Goal: Task Accomplishment & Management: Manage account settings

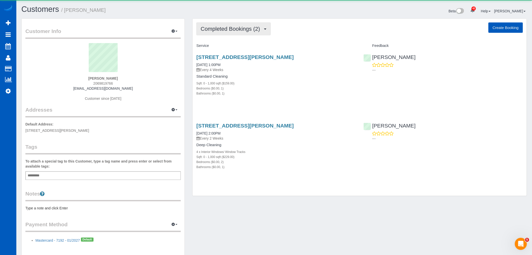
click at [227, 32] on button "Completed Bookings (2)" at bounding box center [234, 28] width 74 height 13
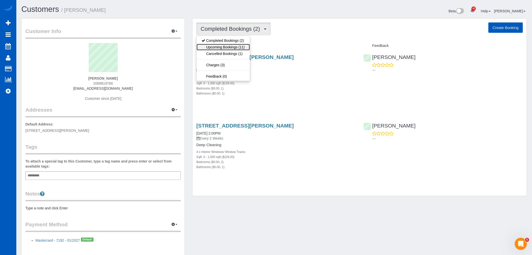
click at [226, 49] on link "Upcoming Bookings (11)" at bounding box center [223, 47] width 53 height 7
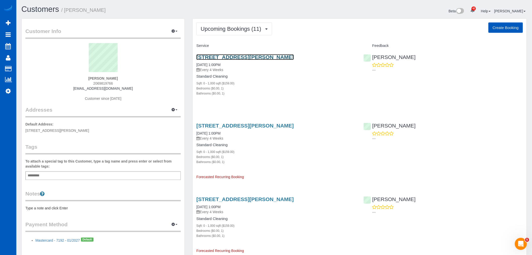
click at [245, 58] on link "1916 Bickford Ave, 405, Snohomish, WA 98290" at bounding box center [245, 57] width 97 height 6
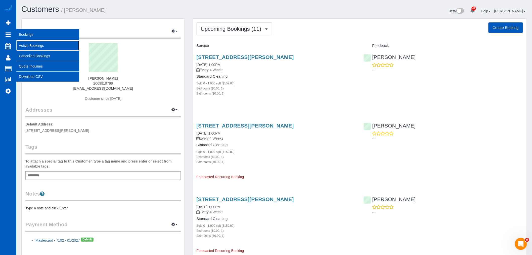
click at [39, 44] on link "Active Bookings" at bounding box center [47, 46] width 63 height 10
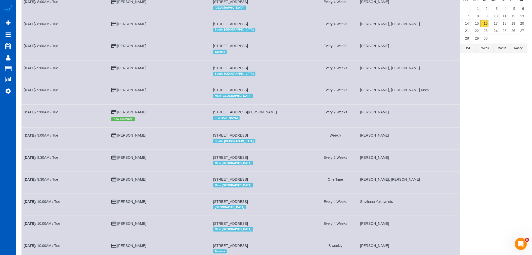
scroll to position [56, 0]
click at [40, 185] on td "Sep 16th / 9:30AM / Tue" at bounding box center [66, 183] width 88 height 22
click at [40, 182] on link "Sep 16th / 9:30AM / Tue" at bounding box center [41, 180] width 34 height 4
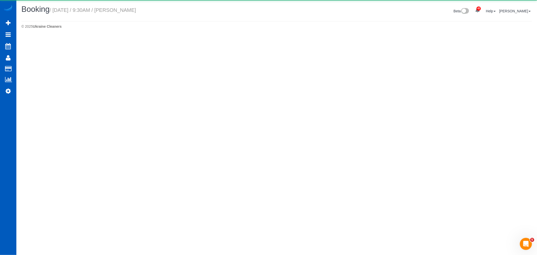
select select "WA"
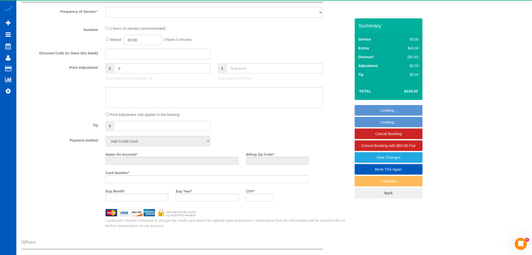
scroll to position [240, 0]
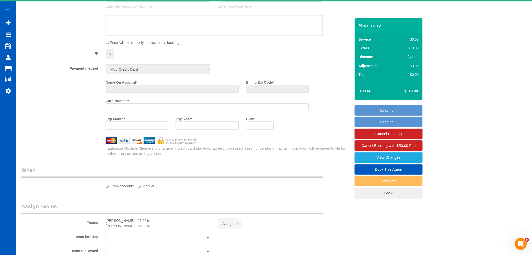
select select "object:10151"
select select "string:fspay-f1ed6ad8-47fa-4332-8d5b-5cce37220a05"
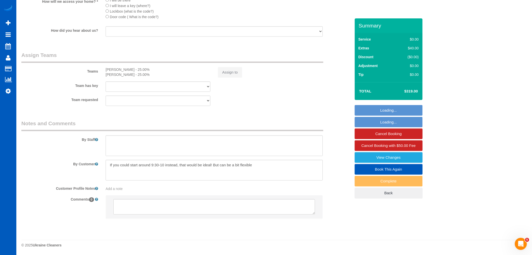
select select "object:10574"
select select "199"
select select "1001"
select select "2"
select select "3"
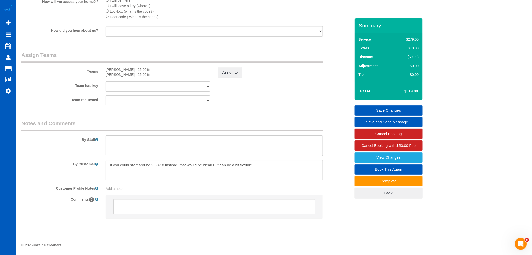
scroll to position [645, 0]
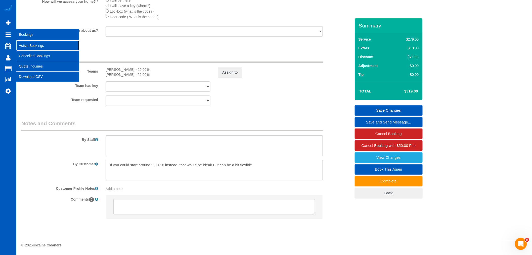
click at [29, 43] on link "Active Bookings" at bounding box center [47, 46] width 63 height 10
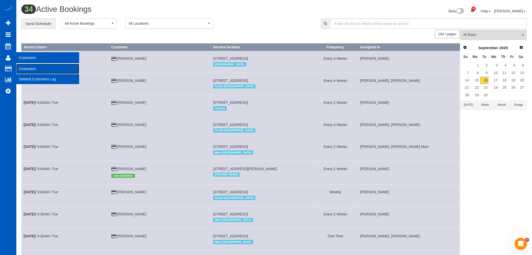
click at [34, 67] on link "Customers" at bounding box center [47, 69] width 63 height 10
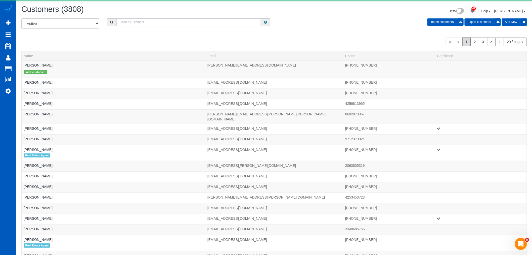
click at [144, 20] on input "text" at bounding box center [189, 22] width 145 height 8
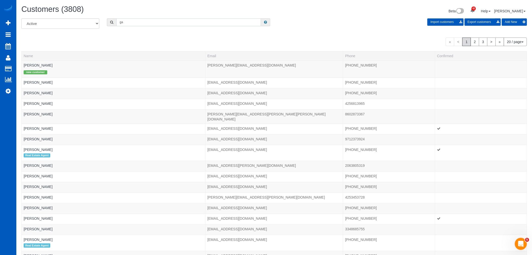
type input "g"
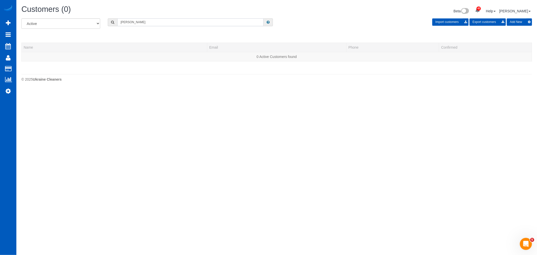
type input "kirkman"
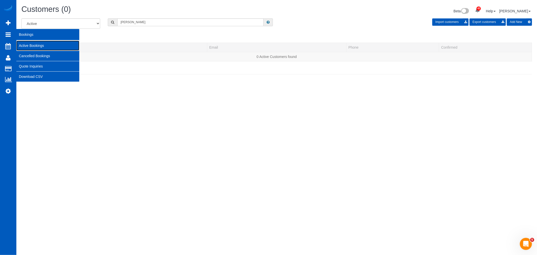
click at [22, 44] on link "Active Bookings" at bounding box center [47, 46] width 63 height 10
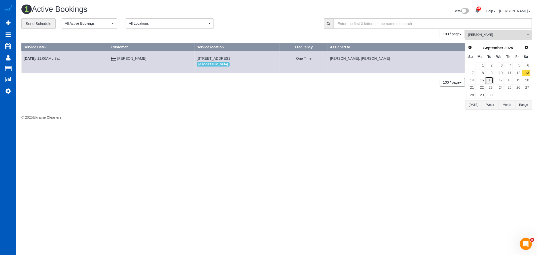
click at [487, 80] on link "16" at bounding box center [489, 80] width 8 height 7
click at [481, 34] on span "[PERSON_NAME]" at bounding box center [496, 35] width 57 height 4
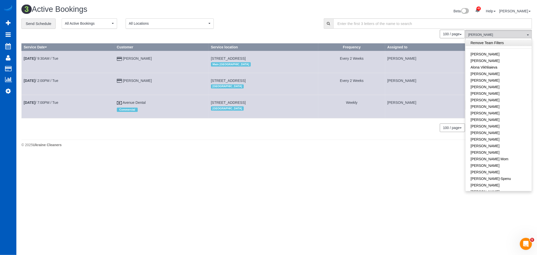
click at [487, 42] on link "Remove Team Filters" at bounding box center [498, 43] width 66 height 7
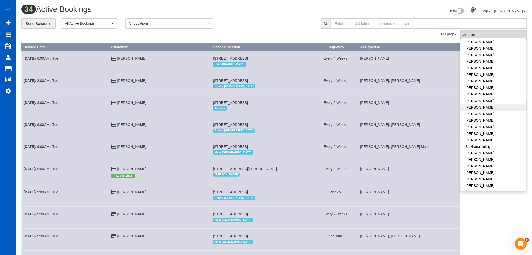
scroll to position [307, 0]
click at [480, 121] on link "Snizhana Yukhymets" at bounding box center [494, 124] width 66 height 7
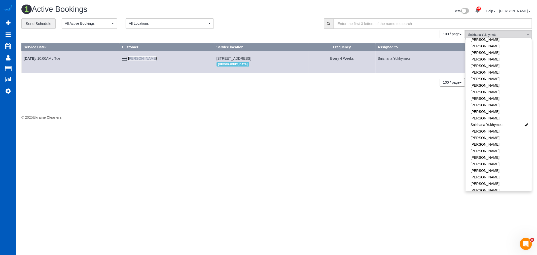
click at [129, 59] on link "Steve Morgensen" at bounding box center [142, 58] width 29 height 4
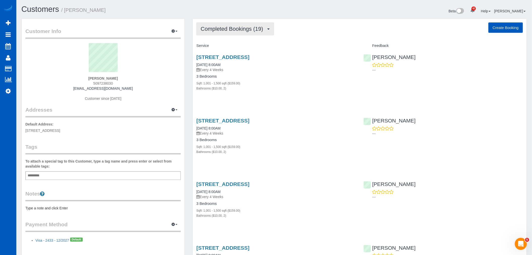
click at [230, 31] on span "Completed Bookings (19)" at bounding box center [233, 29] width 65 height 6
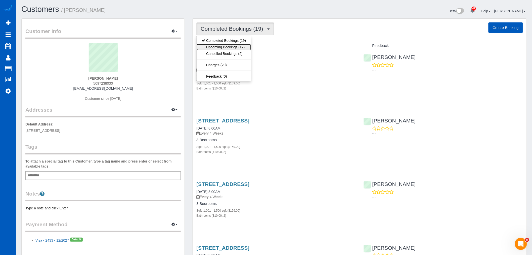
click at [230, 47] on link "Upcoming Bookings (12)" at bounding box center [224, 47] width 54 height 7
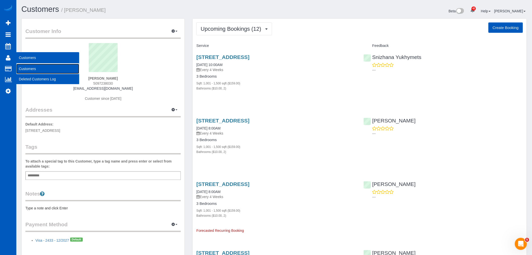
click at [36, 71] on link "Customers" at bounding box center [47, 69] width 63 height 10
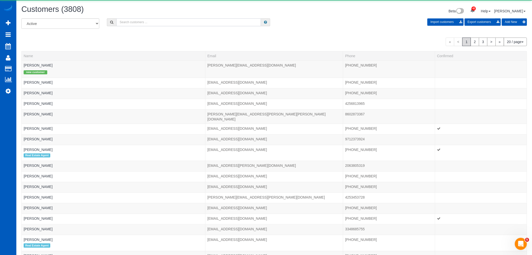
click at [134, 23] on input "text" at bounding box center [189, 22] width 145 height 8
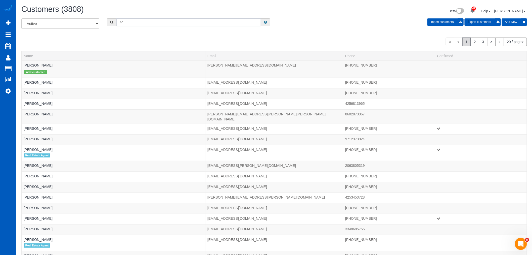
type input "A"
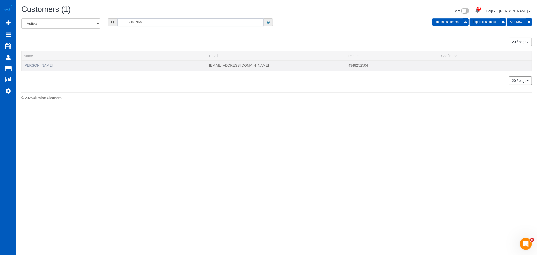
type input "alex parker"
click at [33, 65] on link "[PERSON_NAME]" at bounding box center [38, 65] width 29 height 4
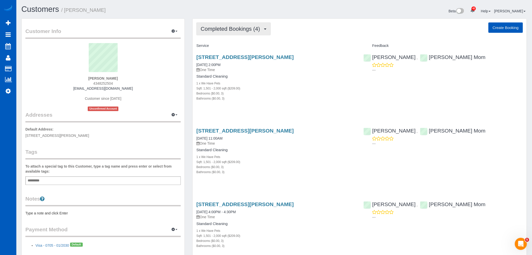
click at [228, 34] on button "Completed Bookings (4)" at bounding box center [234, 28] width 74 height 13
click at [264, 79] on h4 "Standard Cleaning" at bounding box center [277, 76] width 160 height 4
click at [252, 57] on link "[STREET_ADDRESS][PERSON_NAME]" at bounding box center [245, 57] width 97 height 6
click at [220, 57] on link "[STREET_ADDRESS][PERSON_NAME]" at bounding box center [245, 57] width 97 height 6
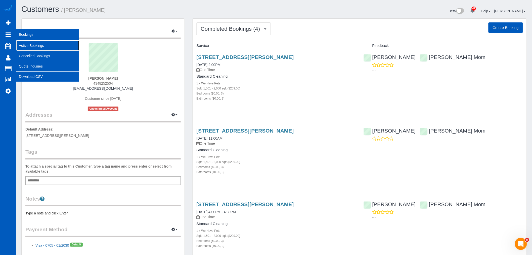
click at [36, 46] on link "Active Bookings" at bounding box center [47, 46] width 63 height 10
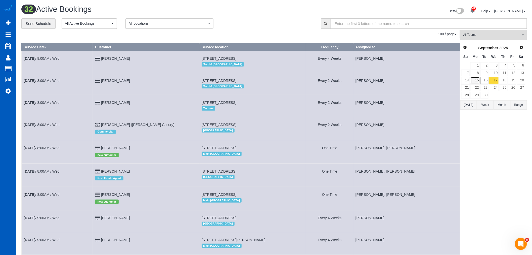
click at [472, 80] on link "15" at bounding box center [475, 80] width 9 height 7
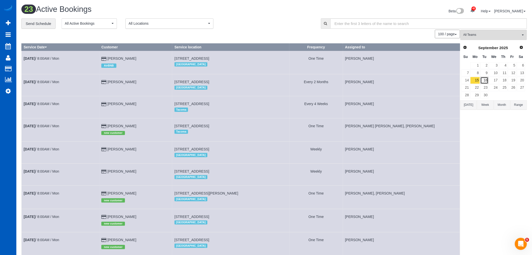
click at [482, 82] on link "16" at bounding box center [485, 80] width 8 height 7
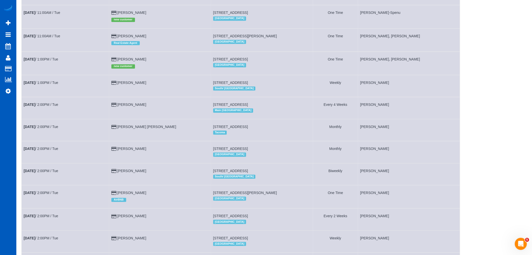
scroll to position [531, 0]
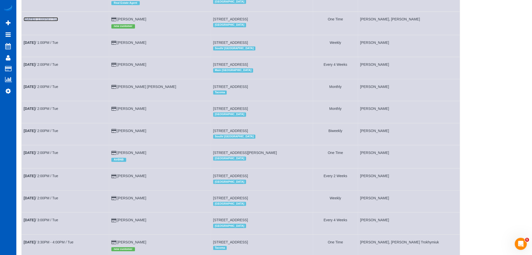
click at [42, 21] on link "Sep 16th / 1:00PM / Tue" at bounding box center [41, 19] width 34 height 4
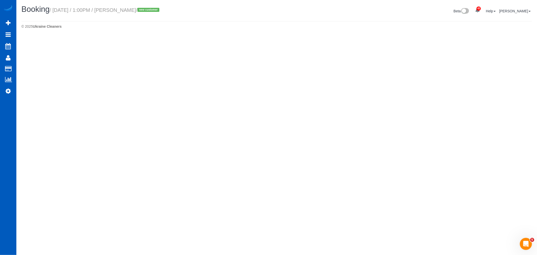
select select "WA"
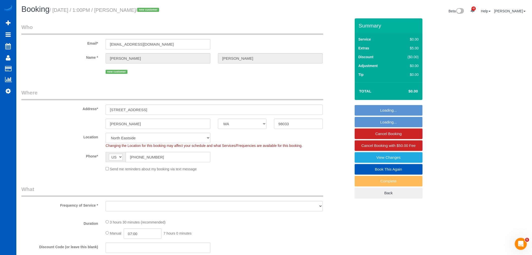
select select "199"
select select "3001"
select select "5"
select select "4"
select select "3001"
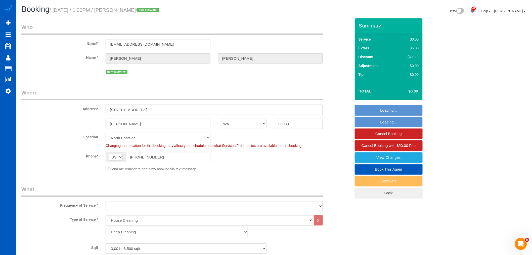
select select "5"
select select "4"
select select "object:16882"
select select "string:fspay-34226f89-d512-4abe-8c2d-34e8c5202e7e"
select select "object:17003"
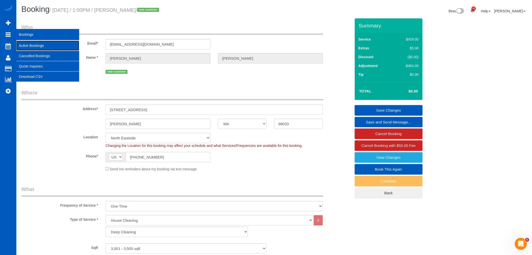
click at [38, 46] on link "Active Bookings" at bounding box center [47, 46] width 63 height 10
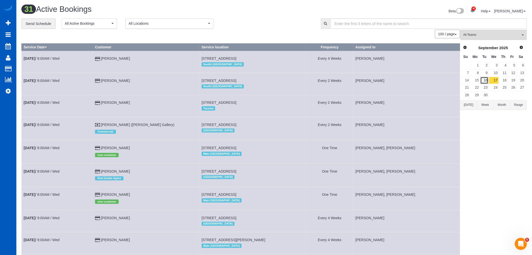
click at [487, 81] on link "16" at bounding box center [485, 80] width 8 height 7
click at [466, 31] on button "All Teams" at bounding box center [494, 35] width 67 height 10
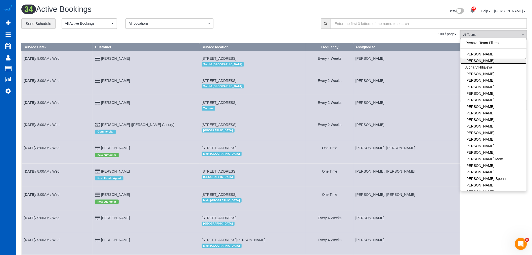
click at [492, 61] on link "[PERSON_NAME]" at bounding box center [494, 60] width 66 height 7
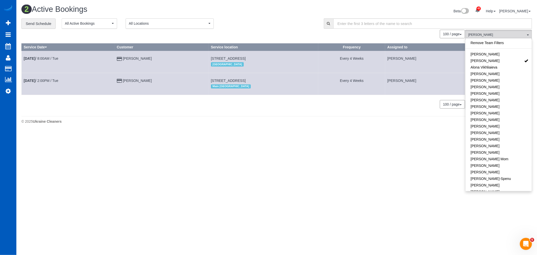
click at [372, 207] on body "42 Beta Your Notifications You have 0 alerts × You have 1 to charge for 09/14/2…" at bounding box center [268, 127] width 537 height 255
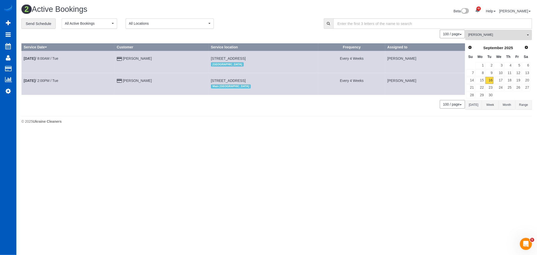
click at [486, 37] on span "[PERSON_NAME]" at bounding box center [496, 35] width 57 height 4
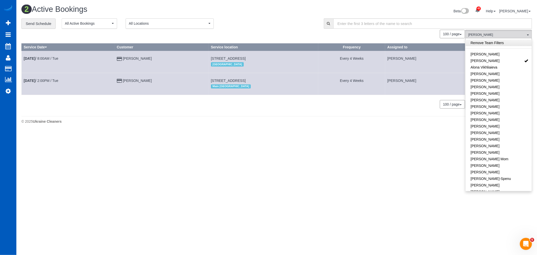
click at [490, 46] on link "Remove Team Filters" at bounding box center [498, 43] width 66 height 7
click span "All Active Bookings"
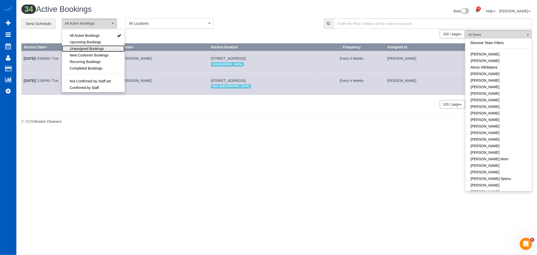
click span "Unassigned Bookings"
select select "**********"
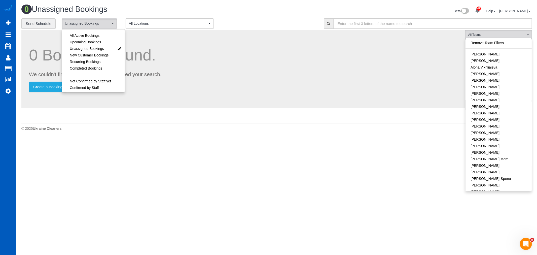
click body "42 Beta Your Notifications You have 0 alerts × You have 1 to charge for [DATE] …"
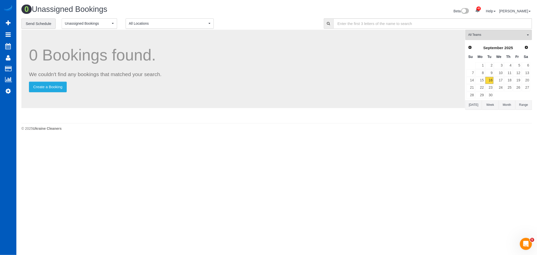
click button "Month"
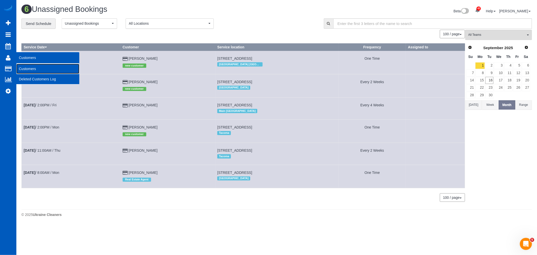
click link "Customers"
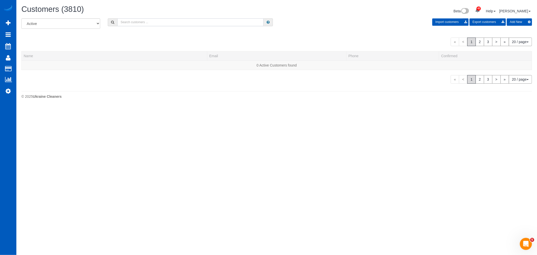
click input "text"
type input "caskey"
click link "Cody Caskey"
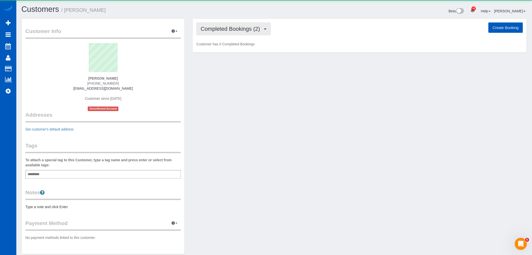
click span "Completed Bookings (2)"
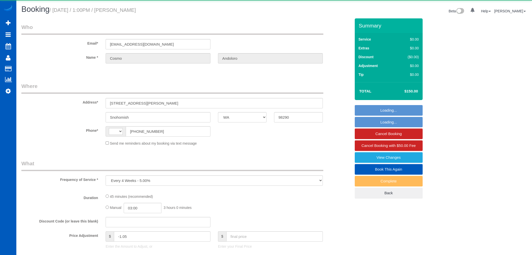
select select "WA"
select select "string:US"
select select "199"
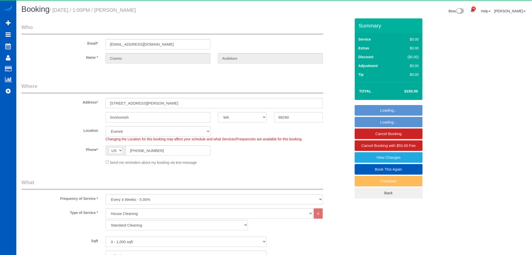
select select "object:1177"
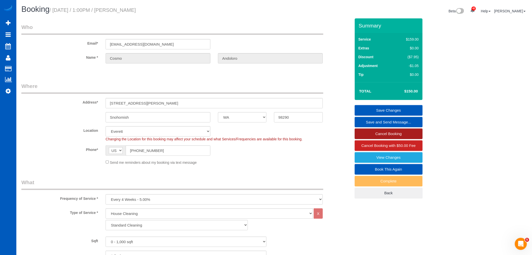
click at [390, 132] on link "Cancel Booking" at bounding box center [389, 133] width 68 height 11
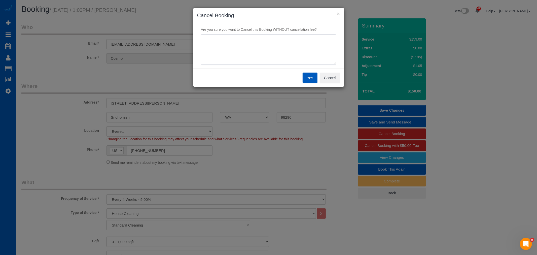
click at [236, 55] on textarea at bounding box center [268, 49] width 135 height 31
type textarea "was in hospital, cleaning not needed"
click at [305, 81] on button "Yes" at bounding box center [309, 77] width 15 height 11
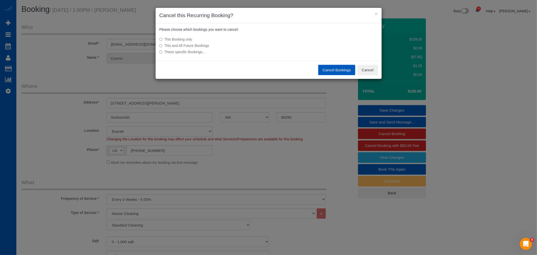
click at [323, 70] on button "Cancel Bookings" at bounding box center [336, 70] width 37 height 11
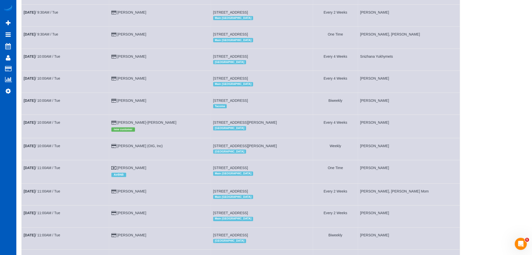
scroll to position [162, 0]
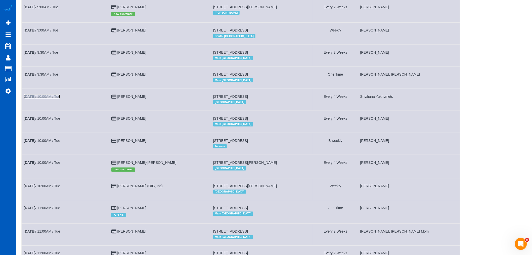
click at [44, 98] on link "Sep 16th / 10:00AM / Tue" at bounding box center [42, 96] width 36 height 4
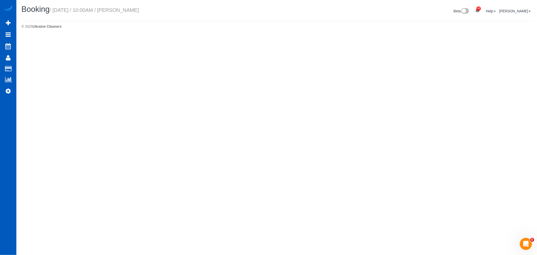
select select "WA"
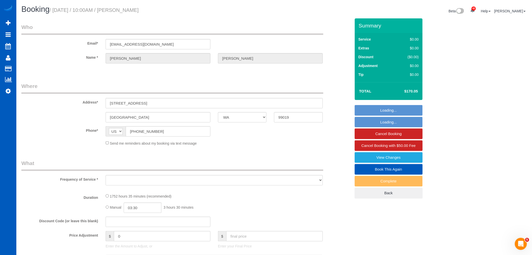
select select "string:fspay-c9b6957e-204a-4254-920b-f580d6e54bf5"
select select "object:2595"
select select "1001"
select select "2"
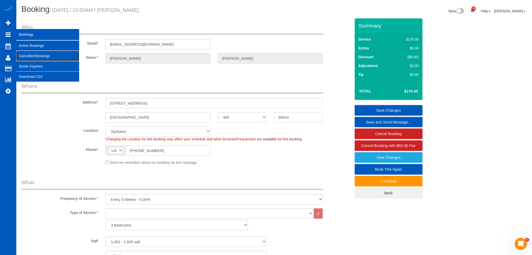
drag, startPoint x: 39, startPoint y: 52, endPoint x: 40, endPoint y: 44, distance: 7.9
click at [39, 52] on link "Cancelled Bookings" at bounding box center [47, 56] width 63 height 10
click at [40, 44] on link "Active Bookings" at bounding box center [47, 46] width 63 height 10
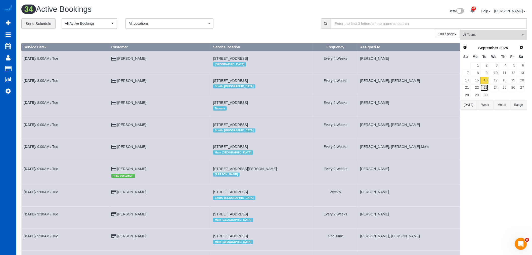
click at [486, 88] on link "23" at bounding box center [485, 87] width 8 height 7
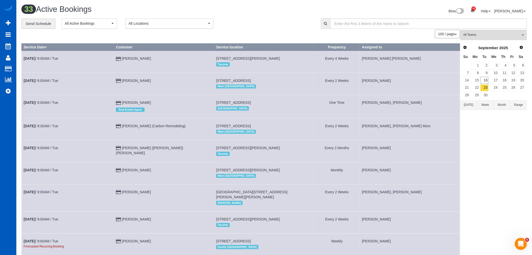
click at [482, 36] on span "All Teams" at bounding box center [492, 35] width 57 height 4
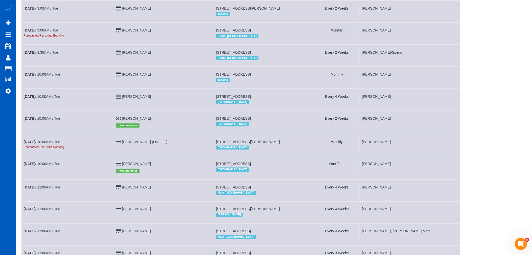
scroll to position [223, 0]
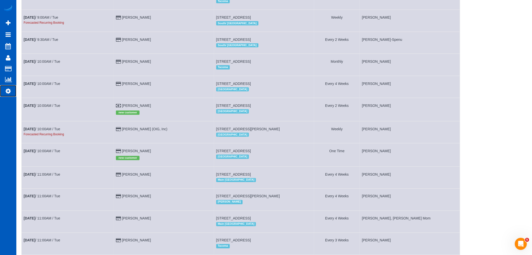
click at [12, 91] on link "Settings" at bounding box center [8, 91] width 16 height 12
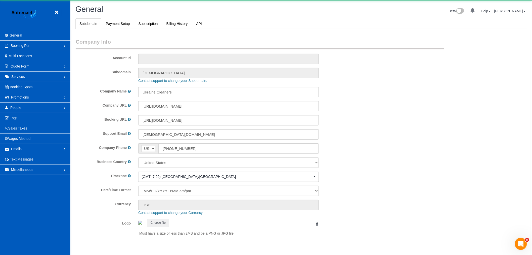
select select "1"
click link "People"
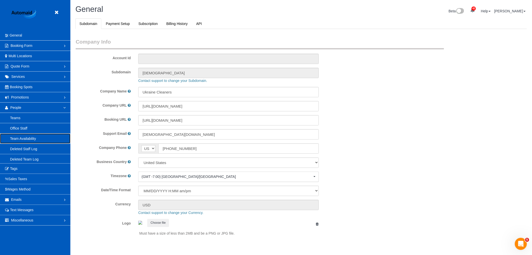
click link "Team Availability"
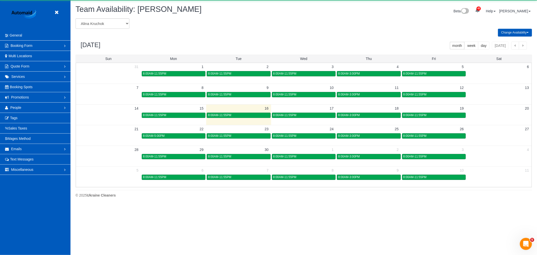
scroll to position [205, 537]
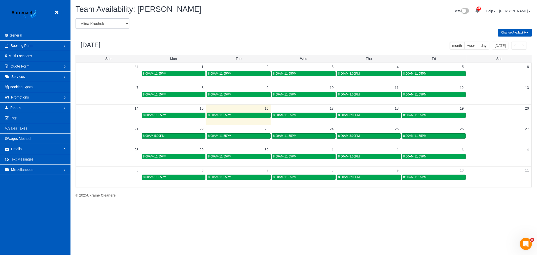
click select "Alina Kruchok Alona Tarasiuk Alona Vikhliaieva Anastasiia Demchenko Anastasiia …"
select select "number:13168"
click select "Alina Kruchok Alona Tarasiuk Alona Vikhliaieva Anastasiia Demchenko Anastasiia …"
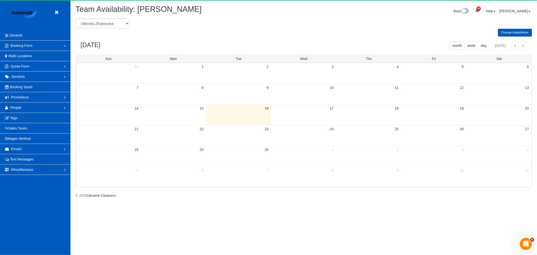
scroll to position [24958, 24626]
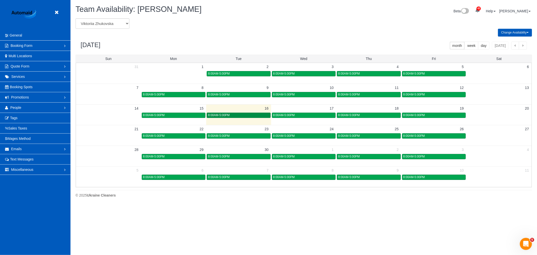
click div "8:00AM-5:00PM"
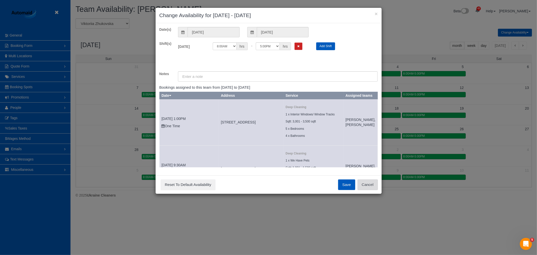
click button "Cancel"
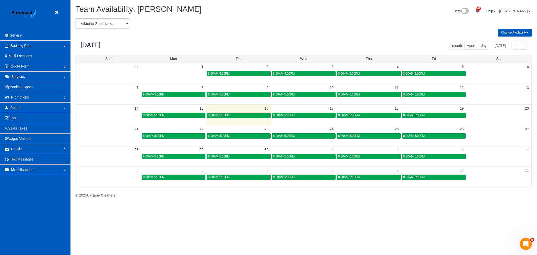
click select "Alina Kruchok Alona Tarasiuk Alona Vikhliaieva Anastasiia Demchenko Anastasiia …"
select select "number:28843"
click select "Alina Kruchok Alona Tarasiuk Alona Vikhliaieva Anastasiia Demchenko Anastasiia …"
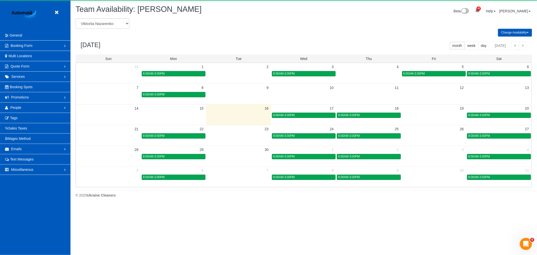
click td
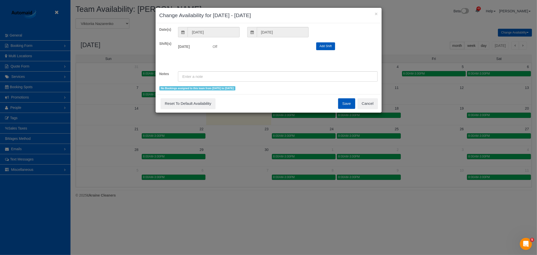
click div "Save Reset To Default Availability Cancel"
click button "Cancel"
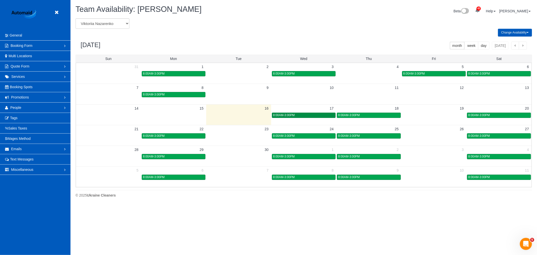
click div "8:00AM-3:00PM"
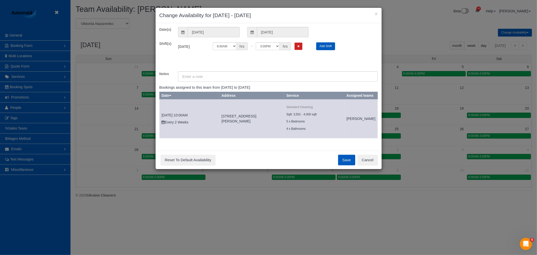
click div "Save Reset To Default Availability Cancel"
click button "Cancel"
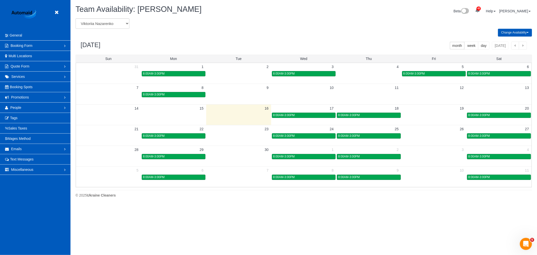
click td "18"
click div "8:00AM-3:00PM"
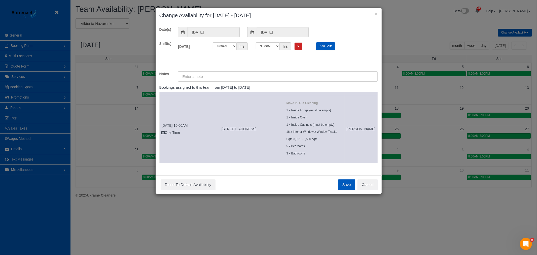
scroll to position [48, 0]
click button "Cancel"
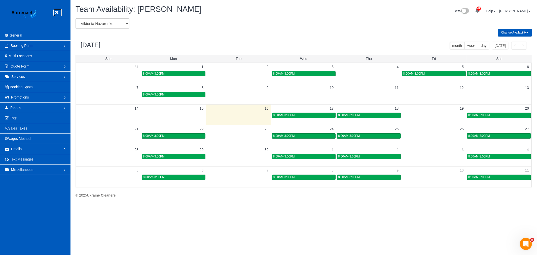
click icon
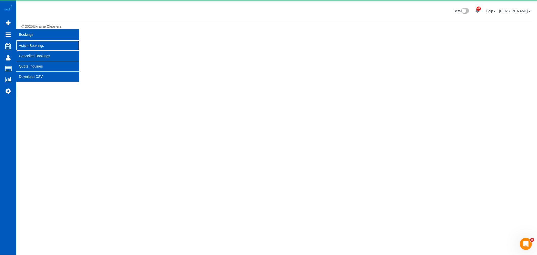
click link "Active Bookings"
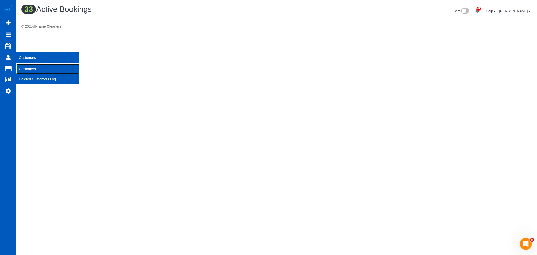
click link "Customers"
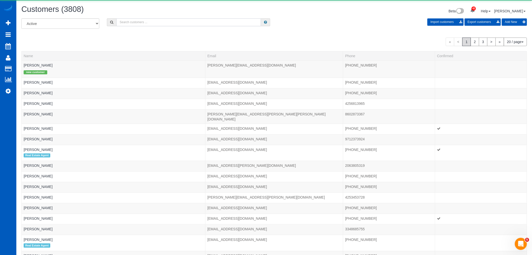
click input "text"
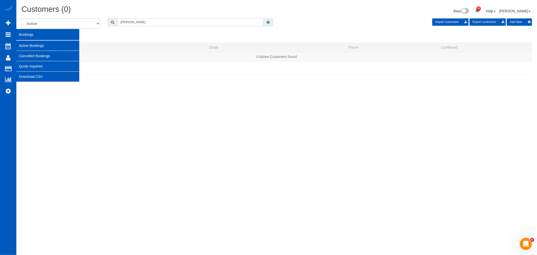
type input "viktoria"
click link "Active Bookings"
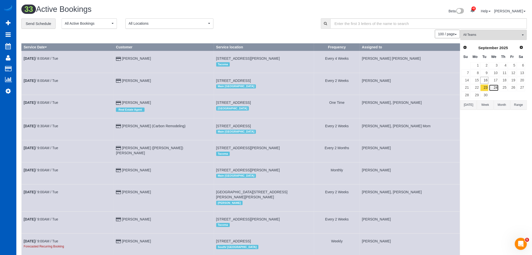
click link "24"
click link "22"
click link "23"
click link "22"
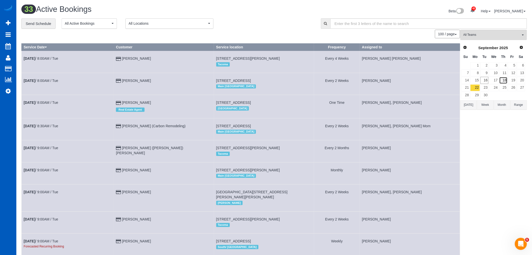
click link "18"
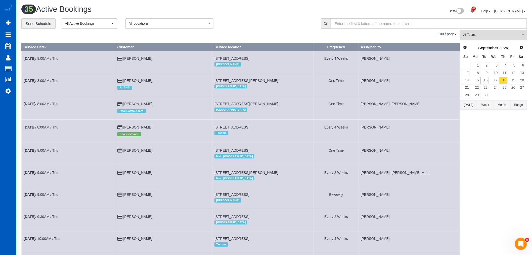
click span "All Teams"
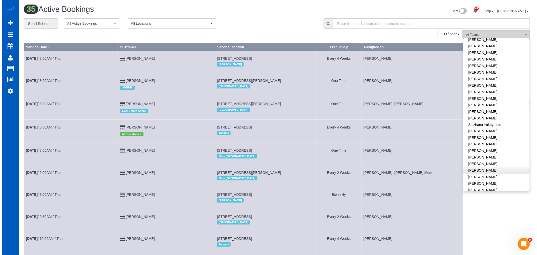
scroll to position [312, 0]
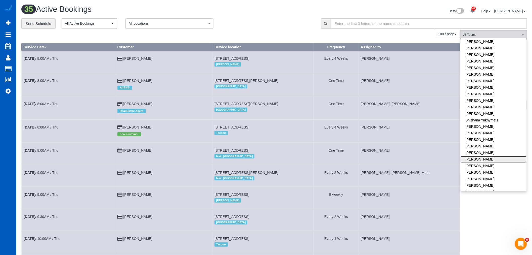
click link "[PERSON_NAME]"
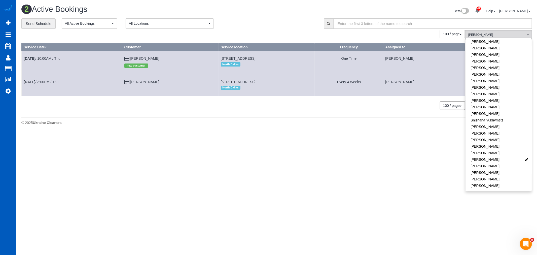
click body "42 Beta Your Notifications You have 0 alerts × You have 1 to charge for 09/14/2…"
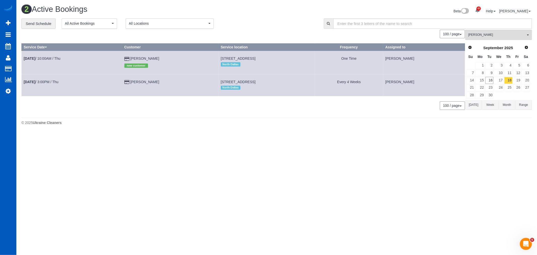
drag, startPoint x: 199, startPoint y: 56, endPoint x: 256, endPoint y: 59, distance: 56.9
click td "7215 Hillwood Ln, Dallas, TX 75248 North Dallas"
click link "Sep 18th / 10:00AM / Thu"
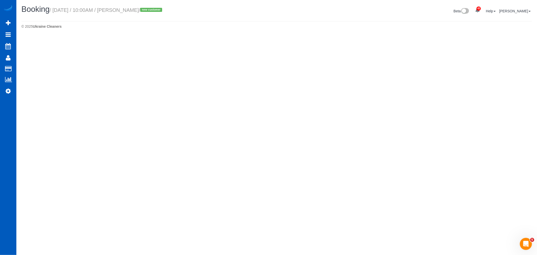
select select "[GEOGRAPHIC_DATA]"
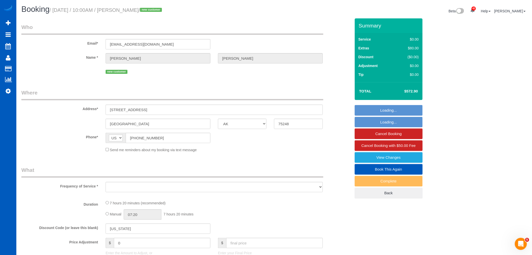
select select "object:10763"
select select "number:8"
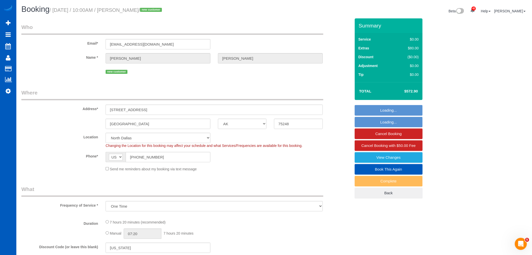
select select "object:10919"
select select "string:fspay-2ed8245c-fdcd-4b57-999b-3c6a965e1a4a"
select select "199"
select select "spot25"
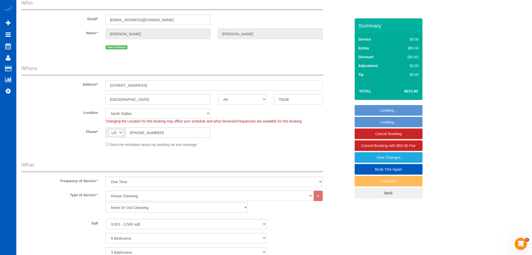
select select "3001"
select select "5"
select select "3"
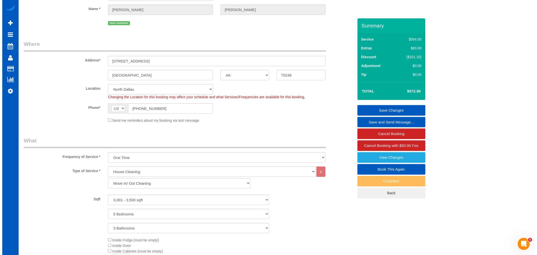
scroll to position [112, 0]
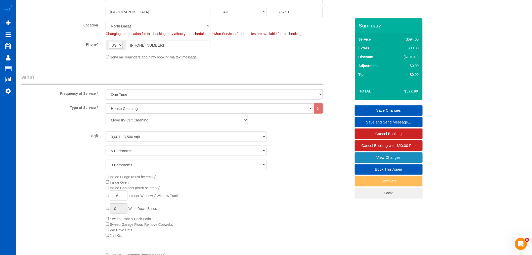
click link "View Changes"
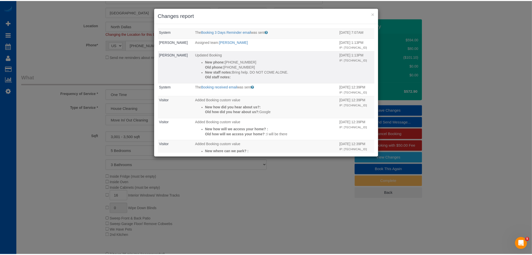
scroll to position [0, 0]
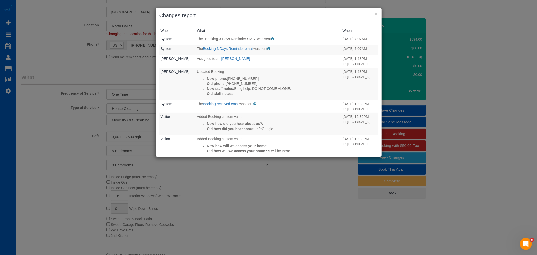
click div "× Changes report"
click button "×"
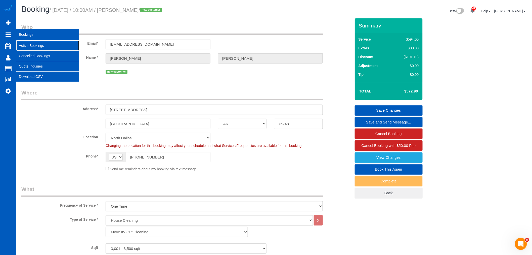
click link "Active Bookings"
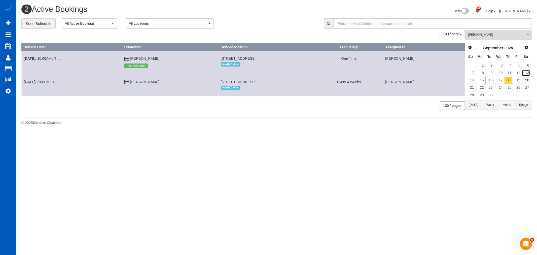
click link "13"
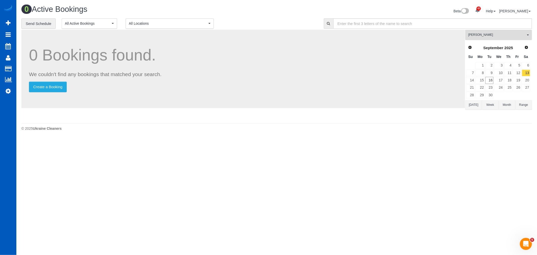
click button "Viktoriia Nazarenko All Teams"
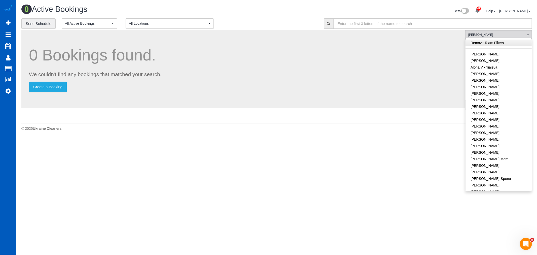
click link "Remove Team Filters"
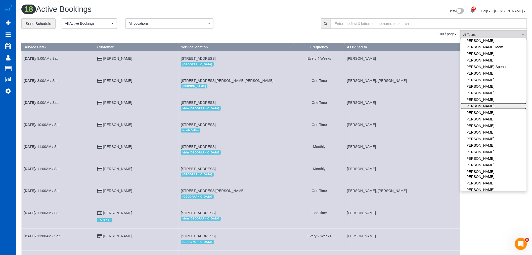
click link "[PERSON_NAME]"
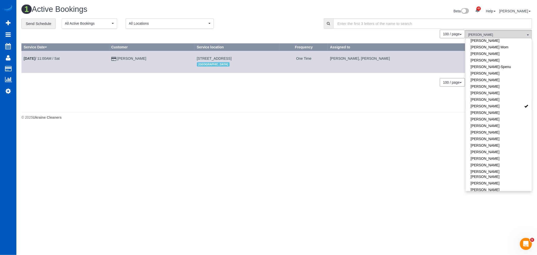
drag, startPoint x: 175, startPoint y: 58, endPoint x: 247, endPoint y: 61, distance: 71.8
click tr "Sep 13th / 11:00AM / Sat Noelle Katigbak 8141 Ne 157th St, Kenmore, WA 98028 No…"
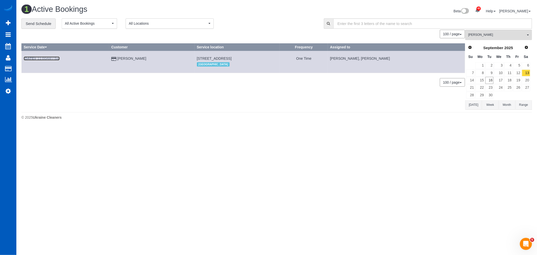
click link "Sep 13th / 11:00AM / Sat"
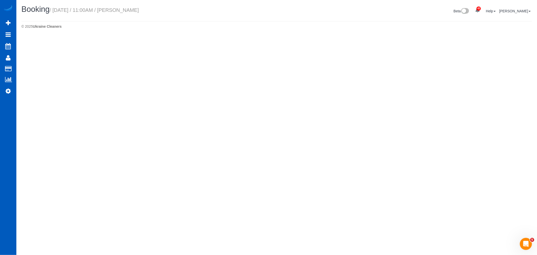
select select "WA"
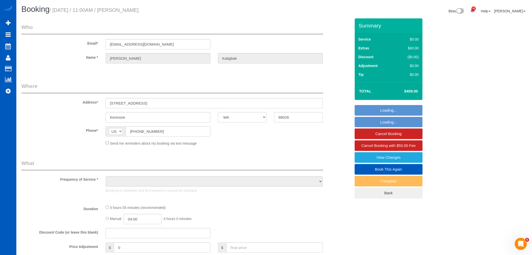
select select "spot32"
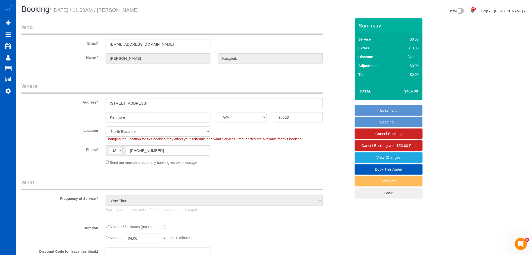
select select "object:12310"
select select "string:fspay-3216a3a2-705a-4337-b5b3-458a5519feab"
select select "object:12315"
select select "199"
select select "2001"
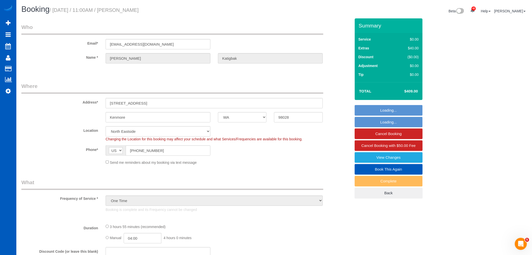
select select "4"
select select "3"
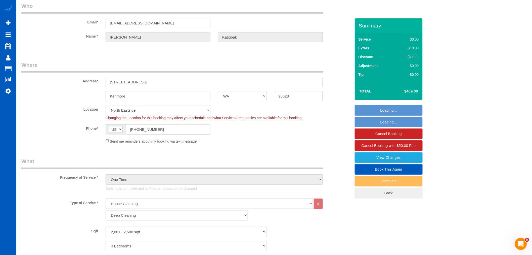
select select "2001"
select select "4"
select select "3"
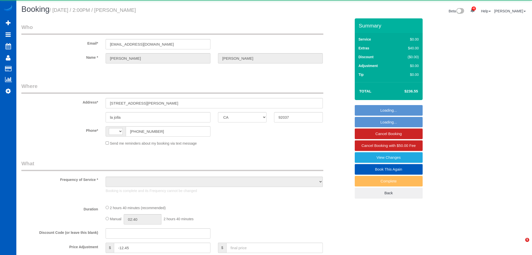
select select "CA"
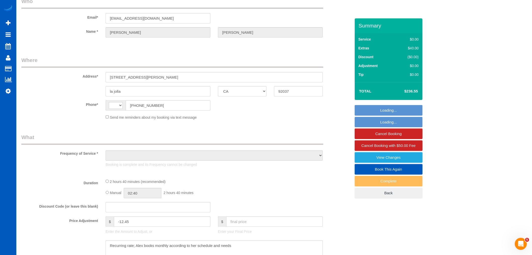
select select "string:US"
select select "string:fspay-3d7837c7-0cf0-4bc6-a95b-a27ad558bca5"
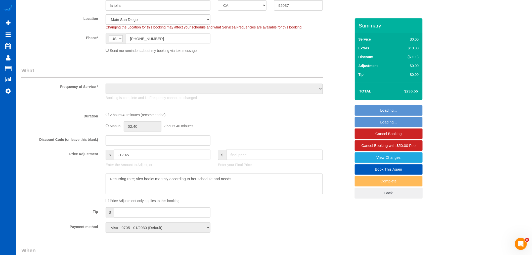
select select "object:825"
select select "199"
select select "1501"
select select "3"
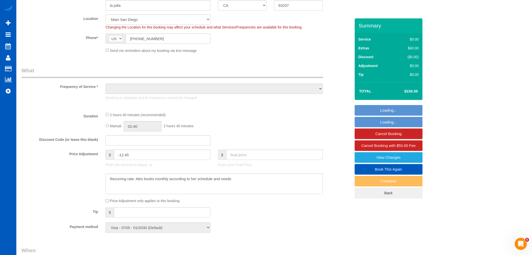
select select "spot1"
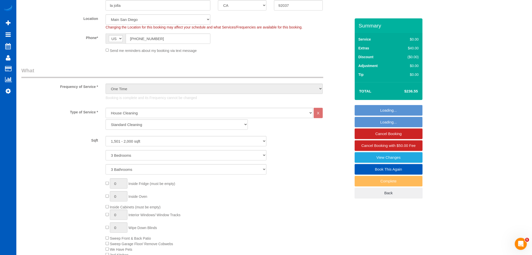
select select "object:1078"
select select "1501"
select select "3"
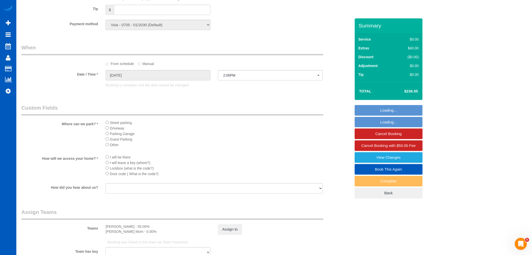
scroll to position [475, 0]
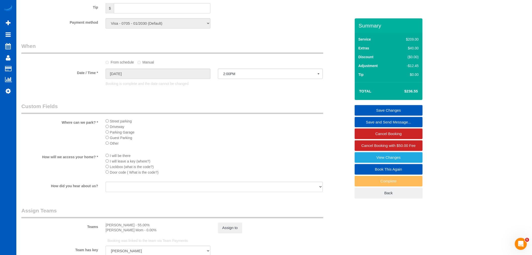
click at [369, 170] on link "Book This Again" at bounding box center [389, 169] width 68 height 11
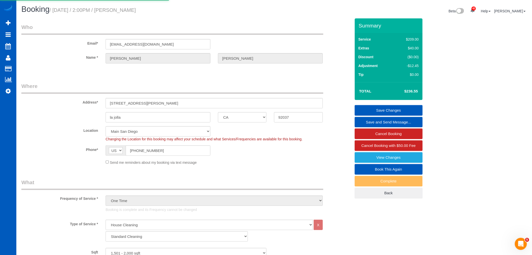
select select "CA"
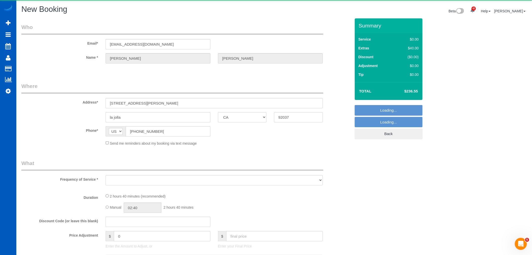
select select "string:fspay-3d7837c7-0cf0-4bc6-a95b-a27ad558bca5"
select select "199"
select select "1501"
select select "3"
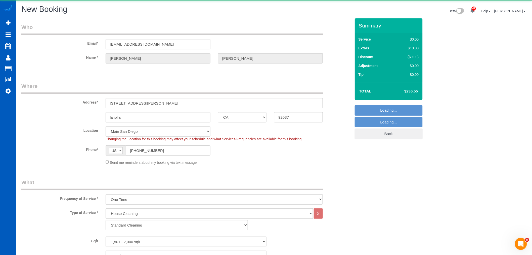
select select "object:1816"
select select "1501"
select select "3"
select select "object:1821"
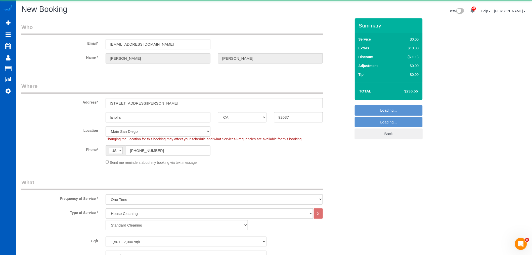
select select "1501"
select select "3"
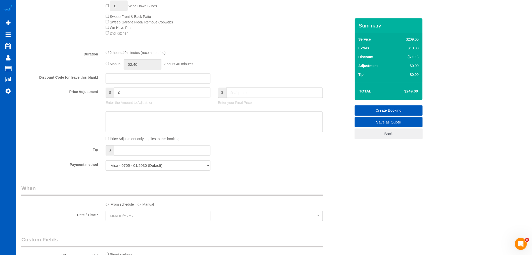
scroll to position [363, 0]
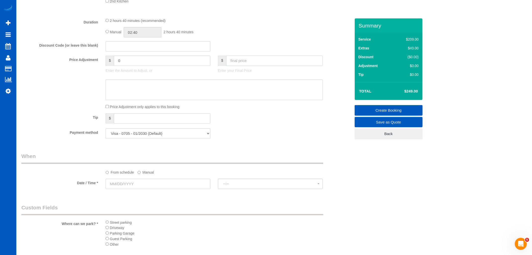
click at [242, 63] on input "text" at bounding box center [274, 61] width 97 height 10
type input "236.55"
type input "-12.45"
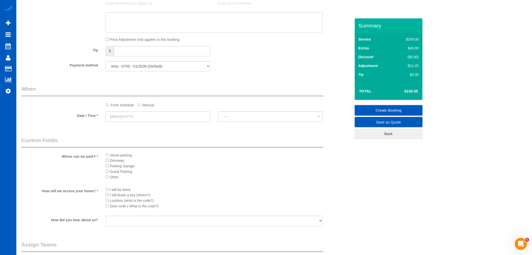
scroll to position [447, 0]
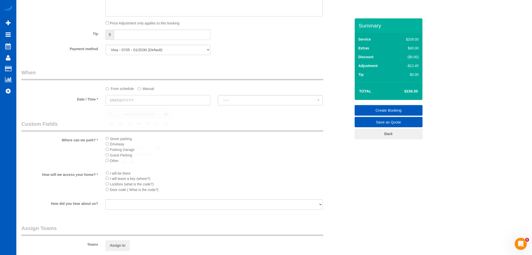
click at [147, 101] on input "text" at bounding box center [158, 100] width 105 height 10
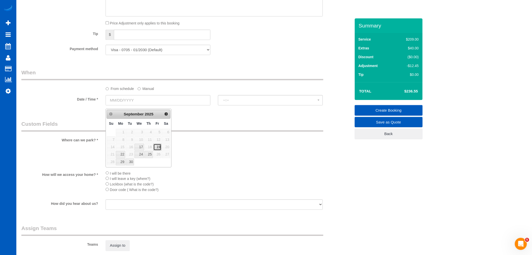
click at [157, 145] on link "19" at bounding box center [157, 146] width 8 height 7
type input "09/19/2025"
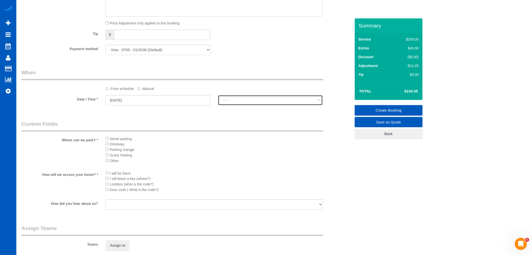
click at [230, 100] on button "--:--" at bounding box center [270, 100] width 105 height 10
select select "spot11"
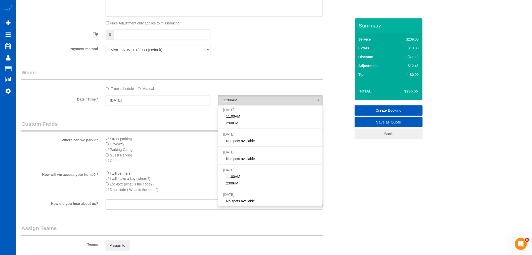
click at [150, 89] on label "Manual" at bounding box center [146, 87] width 17 height 7
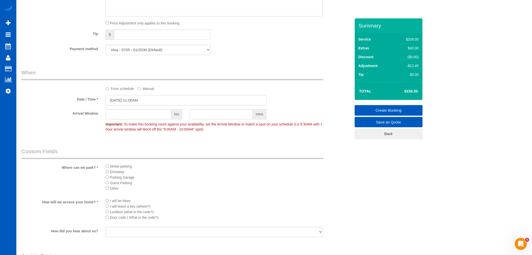
click at [142, 105] on input "09/19/2025 11:00AM" at bounding box center [186, 100] width 161 height 10
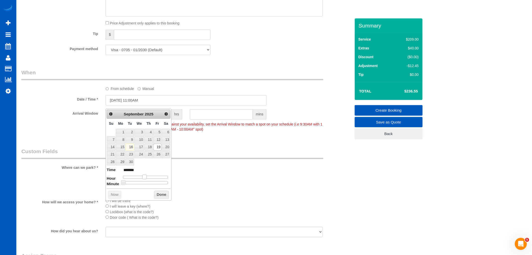
type input "09/19/2025 12:00PM"
type input "*******"
type input "09/19/2025 1:00PM"
type input "******"
drag, startPoint x: 144, startPoint y: 176, endPoint x: 149, endPoint y: 176, distance: 4.5
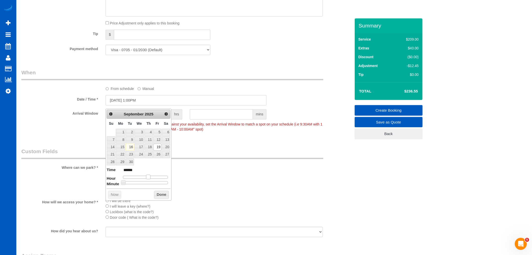
click at [149, 176] on span at bounding box center [148, 176] width 5 height 5
click at [160, 194] on button "Done" at bounding box center [161, 194] width 15 height 8
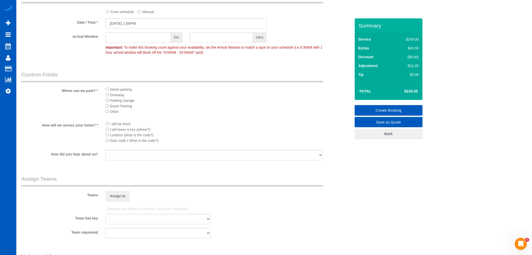
scroll to position [531, 0]
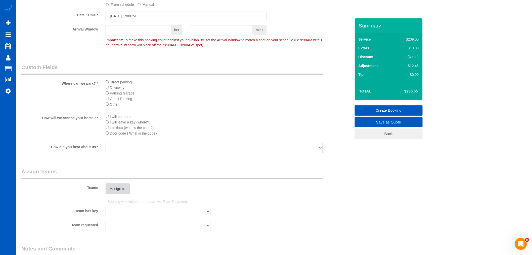
click at [113, 192] on button "Assign to" at bounding box center [118, 188] width 24 height 11
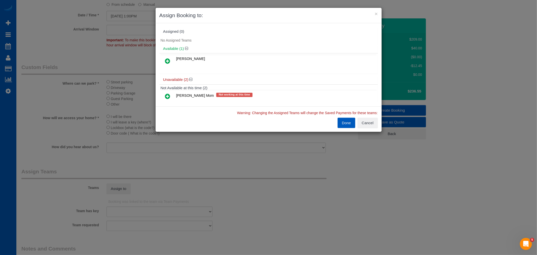
click at [167, 61] on icon at bounding box center [167, 61] width 5 height 6
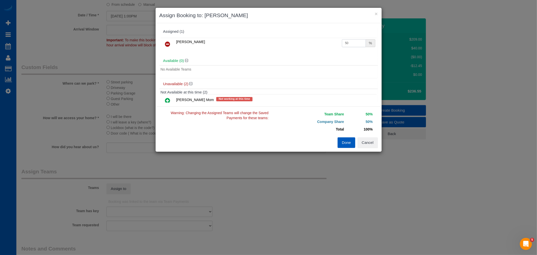
drag, startPoint x: 354, startPoint y: 45, endPoint x: 273, endPoint y: 44, distance: 81.8
click at [273, 44] on tr "Inna Novytska 50 %" at bounding box center [269, 44] width 216 height 13
type input "55"
click at [349, 143] on button "Done" at bounding box center [346, 142] width 18 height 11
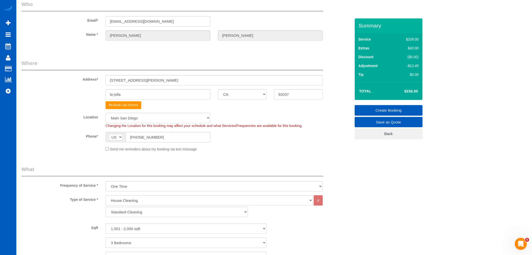
scroll to position [16, 0]
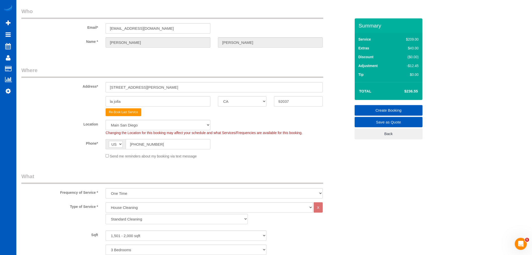
click at [395, 112] on link "Create Booking" at bounding box center [389, 110] width 68 height 11
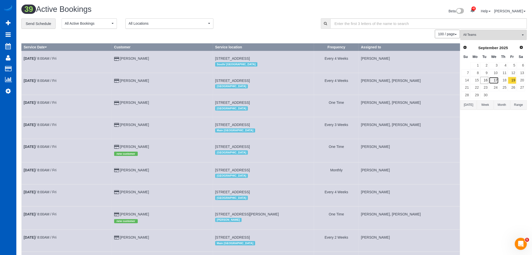
click at [492, 80] on link "17" at bounding box center [494, 80] width 10 height 7
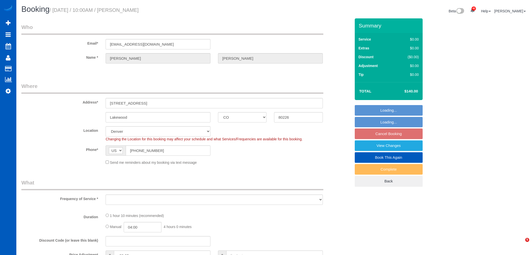
select select "CO"
select select "string:fspay-f1bbea4d-aeff-4251-b179-45323c33bd79"
select select "object:5397"
select select "199"
select select "1001"
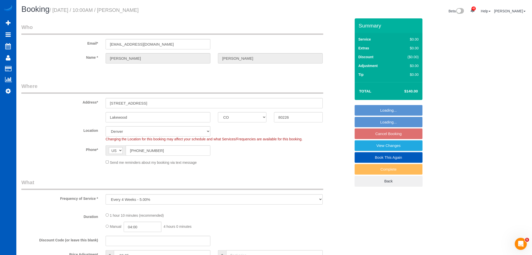
select select "2"
select select "object:5572"
select select "spot19"
select select "1001"
select select "2"
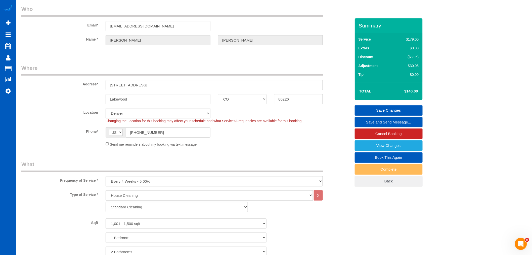
scroll to position [56, 0]
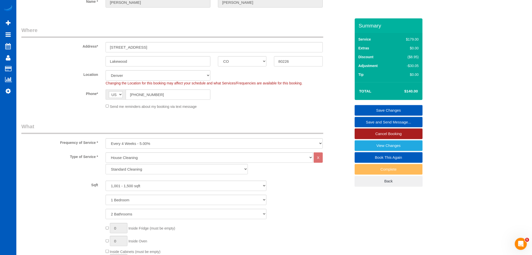
click at [375, 132] on link "Cancel Booking" at bounding box center [389, 133] width 68 height 11
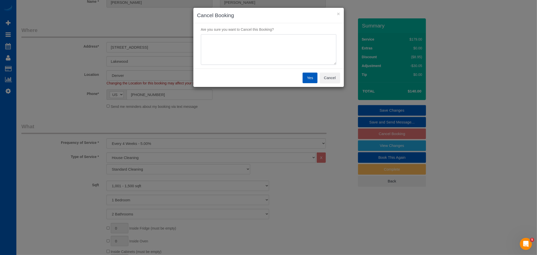
click at [237, 52] on textarea at bounding box center [268, 49] width 135 height 31
type textarea "out of town"
click at [312, 77] on button "Yes" at bounding box center [309, 77] width 15 height 11
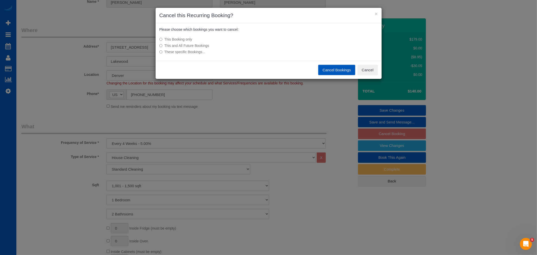
click at [330, 67] on button "Cancel Bookings" at bounding box center [336, 70] width 37 height 11
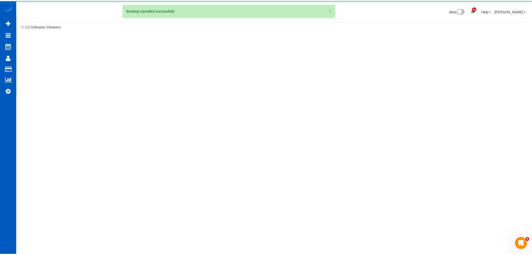
scroll to position [0, 0]
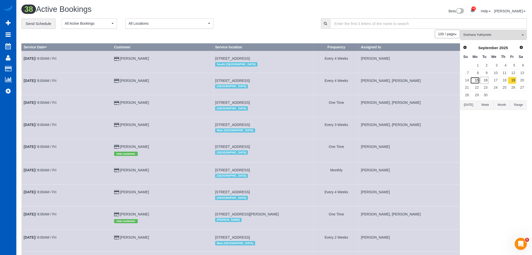
click at [474, 82] on link "15" at bounding box center [475, 80] width 9 height 7
click at [493, 36] on span "Snizhana Yukhymets" at bounding box center [492, 35] width 57 height 4
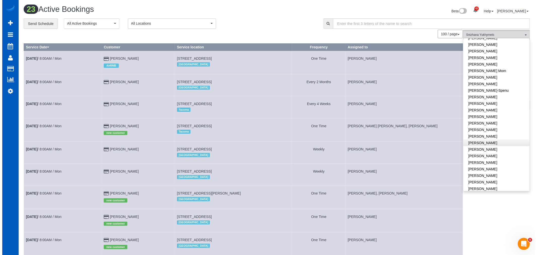
scroll to position [88, 0]
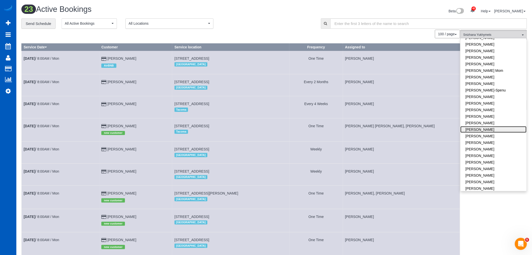
click at [496, 131] on link "[PERSON_NAME]" at bounding box center [494, 129] width 66 height 7
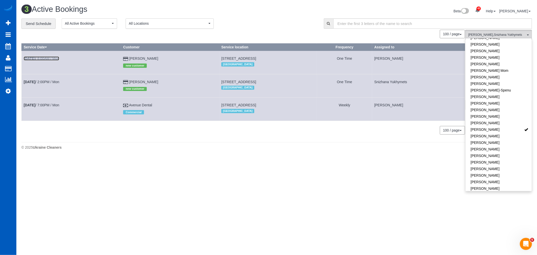
click at [50, 60] on link "Sep 15th / 8:00AM / Mon" at bounding box center [41, 58] width 35 height 4
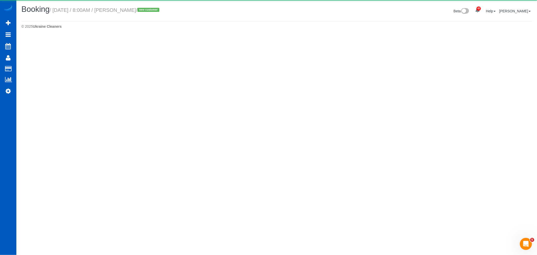
select select "WA"
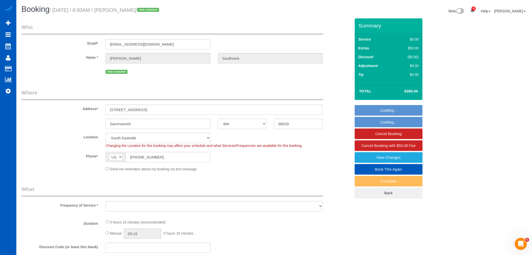
select select "object:7191"
select select "string:fspay-08f3b4fa-762e-4b2e-b703-b2529d2b9dab"
select select "object:7196"
select select "199"
select select "1001"
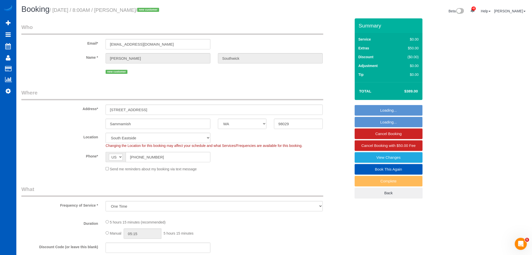
select select "3"
select select "2"
select select "spot30"
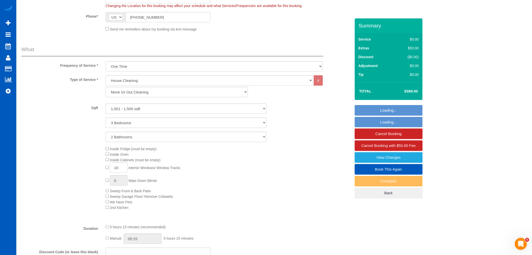
select select "1001"
select select "3"
select select "2"
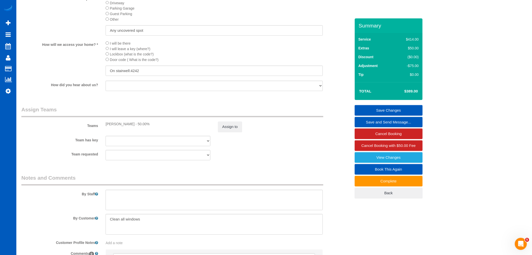
scroll to position [587, 0]
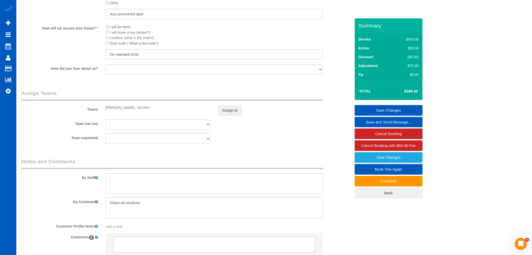
click at [223, 124] on sui-booking-teams "Teams Kateryna Polishchuk - 50.00% Assign to Team has key Kateryna Polishchuk A…" at bounding box center [186, 116] width 330 height 54
click at [226, 115] on button "Assign to" at bounding box center [230, 110] width 24 height 11
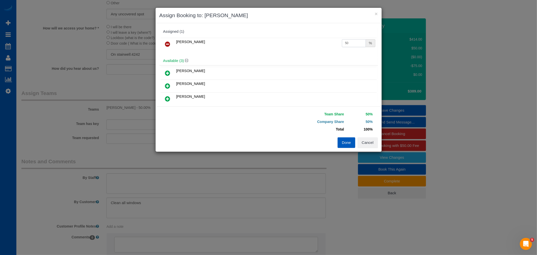
drag, startPoint x: 344, startPoint y: 45, endPoint x: 354, endPoint y: 45, distance: 10.3
click at [354, 45] on input "50" at bounding box center [354, 43] width 24 height 8
type input "55"
click at [348, 143] on button "Done" at bounding box center [346, 142] width 18 height 11
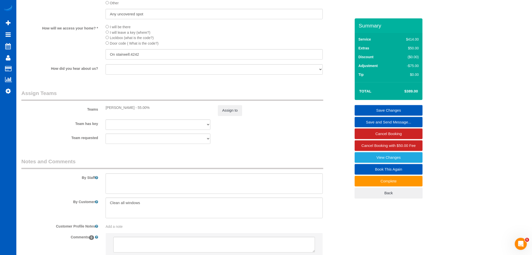
click at [394, 108] on link "Save Changes" at bounding box center [389, 110] width 68 height 11
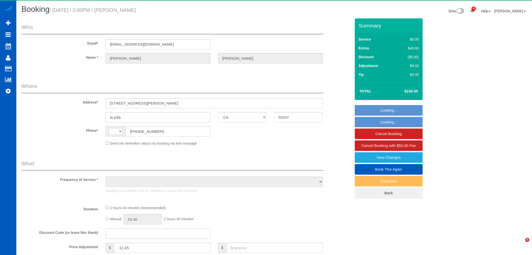
select select "CA"
select select "string:fspay-3d7837c7-0cf0-4bc6-a95b-a27ad558bca5"
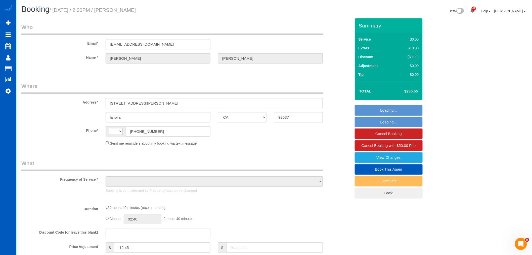
select select "string:[GEOGRAPHIC_DATA]"
select select "object:886"
select select "199"
select select "1501"
select select "3"
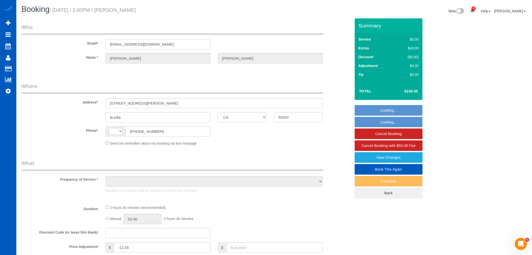
select select "3"
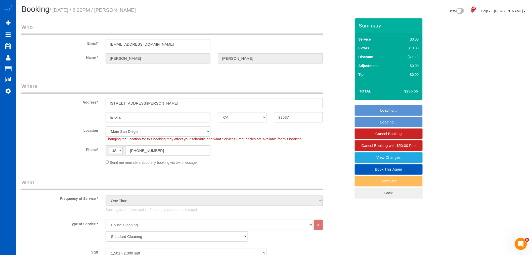
select select "object:1180"
select select "spot1"
select select "1501"
select select "3"
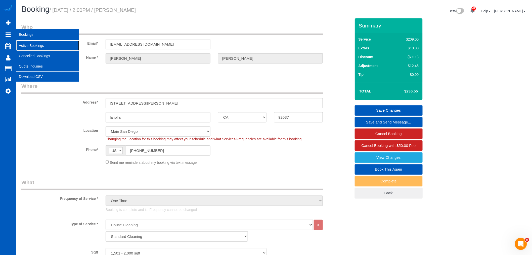
click at [35, 45] on link "Active Bookings" at bounding box center [47, 46] width 63 height 10
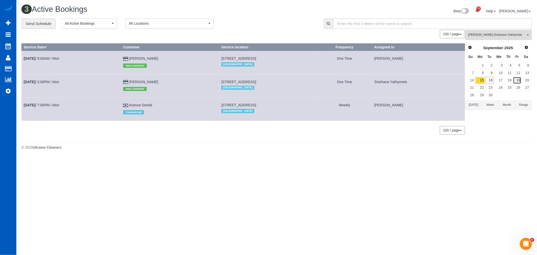
click at [516, 77] on link "19" at bounding box center [517, 80] width 8 height 7
click at [479, 37] on span "Kateryna Polishchuk , Snizhana Yukhymets" at bounding box center [496, 35] width 57 height 4
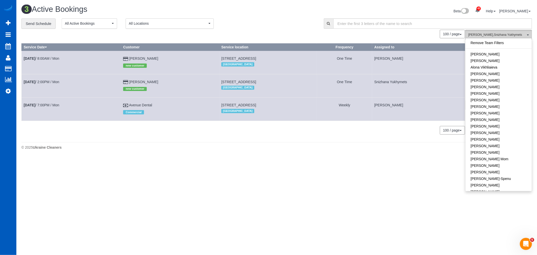
scroll to position [103, 0]
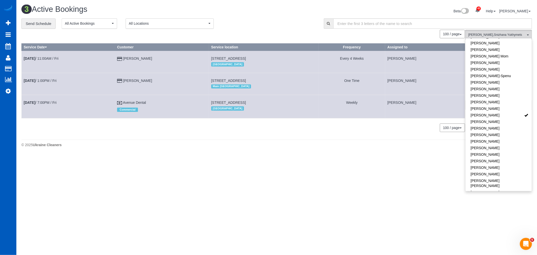
click at [242, 157] on body "42 Beta Your Notifications You have 0 alerts × You have 1 to charge for 09/14/2…" at bounding box center [268, 127] width 537 height 255
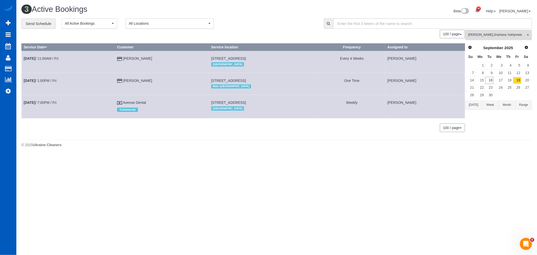
click at [495, 35] on span "Kateryna Polishchuk , Snizhana Yukhymets" at bounding box center [496, 35] width 57 height 4
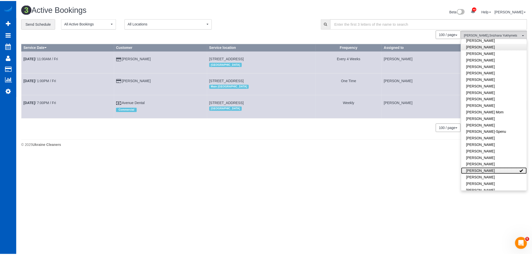
scroll to position [0, 0]
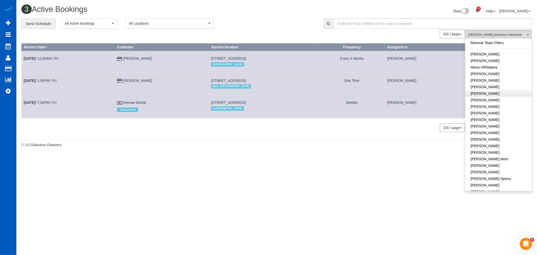
click at [499, 45] on link "Remove Team Filters" at bounding box center [498, 43] width 66 height 7
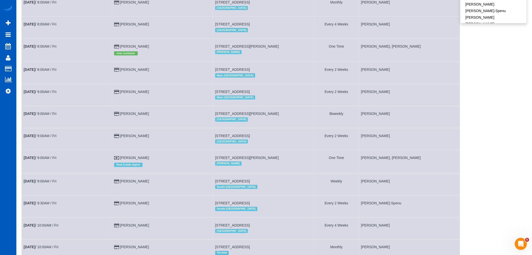
scroll to position [196, 0]
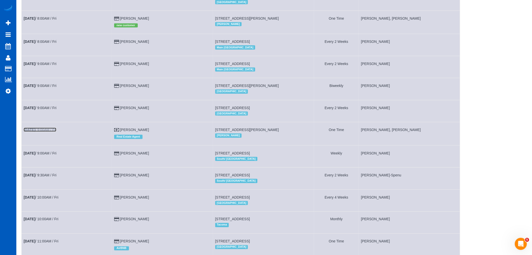
click at [49, 132] on link "Sep 19th / 9:00AM / Fri" at bounding box center [40, 130] width 33 height 4
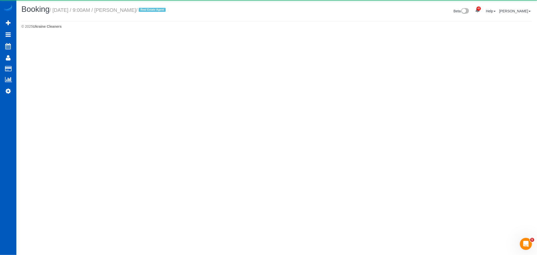
select select "WA"
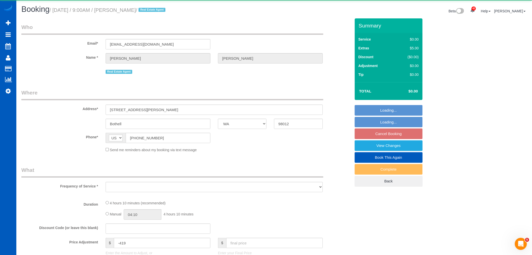
select select "object:2537"
select select "199"
select select "1001"
select select "3"
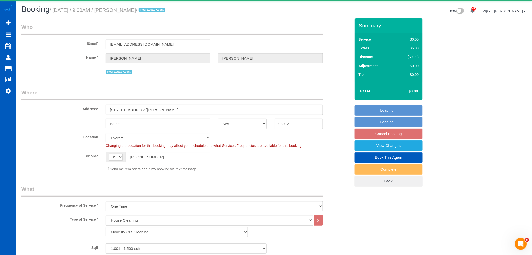
select select "object:2901"
select select "1001"
select select "3"
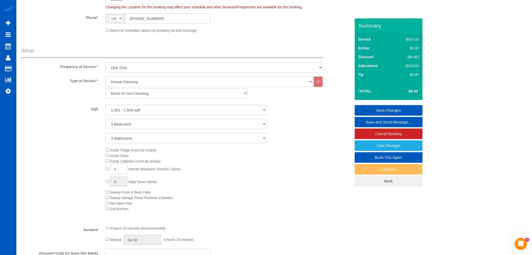
scroll to position [140, 0]
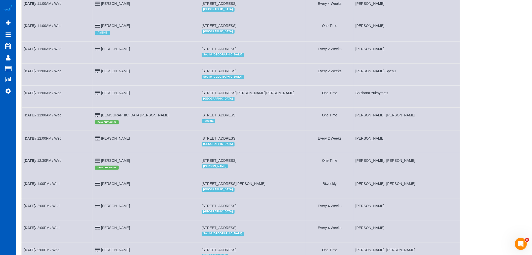
scroll to position [419, 0]
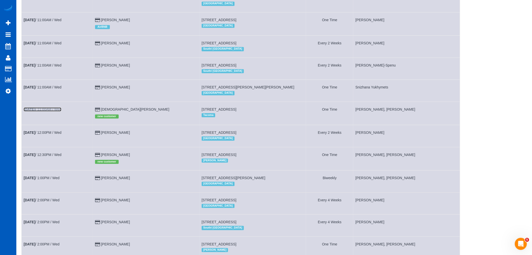
click at [43, 111] on link "Sep 17th / 11:00AM / Wed" at bounding box center [43, 109] width 38 height 4
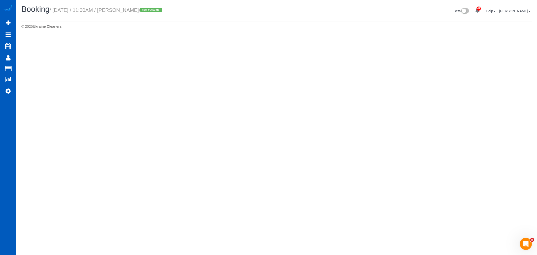
select select "WA"
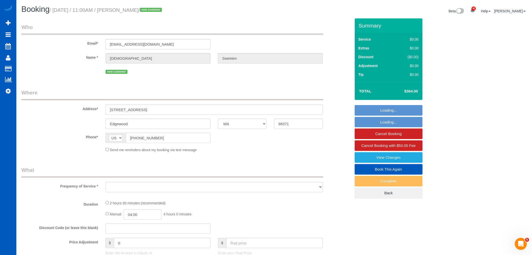
select select "object:4017"
select select "string:fspay-c1283adc-3f77-48b6-b2c0-e199971566d2"
select select "199"
select select "spot22"
select select "number:8"
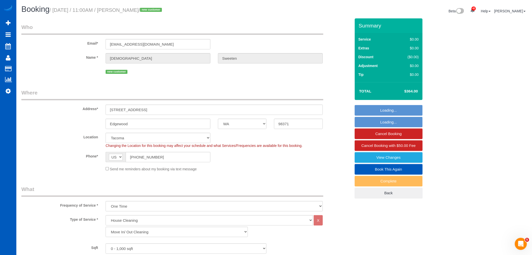
select select "object:4350"
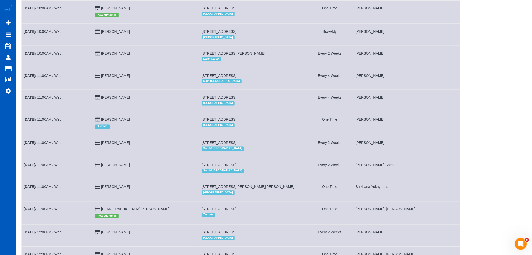
scroll to position [419, 0]
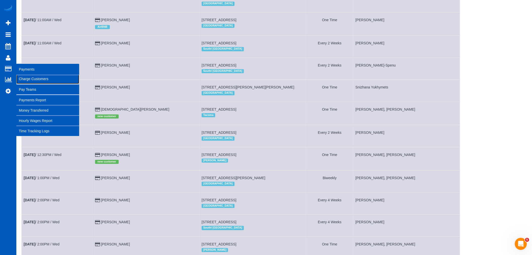
click at [34, 78] on link "Charge Customers" at bounding box center [47, 79] width 63 height 10
select select
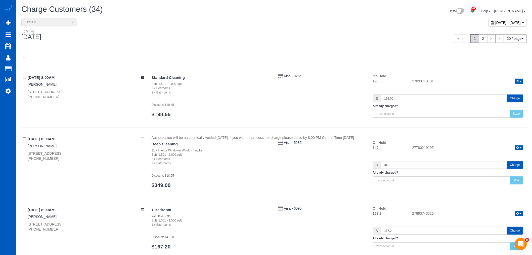
click at [496, 24] on span "September 16, 2025 - September 16, 2025" at bounding box center [508, 23] width 25 height 4
type input "**********"
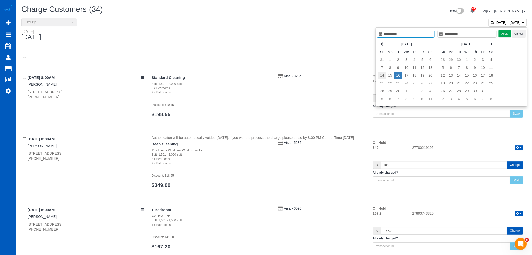
type input "**********"
click at [384, 74] on td "14" at bounding box center [382, 75] width 8 height 8
type input "**********"
click at [430, 74] on td "20" at bounding box center [431, 75] width 8 height 8
type input "**********"
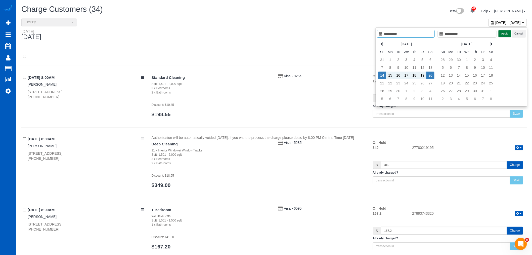
click at [504, 35] on button "Apply" at bounding box center [505, 33] width 13 height 7
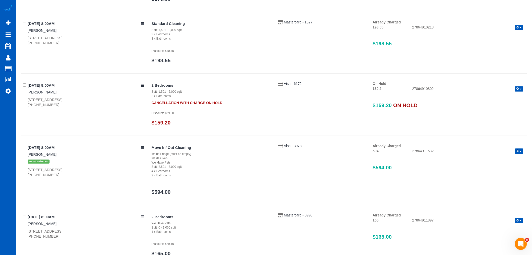
scroll to position [363, 0]
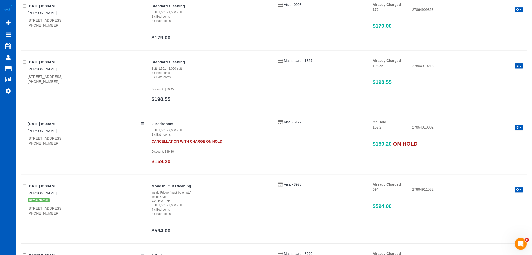
click at [522, 126] on button "button" at bounding box center [520, 127] width 8 height 5
click at [512, 134] on link "Release Hold" at bounding box center [504, 136] width 40 height 7
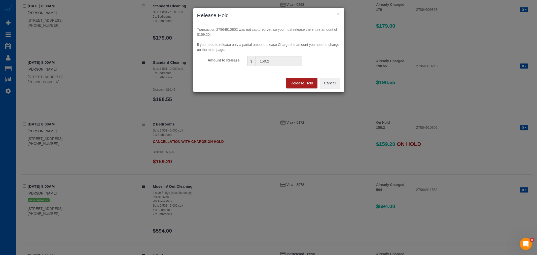
click at [311, 86] on button "Release Hold" at bounding box center [301, 83] width 31 height 11
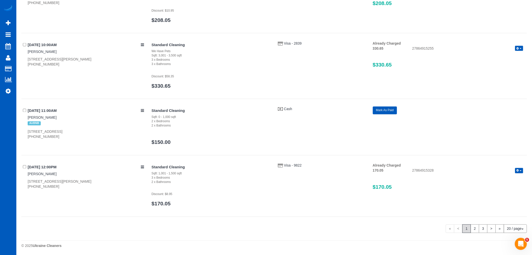
scroll to position [1102, 0]
click at [472, 228] on link "2" at bounding box center [475, 227] width 9 height 9
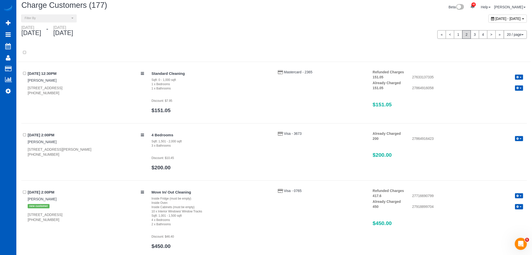
scroll to position [0, 0]
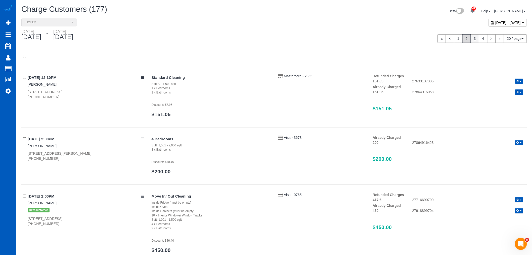
click at [475, 36] on link "3" at bounding box center [475, 38] width 9 height 9
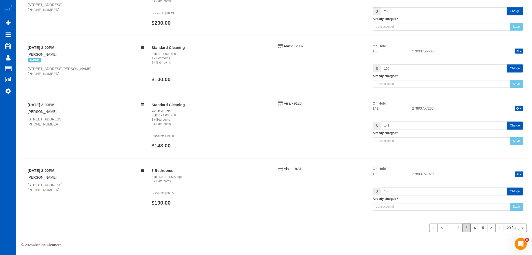
scroll to position [1072, 0]
click at [472, 225] on link "4" at bounding box center [475, 227] width 9 height 9
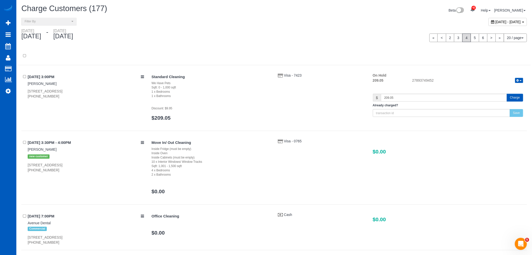
scroll to position [0, 0]
click at [474, 38] on link "5" at bounding box center [475, 38] width 9 height 9
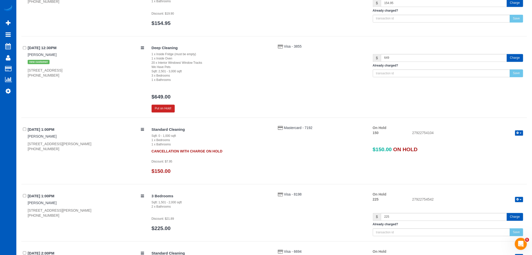
scroll to position [419, 0]
click at [521, 134] on button "button" at bounding box center [520, 132] width 8 height 5
click at [507, 142] on link "Release Hold" at bounding box center [504, 141] width 40 height 7
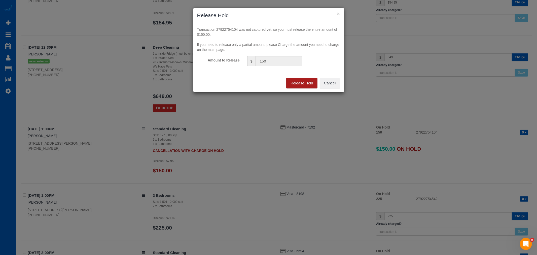
click at [306, 87] on button "Release Hold" at bounding box center [301, 83] width 31 height 11
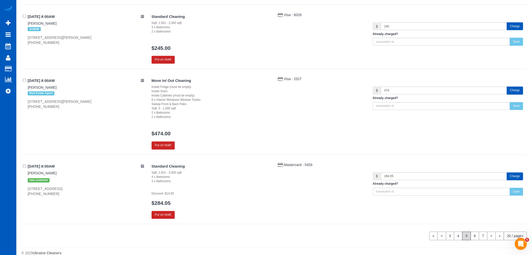
scroll to position [1151, 0]
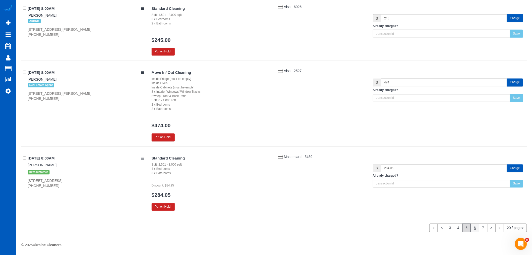
click at [474, 227] on link "6" at bounding box center [475, 227] width 9 height 9
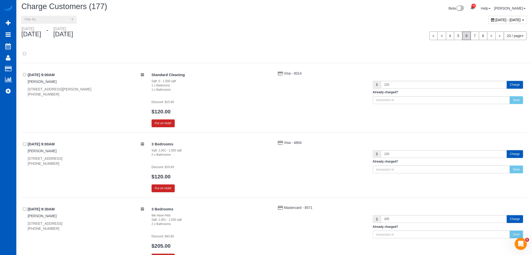
scroll to position [0, 0]
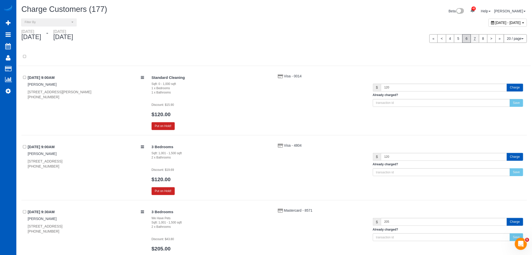
click at [472, 38] on link "7" at bounding box center [475, 38] width 9 height 9
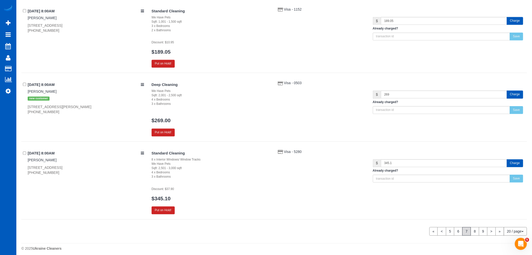
scroll to position [1277, 0]
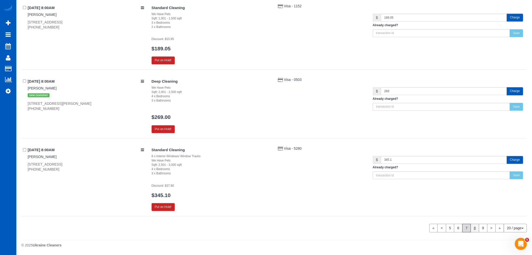
click at [479, 232] on link "8" at bounding box center [475, 227] width 9 height 9
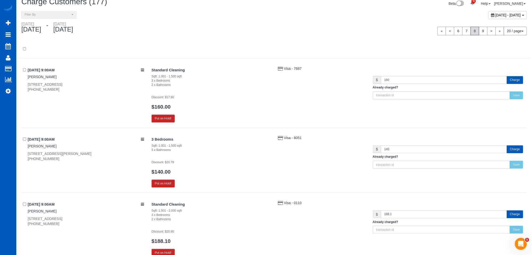
scroll to position [0, 0]
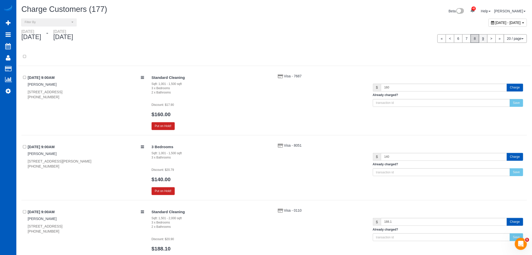
click at [483, 38] on link "9" at bounding box center [483, 38] width 9 height 9
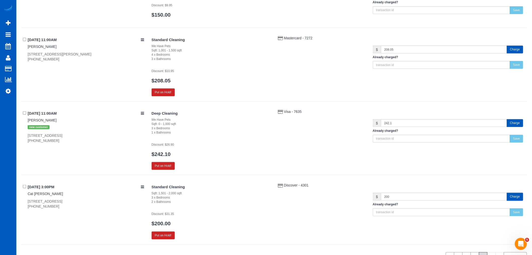
scroll to position [924, 0]
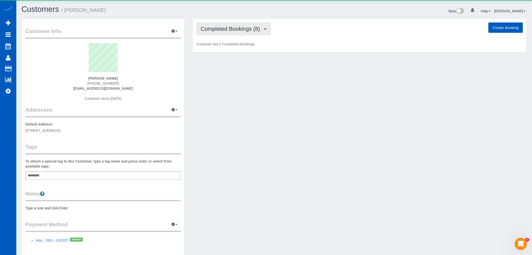
click at [225, 26] on span "Completed Bookings (8)" at bounding box center [232, 29] width 62 height 6
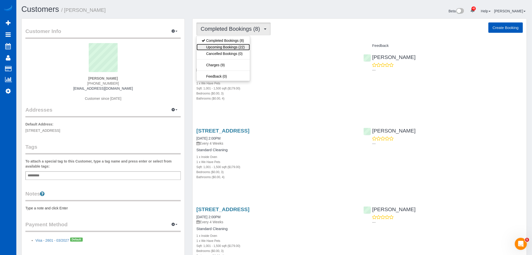
click at [225, 45] on link "Upcoming Bookings (22)" at bounding box center [223, 47] width 53 height 7
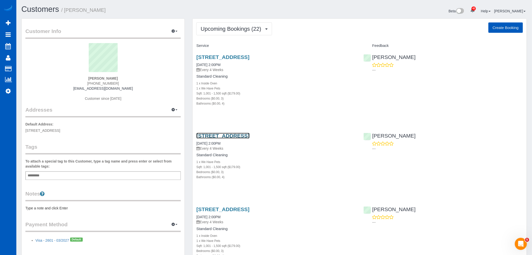
click at [234, 134] on link "[STREET_ADDRESS]" at bounding box center [223, 136] width 53 height 6
click at [222, 26] on span "Upcoming Bookings (22)" at bounding box center [232, 29] width 63 height 6
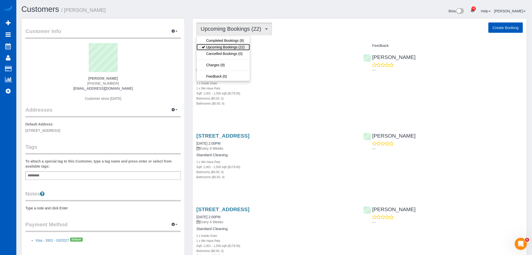
click at [222, 49] on link "Upcoming Bookings (22)" at bounding box center [223, 47] width 53 height 7
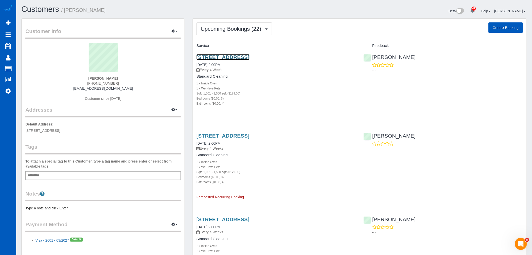
click at [222, 55] on link "[STREET_ADDRESS]" at bounding box center [223, 57] width 53 height 6
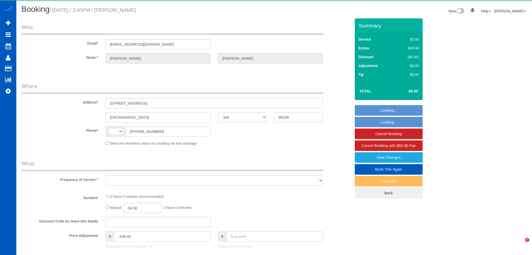
select select "WA"
select select "string:[GEOGRAPHIC_DATA]"
select select "object:689"
select select "string:fspay-9fed6d15-7bbe-4e6d-b0d0-519fc81b2ee5"
select select "object:1115"
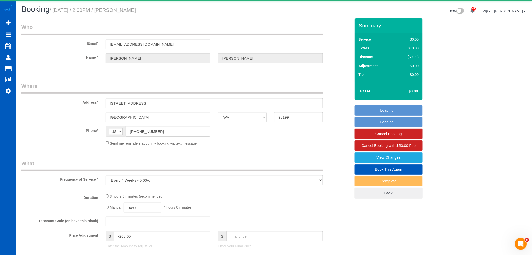
select select "199"
select select "1001"
select select "3"
select select "4"
select select "spot2"
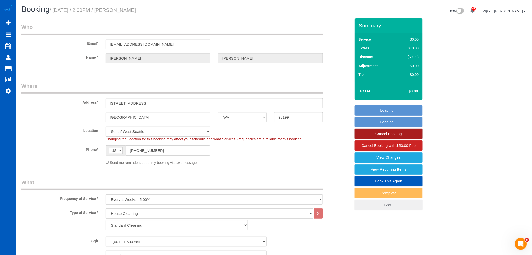
click at [393, 134] on link "Cancel Booking" at bounding box center [389, 133] width 68 height 11
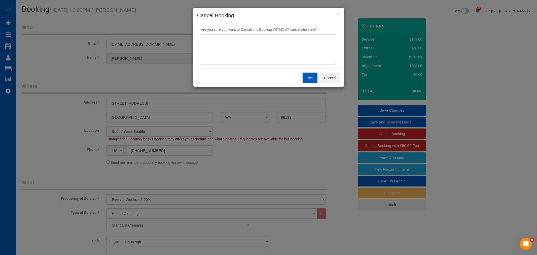
click at [253, 59] on textarea at bounding box center [268, 49] width 135 height 31
type textarea "duplicate"
click at [310, 74] on button "Yes" at bounding box center [309, 77] width 15 height 11
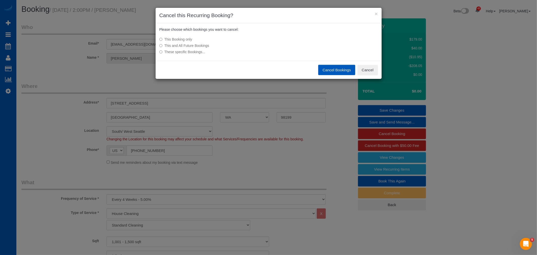
click at [184, 46] on label "This and All Future Bookings" at bounding box center [230, 45] width 143 height 5
click at [338, 70] on button "Cancel Bookings" at bounding box center [336, 70] width 37 height 11
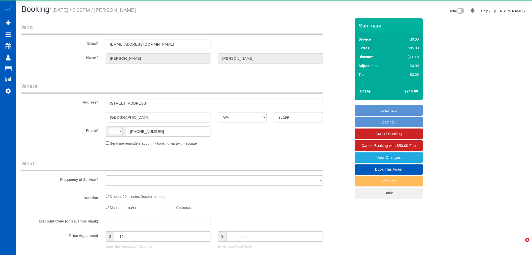
select select "WA"
select select "string:[GEOGRAPHIC_DATA]"
select select "object:913"
select select "string:fspay-9fed6d15-7bbe-4e6d-b0d0-519fc81b2ee5"
select select "199"
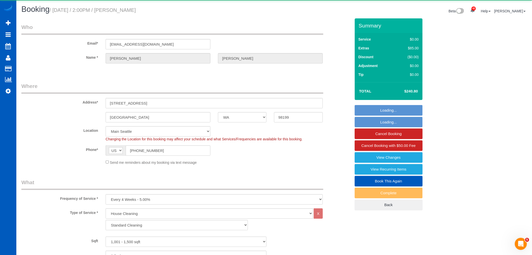
select select "object:1150"
select select "spot1"
select select "1001"
select select "3"
select select "4"
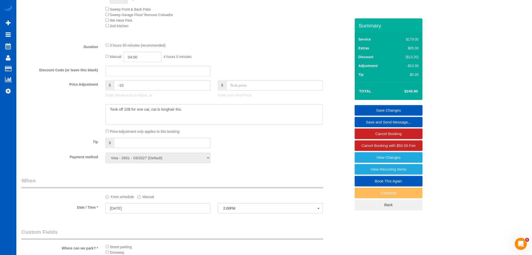
scroll to position [419, 0]
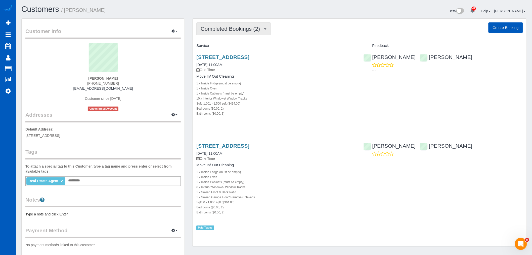
drag, startPoint x: 235, startPoint y: 33, endPoint x: 234, endPoint y: 31, distance: 2.5
click at [234, 31] on button "Completed Bookings (2)" at bounding box center [234, 28] width 74 height 13
click at [229, 49] on link "Upcoming Bookings (1)" at bounding box center [223, 47] width 52 height 7
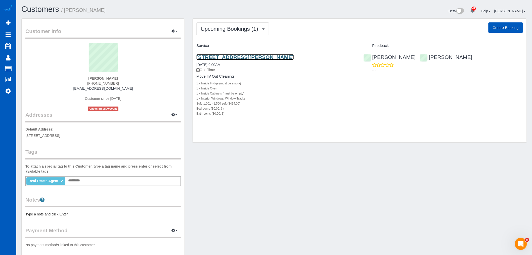
click at [218, 59] on link "[STREET_ADDRESS][PERSON_NAME]" at bounding box center [245, 57] width 97 height 6
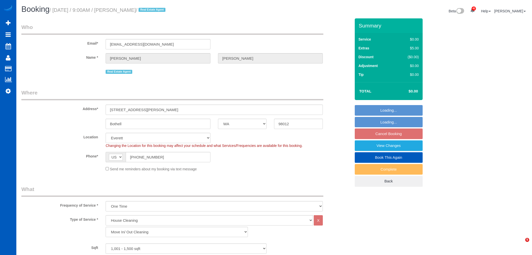
select select "WA"
select select "199"
select select "1001"
select select "3"
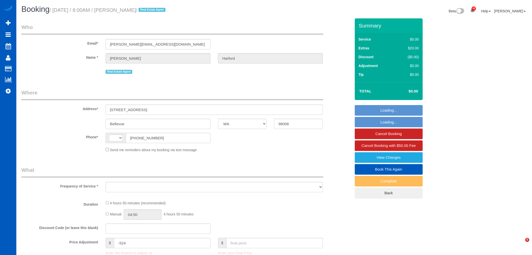
select select "WA"
select select "string:[GEOGRAPHIC_DATA]"
select select "object:1142"
select select "string:fspay-e0366ecf-f802-4967-a000-1bfca719be9a"
select select "199"
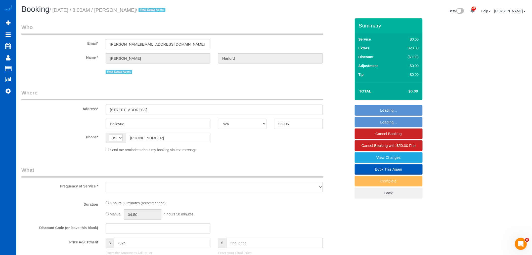
select select "2001"
select select "4"
select select "3"
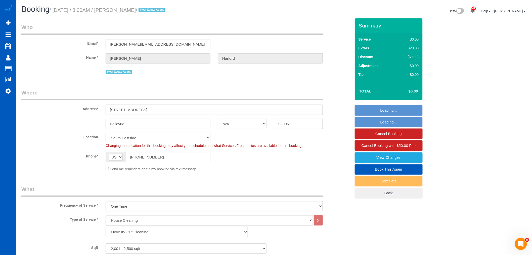
select select "spot1"
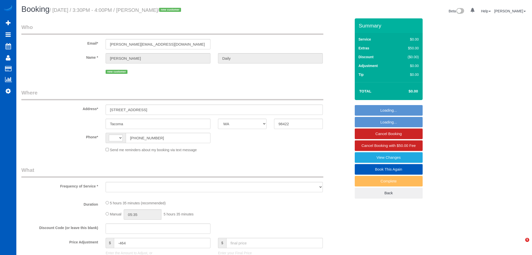
select select "WA"
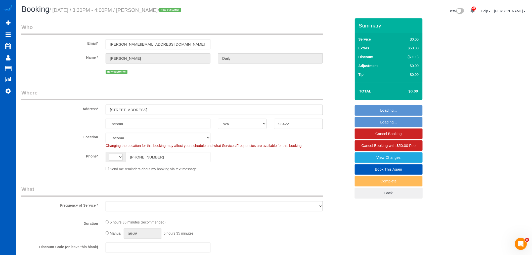
select select "string:[GEOGRAPHIC_DATA]"
select select "199"
select select "1001"
select select "4"
select select "2"
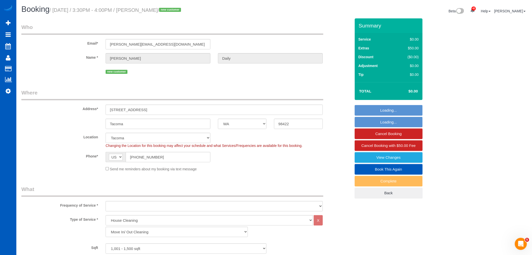
select select "object:1061"
select select "1001"
select select "4"
select select "2"
select select "object:1225"
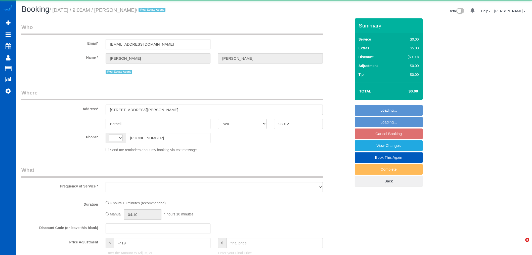
select select "WA"
select select "199"
select select "1001"
select select "3"
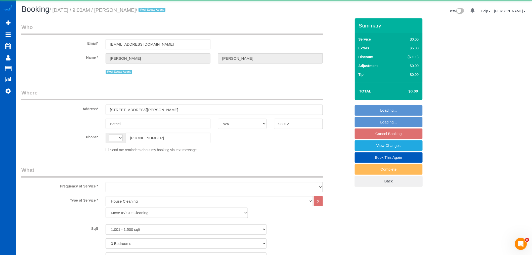
select select "string:[GEOGRAPHIC_DATA]"
select select "object:1154"
select select "1001"
select select "3"
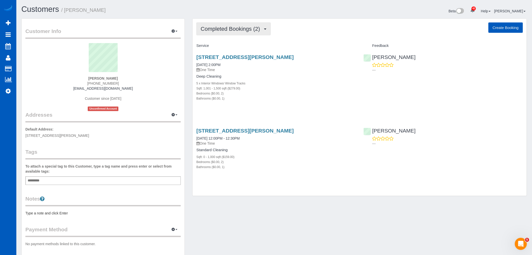
click at [226, 32] on button "Completed Bookings (2)" at bounding box center [234, 28] width 74 height 13
click at [224, 46] on link "Upcoming Bookings (21)" at bounding box center [223, 47] width 53 height 7
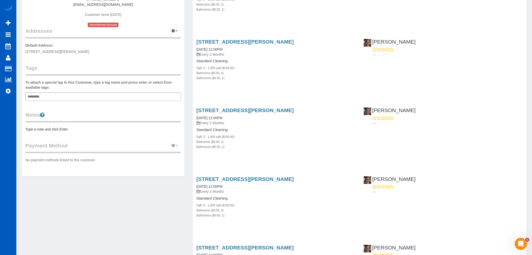
scroll to position [28, 0]
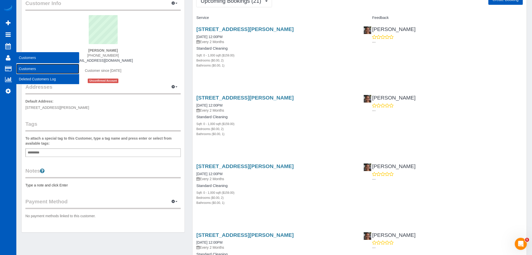
click at [31, 66] on link "Customers" at bounding box center [47, 69] width 63 height 10
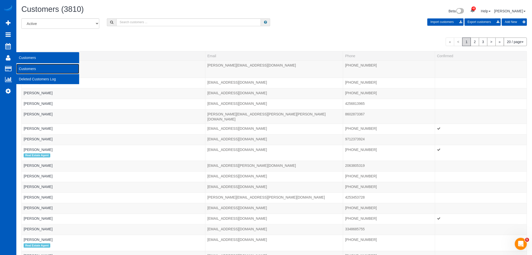
click at [51, 69] on link "Customers" at bounding box center [47, 69] width 63 height 10
click at [37, 67] on link "Customers" at bounding box center [47, 69] width 63 height 10
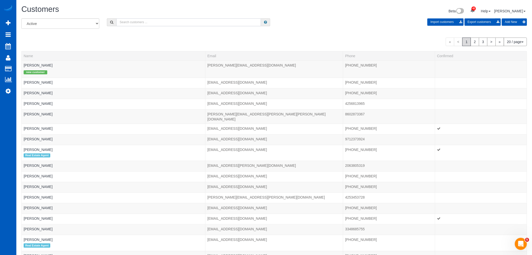
click at [132, 24] on input "text" at bounding box center [189, 22] width 145 height 8
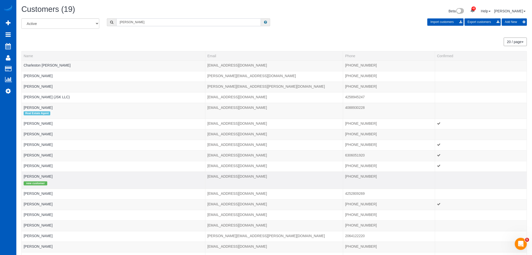
type input "[PERSON_NAME]"
click at [33, 179] on td "[PERSON_NAME] new customer" at bounding box center [114, 179] width 184 height 17
click at [33, 177] on link "[PERSON_NAME]" at bounding box center [38, 176] width 29 height 4
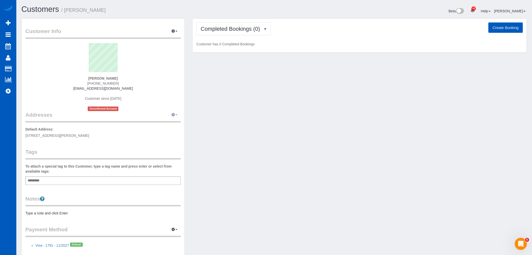
click at [173, 115] on icon "button" at bounding box center [174, 114] width 4 height 3
click at [163, 125] on button "Manage Addresses" at bounding box center [160, 124] width 41 height 7
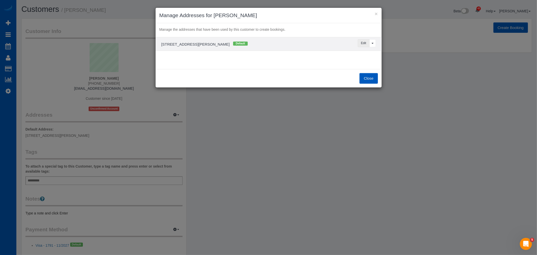
click at [364, 43] on button "Edit" at bounding box center [364, 43] width 12 height 8
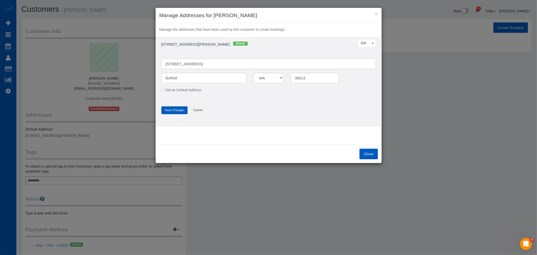
click at [205, 64] on input "[STREET_ADDRESS]" at bounding box center [268, 64] width 214 height 10
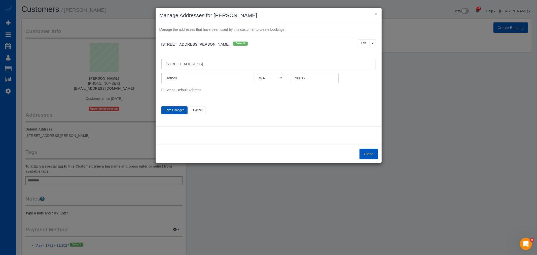
type input "[STREET_ADDRESS]"
click at [364, 154] on button "Close" at bounding box center [368, 153] width 18 height 11
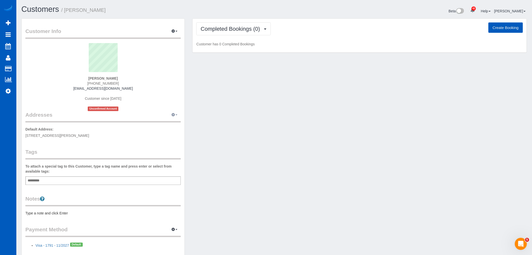
click at [169, 117] on button "button" at bounding box center [174, 115] width 13 height 8
click at [166, 125] on button "Manage Addresses" at bounding box center [160, 124] width 41 height 7
select select "WA"
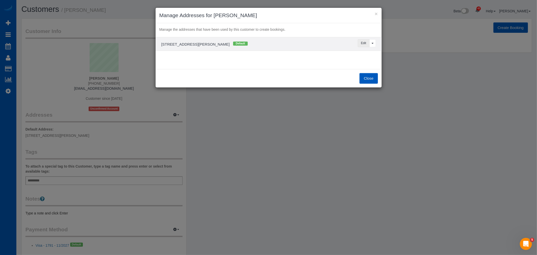
click at [360, 44] on button "Edit" at bounding box center [364, 43] width 12 height 8
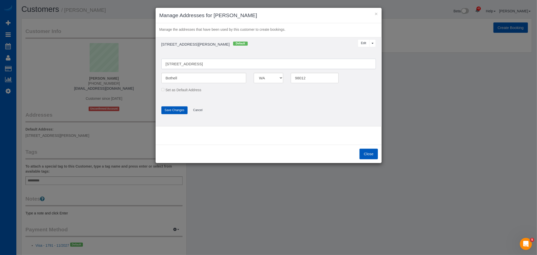
click at [209, 65] on input "[STREET_ADDRESS]" at bounding box center [268, 64] width 214 height 10
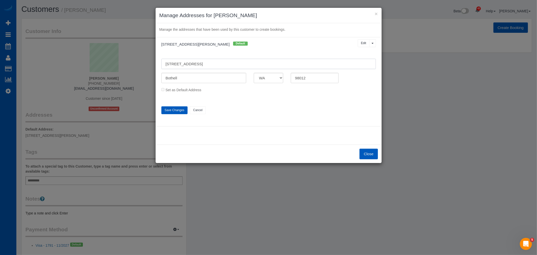
type input "[STREET_ADDRESS]"
drag, startPoint x: 139, startPoint y: 110, endPoint x: 147, endPoint y: 110, distance: 7.8
click at [139, 110] on div "× Manage Addresses for [PERSON_NAME] Manage the addresses that have been used b…" at bounding box center [268, 127] width 537 height 255
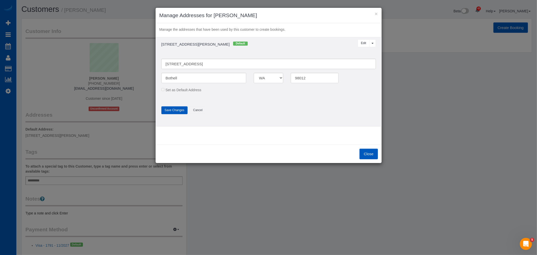
click at [171, 109] on button "Save Changes" at bounding box center [174, 110] width 26 height 8
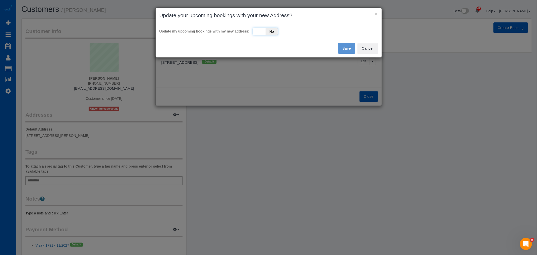
click at [259, 31] on div "Yes No" at bounding box center [265, 32] width 25 height 8
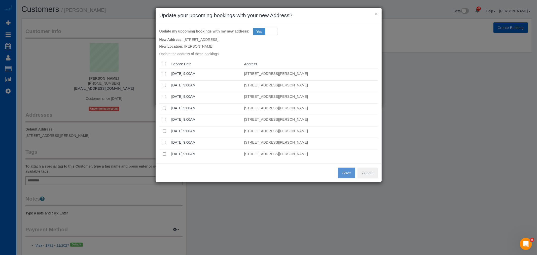
click at [164, 66] on th at bounding box center [164, 64] width 10 height 10
click at [164, 65] on th at bounding box center [164, 64] width 10 height 10
click at [354, 170] on button "Save" at bounding box center [346, 172] width 17 height 11
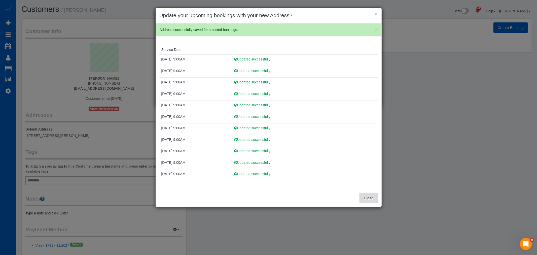
click at [361, 198] on button "Close" at bounding box center [368, 197] width 18 height 11
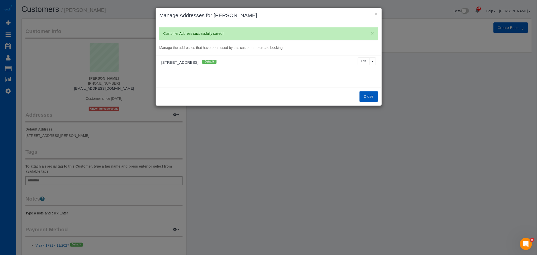
click at [364, 97] on button "Close" at bounding box center [368, 96] width 18 height 11
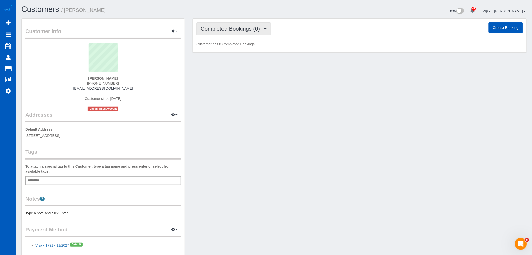
click at [241, 32] on button "Completed Bookings (0)" at bounding box center [234, 28] width 74 height 13
click at [239, 45] on link "Upcoming Bookings (11)" at bounding box center [223, 47] width 53 height 7
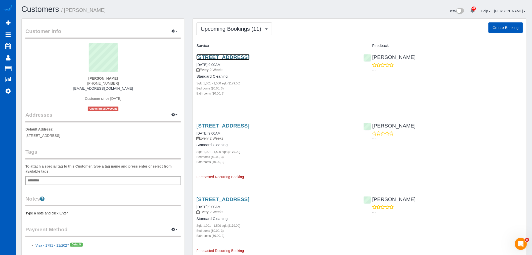
click at [229, 54] on link "[STREET_ADDRESS]" at bounding box center [223, 57] width 53 height 6
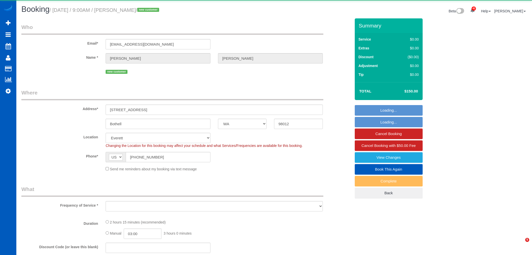
select select "WA"
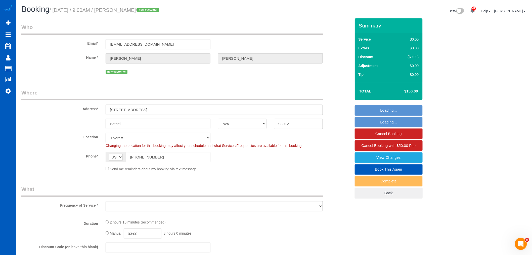
select select "string:fspay-918c16a9-dc0b-4a4f-b122-a738c5fb0be0"
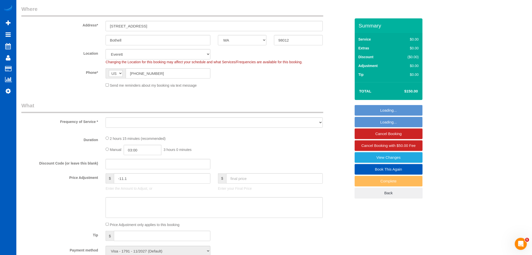
select select "object:1181"
select select "199"
select select "1001"
select select "3"
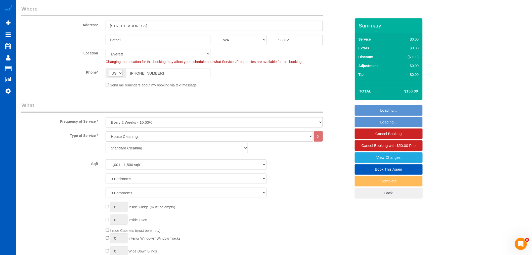
select select "object:1270"
select select "1001"
select select "3"
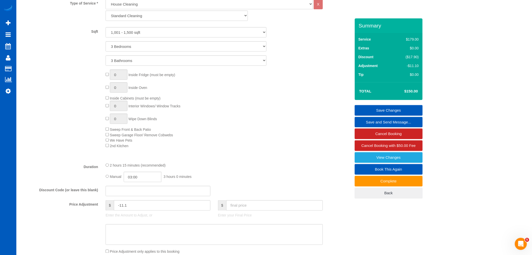
scroll to position [307, 0]
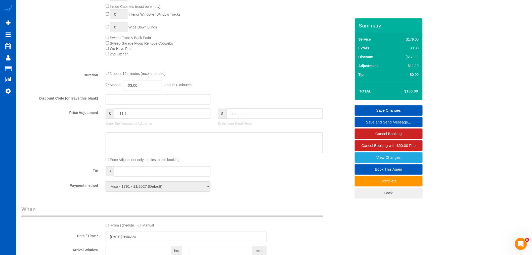
click at [257, 119] on input "text" at bounding box center [274, 113] width 97 height 10
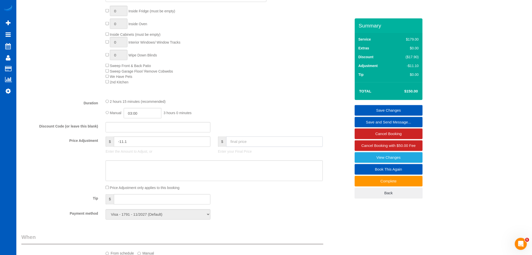
scroll to position [223, 0]
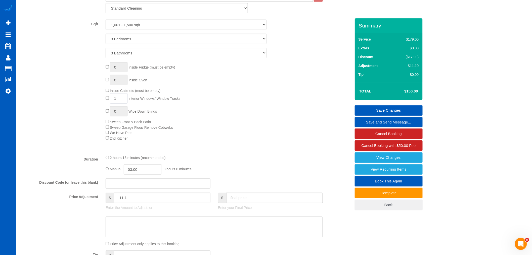
drag, startPoint x: 120, startPoint y: 100, endPoint x: 102, endPoint y: 100, distance: 17.9
click at [102, 100] on div "0 Inside Fridge (must be empty) 0 Inside Oven Inside Cabinets (must be empty) 1…" at bounding box center [228, 101] width 253 height 79
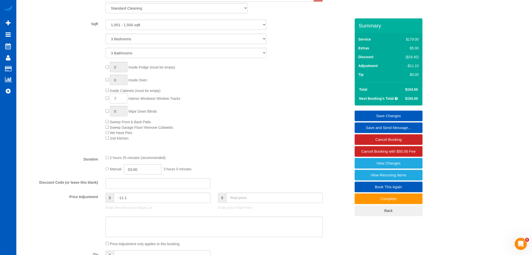
type input "7"
click at [122, 114] on input "1" at bounding box center [119, 111] width 18 height 10
drag, startPoint x: 111, startPoint y: 113, endPoint x: 96, endPoint y: 113, distance: 14.9
click at [96, 113] on div "0 Inside Fridge (must be empty) 0 Inside Oven Inside Cabinets (must be empty) 7…" at bounding box center [186, 101] width 337 height 79
type input "7"
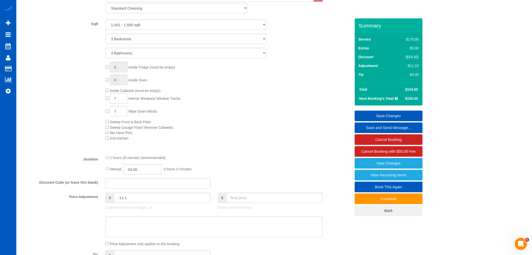
click at [214, 122] on div "0 Inside Fridge (must be empty) 0 Inside Oven Inside Cabinets (must be empty) 7…" at bounding box center [228, 101] width 253 height 79
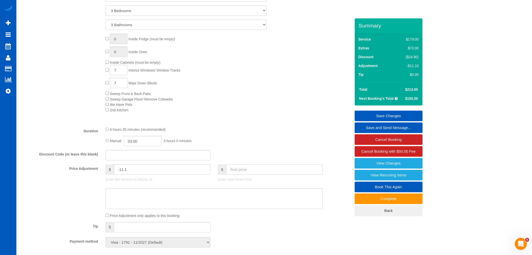
click at [242, 171] on input "text" at bounding box center [274, 169] width 97 height 10
type input "200"
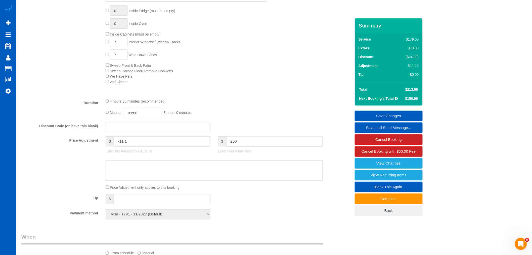
type input "-24.1"
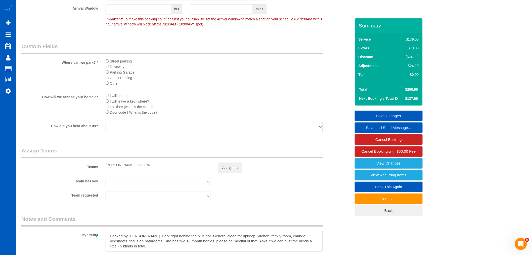
scroll to position [559, 0]
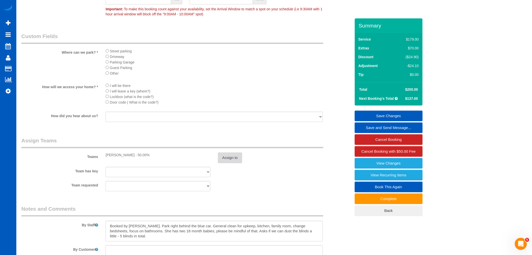
click at [223, 163] on button "Assign to" at bounding box center [230, 157] width 24 height 11
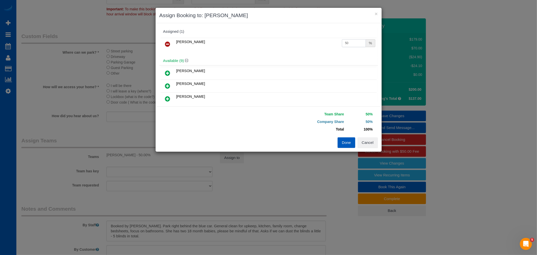
drag, startPoint x: 343, startPoint y: 42, endPoint x: 352, endPoint y: 45, distance: 9.4
click at [352, 45] on input "50" at bounding box center [354, 43] width 24 height 8
type input "55"
click at [350, 145] on button "Done" at bounding box center [346, 142] width 18 height 11
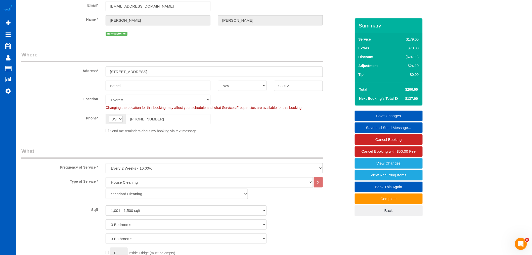
scroll to position [0, 0]
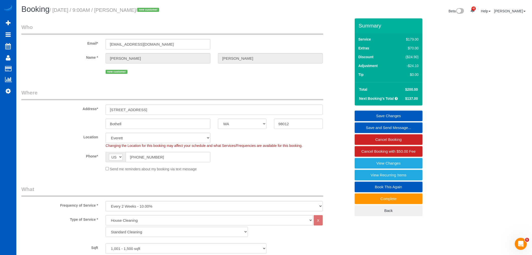
click at [383, 110] on div "Summary Service $179.00 Extras $70.00 Discount ($24.90) Adjustment -$24.10 Tip …" at bounding box center [389, 121] width 68 height 207
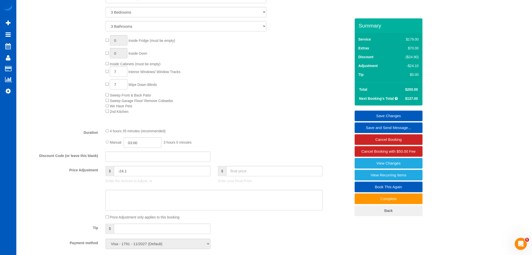
scroll to position [307, 0]
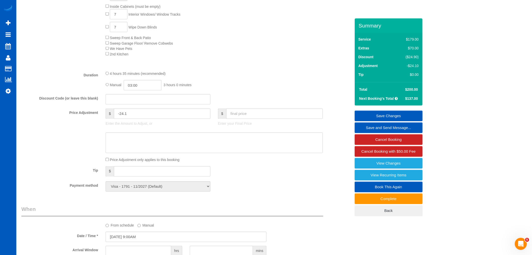
click at [104, 162] on div "Price Adjustment only applies to this booking" at bounding box center [214, 160] width 225 height 6
click at [369, 113] on link "Save Changes" at bounding box center [389, 115] width 68 height 11
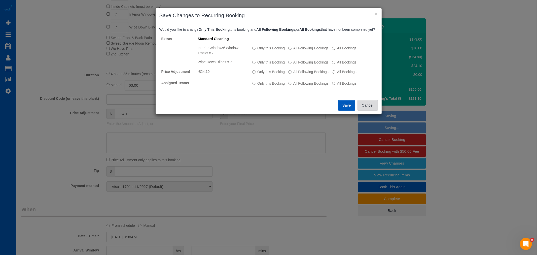
click at [366, 110] on button "Cancel" at bounding box center [367, 105] width 20 height 11
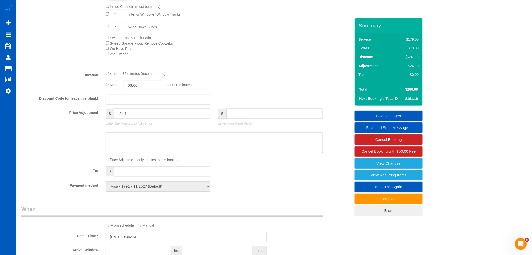
click at [107, 160] on sui-booking-price-adjustment "Price Adjustment $ -24.1 Enter the Amount to Adjust, or $ Enter your Final Pric…" at bounding box center [186, 135] width 330 height 54
click at [386, 117] on link "Save Changes" at bounding box center [389, 115] width 68 height 11
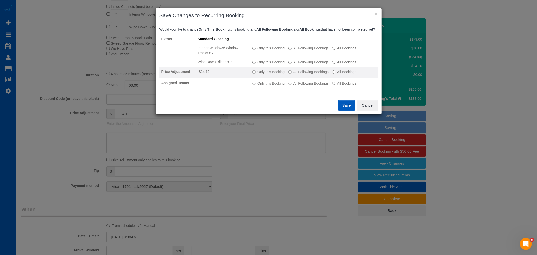
click at [261, 74] on label "Only this Booking" at bounding box center [268, 71] width 32 height 5
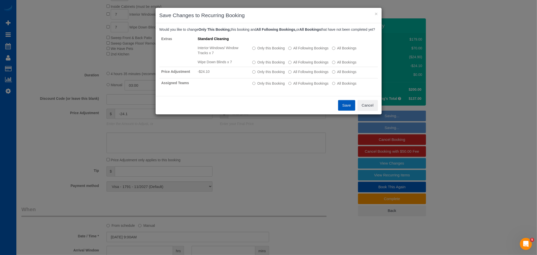
click at [343, 110] on button "Save" at bounding box center [346, 105] width 17 height 11
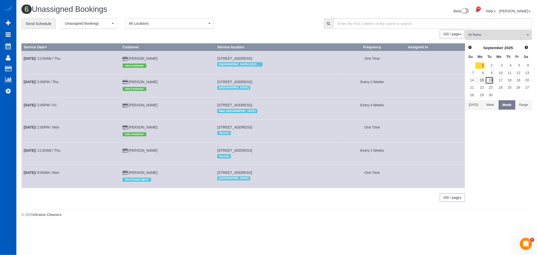
click at [491, 79] on link "16" at bounding box center [489, 80] width 8 height 7
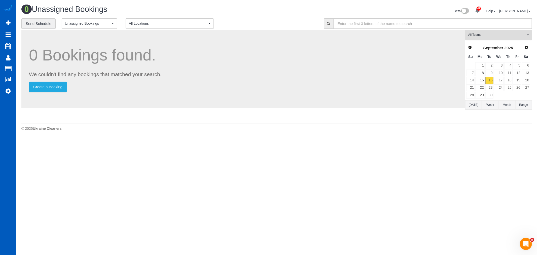
click at [495, 37] on span "All Teams" at bounding box center [496, 35] width 57 height 4
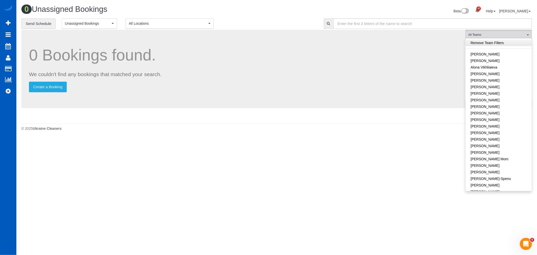
click at [493, 45] on link "Remove Team Filters" at bounding box center [498, 43] width 66 height 7
click at [493, 84] on link "[PERSON_NAME]" at bounding box center [498, 80] width 66 height 7
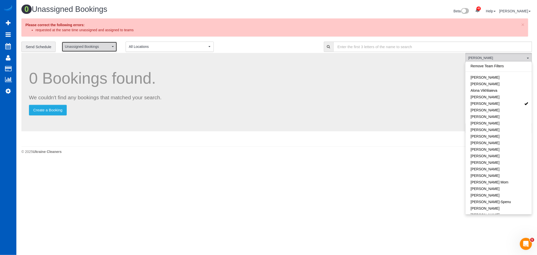
click at [87, 46] on span "Unassigned Bookings" at bounding box center [88, 46] width 46 height 5
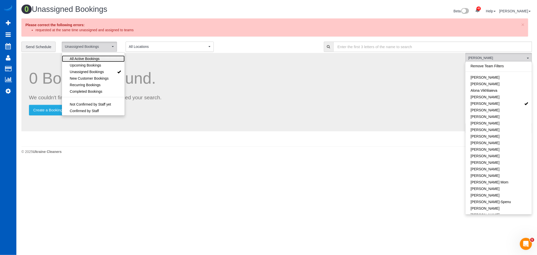
click at [81, 58] on span "All Active Bookings" at bounding box center [85, 58] width 30 height 5
select select "***"
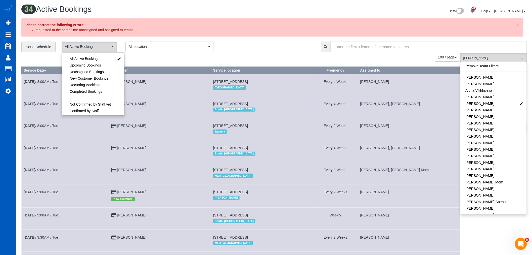
click at [520, 24] on div "× Please correct the following errors: requested at the same time unassigned an…" at bounding box center [272, 27] width 502 height 18
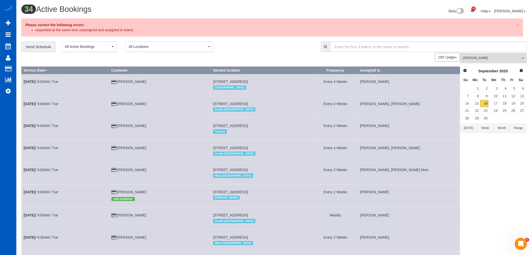
click at [516, 24] on div "× Please correct the following errors: requested at the same time unassigned an…" at bounding box center [272, 27] width 502 height 18
click at [518, 24] on span "×" at bounding box center [518, 25] width 3 height 6
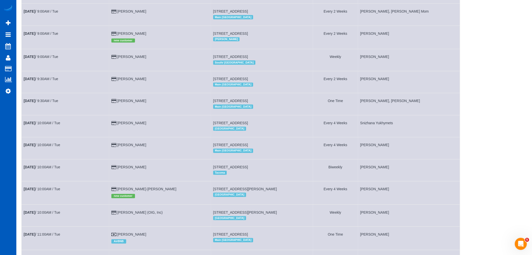
scroll to position [84, 0]
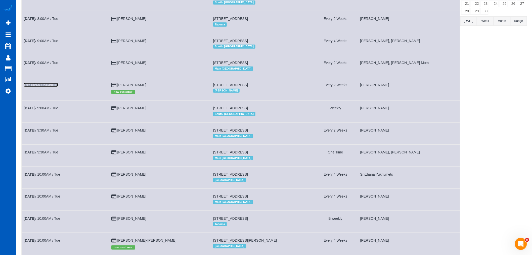
click at [42, 86] on link "[DATE] 9:00AM / Tue" at bounding box center [41, 85] width 34 height 4
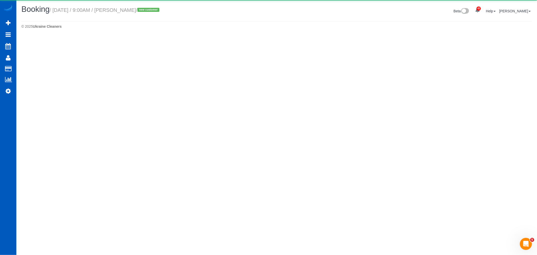
select select "WA"
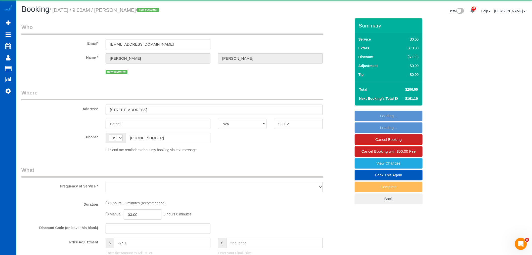
select select "string:fspay-918c16a9-dc0b-4a4f-b122-a738c5fb0be0"
select select "object:3245"
select select "199"
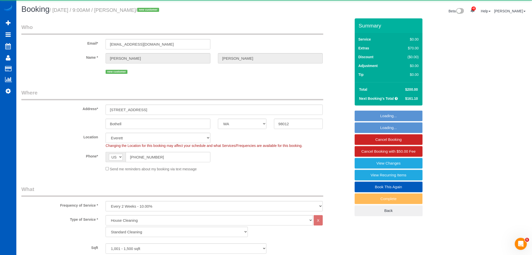
select select "1001"
select select "3"
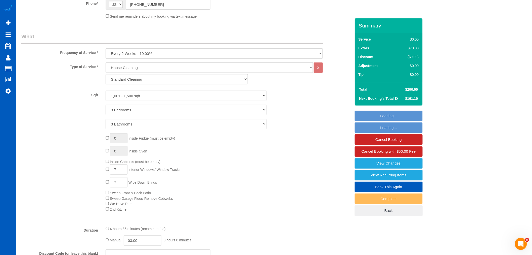
scroll to position [112, 0]
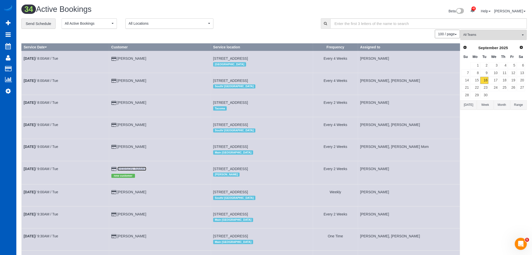
click at [132, 170] on link "[PERSON_NAME]" at bounding box center [132, 169] width 29 height 4
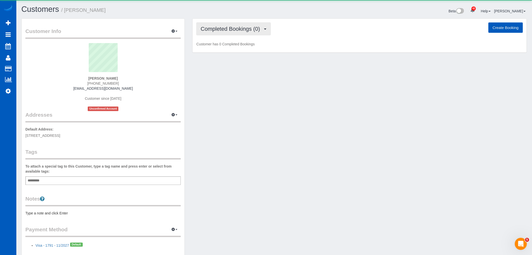
click at [212, 35] on button "Completed Bookings (0)" at bounding box center [234, 28] width 74 height 13
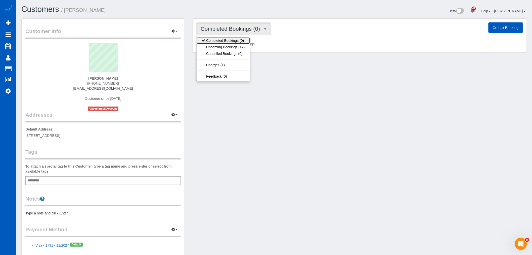
click at [211, 43] on link "Completed Bookings (0)" at bounding box center [223, 40] width 53 height 7
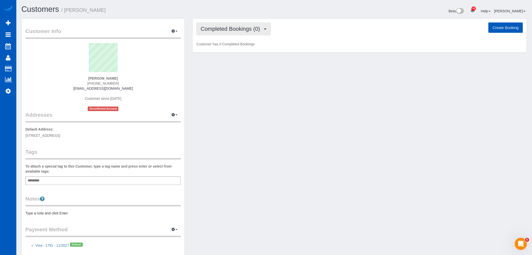
click at [215, 32] on button "Completed Bookings (0)" at bounding box center [234, 28] width 74 height 13
click at [211, 46] on link "Upcoming Bookings (12)" at bounding box center [223, 47] width 53 height 7
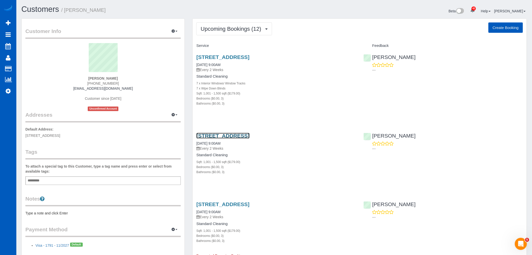
click at [237, 133] on link "[STREET_ADDRESS]" at bounding box center [223, 136] width 53 height 6
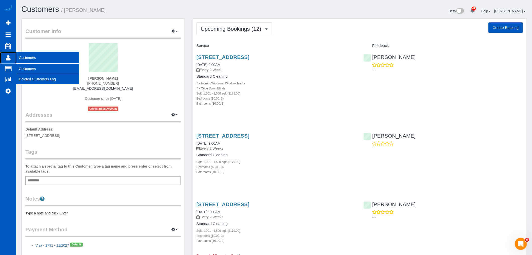
click at [11, 57] on link "Customers" at bounding box center [8, 58] width 16 height 12
click at [26, 66] on link "Customers" at bounding box center [47, 69] width 63 height 10
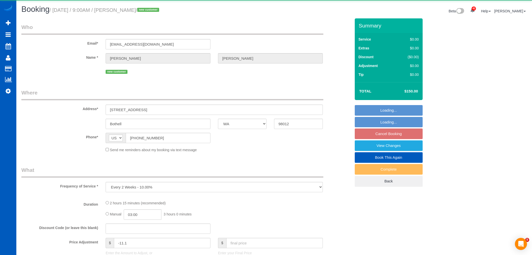
select select "WA"
select select "199"
select select "1001"
select select "3"
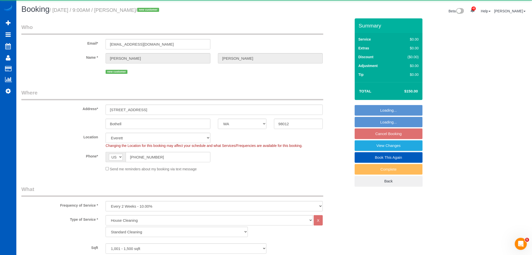
select select "object:1266"
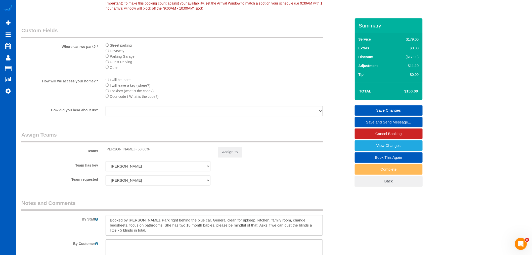
scroll to position [615, 0]
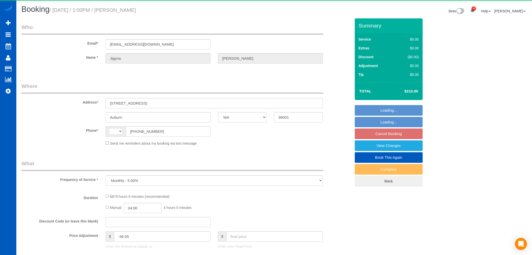
select select "WA"
select select "string:[GEOGRAPHIC_DATA]"
select select "string:fspay-8dd577de-06a3-4544-a758-d7588722104a"
select select "2501"
select select "3"
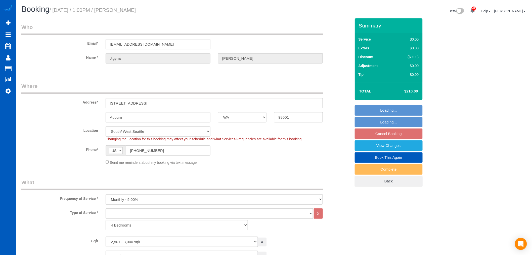
select select "object:1060"
select select "2501"
select select "3"
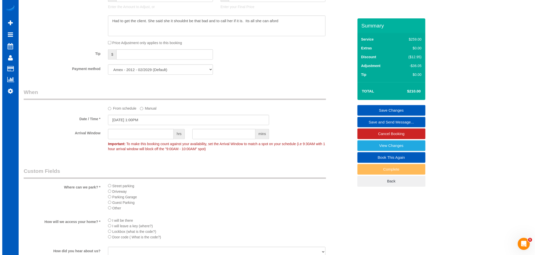
scroll to position [391, 0]
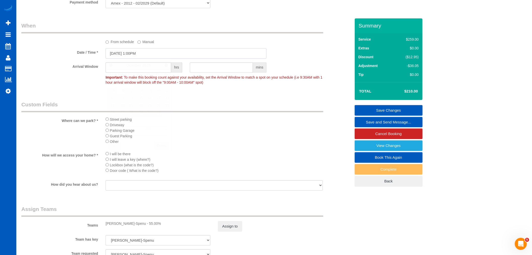
click at [135, 57] on input "[DATE] 1:00PM" at bounding box center [186, 53] width 161 height 10
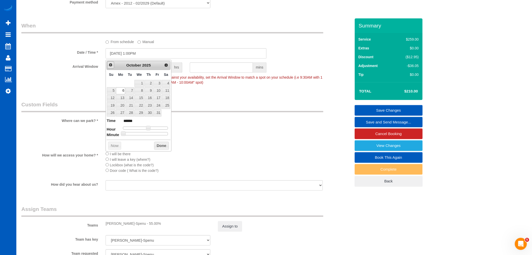
click at [111, 61] on link "Prev" at bounding box center [110, 64] width 7 height 7
click at [158, 101] on link "19" at bounding box center [157, 98] width 8 height 7
type input "[DATE] 12:00PM"
type input "*******"
type input "[DATE] 11:00AM"
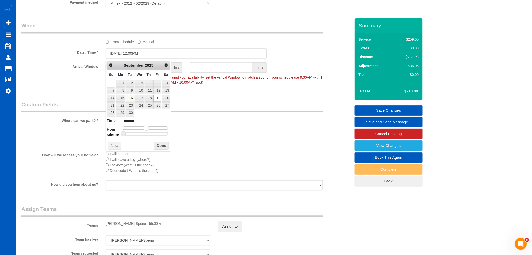
type input "*******"
type input "[DATE] 10:00AM"
type input "*******"
type input "[DATE] 9:00AM"
type input "******"
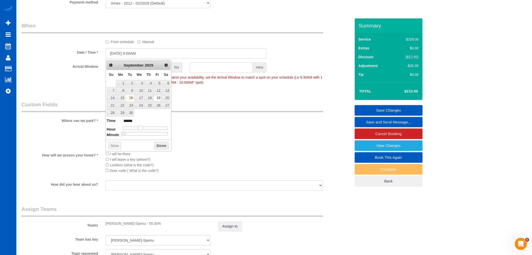
drag, startPoint x: 147, startPoint y: 127, endPoint x: 140, endPoint y: 127, distance: 6.8
click at [140, 127] on span at bounding box center [140, 128] width 5 height 5
type input "[DATE] 9:05AM"
type input "******"
type input "[DATE] 9:10AM"
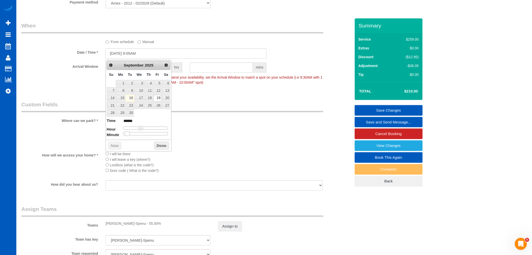
type input "******"
type input "[DATE] 9:15AM"
type input "******"
type input "[DATE] 9:20AM"
type input "******"
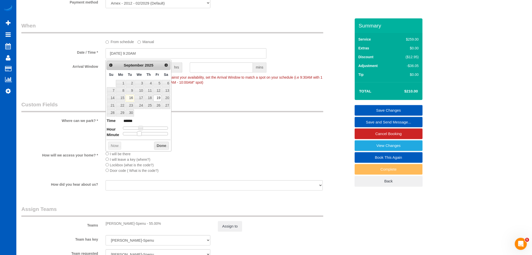
type input "[DATE] 9:25AM"
type input "******"
type input "[DATE] 9:30AM"
type input "******"
drag, startPoint x: 124, startPoint y: 135, endPoint x: 147, endPoint y: 134, distance: 23.2
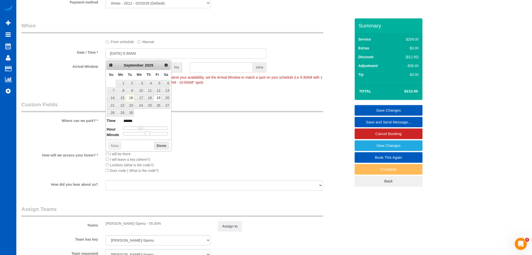
click at [147, 134] on span at bounding box center [147, 133] width 5 height 5
click at [158, 144] on button "Done" at bounding box center [161, 146] width 15 height 8
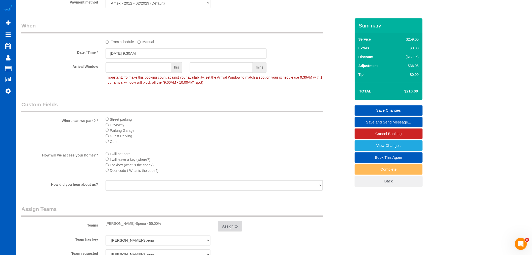
click at [227, 227] on button "Assign to" at bounding box center [230, 226] width 24 height 11
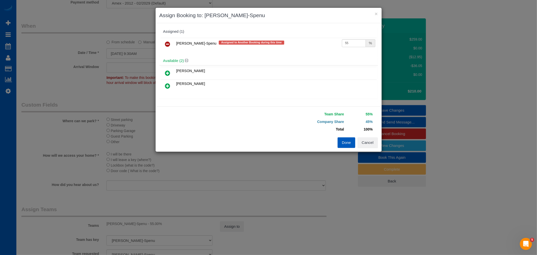
click at [167, 44] on icon at bounding box center [167, 44] width 5 height 6
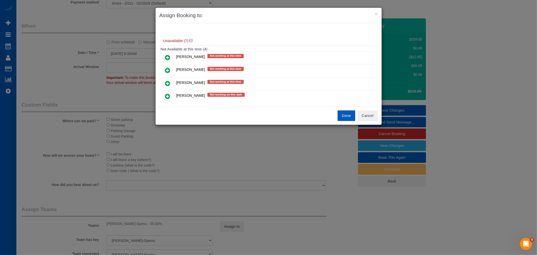
scroll to position [51, 0]
click at [169, 69] on icon at bounding box center [167, 70] width 5 height 6
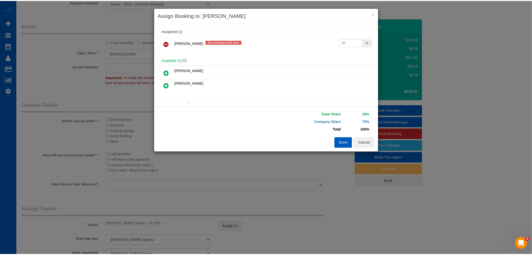
scroll to position [0, 0]
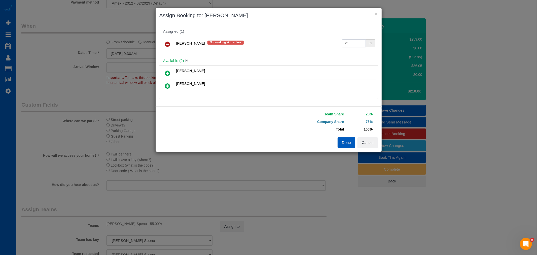
drag, startPoint x: 351, startPoint y: 42, endPoint x: 318, endPoint y: 46, distance: 32.5
click at [318, 46] on tr "[PERSON_NAME] Not working at this time 25 %" at bounding box center [269, 44] width 216 height 13
type input "55"
click at [346, 142] on button "Done" at bounding box center [346, 142] width 18 height 11
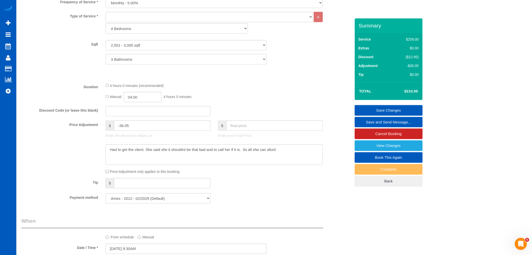
scroll to position [196, 0]
click at [400, 108] on link "Save Changes" at bounding box center [389, 110] width 68 height 11
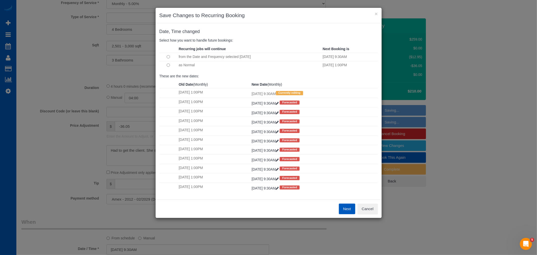
click at [341, 207] on button "Next" at bounding box center [347, 208] width 16 height 11
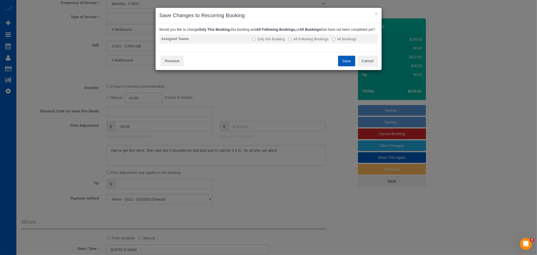
click at [299, 42] on label "All Following Bookings" at bounding box center [308, 38] width 40 height 5
click at [346, 66] on button "Save" at bounding box center [346, 61] width 17 height 11
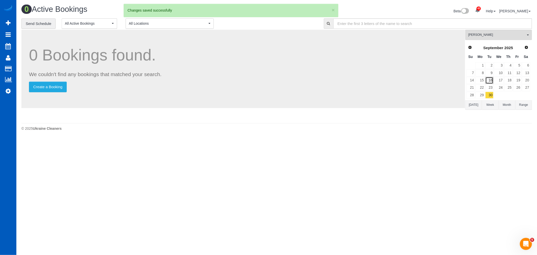
click at [490, 80] on link "16" at bounding box center [489, 80] width 8 height 7
click at [481, 34] on span "[PERSON_NAME]" at bounding box center [496, 35] width 57 height 4
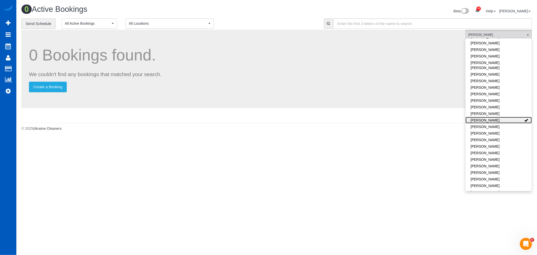
click at [496, 117] on link "[PERSON_NAME]" at bounding box center [498, 120] width 66 height 7
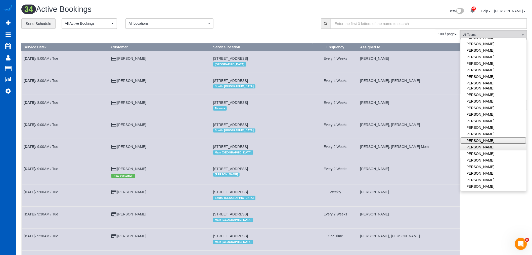
scroll to position [116, 0]
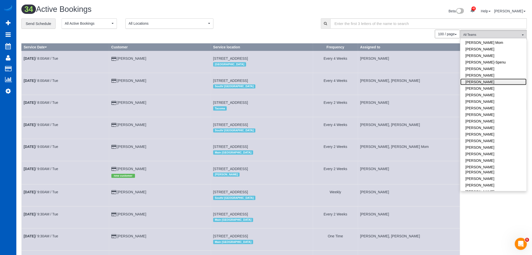
click at [478, 82] on link "[PERSON_NAME]" at bounding box center [494, 82] width 66 height 7
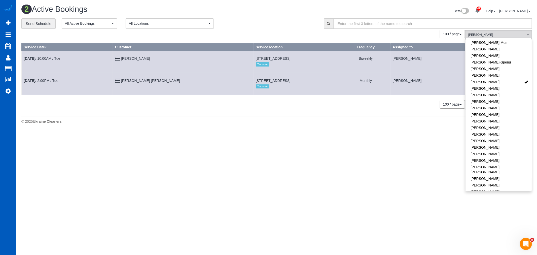
click at [197, 111] on div "0 Bookings found. We couldn't find any bookings that matched your search. Creat…" at bounding box center [243, 72] width 444 height 84
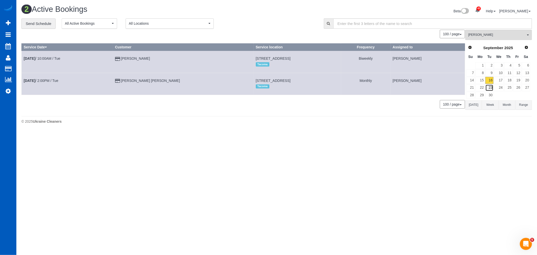
click at [492, 89] on link "23" at bounding box center [489, 87] width 8 height 7
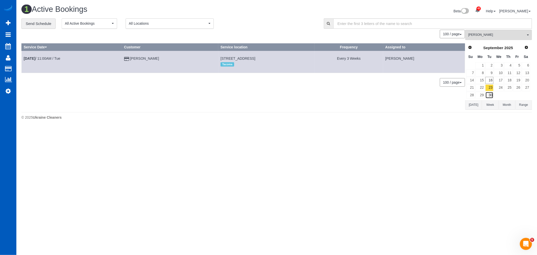
click at [491, 93] on link "30" at bounding box center [489, 95] width 8 height 7
click at [488, 85] on link "23" at bounding box center [489, 87] width 8 height 7
click at [493, 98] on link "30" at bounding box center [489, 95] width 8 height 7
click at [524, 47] on link "Next" at bounding box center [526, 47] width 7 height 7
click at [492, 72] on link "7" at bounding box center [489, 72] width 8 height 7
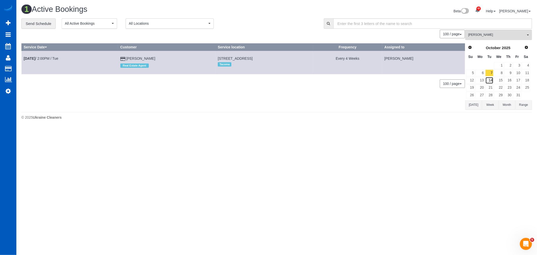
click at [491, 82] on link "14" at bounding box center [489, 80] width 8 height 7
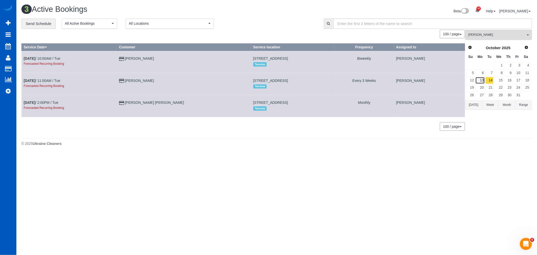
click at [478, 80] on link "13" at bounding box center [479, 80] width 9 height 7
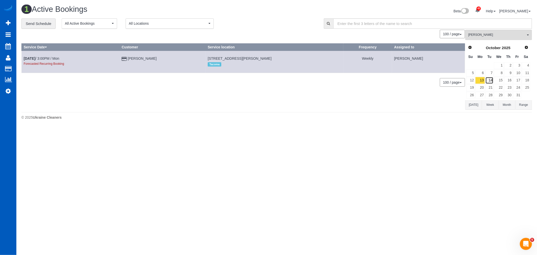
click at [490, 80] on link "14" at bounding box center [489, 80] width 8 height 7
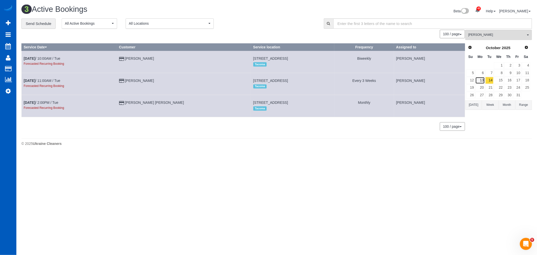
click at [482, 81] on link "13" at bounding box center [479, 80] width 9 height 7
click at [479, 90] on link "20" at bounding box center [479, 87] width 9 height 7
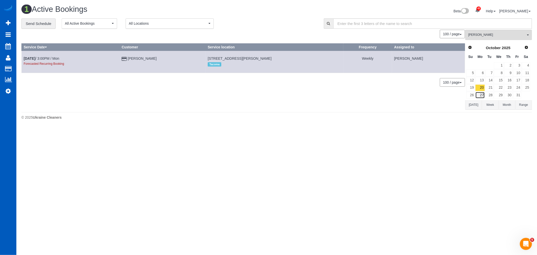
click at [481, 94] on link "27" at bounding box center [479, 95] width 9 height 7
click at [479, 75] on link "6" at bounding box center [479, 72] width 9 height 7
click at [480, 91] on link "20" at bounding box center [479, 87] width 9 height 7
click at [478, 101] on button "[DATE]" at bounding box center [473, 104] width 17 height 9
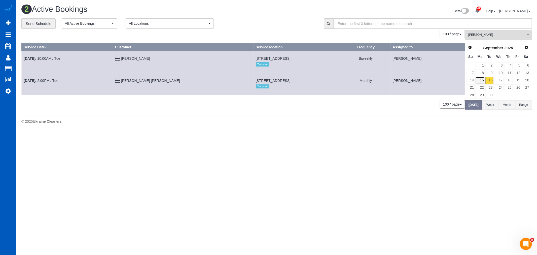
click at [482, 83] on link "15" at bounding box center [479, 80] width 9 height 7
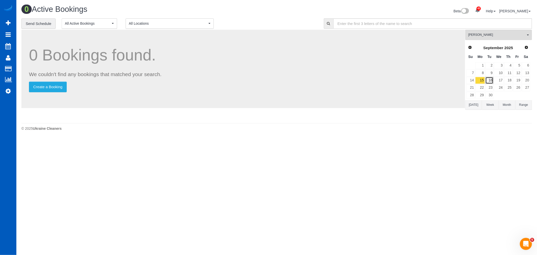
click at [487, 81] on link "16" at bounding box center [489, 80] width 8 height 7
click at [482, 81] on link "15" at bounding box center [479, 80] width 9 height 7
click at [487, 81] on link "16" at bounding box center [489, 80] width 8 height 7
click at [484, 81] on link "15" at bounding box center [479, 80] width 9 height 7
click at [486, 81] on link "16" at bounding box center [489, 80] width 8 height 7
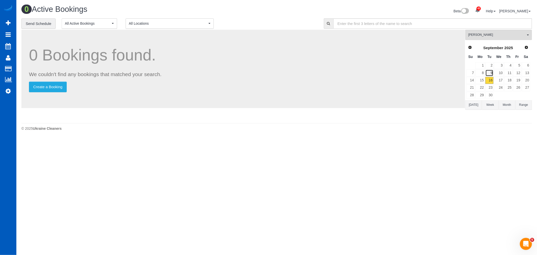
click at [490, 74] on link "9" at bounding box center [489, 72] width 8 height 7
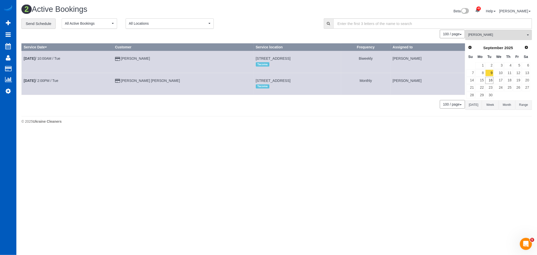
click at [485, 75] on td "9" at bounding box center [489, 72] width 9 height 7
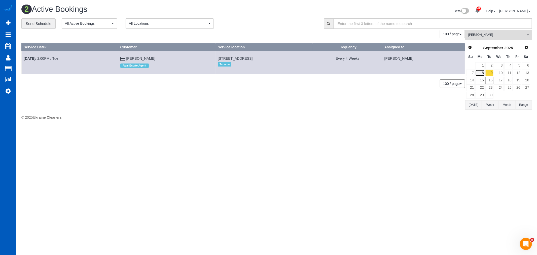
click at [481, 74] on link "8" at bounding box center [479, 72] width 9 height 7
click at [479, 82] on link "15" at bounding box center [479, 80] width 9 height 7
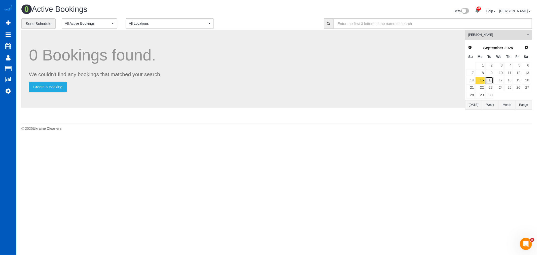
click at [487, 79] on link "16" at bounding box center [489, 80] width 8 height 7
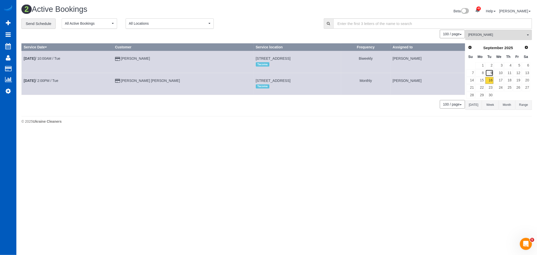
click at [489, 72] on link "9" at bounding box center [489, 72] width 8 height 7
click at [483, 72] on link "8" at bounding box center [479, 72] width 9 height 7
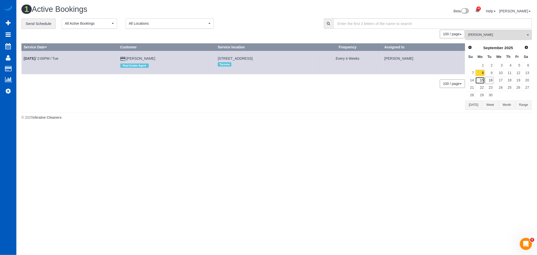
click at [483, 78] on link "15" at bounding box center [479, 80] width 9 height 7
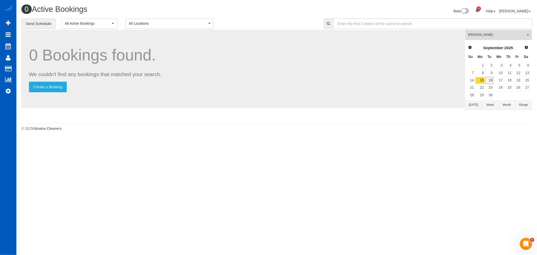
click at [486, 79] on link "16" at bounding box center [489, 80] width 8 height 7
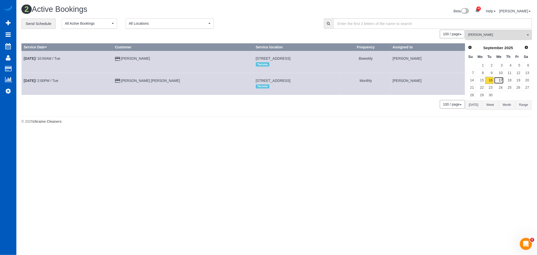
click at [503, 80] on link "17" at bounding box center [499, 80] width 10 height 7
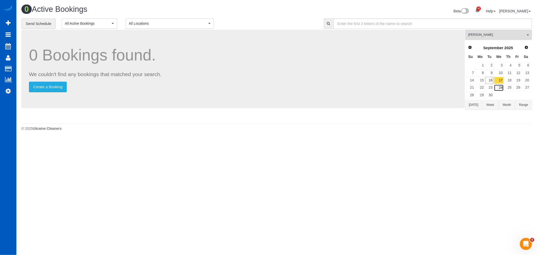
click at [499, 91] on link "24" at bounding box center [499, 87] width 10 height 7
click at [501, 77] on link "17" at bounding box center [499, 80] width 10 height 7
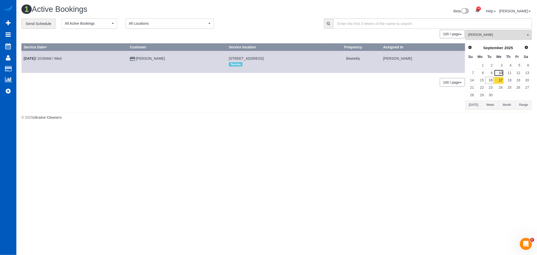
click at [502, 73] on link "10" at bounding box center [499, 72] width 10 height 7
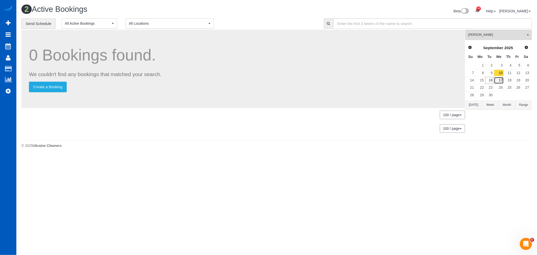
click at [503, 80] on link "17" at bounding box center [499, 80] width 10 height 7
click at [500, 85] on link "24" at bounding box center [499, 87] width 10 height 7
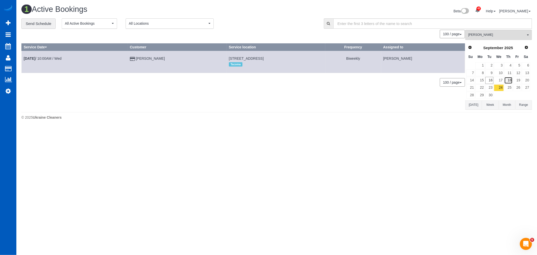
click at [506, 79] on link "18" at bounding box center [508, 80] width 8 height 7
click at [507, 86] on link "25" at bounding box center [508, 87] width 8 height 7
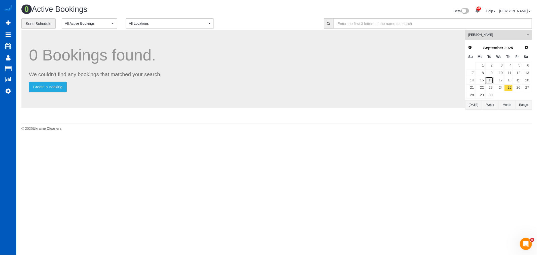
click at [489, 82] on link "16" at bounding box center [489, 80] width 8 height 7
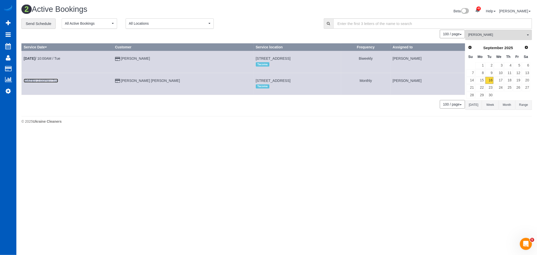
click at [49, 81] on link "[DATE] 2:00PM / Tue" at bounding box center [41, 81] width 34 height 4
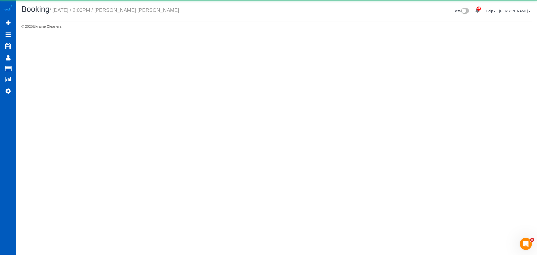
select select "WA"
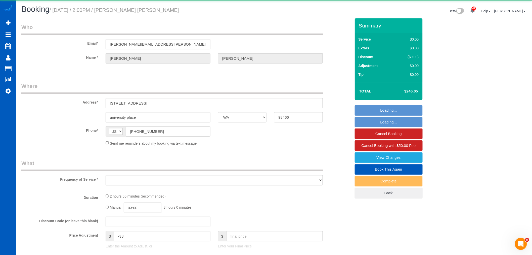
select select "object:3493"
select select "string:fspay-a1485650-b7d1-4dba-82c8-caa7b396c8d5"
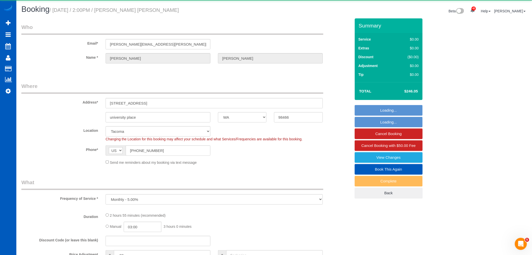
select select "object:3801"
select select "199"
select select "2501"
select select "5"
select select "3"
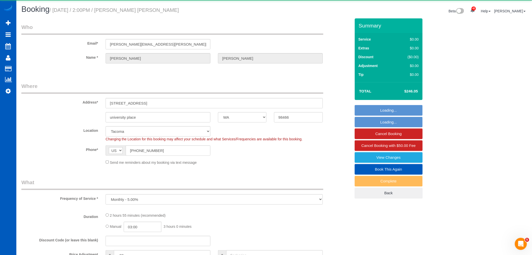
select select "spot17"
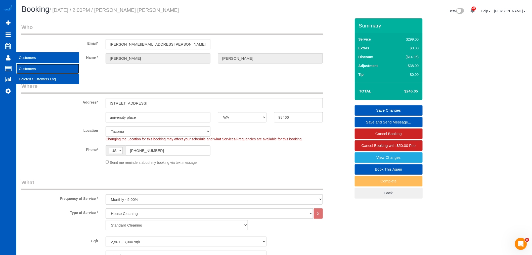
click at [41, 71] on link "Customers" at bounding box center [47, 69] width 63 height 10
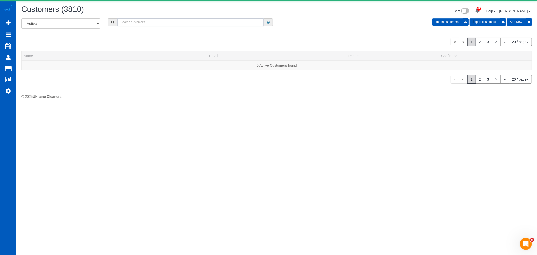
click at [137, 25] on input "text" at bounding box center [190, 22] width 146 height 8
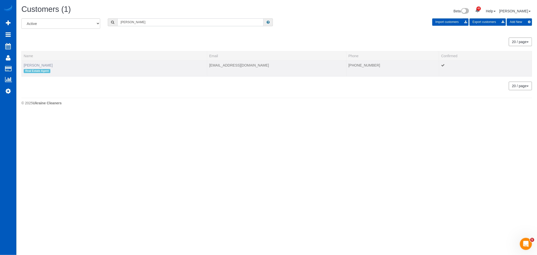
type input "bosko"
click at [53, 64] on link "[PERSON_NAME]" at bounding box center [38, 65] width 29 height 4
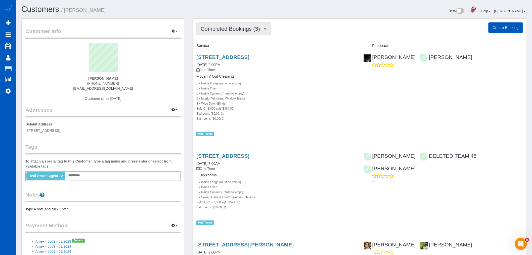
click at [219, 33] on button "Completed Bookings (3)" at bounding box center [234, 28] width 74 height 13
click at [230, 49] on link "Upcoming Bookings (1)" at bounding box center [223, 47] width 52 height 7
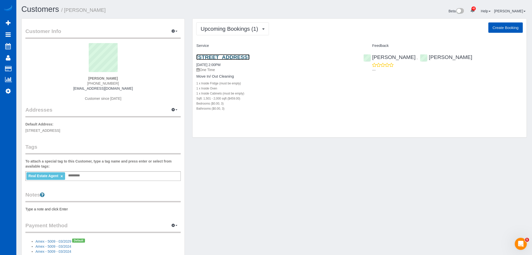
click at [225, 57] on link "9215 10th Ave Se, Everett, WA 98208" at bounding box center [223, 57] width 53 height 6
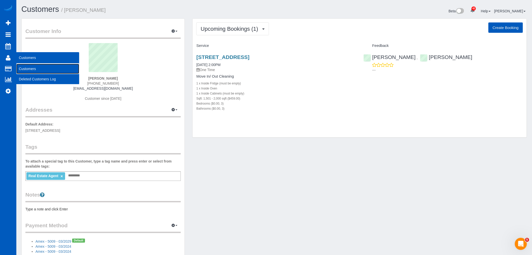
click at [33, 71] on link "Customers" at bounding box center [47, 69] width 63 height 10
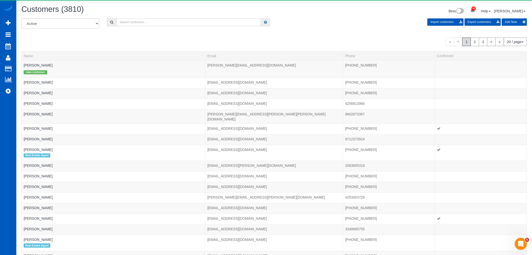
click at [145, 24] on input "text" at bounding box center [189, 22] width 145 height 8
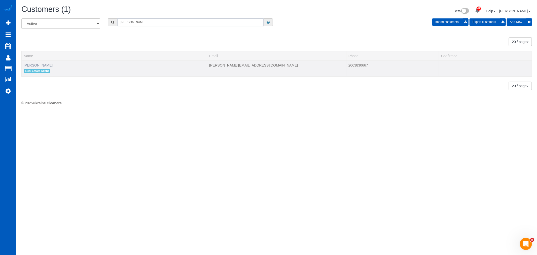
type input "grupido"
click at [34, 65] on link "Annette Grupido" at bounding box center [38, 65] width 29 height 4
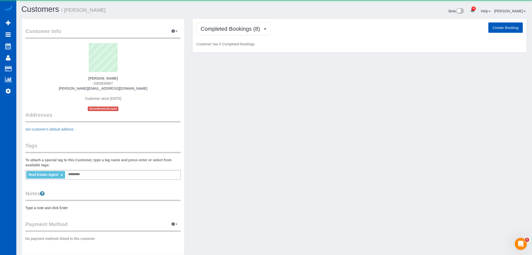
click at [191, 34] on div "Completed Bookings (8) Completed Bookings (8) Create Booking Customer has 0 Com…" at bounding box center [360, 38] width 342 height 40
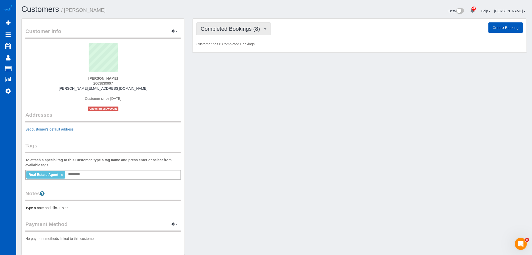
click at [202, 33] on button "Completed Bookings (8)" at bounding box center [234, 28] width 74 height 13
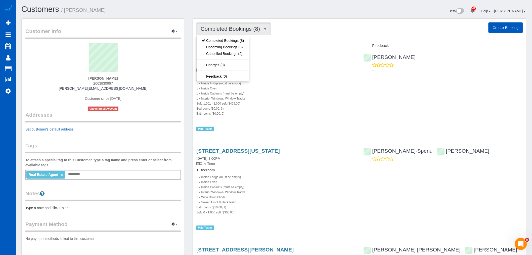
click at [283, 97] on div "1 x Interior Windows/ Window Tracks" at bounding box center [277, 98] width 160 height 5
click at [217, 30] on span "Completed Bookings (8)" at bounding box center [232, 29] width 62 height 6
click at [279, 47] on h4 "Service" at bounding box center [277, 46] width 160 height 4
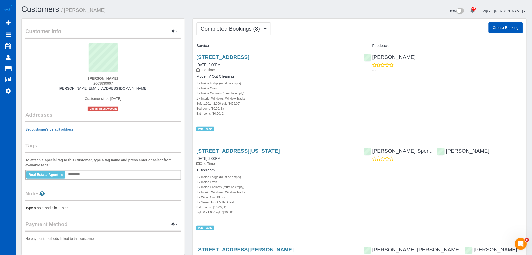
click at [500, 29] on button "Create Booking" at bounding box center [506, 27] width 34 height 11
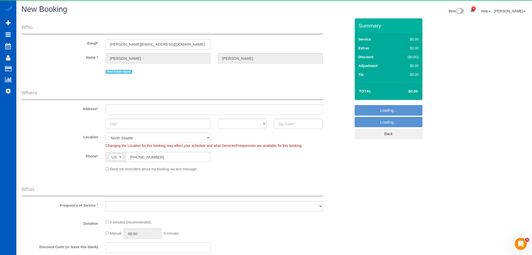
select select "object:5896"
select select "199"
select select "object:6101"
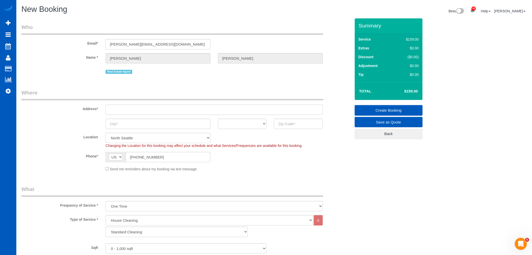
click at [141, 111] on input "text" at bounding box center [214, 109] width 217 height 10
paste input "1406 SW Holden St, Seattle, WA 98106"
drag, startPoint x: 166, startPoint y: 109, endPoint x: 191, endPoint y: 111, distance: 25.4
click at [191, 111] on input "1406 SW Holden St, Seattle, WA 98106" at bounding box center [214, 109] width 217 height 10
type input "1406 SW Holden St, Seattle, WA"
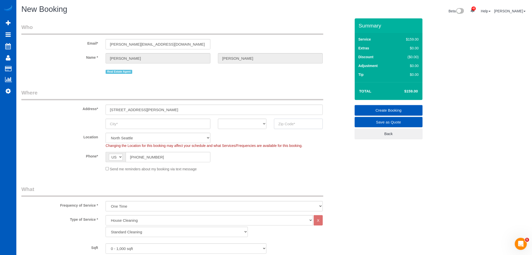
click at [291, 127] on input "text" at bounding box center [298, 124] width 49 height 10
paste input "98106"
type input "98106"
select select "8"
drag, startPoint x: 157, startPoint y: 110, endPoint x: 145, endPoint y: 111, distance: 12.4
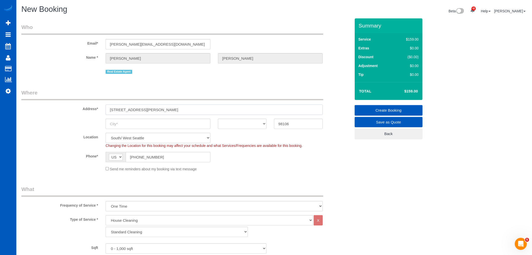
click at [145, 111] on input "1406 SW Holden St, Seattle, WA" at bounding box center [214, 109] width 217 height 10
select select "object:6106"
click at [130, 123] on input "text" at bounding box center [158, 124] width 105 height 10
paste input "Seattle"
type input "Seattle"
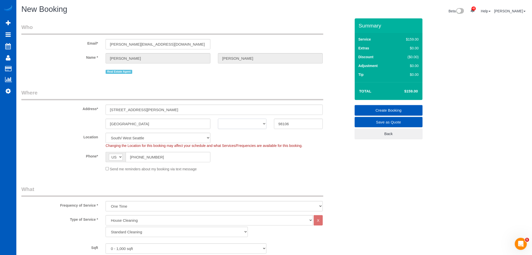
click at [238, 121] on select "AK AL AR AZ CA CO CT DC DE FL GA HI IA ID IL IN KS KY LA MA MD ME MI MN MO MS M…" at bounding box center [242, 124] width 49 height 10
select select "WA"
click at [218, 119] on select "AK AL AR AZ CA CO CT DC DE FL GA HI IA ID IL IN KS KY LA MA MD ME MI MN MO MS M…" at bounding box center [242, 124] width 49 height 10
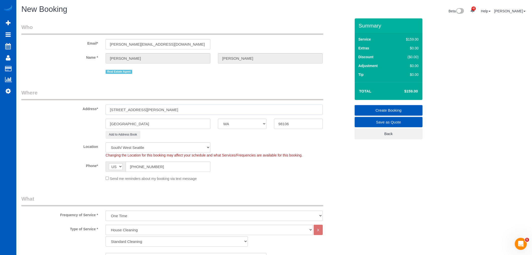
drag, startPoint x: 170, startPoint y: 109, endPoint x: 143, endPoint y: 112, distance: 27.3
click at [143, 112] on input "1406 SW Holden St, Seattle, WA" at bounding box center [214, 109] width 217 height 10
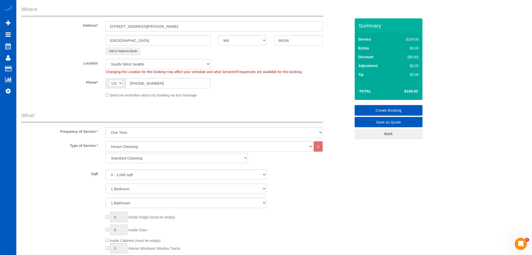
scroll to position [112, 0]
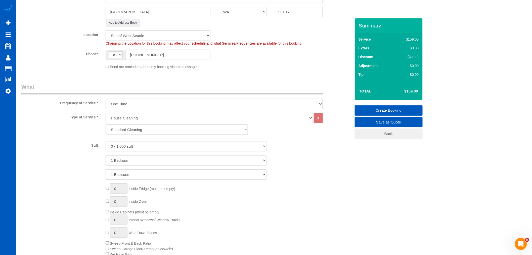
type input "1406 SW Holden St"
click at [152, 132] on select "Standard Cleaning Deep Cleaning Move In/ Out Cleaning" at bounding box center [177, 129] width 142 height 10
select select "368"
click at [106, 125] on select "Standard Cleaning Deep Cleaning Move In/ Out Cleaning" at bounding box center [177, 129] width 142 height 10
click at [139, 149] on select "0 - 1,000 sqft 1,001 - 1,500 sqft 1,501 - 2,000 sqft 2,001 - 2,500 sqft 2,501 -…" at bounding box center [186, 146] width 161 height 10
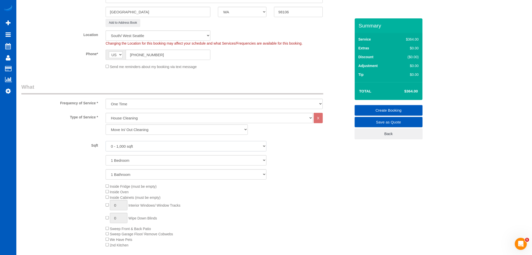
select select "1001"
click at [106, 142] on select "0 - 1,000 sqft 1,001 - 1,500 sqft 1,501 - 2,000 sqft 2,001 - 2,500 sqft 2,501 -…" at bounding box center [186, 146] width 161 height 10
click at [137, 160] on select "1 Bedroom 2 Bedrooms 3 Bedrooms 4 Bedrooms 5 Bedrooms 6 Bedrooms 7 Bedrooms" at bounding box center [186, 160] width 161 height 10
select select "4"
click at [106, 156] on select "1 Bedroom 2 Bedrooms 3 Bedrooms 4 Bedrooms 5 Bedrooms 6 Bedrooms 7 Bedrooms" at bounding box center [186, 160] width 161 height 10
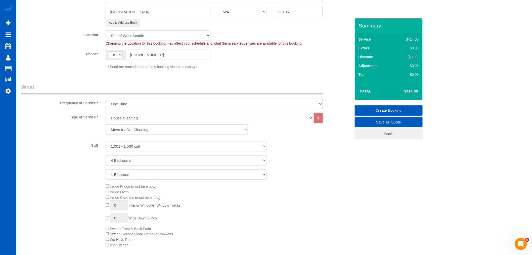
drag, startPoint x: 124, startPoint y: 176, endPoint x: 124, endPoint y: 180, distance: 4.0
click at [124, 176] on select "1 Bathroom 2 Bathrooms 3 Bathrooms 4 Bathrooms 5 Bathrooms 6 Bathrooms 7 Bathro…" at bounding box center [186, 174] width 161 height 10
select select "2"
click at [106, 170] on select "1 Bathroom 2 Bathrooms 3 Bathrooms 4 Bathrooms 5 Bathrooms 6 Bathrooms 7 Bathro…" at bounding box center [186, 174] width 161 height 10
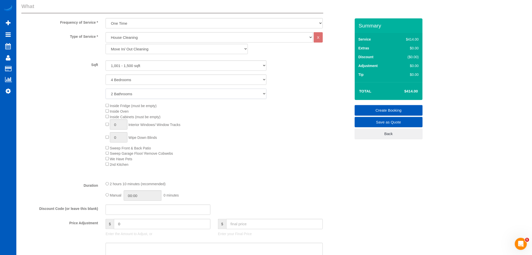
scroll to position [223, 0]
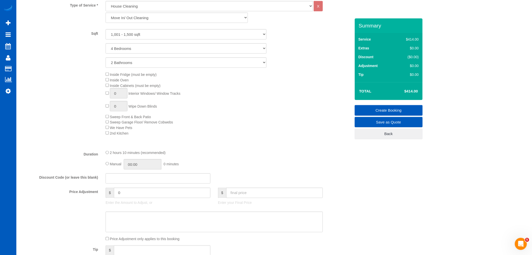
click at [107, 79] on div "Inside Fridge (must be empty) Inside Oven Inside Cabinets (must be empty) 0 Int…" at bounding box center [228, 103] width 253 height 64
click at [125, 97] on input "1" at bounding box center [119, 93] width 18 height 10
type input "10"
click at [204, 151] on fieldset "What Frequency of Service * One Time Weekly - 15.00% Every 2 Weeks - 10.00% Eve…" at bounding box center [186, 161] width 330 height 381
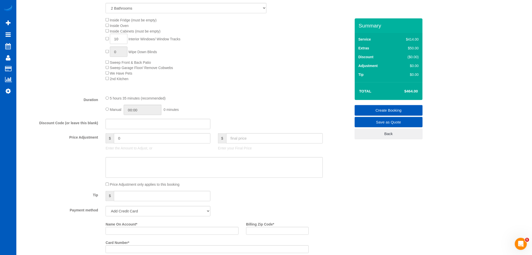
scroll to position [280, 0]
click at [240, 132] on fieldset "What Frequency of Service * One Time Weekly - 15.00% Every 2 Weeks - 10.00% Eve…" at bounding box center [186, 105] width 330 height 381
click at [238, 138] on input "text" at bounding box center [274, 136] width 97 height 10
type input "450"
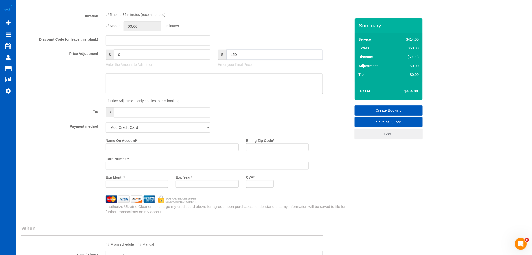
scroll to position [363, 0]
type input "-14"
click at [150, 128] on select "Add Credit Card Cash Check Paypal" at bounding box center [158, 125] width 105 height 10
select select "string:cash"
click at [106, 125] on select "Add Credit Card Cash Check Paypal" at bounding box center [158, 125] width 105 height 10
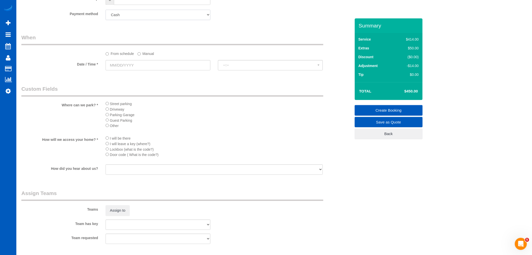
scroll to position [475, 0]
click at [120, 69] on input "text" at bounding box center [158, 64] width 105 height 10
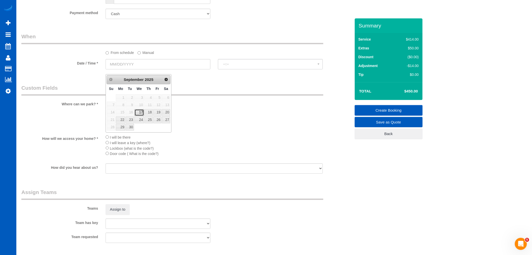
click at [138, 110] on link "17" at bounding box center [140, 112] width 10 height 7
type input "[DATE]"
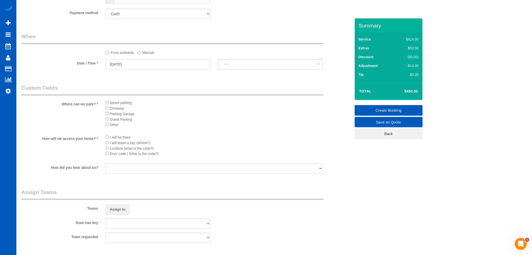
select select "spot28"
click at [231, 66] on span "2:00PM" at bounding box center [270, 64] width 94 height 4
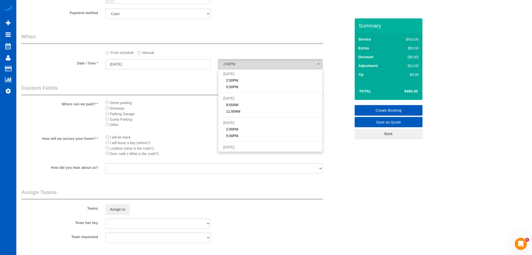
click at [142, 55] on label "Manual" at bounding box center [146, 51] width 17 height 7
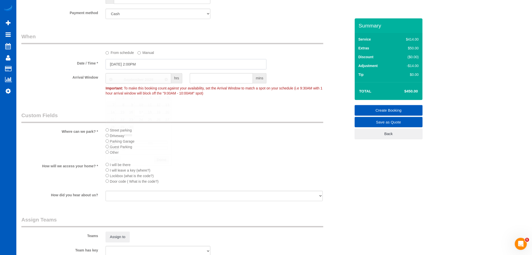
click at [144, 69] on input "09/17/2025 2:00PM" at bounding box center [186, 64] width 161 height 10
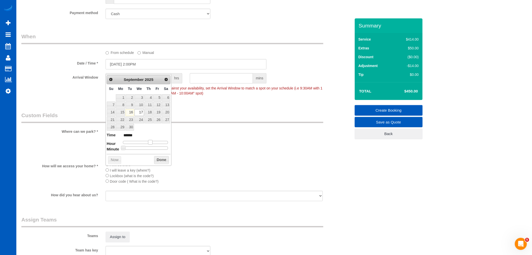
type input "09/17/2025 1:00PM"
type input "******"
type input "09/17/2025 12:00PM"
type input "*******"
drag, startPoint x: 149, startPoint y: 142, endPoint x: 145, endPoint y: 142, distance: 4.1
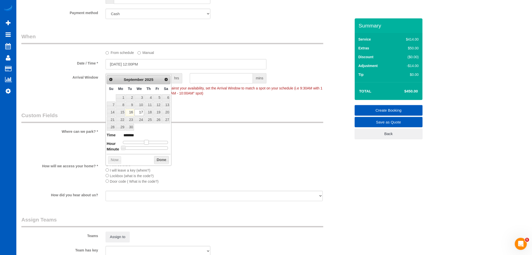
click at [145, 142] on span at bounding box center [146, 142] width 5 height 5
click at [154, 160] on button "Done" at bounding box center [161, 160] width 15 height 8
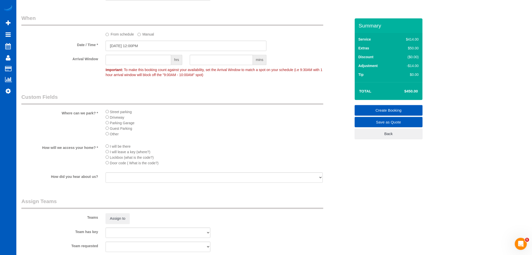
scroll to position [503, 0]
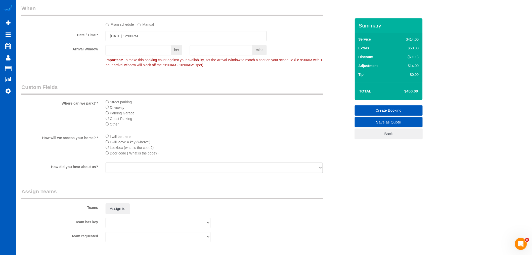
click at [111, 104] on span "Street parking" at bounding box center [121, 102] width 22 height 4
click at [108, 139] on li "I will be there" at bounding box center [214, 136] width 217 height 6
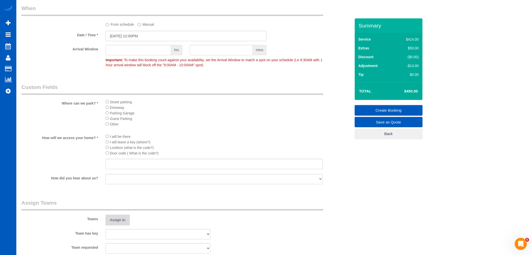
click at [114, 223] on button "Assign to" at bounding box center [118, 219] width 24 height 11
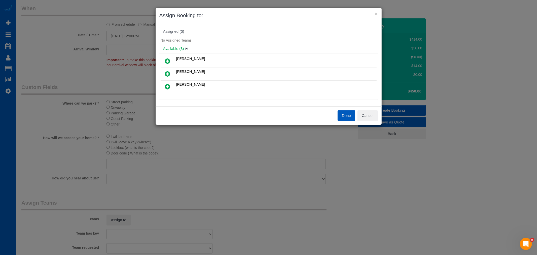
click at [170, 86] on icon at bounding box center [167, 87] width 5 height 6
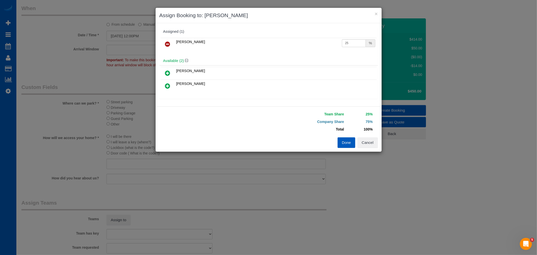
click at [169, 75] on icon at bounding box center [167, 73] width 5 height 6
click at [338, 140] on button "Done" at bounding box center [346, 142] width 18 height 11
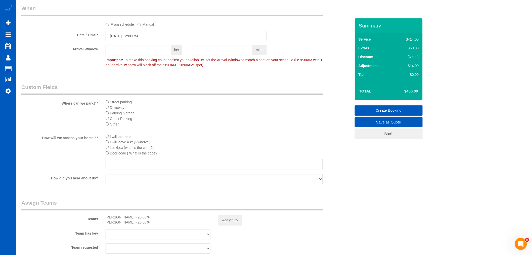
click at [110, 169] on input "text" at bounding box center [214, 164] width 217 height 10
click at [125, 169] on input "on t" at bounding box center [214, 164] width 217 height 10
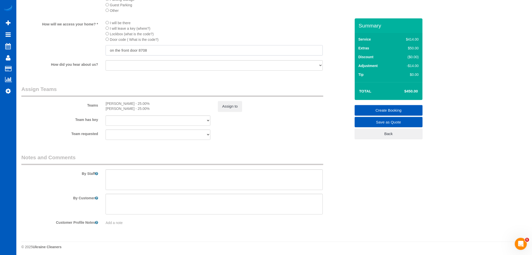
scroll to position [627, 0]
type input "on the front door 8708"
click at [178, 183] on textarea at bounding box center [214, 177] width 217 height 21
click at [157, 187] on textarea at bounding box center [214, 177] width 217 height 21
click at [160, 179] on textarea at bounding box center [214, 177] width 217 height 21
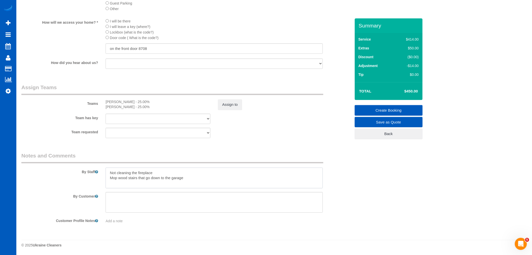
click at [226, 173] on textarea at bounding box center [214, 177] width 217 height 21
click at [213, 182] on textarea at bounding box center [214, 177] width 217 height 21
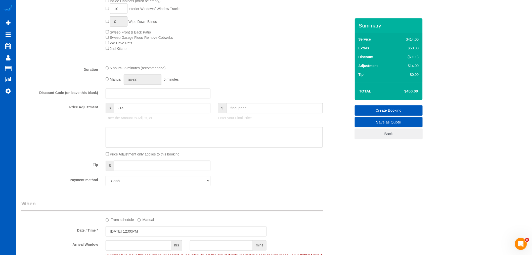
scroll to position [307, 0]
type textarea "Not cleaning the fireplace Mop wood stairs that go down to the garage"
click at [364, 112] on link "Create Booking" at bounding box center [389, 110] width 68 height 11
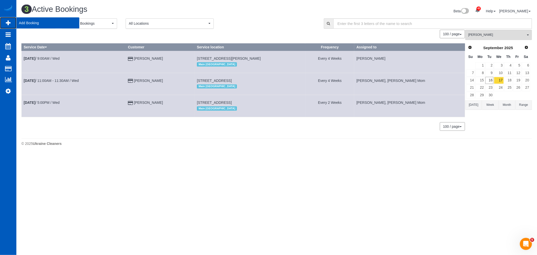
click at [20, 22] on span "Add Booking" at bounding box center [47, 23] width 63 height 12
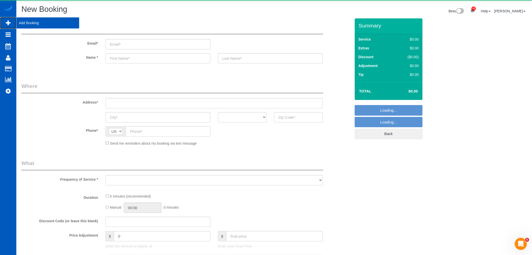
select select "object:7380"
select select "199"
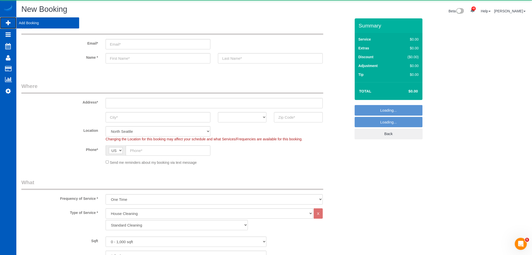
select select "object:7640"
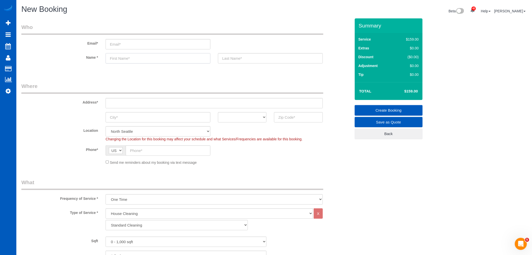
click at [132, 57] on input "text" at bounding box center [158, 58] width 105 height 10
paste input "Sean Rushing"
drag, startPoint x: 142, startPoint y: 58, endPoint x: 121, endPoint y: 61, distance: 20.8
click at [121, 61] on input "Sean Rushing" at bounding box center [158, 58] width 105 height 10
type input "Sean Rushing"
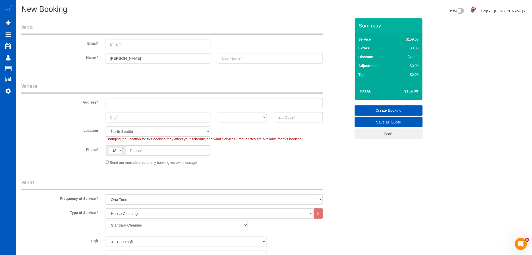
click at [261, 61] on input "text" at bounding box center [270, 58] width 105 height 10
paste input "Rushing"
type input "Rushing"
drag, startPoint x: 130, startPoint y: 58, endPoint x: 139, endPoint y: 57, distance: 9.3
click at [131, 58] on input "Sean Rushing" at bounding box center [158, 58] width 105 height 10
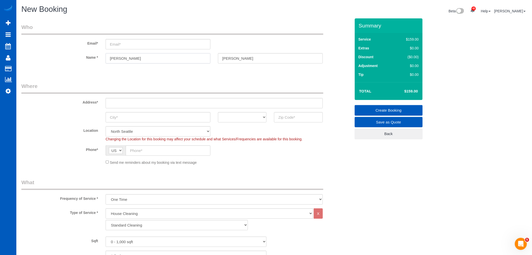
drag, startPoint x: 140, startPoint y: 57, endPoint x: 117, endPoint y: 63, distance: 23.4
click at [117, 63] on input "Sean Rushing" at bounding box center [158, 58] width 105 height 10
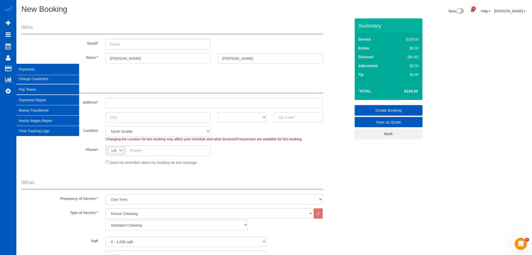
type input "Sean"
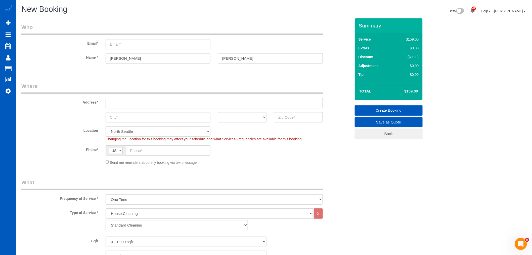
click at [139, 104] on input "text" at bounding box center [214, 103] width 217 height 10
paste input "5329 N A St, Spokane, WA 99205"
drag, startPoint x: 170, startPoint y: 104, endPoint x: 156, endPoint y: 105, distance: 13.9
click at [156, 105] on input "5329 N A St, Spokane, WA 99205" at bounding box center [214, 103] width 217 height 10
type input "5329 N A St, Spokane, WA 99205"
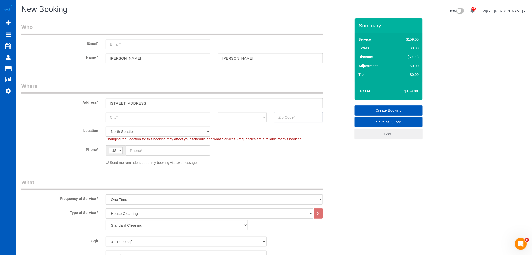
click at [299, 116] on input "text" at bounding box center [298, 117] width 49 height 10
paste input "99205"
type input "99205"
select select "67"
select select "object:7731"
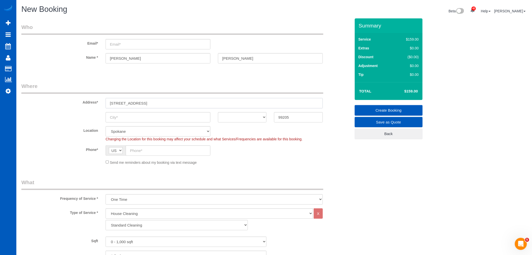
drag, startPoint x: 147, startPoint y: 103, endPoint x: 132, endPoint y: 104, distance: 15.7
click at [132, 104] on input "5329 N A St, Spokane, WA 99205" at bounding box center [214, 103] width 217 height 10
click at [128, 117] on input "text" at bounding box center [158, 117] width 105 height 10
paste input "[GEOGRAPHIC_DATA]"
type input "[GEOGRAPHIC_DATA]"
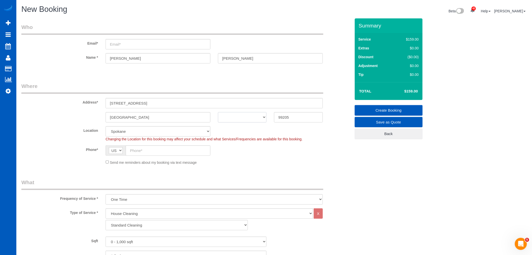
click at [234, 117] on select "AK AL AR AZ CA CO CT DC DE FL GA HI IA ID IL IN KS KY LA MA MD ME MI MN MO MS M…" at bounding box center [242, 117] width 49 height 10
click at [241, 116] on select "AK AL AR AZ CA CO CT DC DE FL GA HI IA ID IL IN KS KY LA MA MD ME MI MN MO MS M…" at bounding box center [242, 117] width 49 height 10
select select "WA"
click at [218, 112] on select "AK AL AR AZ CA CO CT DC DE FL GA HI IA ID IL IN KS KY LA MA MD ME MI MN MO MS M…" at bounding box center [242, 117] width 49 height 10
drag, startPoint x: 172, startPoint y: 103, endPoint x: 147, endPoint y: 108, distance: 25.4
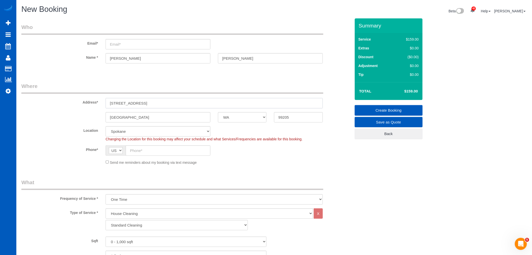
click at [147, 108] on sui-booking-address "Address* 5329 N A St, Spokane, WA 99205 Spokane AK AL AR AZ CA CO CT DC DE FL G…" at bounding box center [186, 102] width 330 height 40
drag, startPoint x: 159, startPoint y: 102, endPoint x: 130, endPoint y: 106, distance: 29.0
click at [130, 106] on input "5329 N A St, Spokane" at bounding box center [214, 103] width 217 height 10
type input "5329 N A St"
click at [138, 44] on input "email" at bounding box center [158, 44] width 105 height 10
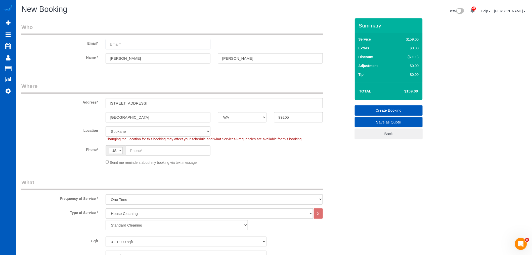
paste input "Srushing26@yahoo.com"
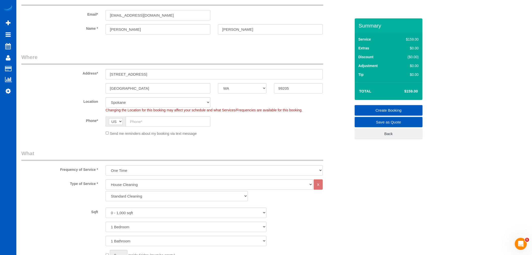
scroll to position [84, 0]
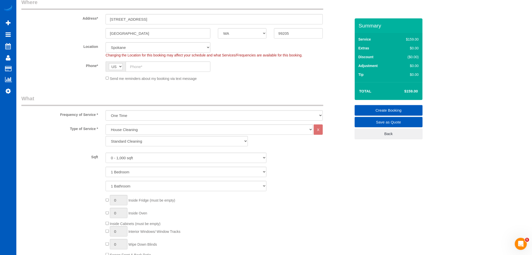
type input "Srushing26@yahoo.com"
click at [155, 64] on input "text" at bounding box center [168, 66] width 85 height 10
paste input "(509) 601-3488"
type input "(509) 601-3488"
click at [128, 142] on select "Standard Cleaning Deep Cleaning Move In/ Out Cleaning" at bounding box center [177, 141] width 142 height 10
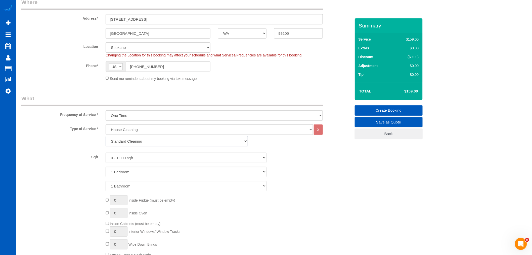
select select "367"
click at [106, 136] on select "Standard Cleaning Deep Cleaning Move In/ Out Cleaning" at bounding box center [177, 141] width 142 height 10
drag, startPoint x: 134, startPoint y: 158, endPoint x: 135, endPoint y: 162, distance: 4.8
click at [134, 158] on select "0 - 1,000 sqft 1,001 - 1,500 sqft 1,501 - 2,000 sqft 2,001 - 2,500 sqft 2,501 -…" at bounding box center [186, 157] width 161 height 10
select select "1001"
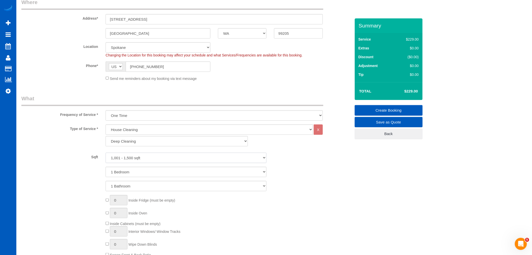
click at [106, 153] on select "0 - 1,000 sqft 1,001 - 1,500 sqft 1,501 - 2,000 sqft 2,001 - 2,500 sqft 2,501 -…" at bounding box center [186, 157] width 161 height 10
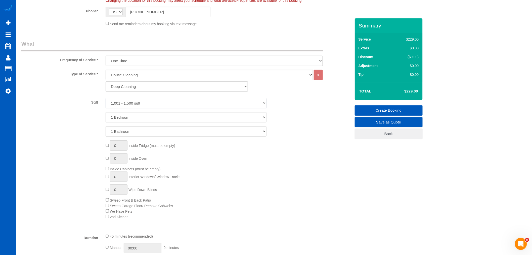
scroll to position [140, 0]
click at [131, 119] on select "1 Bedroom 2 Bedrooms 3 Bedrooms 4 Bedrooms 5 Bedrooms 6 Bedrooms 7 Bedrooms" at bounding box center [186, 116] width 161 height 10
click at [129, 115] on select "1 Bedroom 2 Bedrooms 3 Bedrooms 4 Bedrooms 5 Bedrooms 6 Bedrooms 7 Bedrooms" at bounding box center [186, 116] width 161 height 10
select select "2"
click at [106, 111] on select "1 Bedroom 2 Bedrooms 3 Bedrooms 4 Bedrooms 5 Bedrooms 6 Bedrooms 7 Bedrooms" at bounding box center [186, 116] width 161 height 10
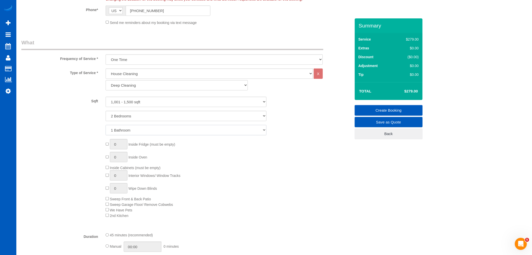
click at [123, 129] on select "1 Bathroom 2 Bathrooms 3 Bathrooms 4 Bathrooms 5 Bathrooms 6 Bathrooms 7 Bathro…" at bounding box center [186, 130] width 161 height 10
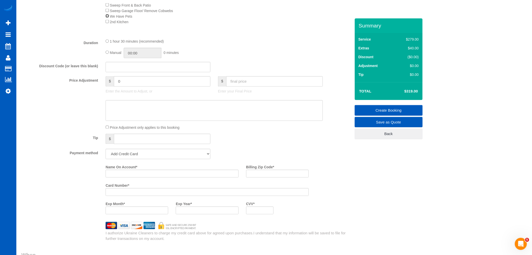
scroll to position [335, 0]
click at [123, 192] on iframe at bounding box center [207, 189] width 197 height 4
click at [123, 190] on div at bounding box center [207, 190] width 203 height 8
click at [116, 172] on input "Name On Account *" at bounding box center [172, 171] width 133 height 8
paste input "Randi Wiggins"
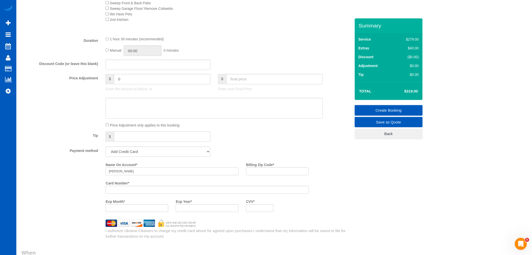
type input "Randi Wiggins"
click at [252, 175] on input "Billing Zip Code *" at bounding box center [277, 171] width 63 height 8
paste input "99205"
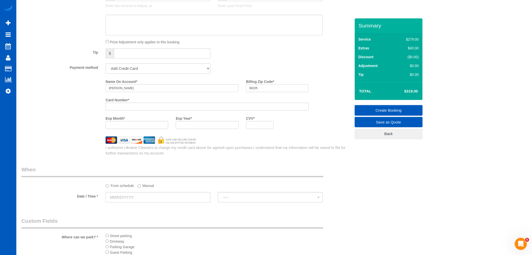
scroll to position [419, 0]
type input "99205"
click at [109, 120] on label "Exp Month *" at bounding box center [115, 116] width 19 height 7
click at [248, 127] on div at bounding box center [260, 124] width 28 height 8
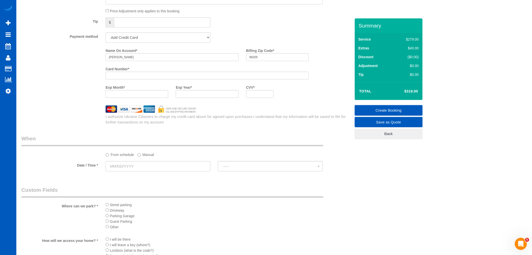
scroll to position [503, 0]
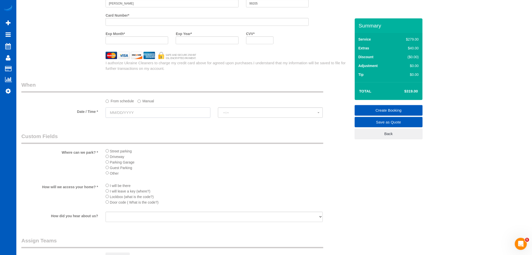
click at [129, 112] on input "text" at bounding box center [158, 112] width 105 height 10
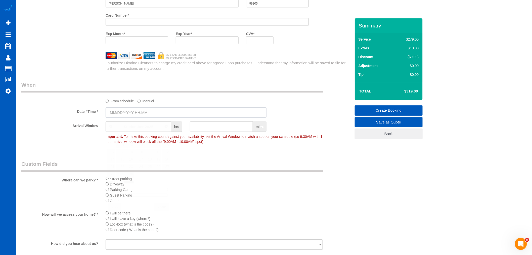
click at [132, 114] on input "text" at bounding box center [186, 112] width 161 height 10
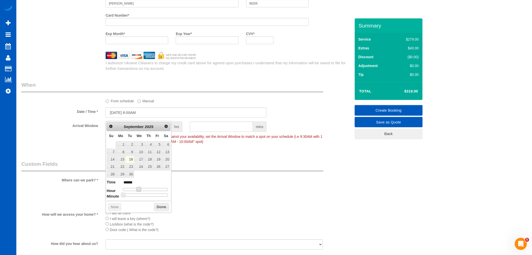
type input "09/16/2025 9:00AM"
type input "******"
type input "09/16/2025 10:00AM"
type input "*******"
type input "09/16/2025 11:00AM"
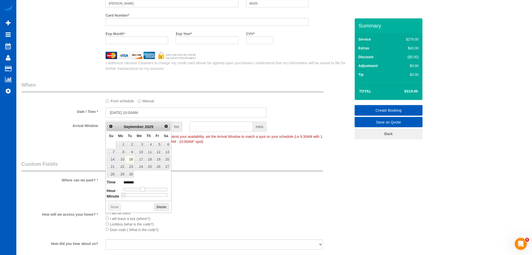
type input "*******"
type input "09/16/2025 12:00PM"
type input "*******"
type input "09/16/2025 1:00PM"
type input "******"
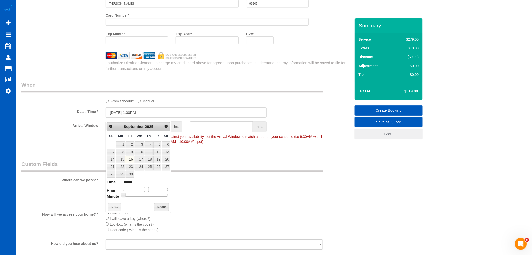
type input "09/16/2025 2:00PM"
type input "******"
type input "09/16/2025 3:00PM"
type input "******"
drag, startPoint x: 138, startPoint y: 187, endPoint x: 151, endPoint y: 190, distance: 13.7
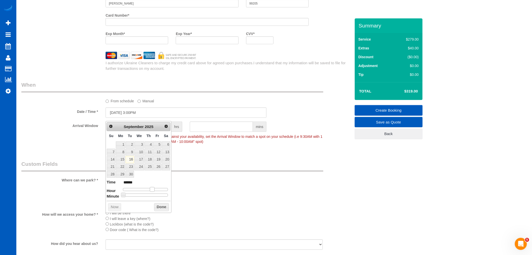
click at [151, 190] on span at bounding box center [152, 189] width 5 height 5
click at [155, 206] on button "Done" at bounding box center [161, 207] width 15 height 8
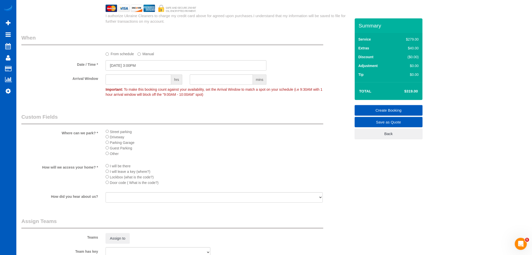
scroll to position [559, 0]
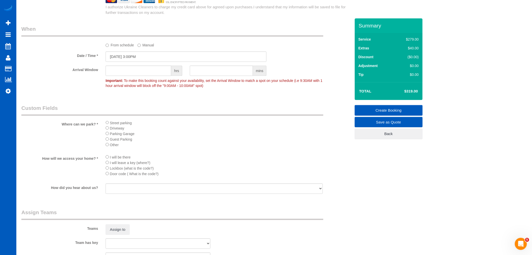
click at [104, 131] on div "Street parking Driveway Parking Garage Guest Parking Other" at bounding box center [214, 135] width 225 height 31
click at [107, 157] on sui-booking-custom-fields "Where can we park? * Street parking Driveway Parking Garage Guest Parking Other…" at bounding box center [186, 149] width 330 height 90
click at [109, 160] on li "I will be there" at bounding box center [214, 157] width 217 height 6
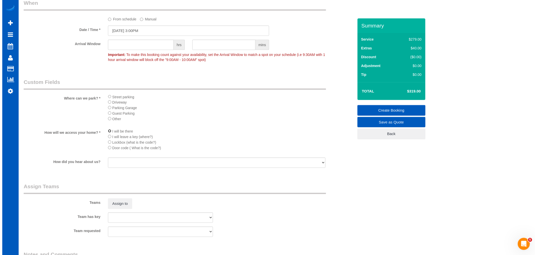
scroll to position [680, 0]
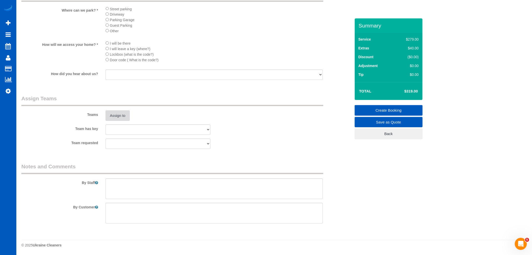
click at [112, 115] on button "Assign to" at bounding box center [118, 115] width 24 height 11
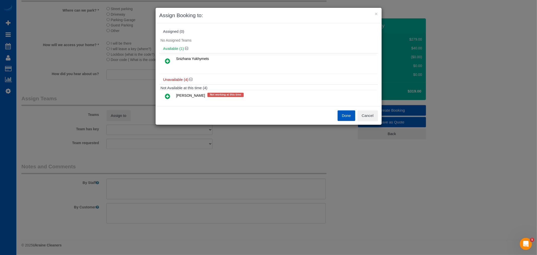
click at [171, 59] on link at bounding box center [168, 61] width 12 height 10
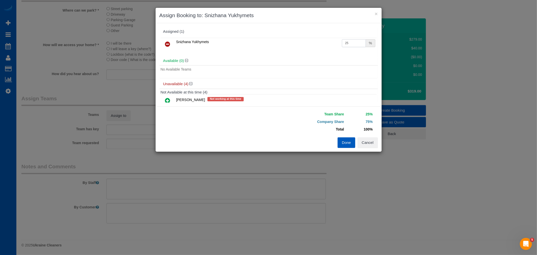
drag, startPoint x: 360, startPoint y: 43, endPoint x: 315, endPoint y: 40, distance: 44.6
click at [315, 40] on tr "Snizhana Yukhymets 25 %" at bounding box center [269, 44] width 216 height 13
type input "50"
click at [346, 145] on button "Done" at bounding box center [346, 142] width 18 height 11
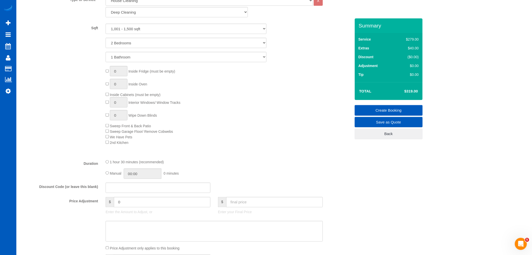
scroll to position [204, 0]
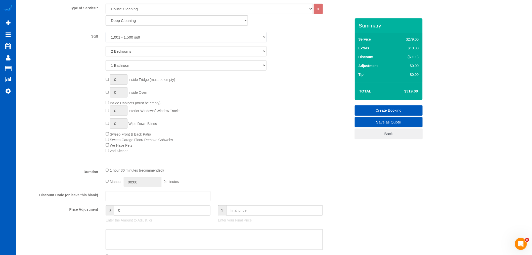
click at [136, 36] on select "0 - 1,000 sqft 1,001 - 1,500 sqft 1,501 - 2,000 sqft 2,001 - 2,500 sqft 2,501 -…" at bounding box center [186, 37] width 161 height 10
select select "1501"
click at [106, 32] on select "0 - 1,000 sqft 1,001 - 1,500 sqft 1,501 - 2,000 sqft 2,001 - 2,500 sqft 2,501 -…" at bounding box center [186, 37] width 161 height 10
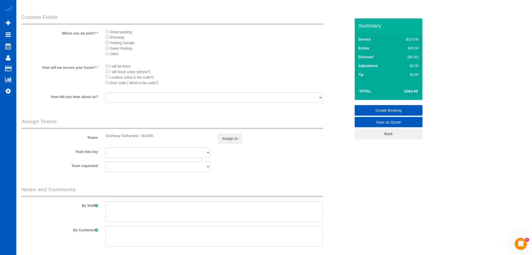
scroll to position [680, 0]
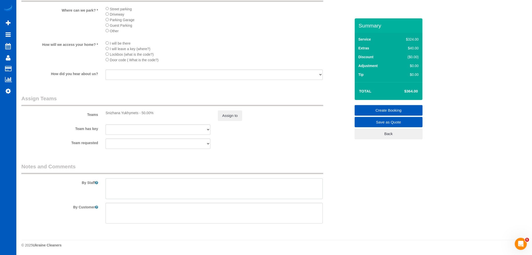
click at [131, 195] on textarea at bounding box center [214, 188] width 217 height 21
paste textarea "Spot scrub kid prints on walls"
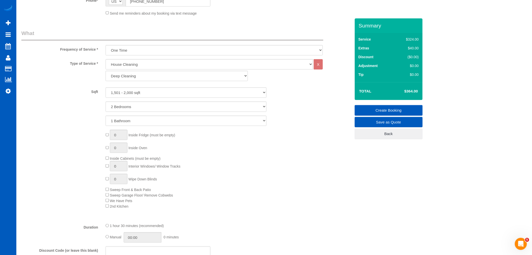
scroll to position [149, 0]
type textarea "Spot scrub kid prints on walls"
click at [139, 239] on input "01:30" at bounding box center [143, 237] width 38 height 10
type input "03:30"
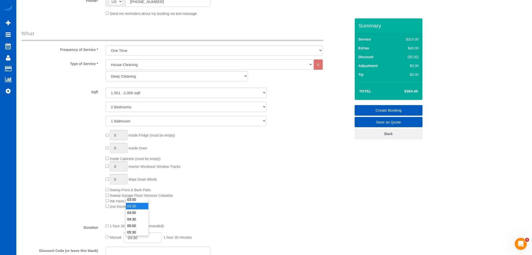
click at [138, 208] on li "03:30" at bounding box center [137, 206] width 22 height 7
click at [207, 218] on div "Type of Service * House Cleaning X Standard Cleaning Deep Cleaning Move In/ Out…" at bounding box center [186, 138] width 330 height 159
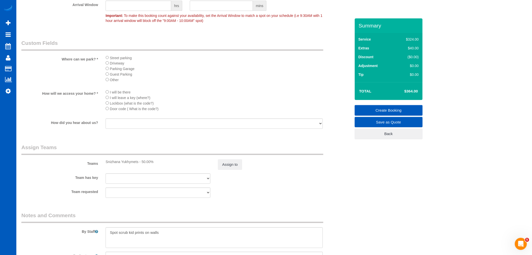
scroll to position [680, 0]
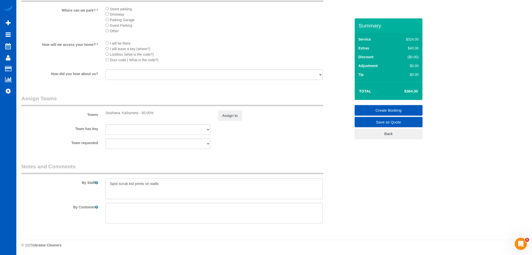
click at [176, 184] on textarea at bounding box center [214, 188] width 217 height 21
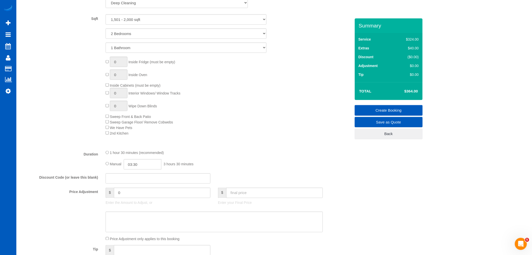
scroll to position [205, 0]
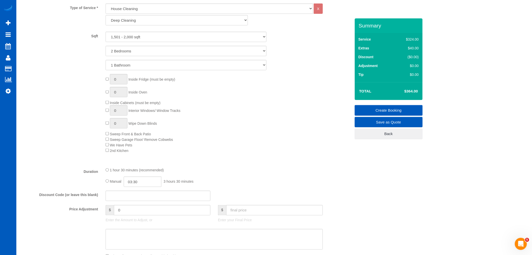
type textarea "Spot scrub kid prints on walls Arrival window 2-3 p.m"
click at [412, 107] on link "Create Booking" at bounding box center [389, 110] width 68 height 11
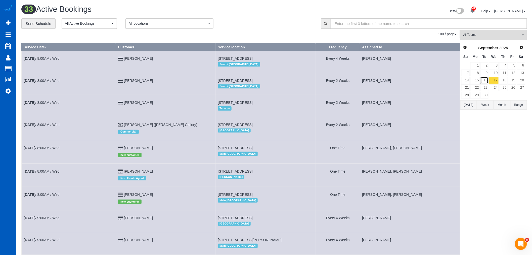
click at [488, 81] on link "16" at bounding box center [485, 80] width 8 height 7
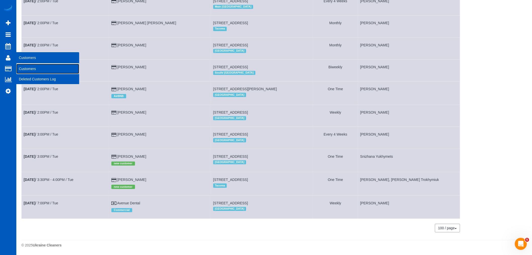
drag, startPoint x: 34, startPoint y: 69, endPoint x: 53, endPoint y: 54, distance: 24.6
click at [34, 69] on link "Customers" at bounding box center [47, 69] width 63 height 10
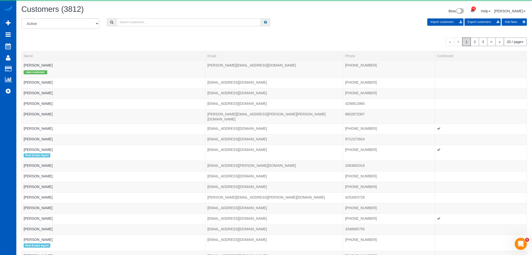
click at [139, 22] on input "text" at bounding box center [189, 22] width 145 height 8
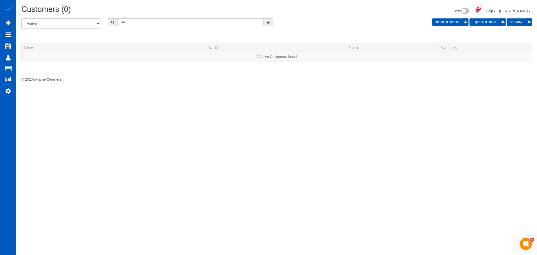
drag, startPoint x: 135, startPoint y: 26, endPoint x: 135, endPoint y: 24, distance: 2.8
click at [135, 25] on div "All Active Archived 2465 Import customers Export customers Add New" at bounding box center [277, 25] width 518 height 14
drag, startPoint x: 135, startPoint y: 23, endPoint x: 104, endPoint y: 18, distance: 31.2
click at [104, 18] on div "Customers (0) Beta 42 Your Notifications You have 0 alerts × You have 1 to char…" at bounding box center [276, 44] width 520 height 89
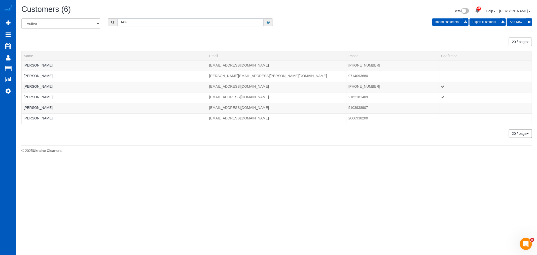
type input "1409"
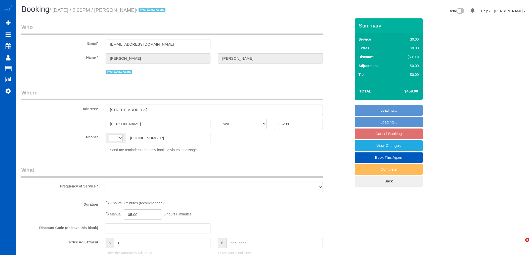
select select "WA"
select select "string:[GEOGRAPHIC_DATA]"
select select "object:818"
select select "string:fspay-7bca4e92-7077-4ed8-9db1-bb3fde504788"
select select "number:10"
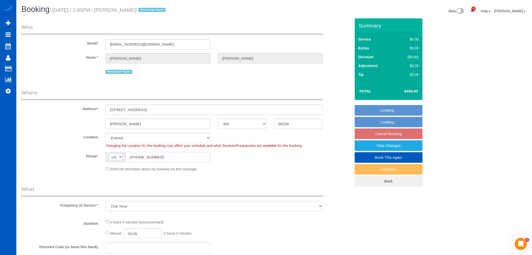
select select "object:1173"
select select "199"
select select "1501"
select select "3"
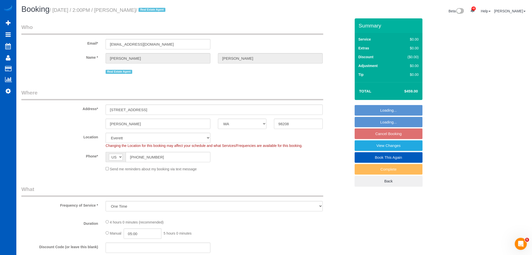
select select "spot2"
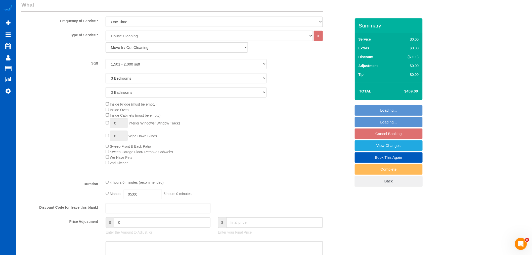
select select "1501"
select select "3"
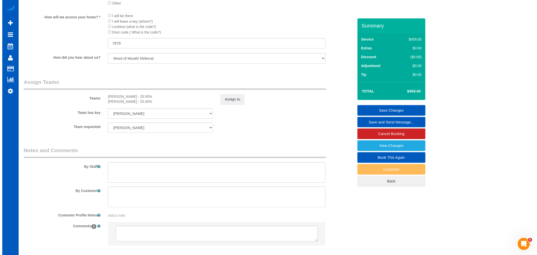
scroll to position [587, 0]
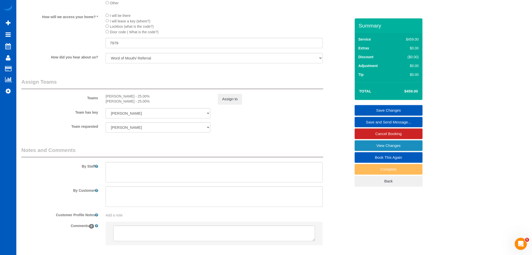
click at [375, 142] on link "View Changes" at bounding box center [389, 145] width 68 height 11
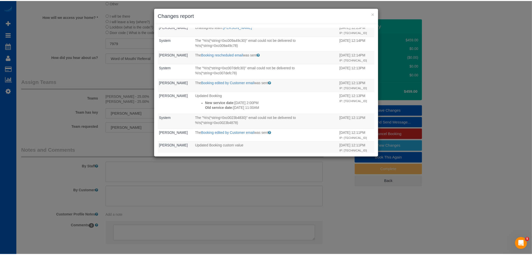
scroll to position [56, 0]
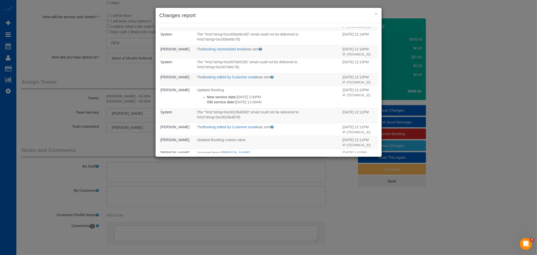
click at [372, 14] on h3 "Changes report" at bounding box center [268, 16] width 218 height 8
click at [374, 14] on button "×" at bounding box center [375, 13] width 3 height 5
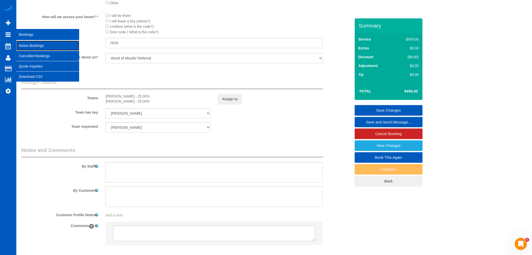
click at [30, 46] on link "Active Bookings" at bounding box center [47, 46] width 63 height 10
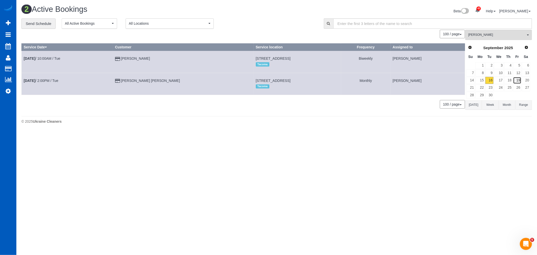
click at [516, 79] on link "19" at bounding box center [517, 80] width 8 height 7
click at [489, 36] on span "[PERSON_NAME]" at bounding box center [496, 35] width 57 height 4
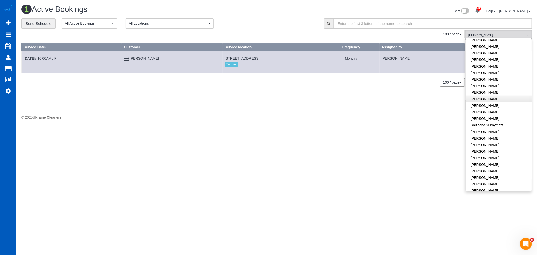
scroll to position [312, 0]
click at [490, 182] on link "[PERSON_NAME]" at bounding box center [498, 185] width 66 height 7
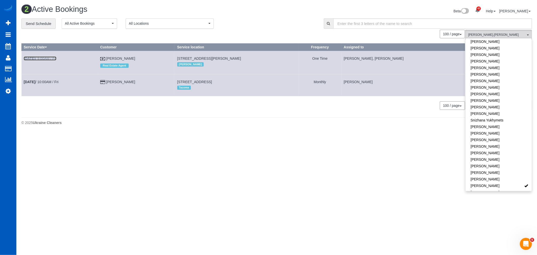
click at [35, 57] on b "[DATE]" at bounding box center [30, 58] width 12 height 4
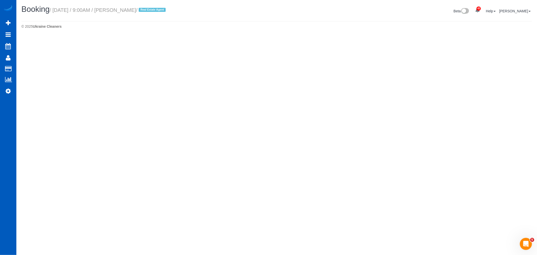
select select "WA"
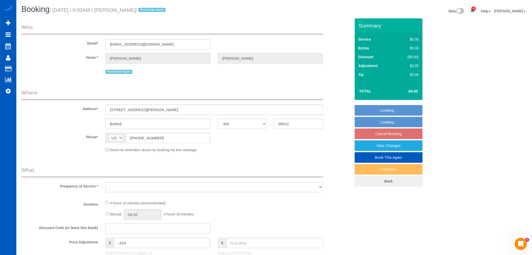
select select "object:2494"
select select "199"
select select "1001"
select select "3"
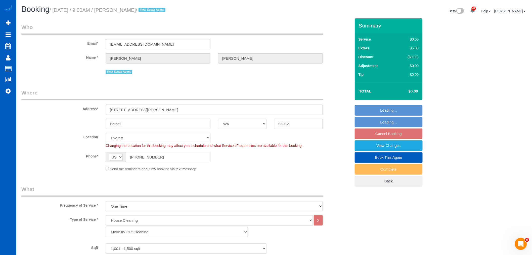
select select "object:2858"
select select "1001"
select select "3"
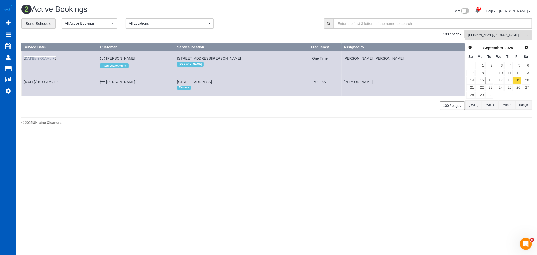
click at [43, 60] on link "[DATE] 9:00AM / Fri" at bounding box center [40, 58] width 33 height 4
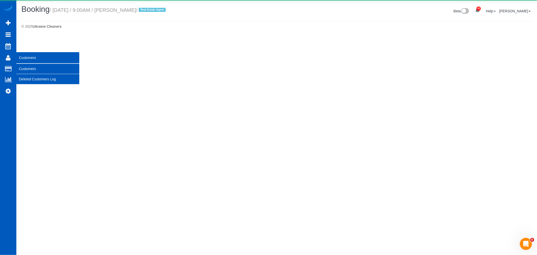
select select "WA"
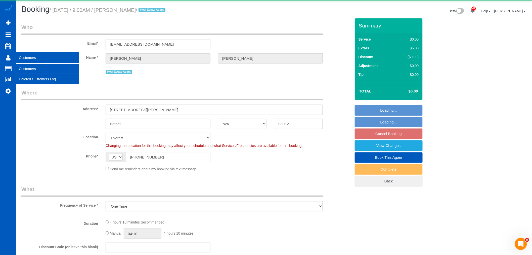
select select "object:3906"
select select "199"
select select "1001"
select select "3"
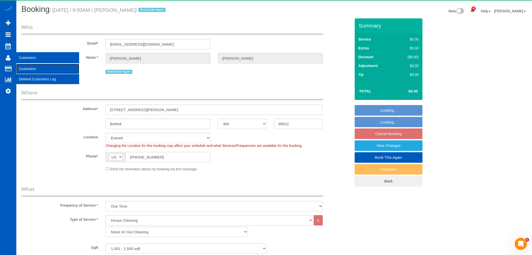
click at [27, 69] on link "Customers" at bounding box center [47, 69] width 63 height 10
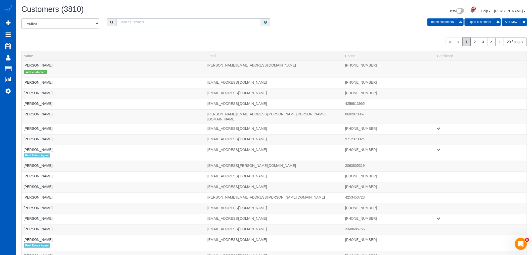
click at [135, 25] on input "text" at bounding box center [189, 22] width 145 height 8
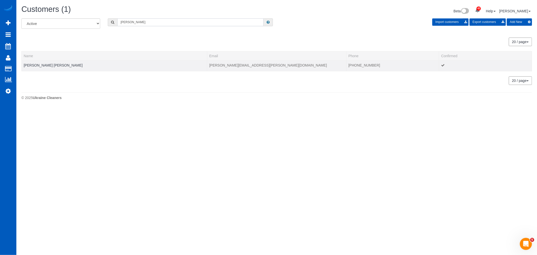
type input "[PERSON_NAME]"
click at [41, 68] on div at bounding box center [114, 68] width 181 height 1
click at [45, 67] on td "[PERSON_NAME] [PERSON_NAME]" at bounding box center [114, 65] width 185 height 11
click at [46, 66] on link "[PERSON_NAME] [PERSON_NAME]" at bounding box center [53, 65] width 59 height 4
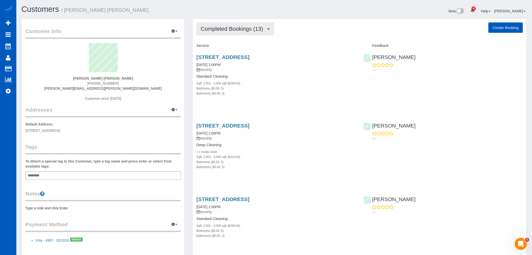
click at [213, 25] on button "Completed Bookings (13)" at bounding box center [236, 28] width 78 height 13
click at [215, 46] on link "Upcoming Bookings (11)" at bounding box center [224, 47] width 54 height 7
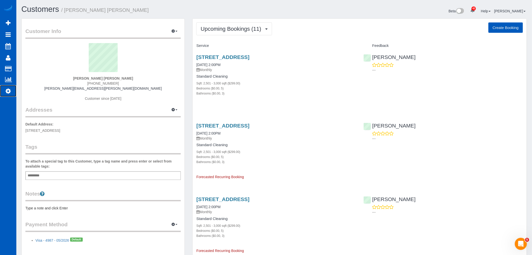
click at [13, 92] on link "Settings" at bounding box center [8, 91] width 16 height 12
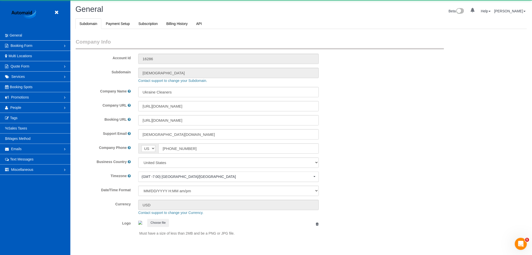
scroll to position [1100, 532]
click at [27, 109] on link "People" at bounding box center [35, 107] width 70 height 10
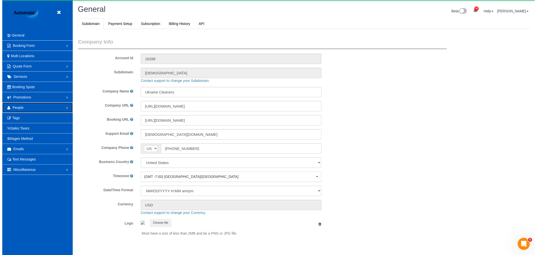
scroll to position [0, 0]
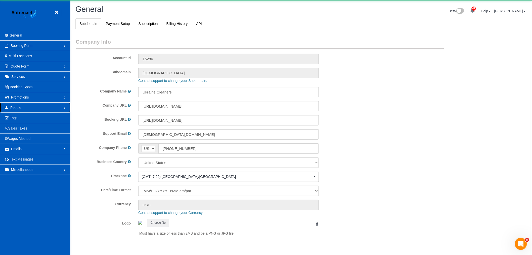
select select "1"
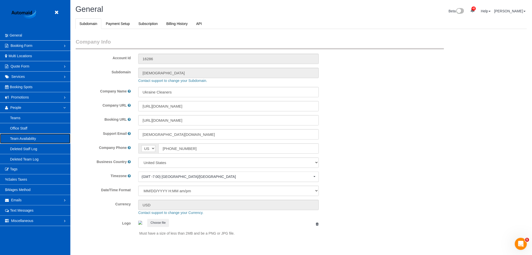
click at [31, 137] on link "Team Availability" at bounding box center [35, 138] width 70 height 10
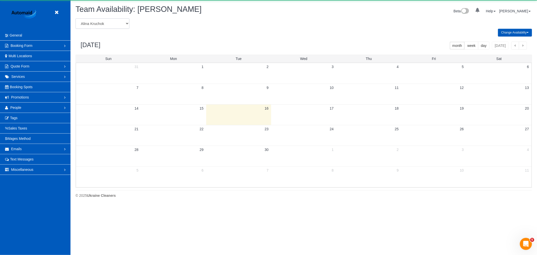
click at [106, 19] on select "[PERSON_NAME] [PERSON_NAME] [PERSON_NAME] [PERSON_NAME] [PERSON_NAME] [PERSON_N…" at bounding box center [102, 23] width 54 height 10
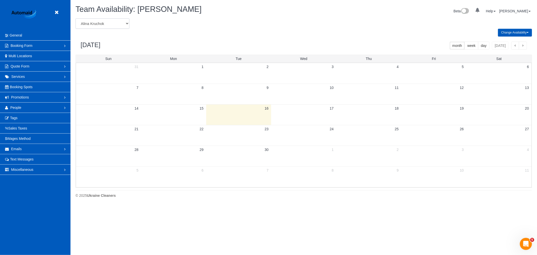
scroll to position [205, 537]
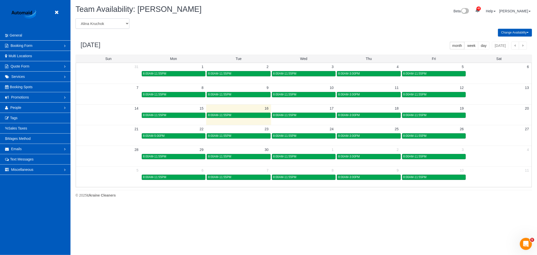
select select "number:28483"
click at [75, 19] on select "[PERSON_NAME] [PERSON_NAME] [PERSON_NAME] [PERSON_NAME] [PERSON_NAME] [PERSON_N…" at bounding box center [102, 23] width 54 height 10
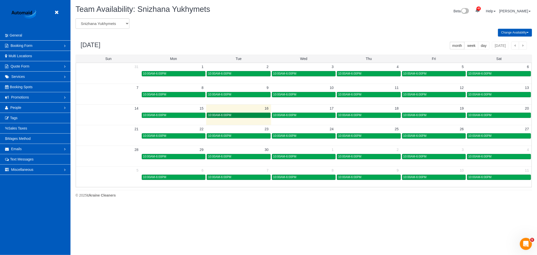
click at [234, 117] on div "10:00AM-6:00PM" at bounding box center [238, 115] width 61 height 4
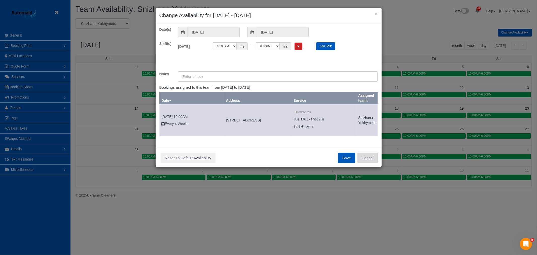
click at [363, 161] on button "Cancel" at bounding box center [367, 157] width 20 height 11
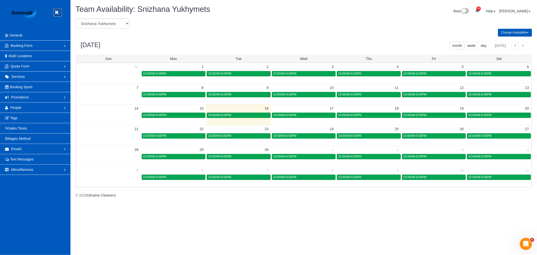
click at [55, 11] on icon at bounding box center [56, 12] width 6 height 6
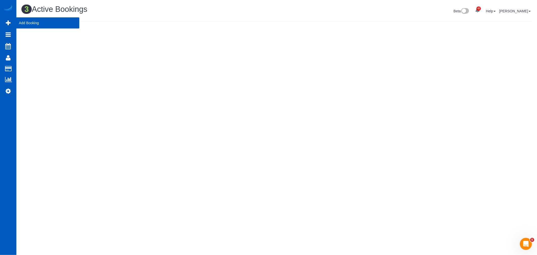
scroll to position [155, 537]
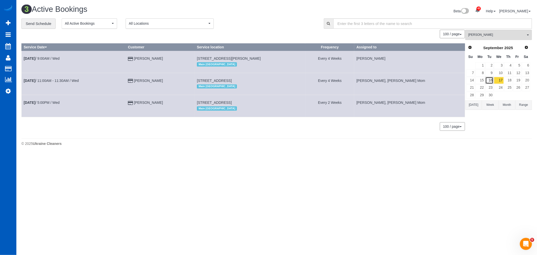
click at [487, 79] on link "16" at bounding box center [489, 80] width 8 height 7
click at [491, 35] on span "[PERSON_NAME]" at bounding box center [496, 35] width 57 height 4
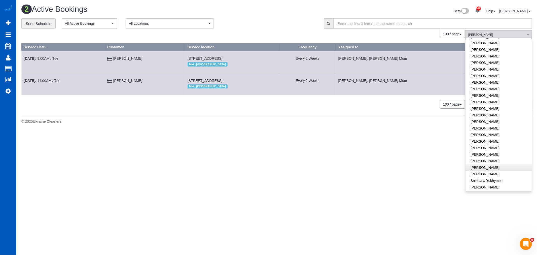
scroll to position [280, 0]
click at [482, 149] on link "Snizhana Yukhymets" at bounding box center [498, 152] width 66 height 7
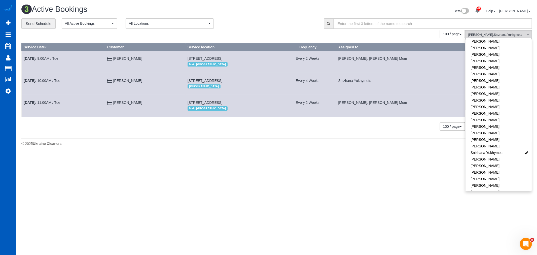
click at [79, 131] on div "100 / page 10 / page 20 / page 30 / page 40 / page 50 / page 100 / page" at bounding box center [242, 126] width 443 height 9
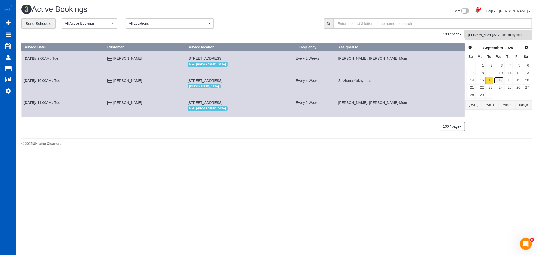
click at [497, 82] on link "17" at bounding box center [499, 80] width 10 height 7
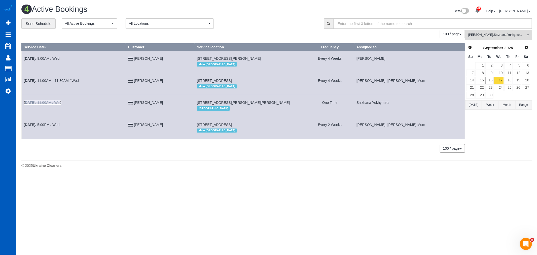
click at [35, 103] on b "[DATE]" at bounding box center [30, 102] width 12 height 4
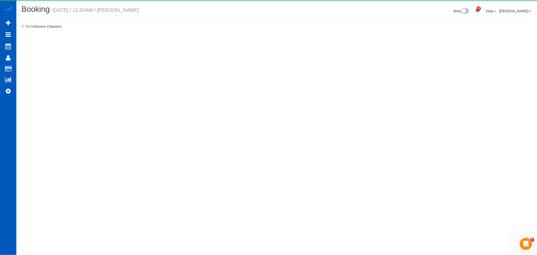
select select "WA"
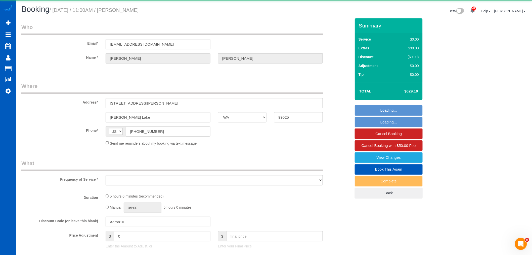
select select "object:7733"
select select "string:fspay-1bb485dd-1091-4f17-86ee-088e267a3cc6"
select select "199"
select select "spot48"
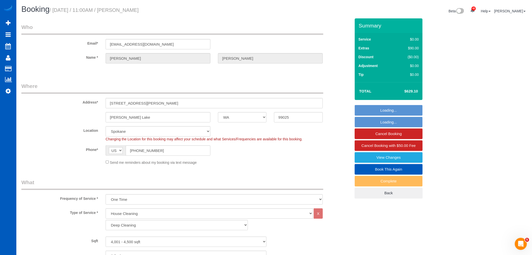
select select "object:7915"
select select "4001"
select select "3"
select select "4"
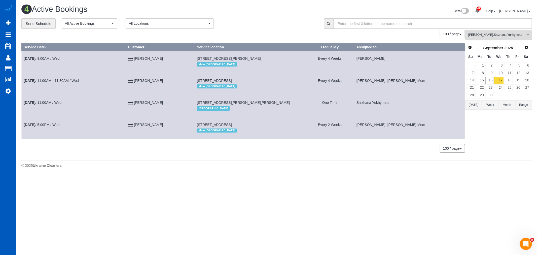
click at [468, 32] on button "[PERSON_NAME] , Snizhana Yukhymets All Teams" at bounding box center [498, 35] width 67 height 10
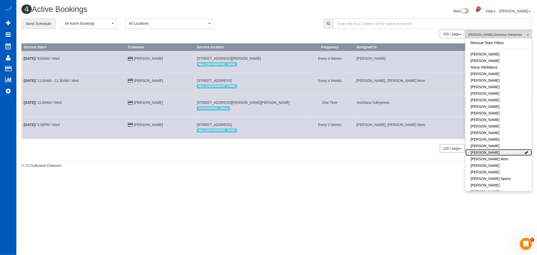
click at [491, 153] on link "[PERSON_NAME]" at bounding box center [498, 152] width 66 height 7
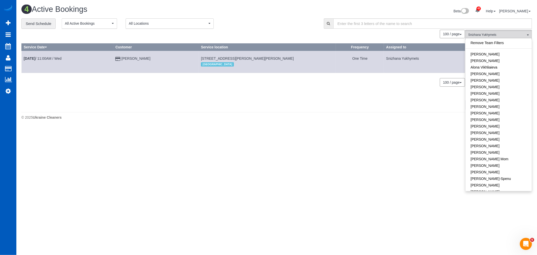
click at [192, 149] on body "42 Beta Your Notifications You have 0 alerts × You have 1 to charge for [DATE] …" at bounding box center [268, 127] width 537 height 255
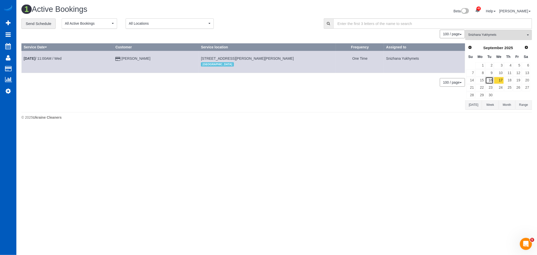
click at [489, 79] on link "16" at bounding box center [489, 80] width 8 height 7
click at [481, 35] on span "Snizhana Yukhymets" at bounding box center [496, 35] width 57 height 4
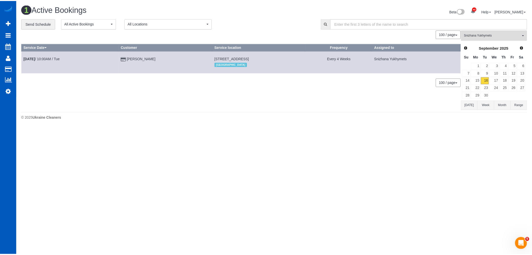
scroll to position [312, 0]
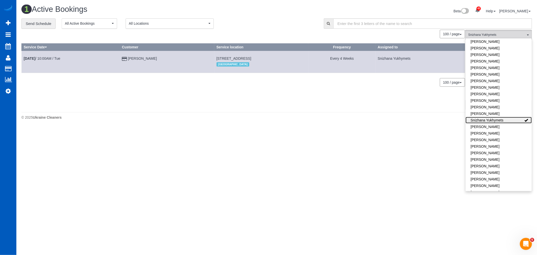
click at [498, 117] on link "Snizhana Yukhymets" at bounding box center [498, 120] width 66 height 7
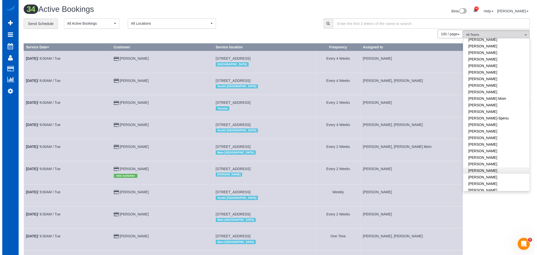
scroll to position [61, 0]
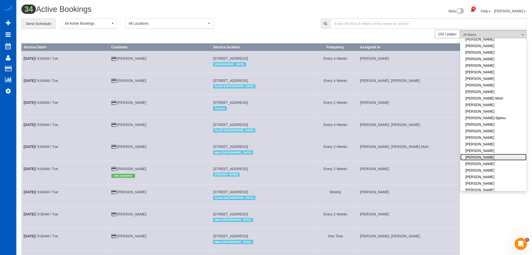
click at [488, 157] on link "[PERSON_NAME]" at bounding box center [494, 157] width 66 height 7
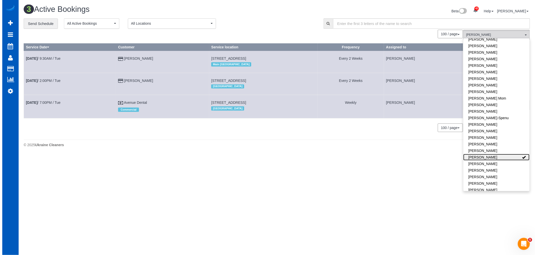
scroll to position [156, 537]
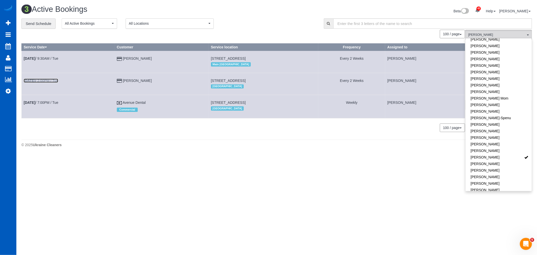
click at [35, 81] on b "[DATE]" at bounding box center [30, 81] width 12 height 4
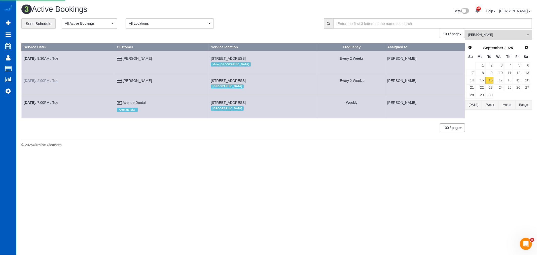
scroll to position [36, 537]
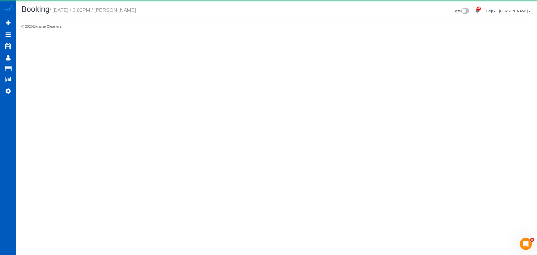
select select "WA"
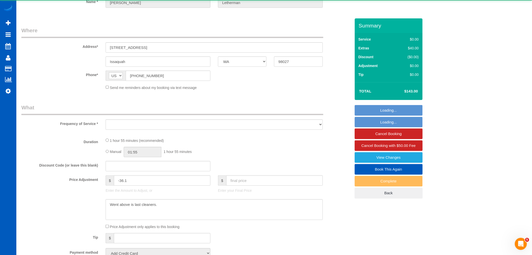
scroll to position [785, 532]
select select "object:9083"
select select "string:fspay-dbf288d0-3a65-40e8-96b2-094e99a76081"
select select "199"
select select "2"
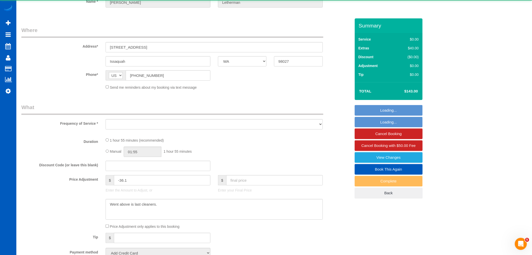
select select "2"
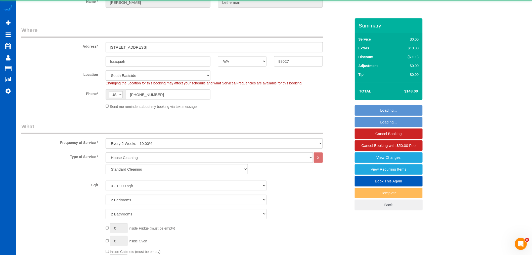
scroll to position [116, 0]
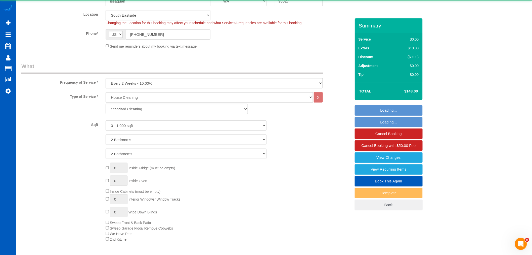
select select "object:9409"
select select "spot60"
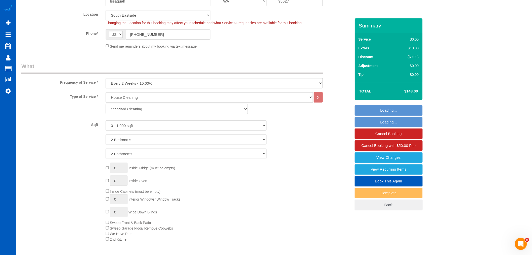
scroll to position [24279, 24630]
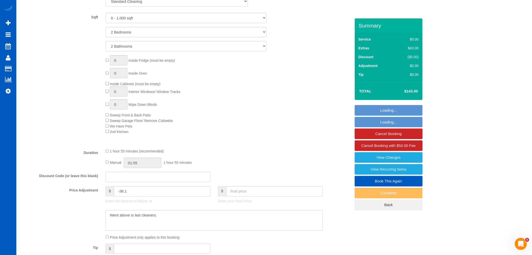
select select "2"
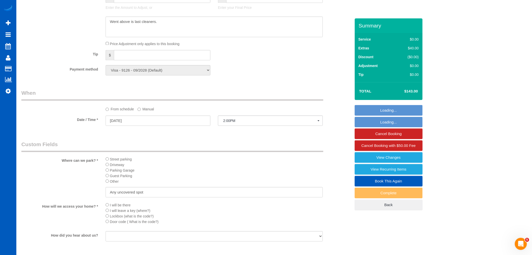
scroll to position [447, 0]
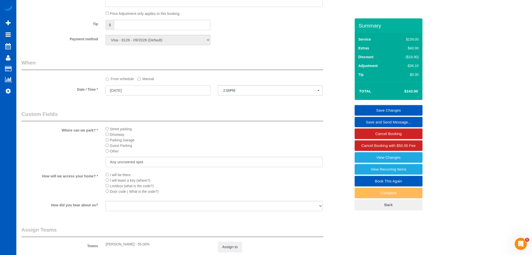
click at [137, 95] on input "[DATE]" at bounding box center [158, 90] width 105 height 10
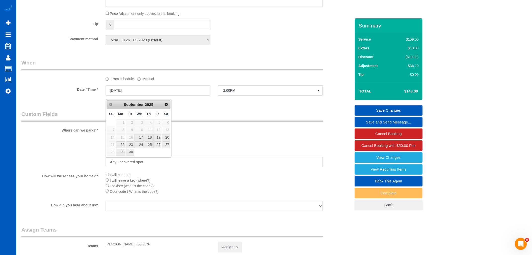
click at [142, 79] on label "Manual" at bounding box center [146, 77] width 17 height 7
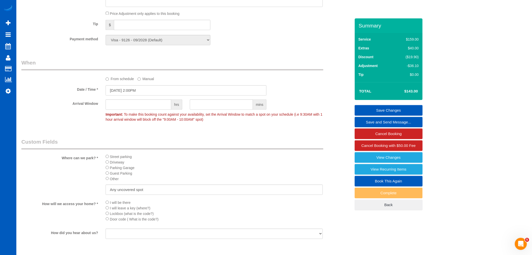
click at [127, 88] on sui-booking-spot "From schedule Manual Date / Time * [DATE] 2:00PM Arrival Window hrs mins Import…" at bounding box center [186, 91] width 330 height 65
click at [124, 94] on input "[DATE] 2:00PM" at bounding box center [186, 90] width 161 height 10
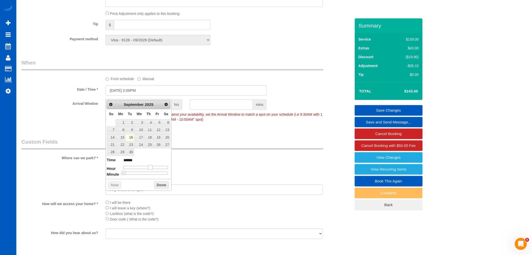
type input "[DATE] 1:00PM"
type input "******"
click at [149, 167] on span at bounding box center [148, 167] width 5 height 5
click at [156, 186] on button "Done" at bounding box center [161, 185] width 15 height 8
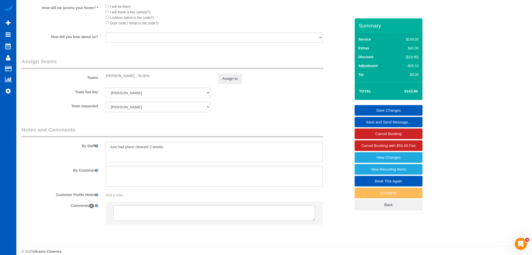
click at [381, 107] on link "Save Changes" at bounding box center [389, 110] width 68 height 11
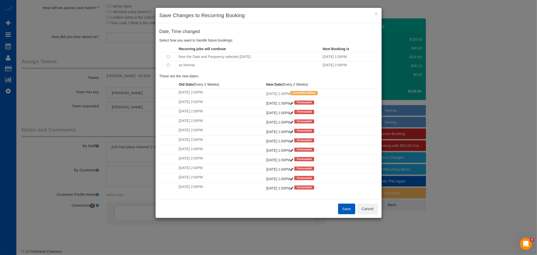
click at [349, 211] on button "Save" at bounding box center [346, 208] width 17 height 11
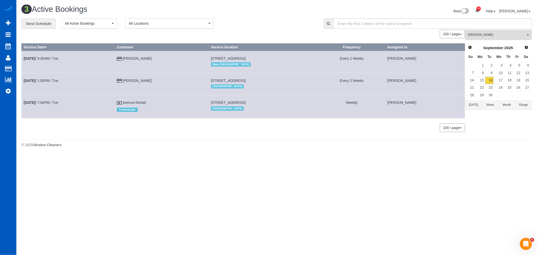
scroll to position [25007, 24626]
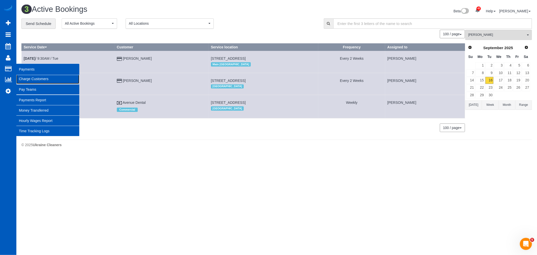
click at [28, 80] on link "Charge Customers" at bounding box center [47, 79] width 63 height 10
select select
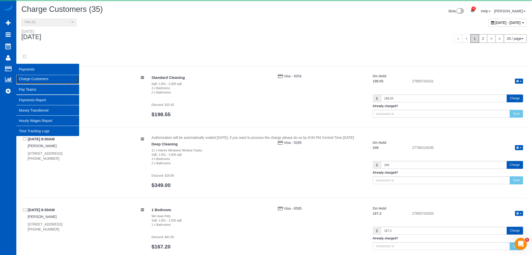
scroll to position [1369, 532]
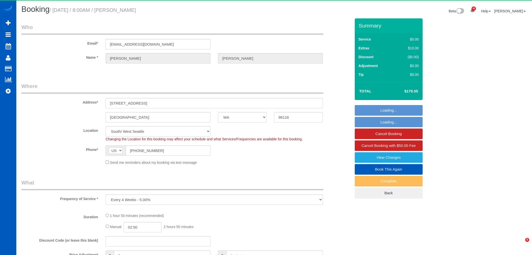
select select "WA"
select select "object:13707"
select select "199"
select select "1001"
select select "2"
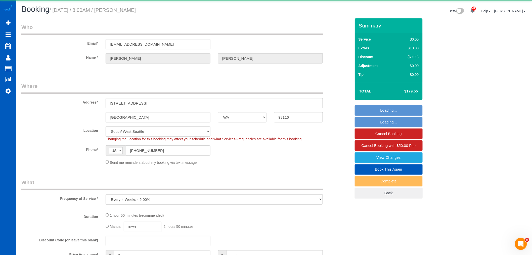
select select "2"
select select "spot38"
select select "number:10"
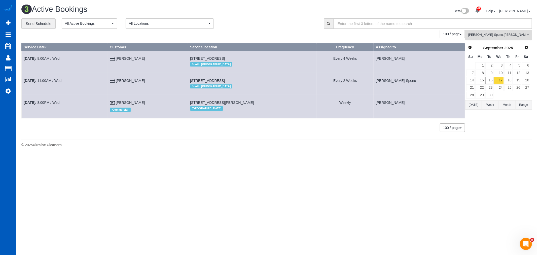
click at [492, 34] on span "[PERSON_NAME] , [PERSON_NAME]" at bounding box center [496, 35] width 57 height 4
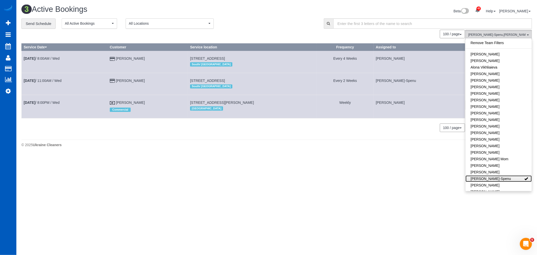
click at [501, 178] on link "[PERSON_NAME]-Spenu" at bounding box center [498, 178] width 66 height 7
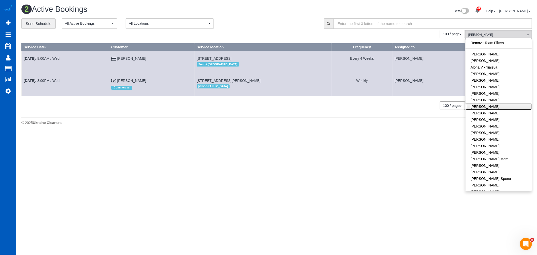
click at [500, 104] on link "[PERSON_NAME]" at bounding box center [498, 106] width 66 height 7
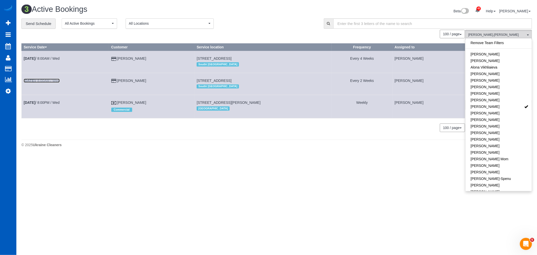
click at [47, 80] on link "Sep 17th / 8:00AM / Wed" at bounding box center [42, 81] width 36 height 4
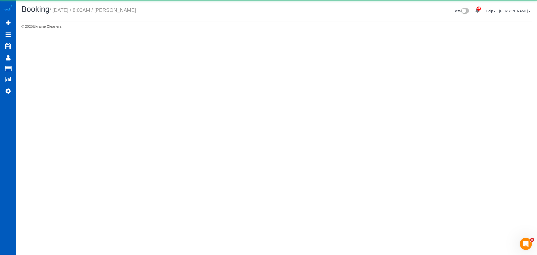
select select "WA"
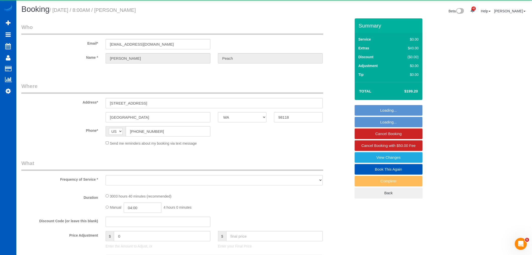
select select "object:14933"
select select "string:fspay-caa4f9e7-3c5c-4ebb-ade3-b39ae859e4f5"
select select "1501"
select select "3"
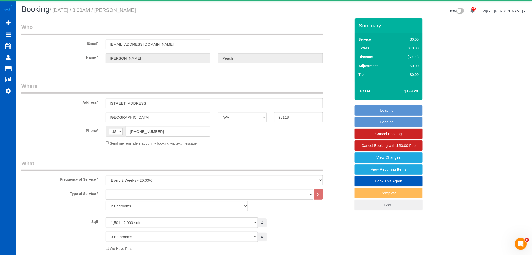
select select "object:14946"
select select "spot50"
select select "1501"
select select "3"
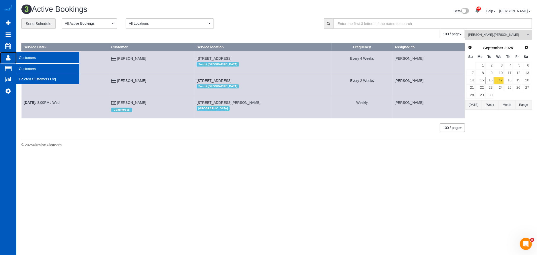
click at [16, 63] on li "Customers Customers Deleted Customers Log" at bounding box center [8, 58] width 16 height 12
click at [40, 66] on link "Customers" at bounding box center [47, 69] width 63 height 10
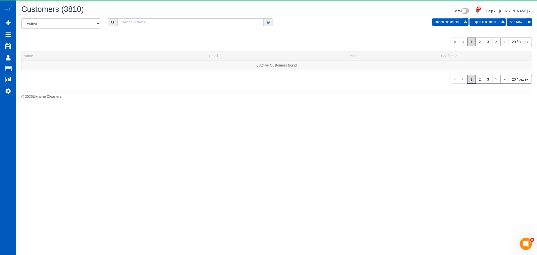
click at [144, 24] on input "text" at bounding box center [190, 22] width 146 height 8
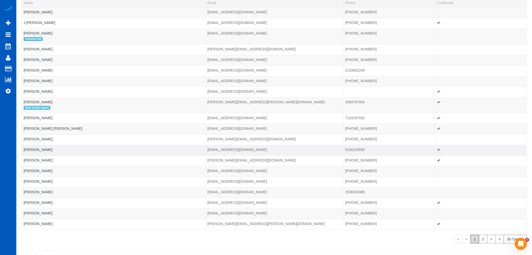
scroll to position [66, 0]
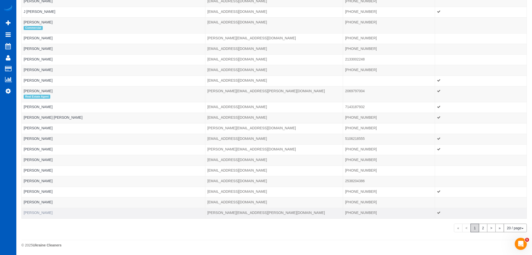
type input "NATHAN"
click at [31, 212] on link "Nathan Allen" at bounding box center [38, 212] width 29 height 4
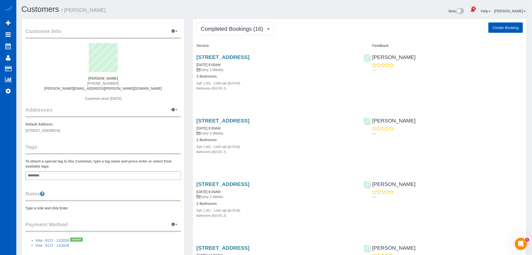
drag, startPoint x: 26, startPoint y: 130, endPoint x: 101, endPoint y: 134, distance: 75.8
click at [101, 134] on div "Customer Info Edit Contact Info Send Message Email Preferences Special Sales Ta…" at bounding box center [103, 140] width 163 height 243
click at [238, 30] on span "Completed Bookings (16)" at bounding box center [233, 29] width 65 height 6
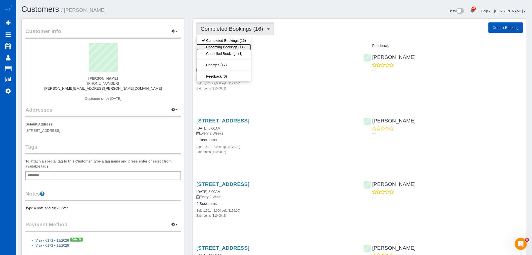
click at [237, 44] on link "Upcoming Bookings (11)" at bounding box center [224, 47] width 54 height 7
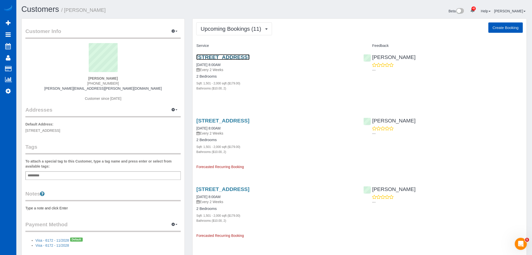
click at [240, 54] on link "5031 S Dearborn Ln, Spokane, WA 99223" at bounding box center [223, 57] width 53 height 6
click at [227, 28] on span "Upcoming Bookings (11)" at bounding box center [232, 29] width 63 height 6
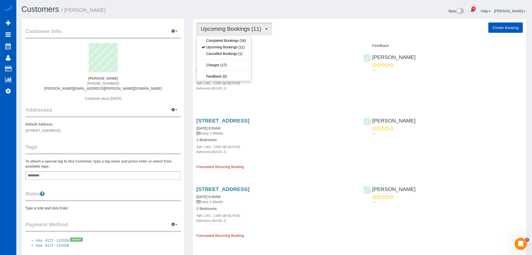
click at [305, 84] on div "Sqft: 1,501 - 2,000 sqft ($179.00)" at bounding box center [277, 83] width 160 height 5
click at [222, 31] on span "Upcoming Bookings (11)" at bounding box center [232, 29] width 63 height 6
click at [263, 94] on div "5031 S Dearborn Ln, Spokane, WA 99223 09/29/2025 8:00AM Every 2 Weeks 2 Bedroom…" at bounding box center [276, 75] width 167 height 51
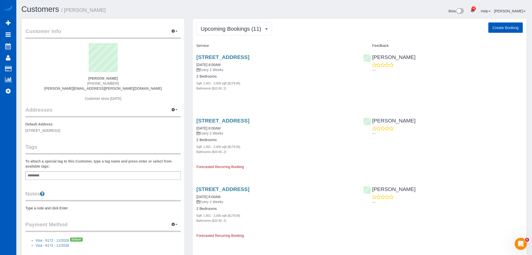
click at [223, 34] on button "Upcoming Bookings (11)" at bounding box center [235, 28] width 76 height 13
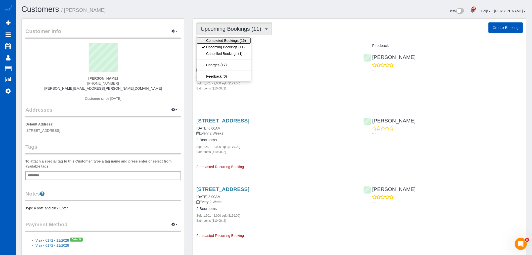
click at [222, 40] on link "Completed Bookings (16)" at bounding box center [224, 40] width 54 height 7
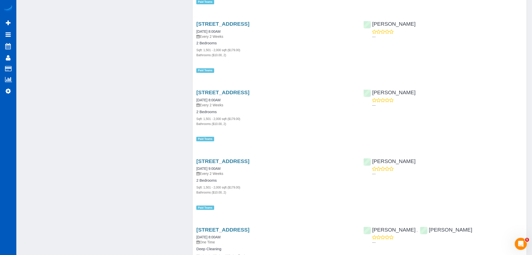
scroll to position [892, 0]
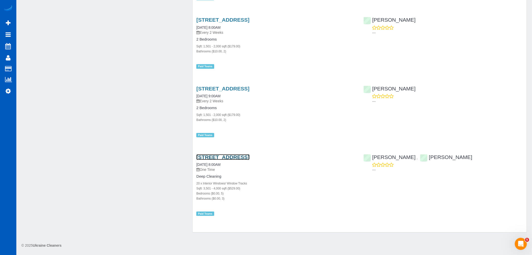
click at [224, 155] on link "5031 S Dearborn Ln, Spokane, WA 99223" at bounding box center [223, 157] width 53 height 6
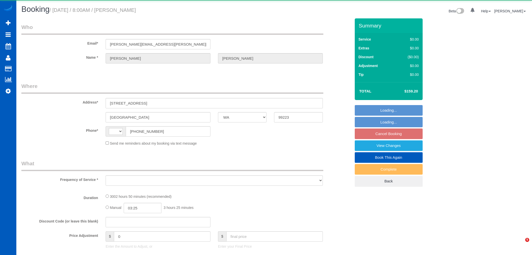
select select "WA"
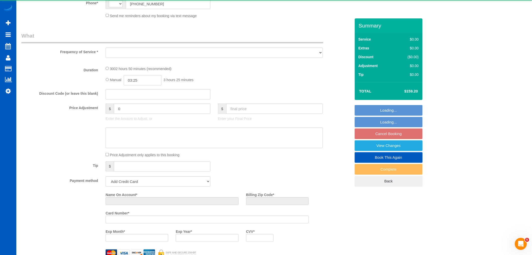
select select "string:[GEOGRAPHIC_DATA]"
select select "object:805"
select select "string:fspay-8d382afd-9af4-419e-82f6-081b972437e5"
select select "number:67"
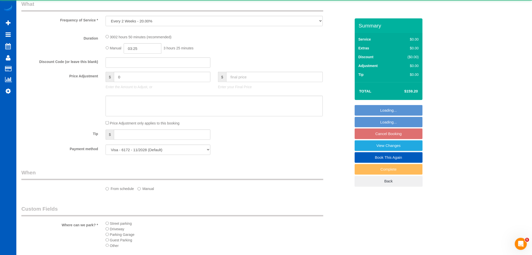
select select "1501"
select select "2"
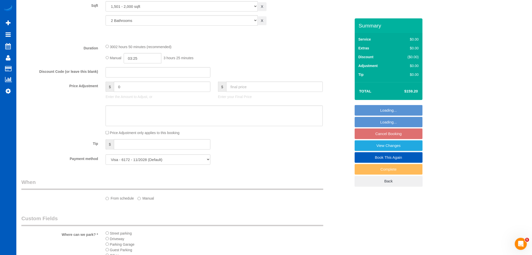
select select "spot1"
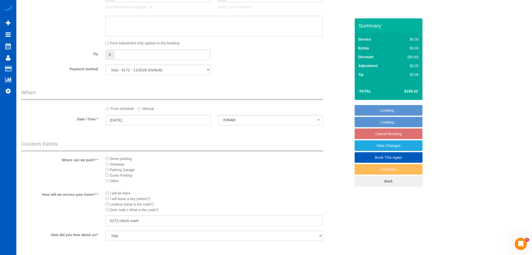
select select "object:1089"
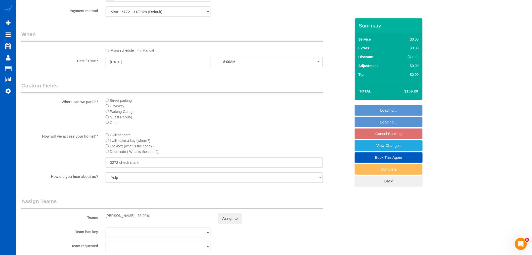
select select "1501"
select select "2"
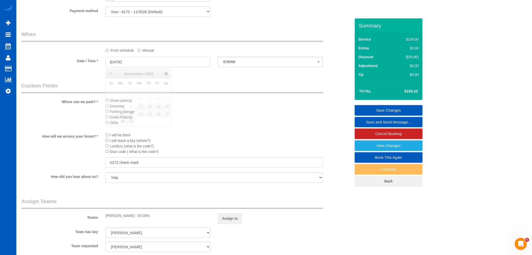
click at [124, 61] on input "[DATE]" at bounding box center [158, 62] width 105 height 10
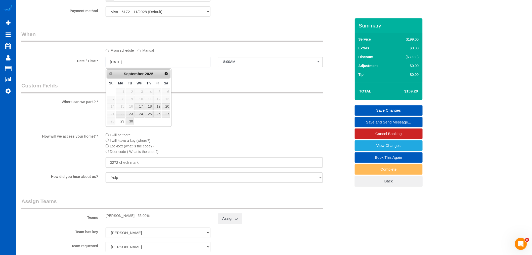
click at [124, 61] on input "[DATE]" at bounding box center [158, 62] width 105 height 10
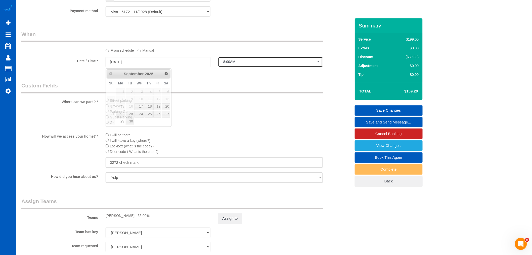
click at [238, 64] on span "8:00AM" at bounding box center [270, 62] width 94 height 4
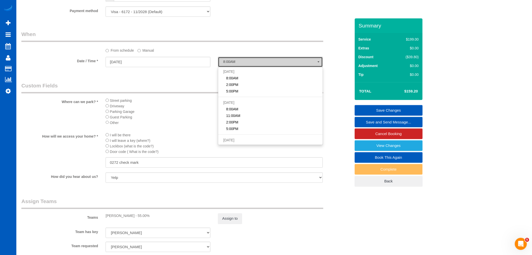
click at [238, 64] on span "8:00AM" at bounding box center [270, 62] width 94 height 4
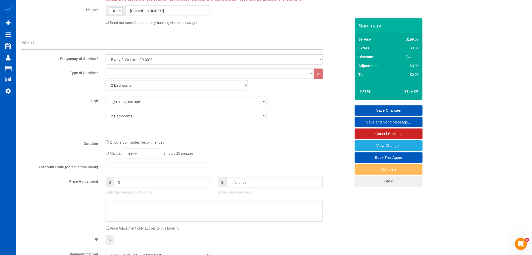
scroll to position [131, 0]
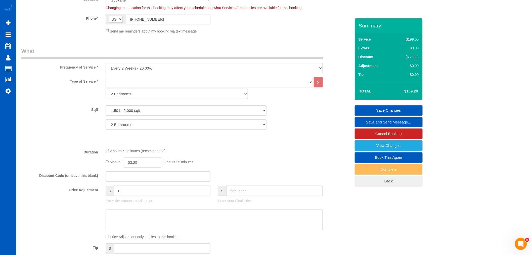
click at [151, 85] on select "House Cleaning" at bounding box center [210, 82] width 208 height 10
select select "199"
click at [106, 77] on select "House Cleaning" at bounding box center [210, 82] width 208 height 10
select select "366"
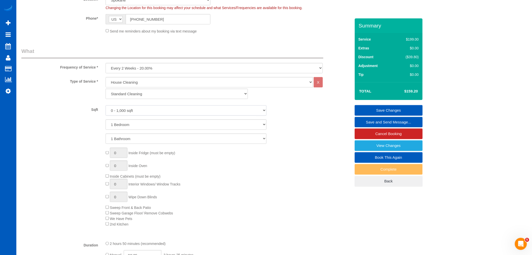
click at [154, 109] on select "0 - 1,000 sqft 1,001 - 1,500 sqft 1,501 - 2,000 sqft 2,001 - 2,500 sqft 2,501 -…" at bounding box center [186, 110] width 161 height 10
select select "3501"
click at [106, 106] on select "0 - 1,000 sqft 1,001 - 1,500 sqft 1,501 - 2,000 sqft 2,001 - 2,500 sqft 2,501 -…" at bounding box center [186, 110] width 161 height 10
click at [140, 127] on select "1 Bedroom 2 Bedrooms 3 Bedrooms 4 Bedrooms 5 Bedrooms 6 Bedrooms 7 Bedrooms" at bounding box center [186, 124] width 161 height 10
select select "5"
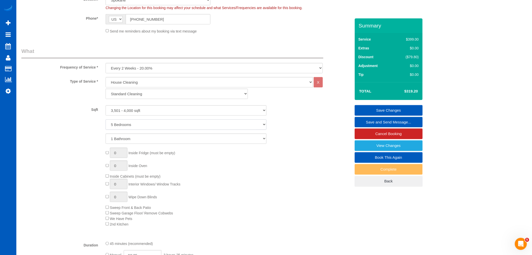
click at [106, 120] on select "1 Bedroom 2 Bedrooms 3 Bedrooms 4 Bedrooms 5 Bedrooms 6 Bedrooms 7 Bedrooms" at bounding box center [186, 124] width 161 height 10
click at [133, 138] on select "1 Bathroom 2 Bathrooms 3 Bathrooms 4 Bathrooms 5 Bathrooms 6 Bathrooms 7 Bathro…" at bounding box center [186, 138] width 161 height 10
select select "3"
click at [106, 134] on select "1 Bathroom 2 Bathrooms 3 Bathrooms 4 Bathrooms 5 Bathrooms 6 Bathrooms 7 Bathro…" at bounding box center [186, 138] width 161 height 10
click at [232, 167] on div "0 Inside Fridge (must be empty) 0 Inside Oven Inside Cabinets (must be empty) 0…" at bounding box center [228, 186] width 253 height 79
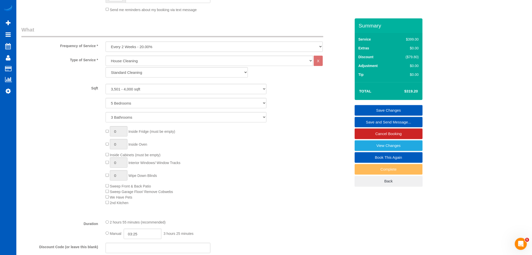
scroll to position [103, 0]
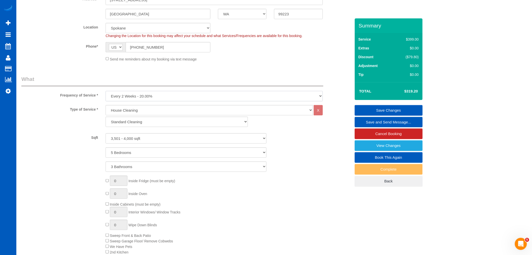
click at [152, 96] on select "One Time Weekly - 15.00% Every 2 Weeks - 10.00% Every 4 Weeks - 5.00% Every 2 M…" at bounding box center [214, 96] width 217 height 10
click at [106, 91] on select "One Time Weekly - 15.00% Every 2 Weeks - 10.00% Every 4 Weeks - 5.00% Every 2 M…" at bounding box center [214, 96] width 217 height 10
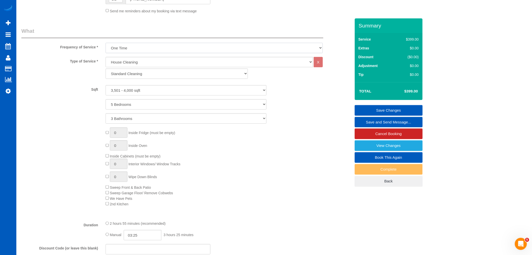
scroll to position [131, 0]
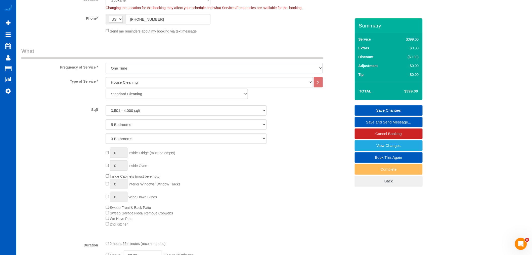
click at [129, 71] on select "One Time Weekly - 15.00% Every 2 Weeks - 10.00% Every 4 Weeks - 5.00% Every 2 M…" at bounding box center [214, 68] width 217 height 10
click at [106, 63] on select "One Time Weekly - 15.00% Every 2 Weeks - 10.00% Every 4 Weeks - 5.00% Every 2 M…" at bounding box center [214, 68] width 217 height 10
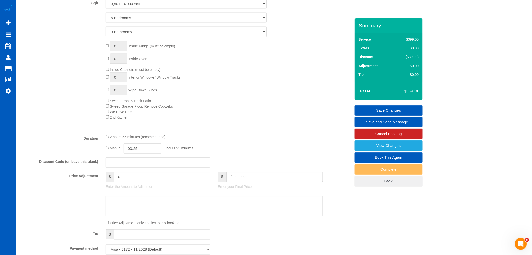
scroll to position [159, 0]
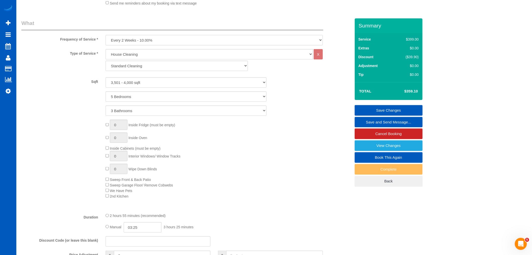
click at [159, 41] on select "One Time Weekly - 15.00% Every 2 Weeks - 10.00% Every 4 Weeks - 5.00% Every 2 M…" at bounding box center [214, 40] width 217 height 10
click at [106, 35] on select "One Time Weekly - 15.00% Every 2 Weeks - 10.00% Every 4 Weeks - 5.00% Every 2 M…" at bounding box center [214, 40] width 217 height 10
click at [145, 41] on select "One Time Weekly - 15.00% Every 2 Weeks - 10.00% Every 4 Weeks - 5.00% Every 2 M…" at bounding box center [214, 40] width 217 height 10
select select "object:1092"
click at [106, 35] on select "One Time Weekly - 15.00% Every 2 Weeks - 10.00% Every 4 Weeks - 5.00% Every 2 M…" at bounding box center [214, 40] width 217 height 10
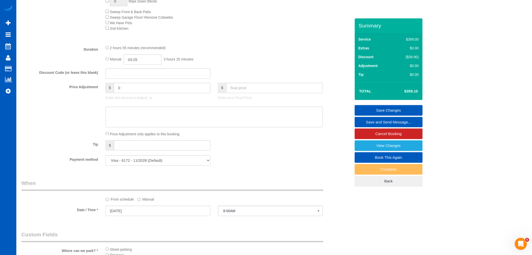
scroll to position [355, 0]
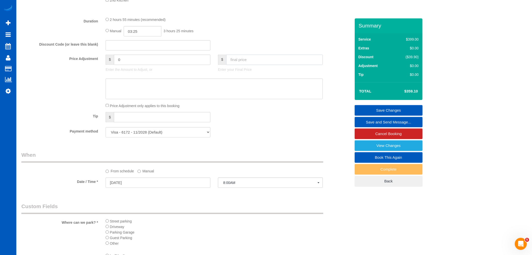
click at [246, 65] on input "text" at bounding box center [274, 60] width 97 height 10
type input "379"
type input "19.9"
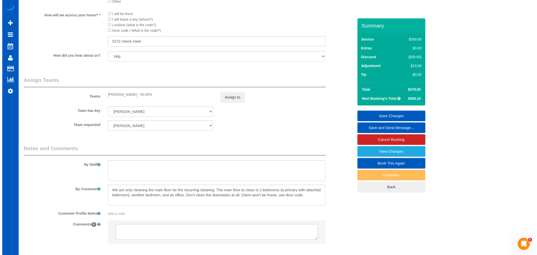
scroll to position [629, 0]
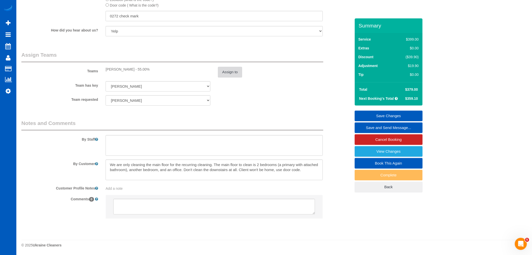
click at [225, 70] on button "Assign to" at bounding box center [230, 72] width 24 height 11
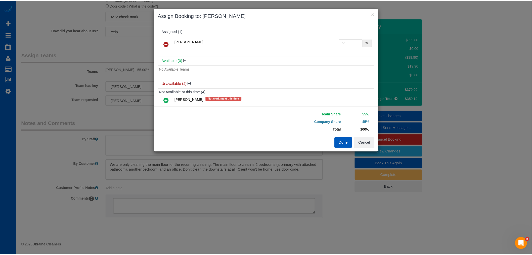
scroll to position [0, 0]
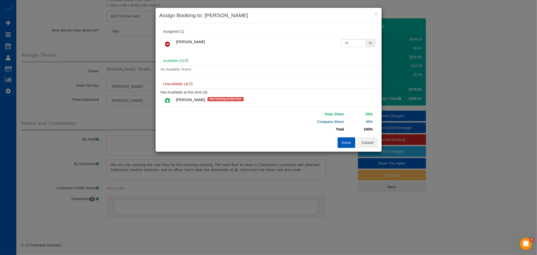
click at [343, 141] on button "Done" at bounding box center [346, 142] width 18 height 11
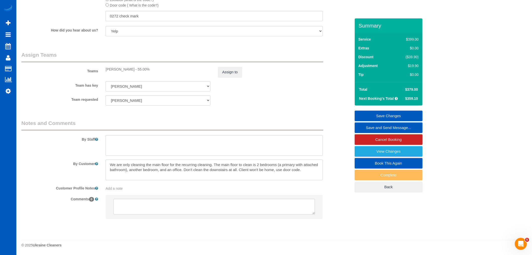
drag, startPoint x: 310, startPoint y: 170, endPoint x: 76, endPoint y: 151, distance: 233.8
click at [76, 151] on sui-booking-comments "By Staff By Customer Customer Profile Notes Add a note Comments 0" at bounding box center [186, 171] width 330 height 104
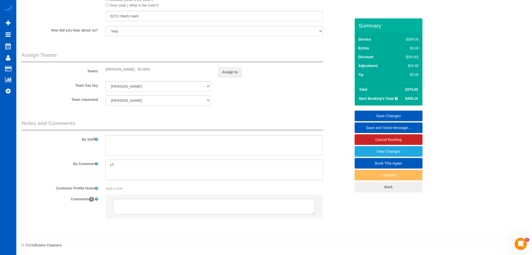
type textarea "s"
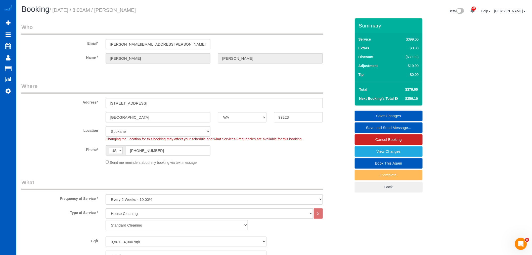
type textarea "Standard cleaning of the whole house"
click at [403, 118] on link "Save Changes" at bounding box center [389, 115] width 68 height 11
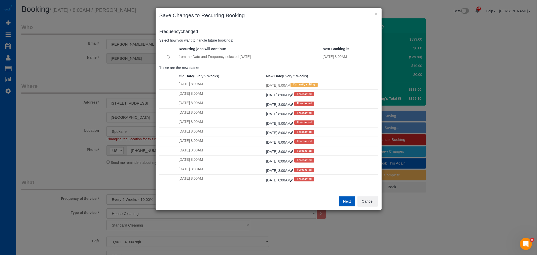
click at [348, 205] on button "Next" at bounding box center [347, 201] width 16 height 11
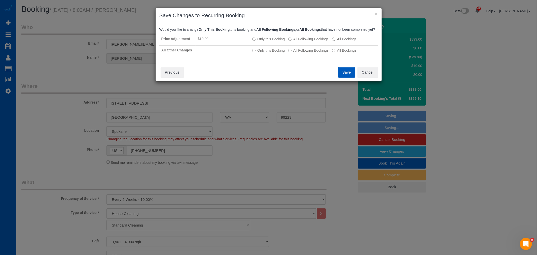
click at [345, 78] on button "Save" at bounding box center [346, 72] width 17 height 11
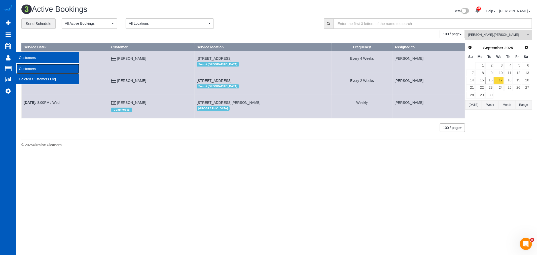
click at [44, 69] on link "Customers" at bounding box center [47, 69] width 63 height 10
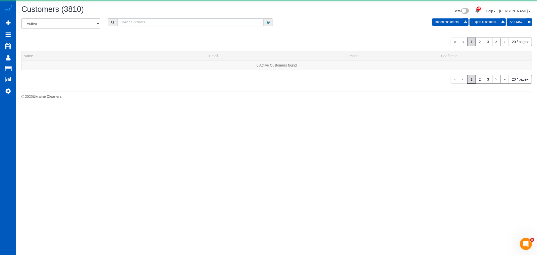
click at [152, 25] on input "text" at bounding box center [190, 22] width 146 height 8
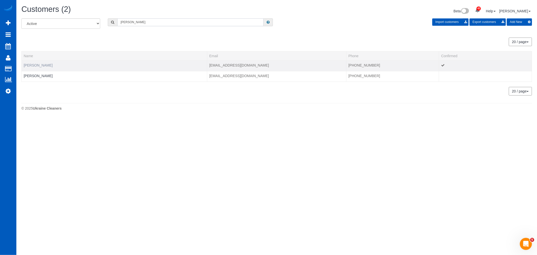
type input "harper"
click at [42, 64] on link "Camryn Harper" at bounding box center [38, 65] width 29 height 4
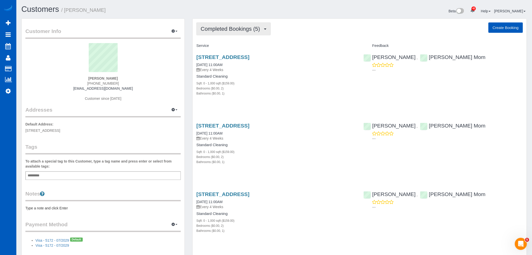
click at [218, 34] on button "Completed Bookings (5)" at bounding box center [234, 28] width 74 height 13
click at [223, 47] on link "Upcoming Bookings (11)" at bounding box center [223, 47] width 53 height 7
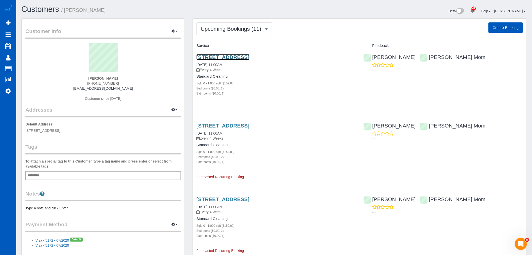
click at [232, 55] on link "4721 Cape May Ave, San Diego, CA 92107" at bounding box center [223, 57] width 53 height 6
click at [232, 33] on button "Upcoming Bookings (11)" at bounding box center [235, 28] width 76 height 13
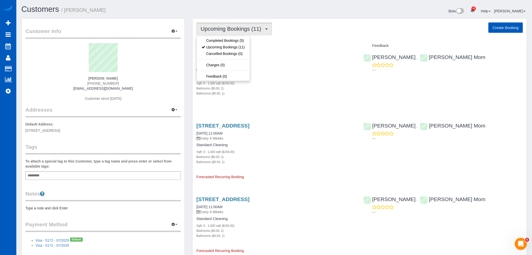
click at [284, 95] on div "Bathrooms ($0.00, 1)" at bounding box center [277, 93] width 160 height 5
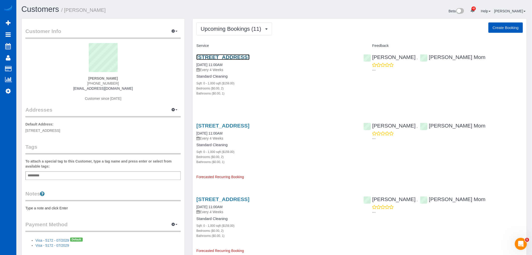
click at [212, 57] on link "4721 Cape May Ave, San Diego, CA 92107" at bounding box center [223, 57] width 53 height 6
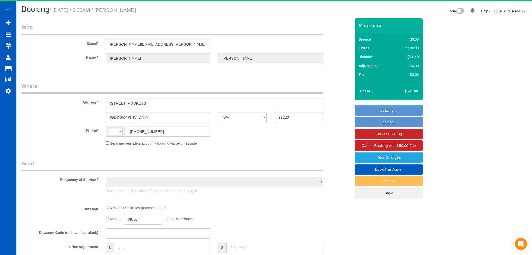
select select "WA"
select select "string:[GEOGRAPHIC_DATA]"
select select "object:924"
select select "string:fspay-ea6b262e-a09e-4389-ae74-09185203784f"
select select "199"
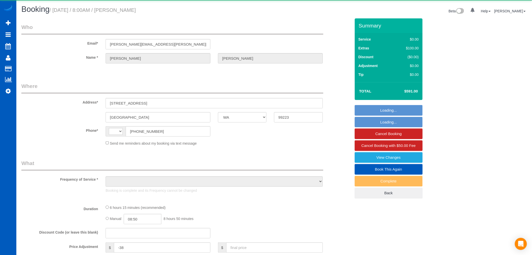
select select "3501"
select select "5"
select select "3"
select select "spot1"
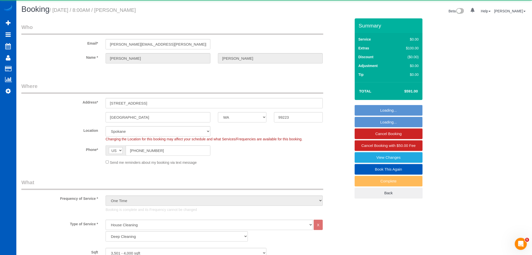
select select "object:1106"
select select "3501"
select select "5"
select select "3"
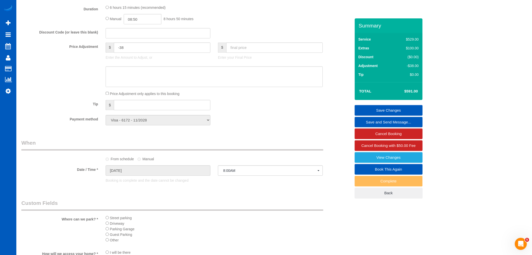
scroll to position [210, 0]
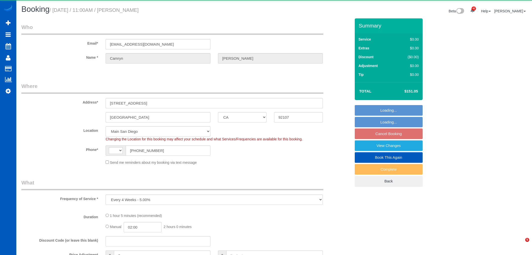
select select "CA"
select select "object:1083"
select select "string:[GEOGRAPHIC_DATA]"
select select "string:fspay-2e9fb666-129e-4500-befe-2e9f562d7382"
select select "199"
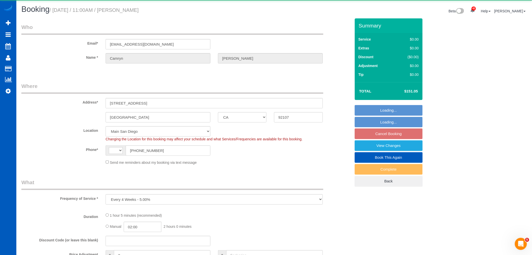
select select "spot1"
select select "2"
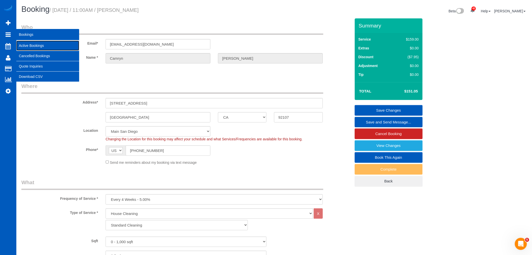
click at [29, 44] on link "Active Bookings" at bounding box center [47, 46] width 63 height 10
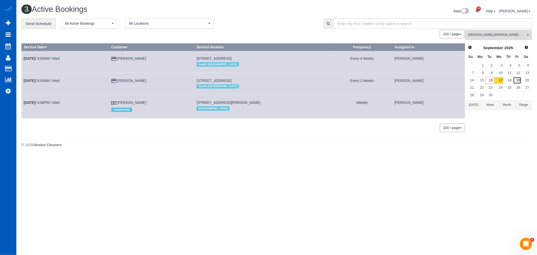
click at [515, 80] on link "19" at bounding box center [517, 80] width 8 height 7
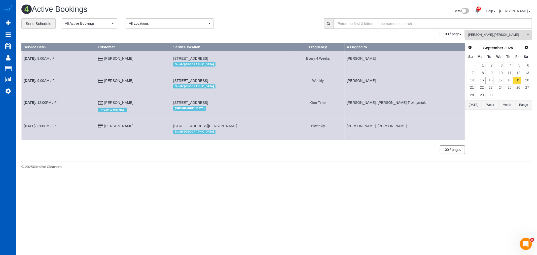
click at [477, 38] on button "[PERSON_NAME] , [PERSON_NAME] All Teams" at bounding box center [498, 35] width 67 height 10
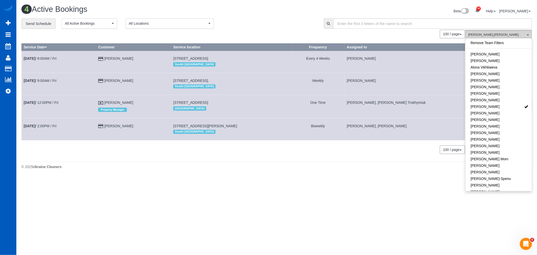
click at [471, 33] on span "[PERSON_NAME] Trokhymiuk , [PERSON_NAME]" at bounding box center [496, 35] width 57 height 4
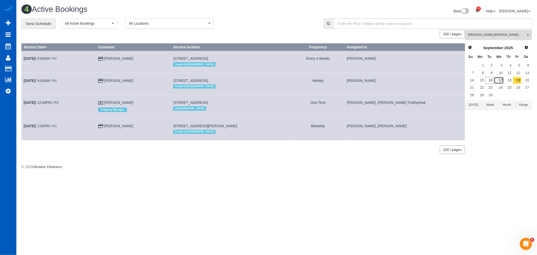
click at [502, 82] on link "17" at bounding box center [499, 80] width 10 height 7
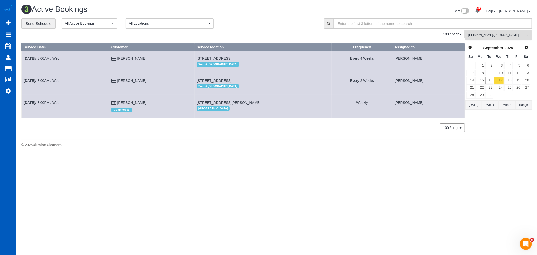
click at [480, 37] on span "[PERSON_NAME] Trokhymiuk , [PERSON_NAME]" at bounding box center [496, 35] width 57 height 4
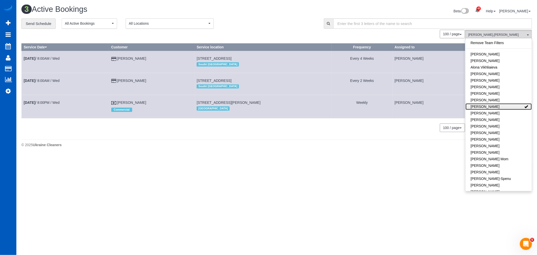
click at [505, 108] on link "[PERSON_NAME]" at bounding box center [498, 106] width 66 height 7
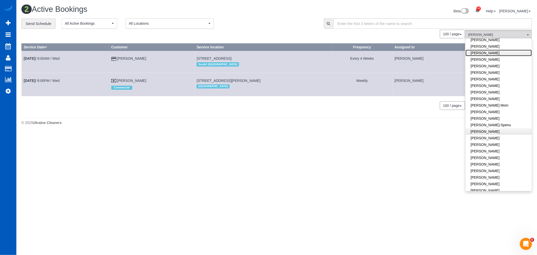
scroll to position [56, 0]
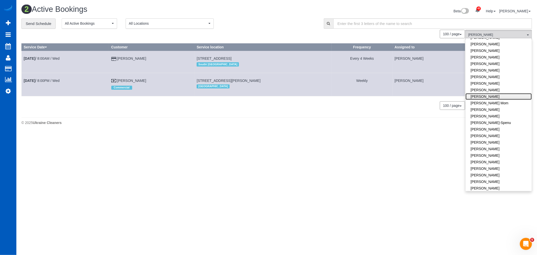
click at [483, 95] on link "[PERSON_NAME]" at bounding box center [498, 96] width 66 height 7
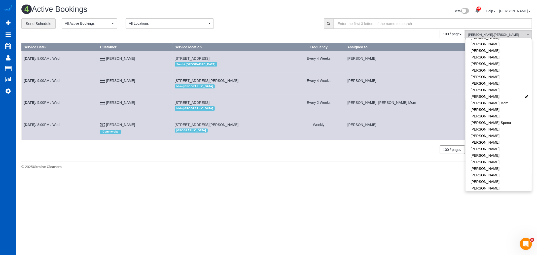
click at [251, 147] on div "100 / page 10 / page 20 / page 30 / page 40 / page 50 / page 100 / page" at bounding box center [242, 149] width 443 height 9
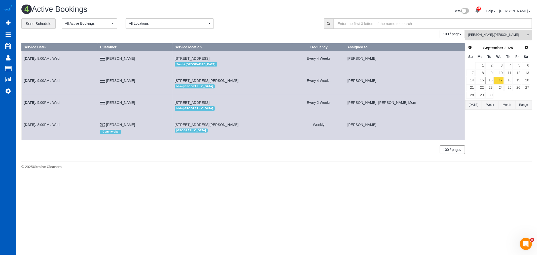
click at [494, 38] on button "[PERSON_NAME] , [PERSON_NAME] All Teams" at bounding box center [498, 35] width 67 height 10
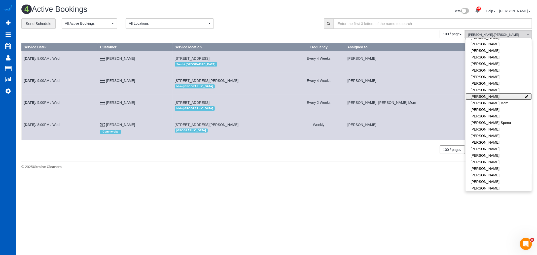
click at [491, 97] on link "[PERSON_NAME]" at bounding box center [498, 96] width 66 height 7
click at [257, 185] on body "42 Beta Your Notifications You have 0 alerts × You have 1 to charge for [DATE] …" at bounding box center [268, 127] width 537 height 255
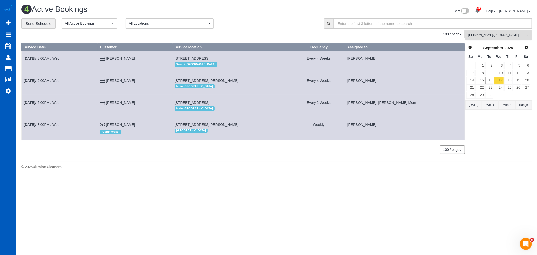
click at [475, 39] on button "[PERSON_NAME] , [PERSON_NAME] All Teams" at bounding box center [498, 35] width 67 height 10
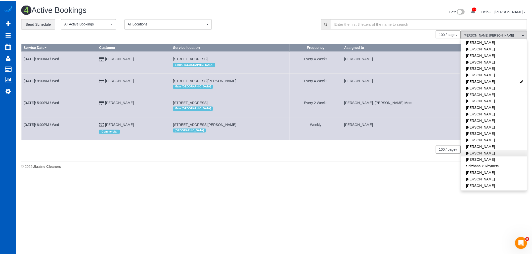
scroll to position [280, 0]
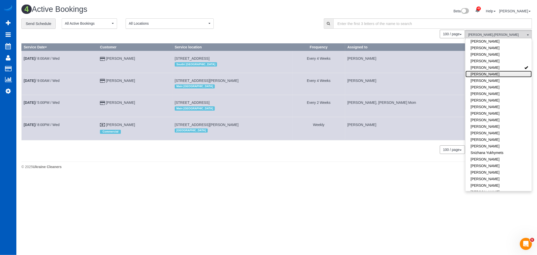
click at [480, 71] on link "[PERSON_NAME]" at bounding box center [498, 74] width 66 height 7
click at [482, 64] on link "[PERSON_NAME]" at bounding box center [498, 67] width 66 height 7
click at [484, 71] on link "[PERSON_NAME]" at bounding box center [498, 74] width 66 height 7
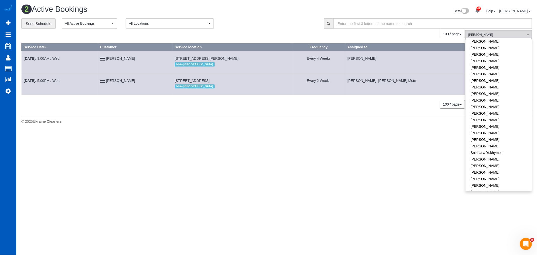
click at [276, 162] on body "42 Beta Your Notifications You have 0 alerts × You have 1 to charge for [DATE] …" at bounding box center [268, 127] width 537 height 255
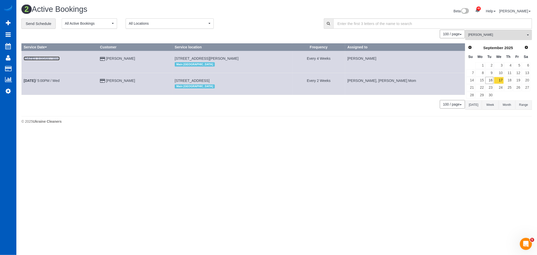
click at [48, 59] on link "[DATE] 9:00AM / Wed" at bounding box center [42, 58] width 36 height 4
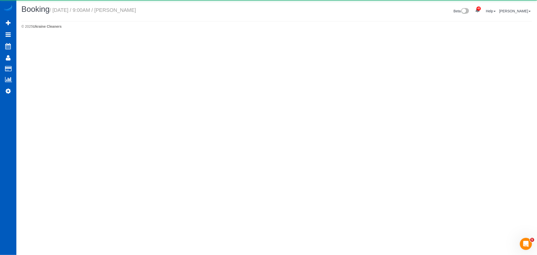
select select "CA"
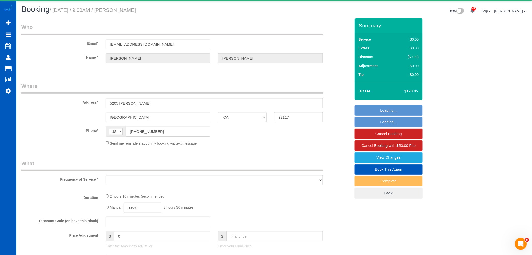
select select "object:2343"
select select "string:fspay-2f847cc2-ce2b-4079-a89a-0f352c4a521a"
select select "199"
select select "1001"
select select "4"
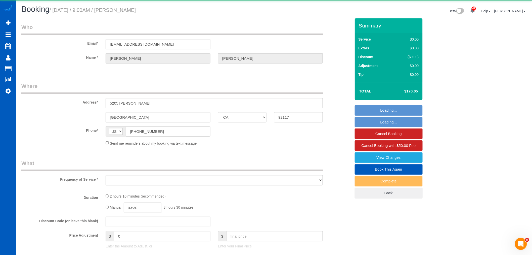
select select "2"
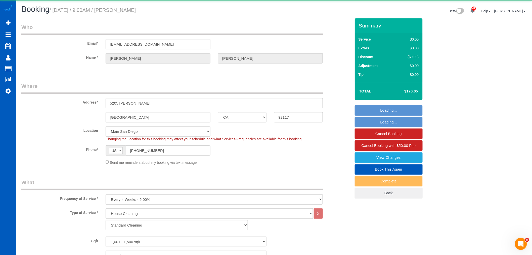
select select "object:2626"
select select "1001"
select select "4"
select select "2"
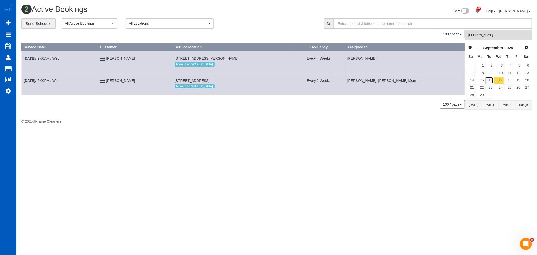
click at [489, 82] on link "16" at bounding box center [489, 80] width 8 height 7
click at [478, 34] on span "[PERSON_NAME]" at bounding box center [496, 35] width 57 height 4
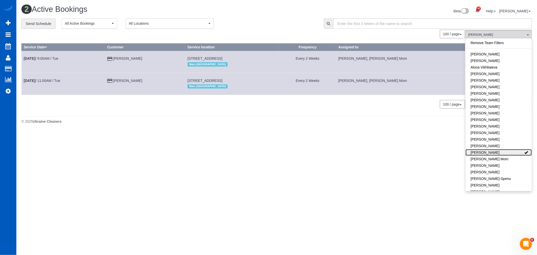
click at [499, 155] on link "[PERSON_NAME]" at bounding box center [498, 152] width 66 height 7
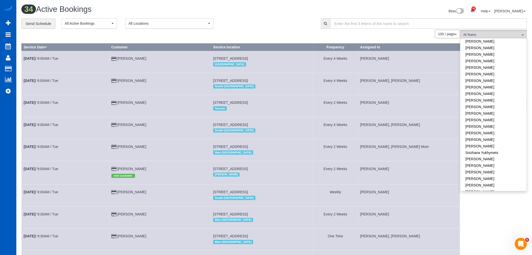
scroll to position [312, 0]
click at [484, 117] on link "Snizhana Yukhymets" at bounding box center [494, 120] width 66 height 7
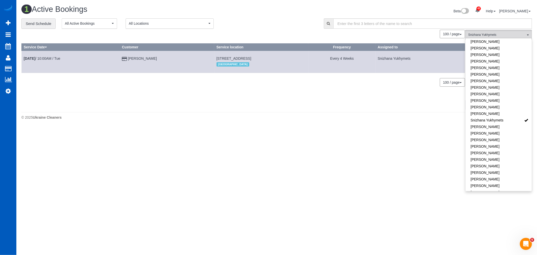
drag, startPoint x: 197, startPoint y: 59, endPoint x: 275, endPoint y: 61, distance: 77.8
click at [275, 61] on td "[STREET_ADDRESS] [GEOGRAPHIC_DATA]" at bounding box center [261, 62] width 94 height 22
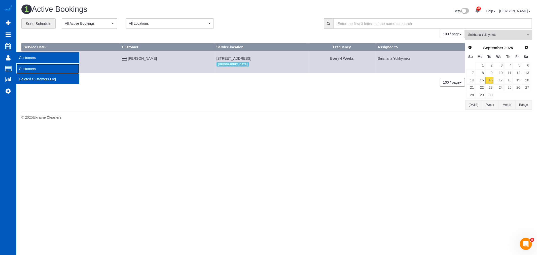
click at [28, 69] on link "Customers" at bounding box center [47, 69] width 63 height 10
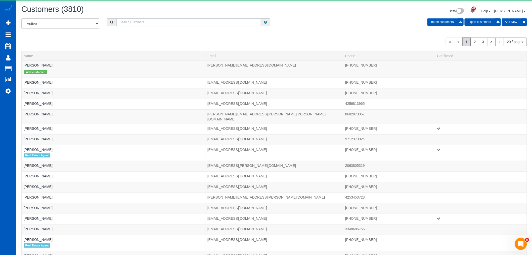
click at [139, 22] on input "text" at bounding box center [189, 22] width 145 height 8
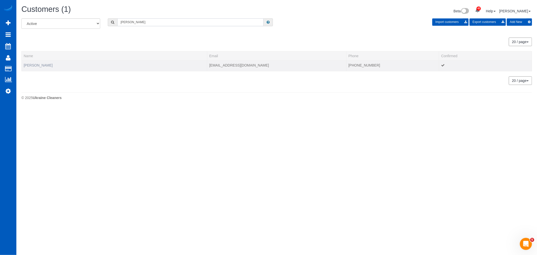
type input "[PERSON_NAME]"
click at [36, 67] on link "[PERSON_NAME]" at bounding box center [38, 65] width 29 height 4
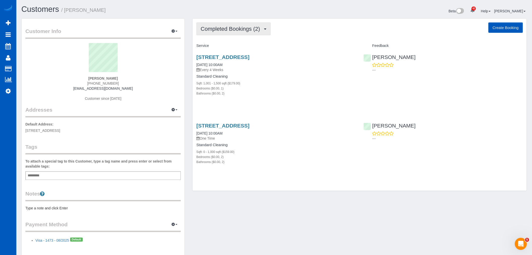
click at [217, 33] on button "Completed Bookings (2)" at bounding box center [234, 28] width 74 height 13
click at [217, 44] on link "Upcoming Bookings (11)" at bounding box center [223, 47] width 53 height 7
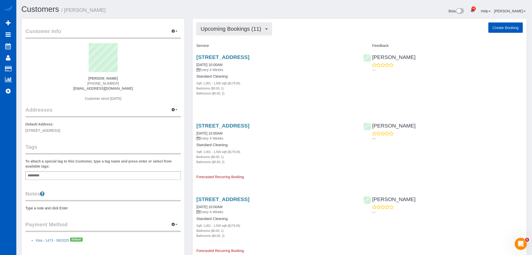
click at [217, 33] on button "Upcoming Bookings (11)" at bounding box center [235, 28] width 76 height 13
click at [238, 33] on button "Upcoming Bookings (11)" at bounding box center [235, 28] width 76 height 13
click at [223, 39] on link "Completed Bookings (2)" at bounding box center [223, 40] width 53 height 7
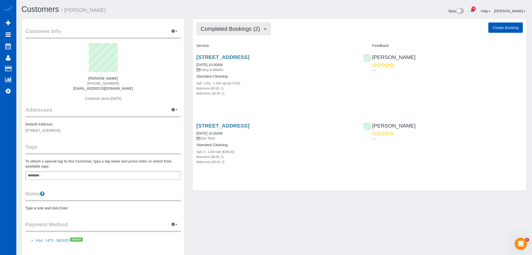
click at [208, 28] on span "Completed Bookings (2)" at bounding box center [232, 29] width 62 height 6
click at [285, 79] on h4 "Standard Cleaning" at bounding box center [277, 76] width 160 height 4
click at [215, 30] on span "Completed Bookings (2)" at bounding box center [232, 29] width 62 height 6
click at [282, 99] on div "[STREET_ADDRESS] [DATE] 10:00AM Every 4 Weeks Standard Cleaning Sqft: 1,001 - 1…" at bounding box center [276, 78] width 167 height 56
drag, startPoint x: 291, startPoint y: 59, endPoint x: 192, endPoint y: 56, distance: 98.2
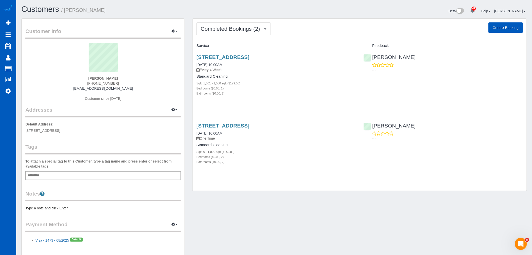
click at [193, 56] on div "[STREET_ADDRESS] [DATE] 10:00AM Every 4 Weeks Standard Cleaning Sqft: 1,001 - 1…" at bounding box center [276, 78] width 167 height 56
click at [227, 32] on button "Completed Bookings (2)" at bounding box center [234, 28] width 74 height 13
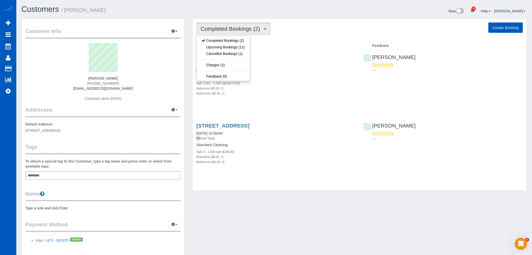
click at [288, 44] on h4 "Service" at bounding box center [277, 46] width 160 height 4
click at [220, 24] on button "Completed Bookings (2)" at bounding box center [234, 28] width 74 height 13
click at [232, 49] on link "Upcoming Bookings (11)" at bounding box center [223, 47] width 53 height 7
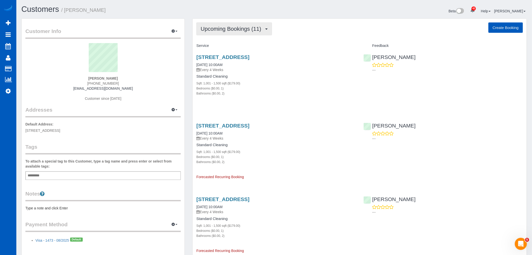
click at [224, 28] on span "Upcoming Bookings (11)" at bounding box center [232, 29] width 63 height 6
click at [233, 46] on link "Upcoming Bookings (11)" at bounding box center [223, 47] width 53 height 7
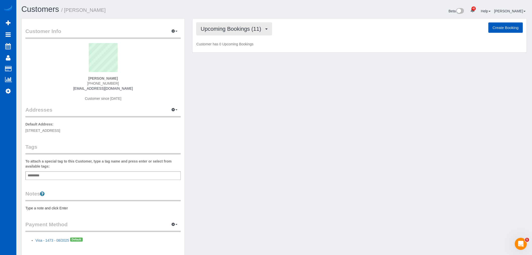
click at [212, 30] on span "Upcoming Bookings (11)" at bounding box center [232, 29] width 63 height 6
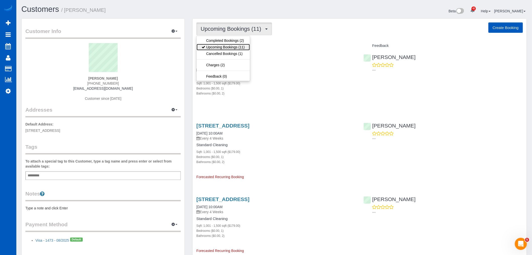
click at [226, 47] on link "Upcoming Bookings (11)" at bounding box center [223, 47] width 53 height 7
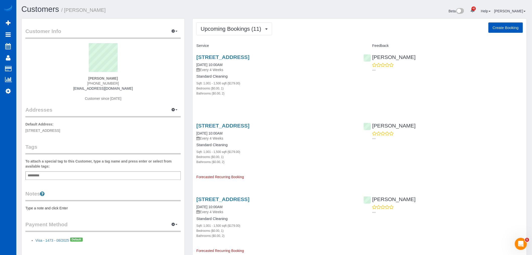
click at [225, 71] on p "Every 4 Weeks" at bounding box center [277, 69] width 160 height 5
click at [215, 32] on button "Upcoming Bookings (11)" at bounding box center [235, 28] width 76 height 13
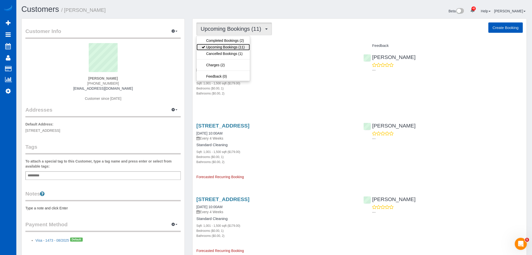
click at [226, 49] on link "Upcoming Bookings (11)" at bounding box center [223, 47] width 53 height 7
click at [212, 31] on span "Upcoming Bookings (11)" at bounding box center [232, 29] width 63 height 6
click at [231, 47] on link "Upcoming Bookings (11)" at bounding box center [223, 47] width 53 height 7
click at [231, 32] on button "Upcoming Bookings (11)" at bounding box center [235, 28] width 76 height 13
click at [221, 47] on link "Upcoming Bookings (11)" at bounding box center [223, 47] width 53 height 7
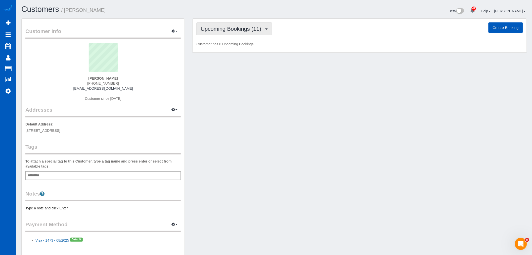
click at [228, 31] on span "Upcoming Bookings (11)" at bounding box center [232, 29] width 63 height 6
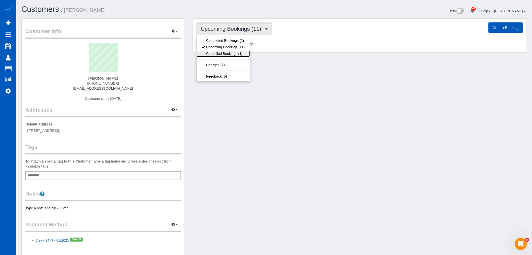
click at [233, 54] on link "Cancelled Bookings (1)" at bounding box center [223, 53] width 53 height 7
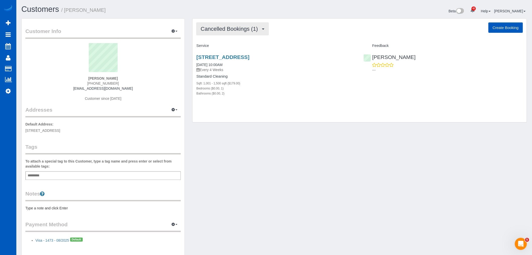
click at [228, 25] on button "Cancelled Bookings (1)" at bounding box center [233, 28] width 72 height 13
click at [225, 46] on link "Upcoming Bookings (11)" at bounding box center [223, 47] width 53 height 7
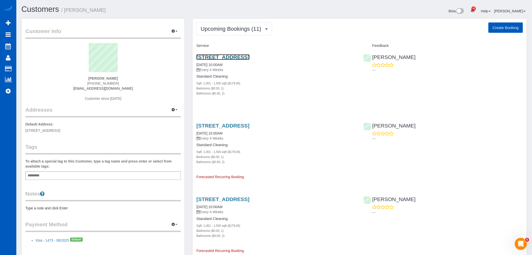
click at [210, 57] on link "[STREET_ADDRESS]" at bounding box center [223, 57] width 53 height 6
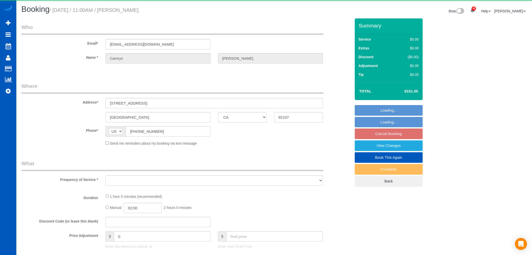
select select "CA"
select select "string:fspay-2e9fb666-129e-4500-befe-2e9f562d7382"
select select "object:913"
select select "199"
select select "2"
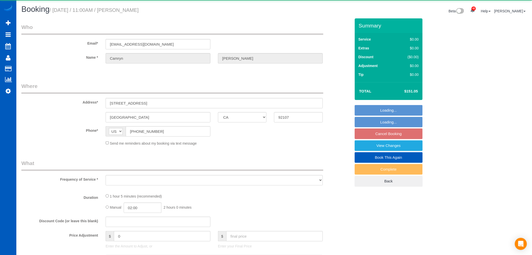
select select "spot1"
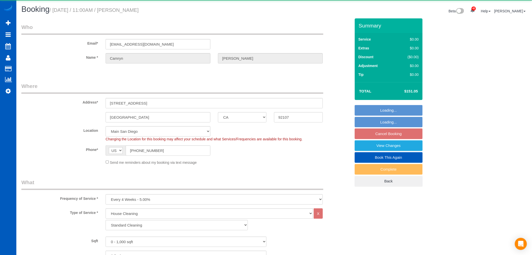
select select "object:1167"
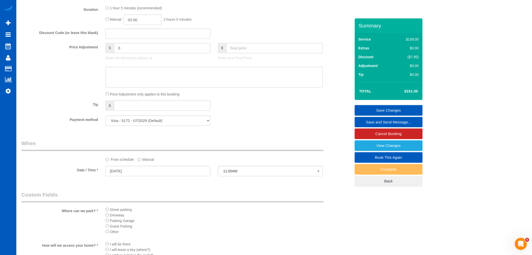
scroll to position [391, 0]
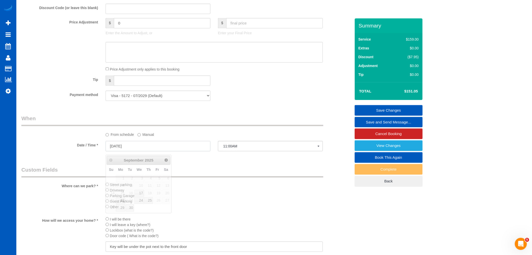
click at [124, 147] on input "09/23/2025" at bounding box center [158, 146] width 105 height 10
click at [142, 194] on link "17" at bounding box center [140, 193] width 10 height 7
type input "[DATE]"
select select "spot7"
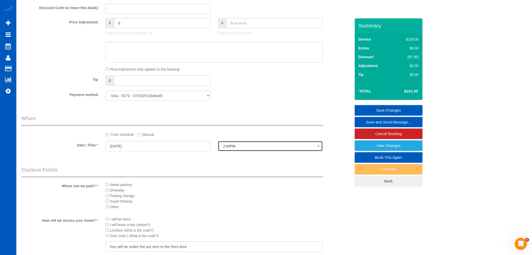
click at [228, 147] on span "2:00PM" at bounding box center [270, 146] width 94 height 4
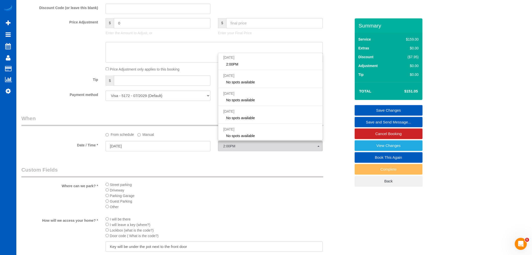
click at [145, 137] on label "Manual" at bounding box center [146, 133] width 17 height 7
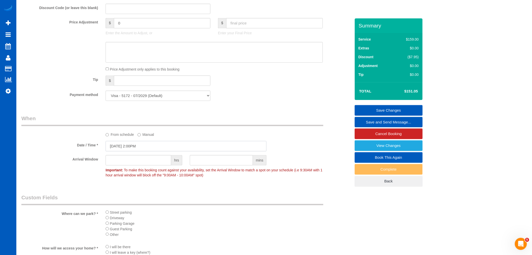
click at [131, 150] on input "09/17/2025 2:00PM" at bounding box center [186, 146] width 161 height 10
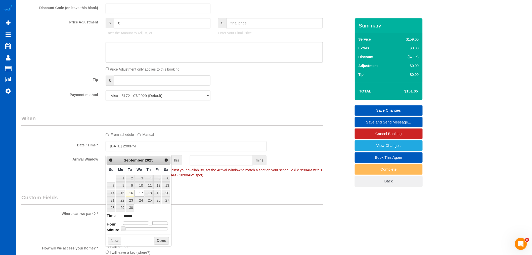
type input "09/17/2025 1:00PM"
type input "******"
type input "09/17/2025 12:00PM"
type input "*******"
type input "09/17/2025 11:00AM"
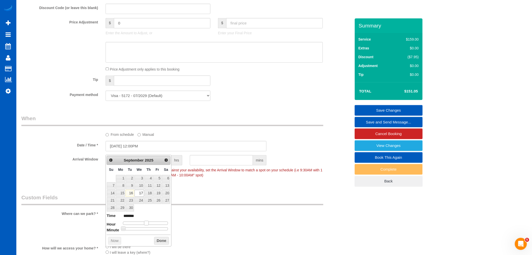
type input "*******"
drag, startPoint x: 149, startPoint y: 223, endPoint x: 144, endPoint y: 225, distance: 6.1
click at [144, 225] on span at bounding box center [144, 223] width 5 height 5
click at [159, 241] on button "Done" at bounding box center [161, 241] width 15 height 8
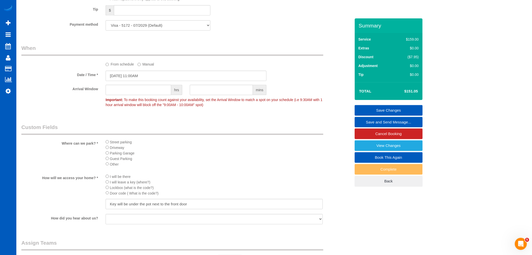
scroll to position [475, 0]
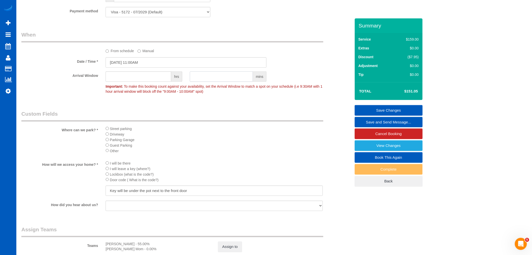
click at [209, 79] on input "text" at bounding box center [221, 76] width 63 height 10
type input "30"
click at [242, 156] on div "Street parking Driveway Parking Garage Guest Parking Other" at bounding box center [214, 141] width 217 height 31
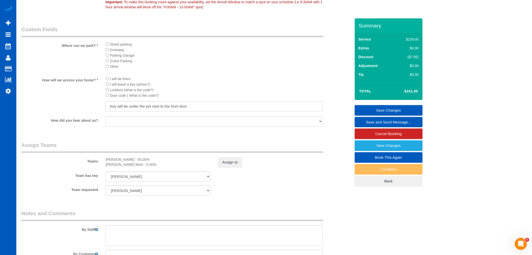
scroll to position [559, 0]
click at [394, 111] on link "Save Changes" at bounding box center [389, 110] width 68 height 11
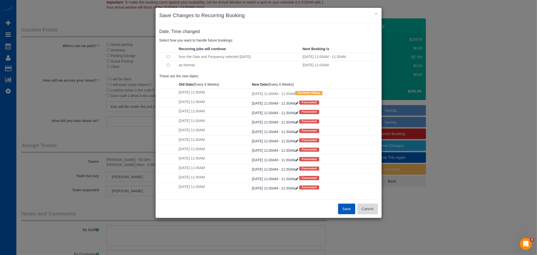
click at [371, 211] on button "Cancel" at bounding box center [367, 208] width 20 height 11
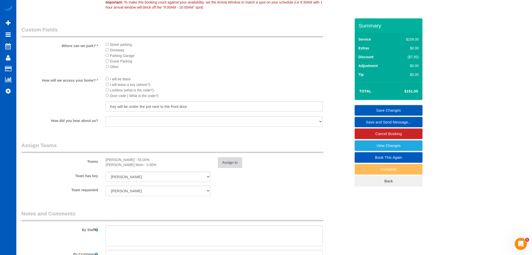
click at [232, 168] on button "Assign to" at bounding box center [230, 162] width 24 height 11
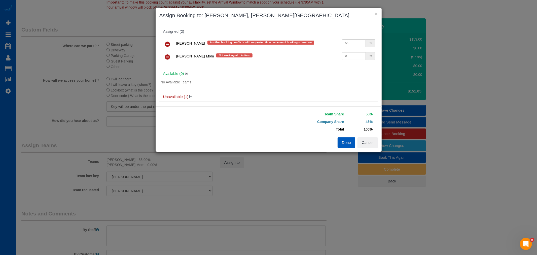
click at [344, 144] on button "Done" at bounding box center [346, 142] width 18 height 11
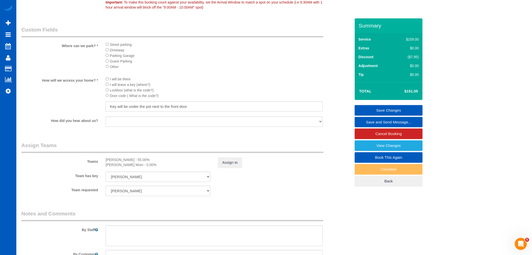
click at [388, 108] on link "Save Changes" at bounding box center [389, 110] width 68 height 11
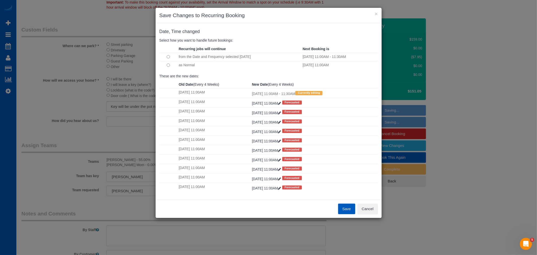
click at [346, 209] on button "Save" at bounding box center [346, 208] width 17 height 11
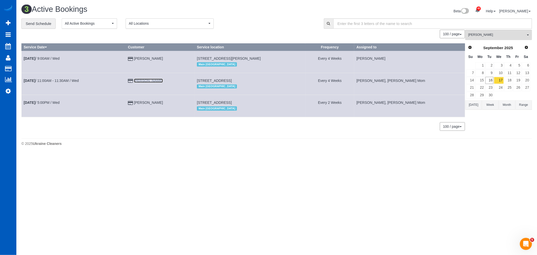
click at [155, 81] on link "[PERSON_NAME]" at bounding box center [148, 81] width 29 height 4
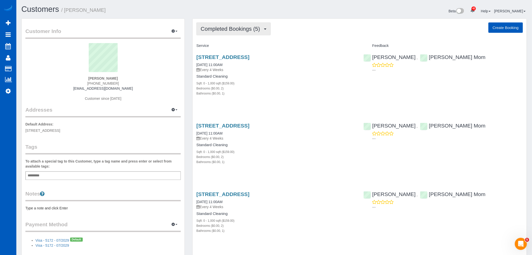
click at [219, 31] on span "Completed Bookings (5)" at bounding box center [232, 29] width 62 height 6
click at [237, 47] on link "Upcoming Bookings (12)" at bounding box center [223, 47] width 53 height 7
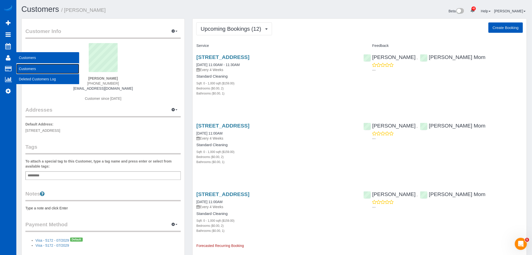
click at [52, 71] on link "Customers" at bounding box center [47, 69] width 63 height 10
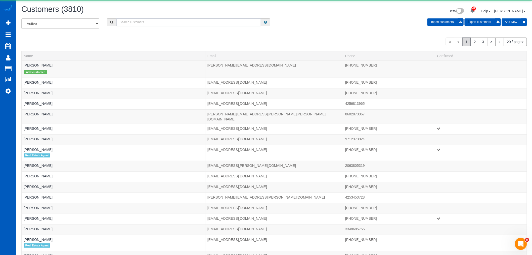
click at [127, 23] on input "text" at bounding box center [189, 22] width 145 height 8
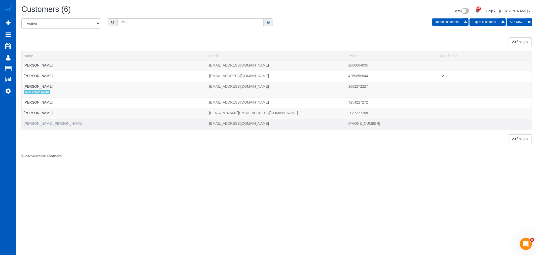
type input "2272"
click at [31, 125] on link "Ming Wong Elliot" at bounding box center [53, 123] width 59 height 4
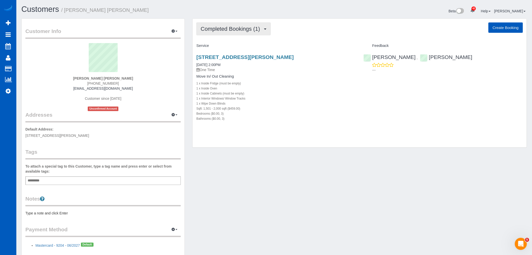
click at [229, 32] on button "Completed Bookings (1)" at bounding box center [234, 28] width 74 height 13
click at [331, 119] on div "Bathrooms ($0.00, 3)" at bounding box center [277, 118] width 160 height 5
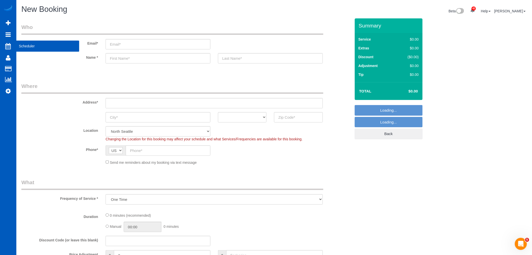
select select "object:1837"
select select "199"
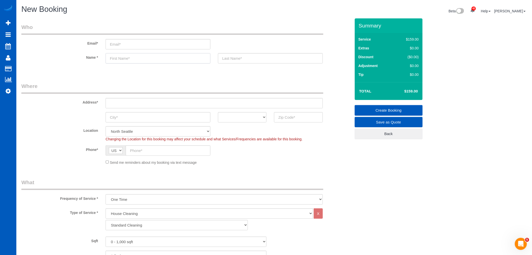
click at [142, 57] on input "text" at bounding box center [158, 58] width 105 height 10
paste input "[PERSON_NAME]"
drag, startPoint x: 135, startPoint y: 58, endPoint x: 120, endPoint y: 59, distance: 14.9
click at [120, 59] on input "Sean Rushing" at bounding box center [158, 58] width 105 height 10
type input "Sean Rushing"
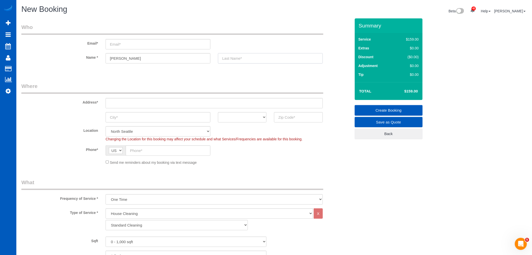
click at [253, 58] on input "text" at bounding box center [270, 58] width 105 height 10
paste input "Rushing"
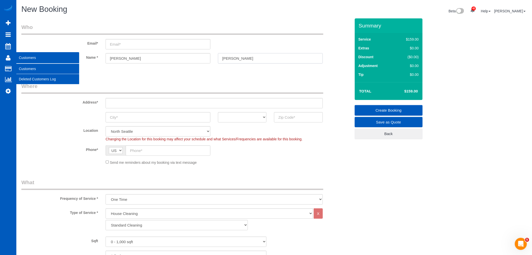
type input "Rushing"
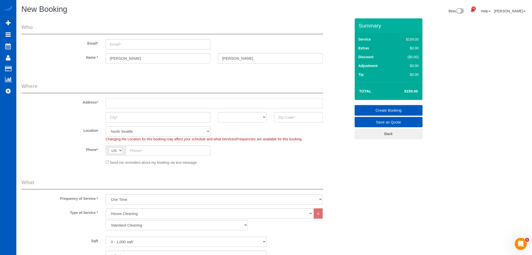
click at [131, 98] on input "text" at bounding box center [214, 103] width 217 height 10
paste input "5329 N A St, Spokane, WA 99205"
drag, startPoint x: 171, startPoint y: 103, endPoint x: 156, endPoint y: 106, distance: 14.7
click at [156, 106] on input "5329 N A St, Spokane, WA 99205" at bounding box center [214, 103] width 217 height 10
type input "5329 N A St, Spokane, WA 99205"
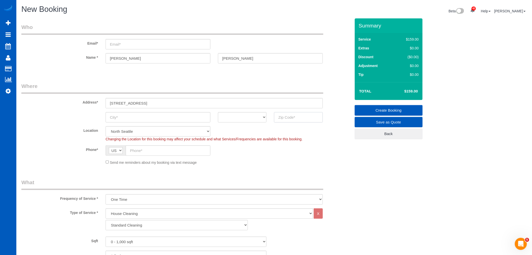
click at [303, 120] on input "text" at bounding box center [298, 117] width 49 height 10
paste input "99205"
type input "99205"
select select "67"
drag, startPoint x: 146, startPoint y: 102, endPoint x: 132, endPoint y: 104, distance: 15.0
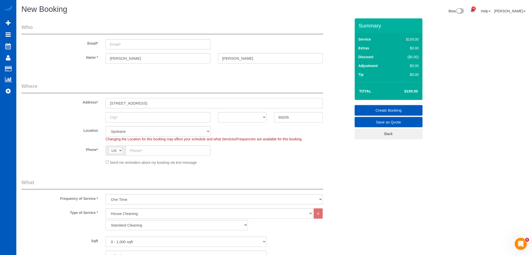
click at [132, 104] on input "5329 N A St, Spokane, WA 99205" at bounding box center [214, 103] width 217 height 10
click at [133, 114] on input "text" at bounding box center [158, 117] width 105 height 10
select select "object:1928"
paste input "[GEOGRAPHIC_DATA]"
type input "[GEOGRAPHIC_DATA]"
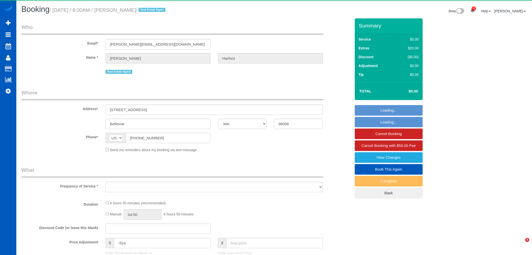
select select "WA"
select select "object:18561"
select select "string:fspay-e0366ecf-f802-4967-a000-1bfca719be9a"
select select "199"
select select "2001"
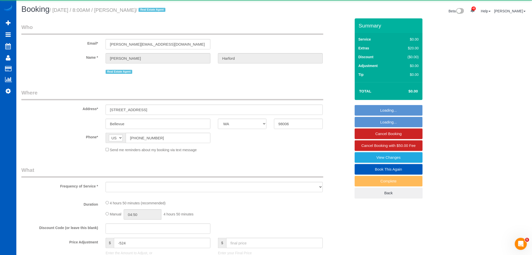
select select "4"
select select "3"
select select "spot62"
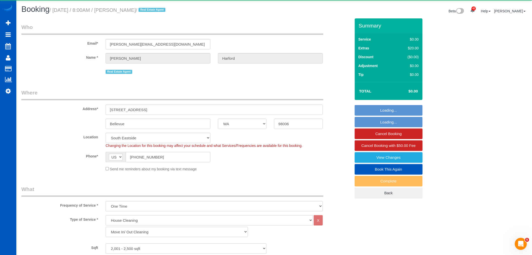
select select "2001"
select select "4"
select select "3"
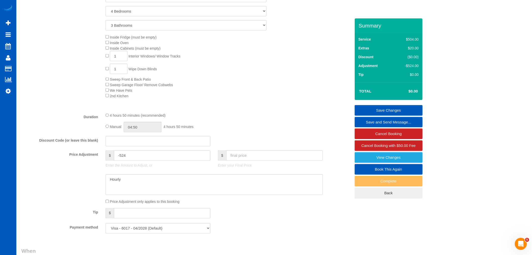
scroll to position [252, 0]
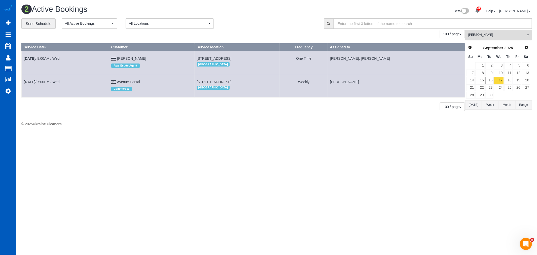
click at [489, 38] on button "[PERSON_NAME] All Teams" at bounding box center [498, 35] width 67 height 10
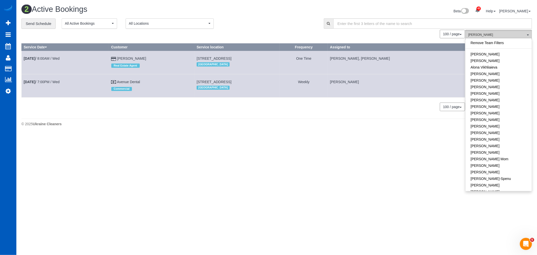
scroll to position [103, 0]
click at [506, 114] on link "[PERSON_NAME]" at bounding box center [498, 115] width 66 height 7
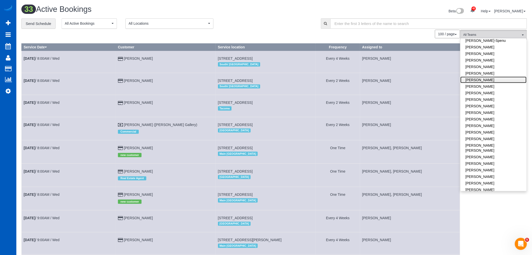
scroll to position [168, 0]
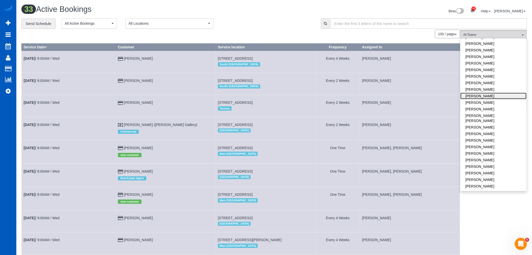
click at [487, 96] on link "[PERSON_NAME]" at bounding box center [494, 96] width 66 height 7
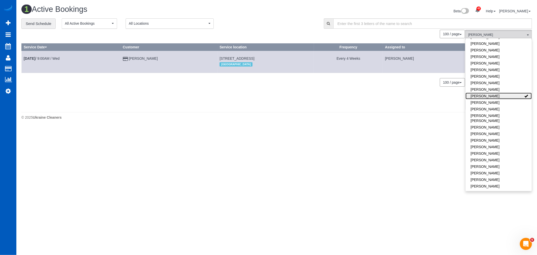
click at [487, 96] on link "[PERSON_NAME]" at bounding box center [498, 96] width 66 height 7
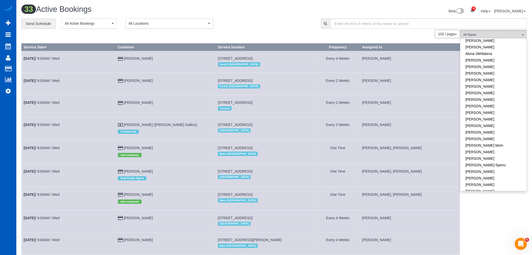
scroll to position [0, 0]
click at [488, 60] on link "[PERSON_NAME]" at bounding box center [494, 60] width 66 height 7
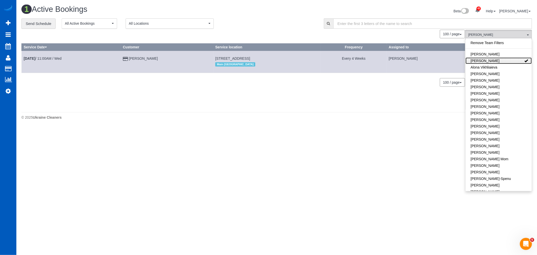
click at [488, 60] on link "[PERSON_NAME]" at bounding box center [498, 60] width 66 height 7
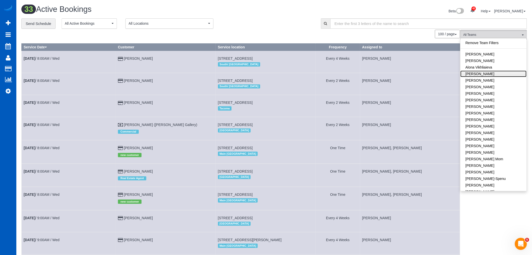
click at [494, 72] on link "[PERSON_NAME]" at bounding box center [494, 73] width 66 height 7
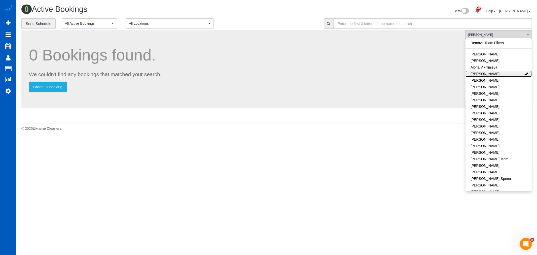
click at [494, 72] on link "[PERSON_NAME]" at bounding box center [498, 73] width 66 height 7
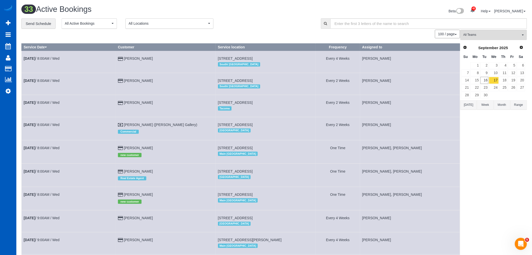
scroll to position [28, 0]
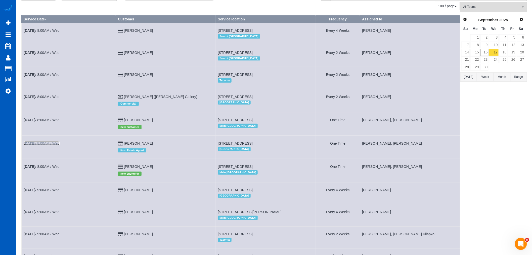
click at [41, 144] on link "[DATE] 8:00AM / Wed" at bounding box center [42, 143] width 36 height 4
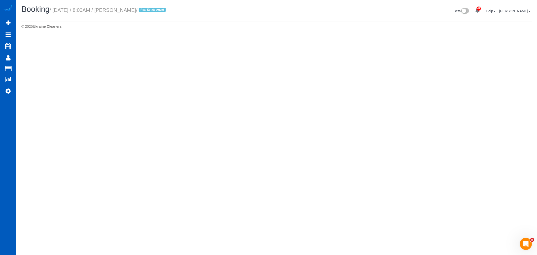
select select "WA"
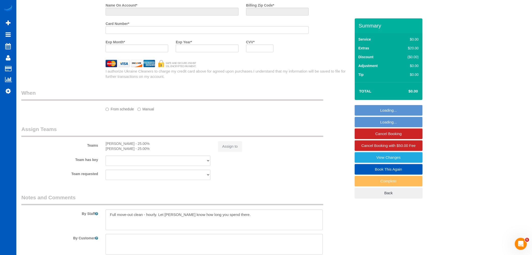
select select "object:21466"
select select "string:fspay-e0366ecf-f802-4967-a000-1bfca719be9a"
select select "199"
select select "2001"
select select "4"
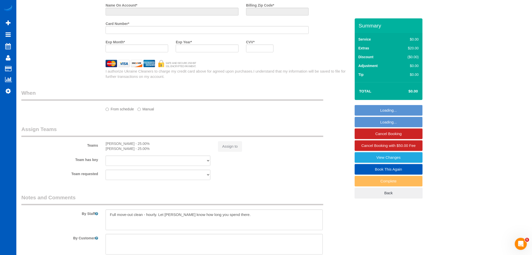
select select "3"
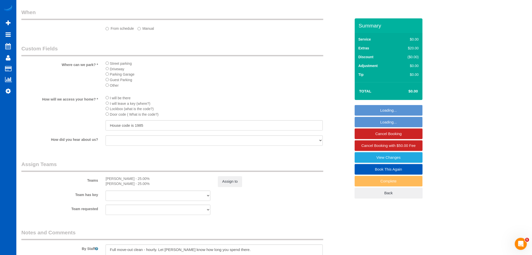
select select "spot73"
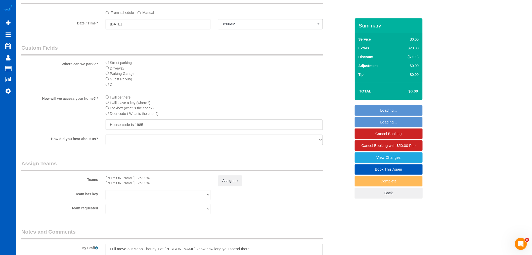
select select "object:21611"
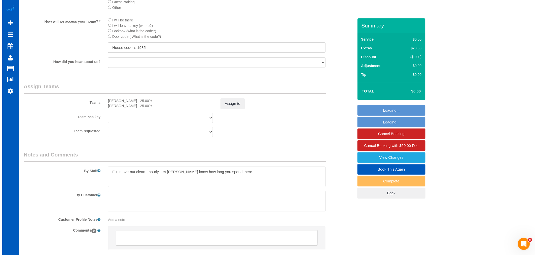
scroll to position [586, 0]
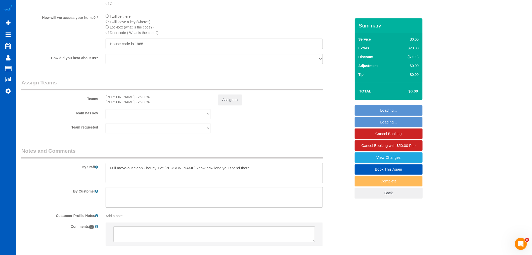
select select "2001"
select select "4"
select select "3"
click at [238, 105] on button "Assign to" at bounding box center [230, 99] width 24 height 11
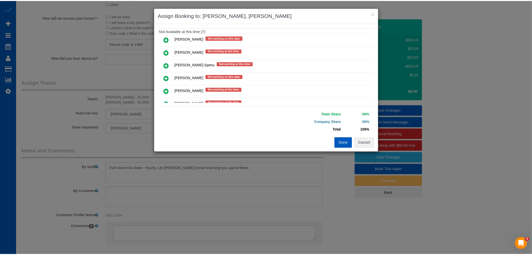
scroll to position [84, 0]
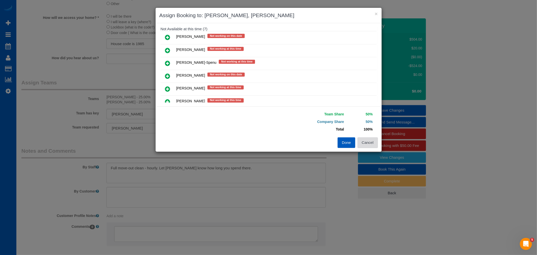
click at [370, 143] on button "Cancel" at bounding box center [367, 142] width 20 height 11
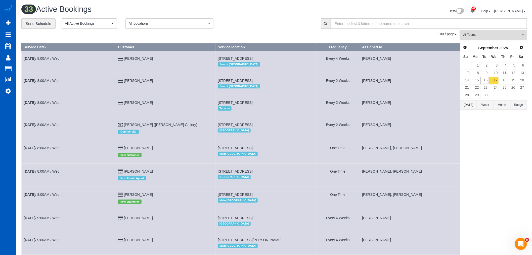
click at [480, 38] on button "All Teams" at bounding box center [494, 35] width 67 height 10
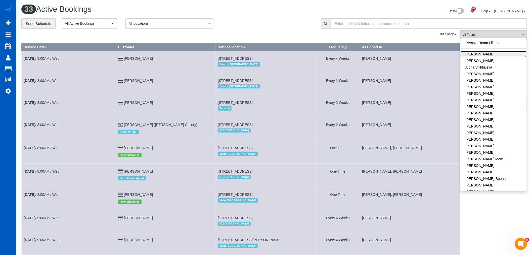
click at [488, 53] on link "[PERSON_NAME]" at bounding box center [494, 54] width 66 height 7
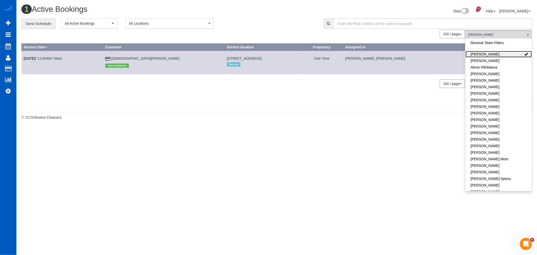
click at [488, 53] on link "[PERSON_NAME]" at bounding box center [498, 54] width 66 height 7
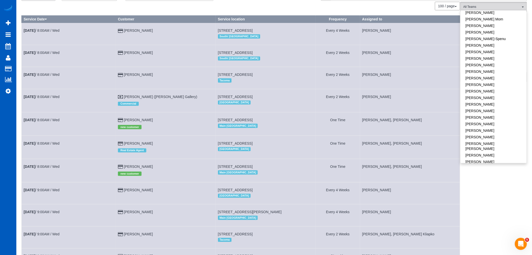
scroll to position [56, 0]
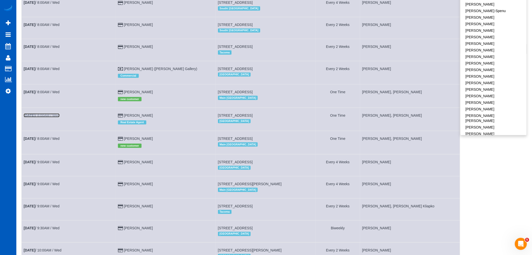
click at [44, 117] on link "[DATE] 8:00AM / Wed" at bounding box center [42, 115] width 36 height 4
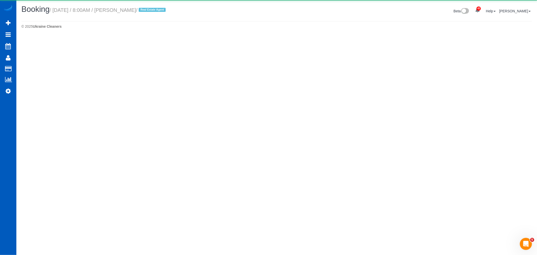
select select "WA"
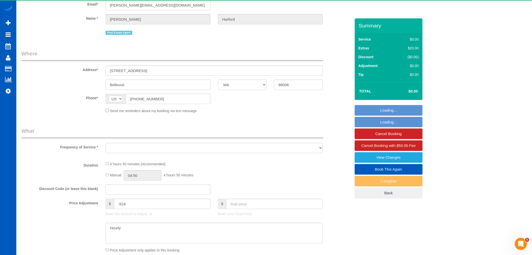
scroll to position [105, 0]
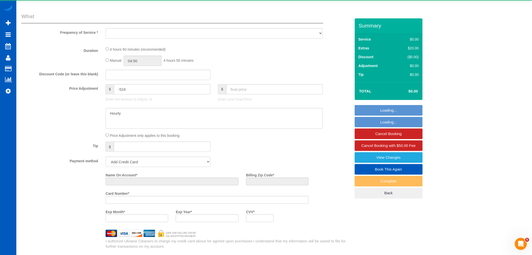
select select "string:fspay-e0366ecf-f802-4967-a000-1bfca719be9a"
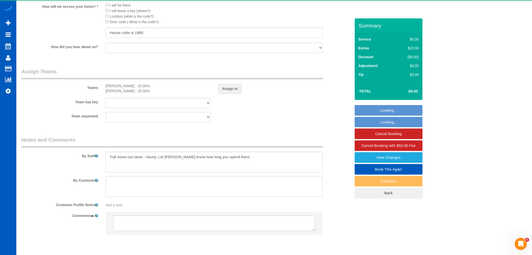
select select "object:23629"
select select "199"
select select "2001"
select select "4"
select select "3"
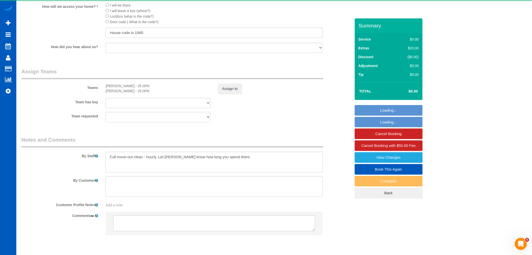
select select "spot84"
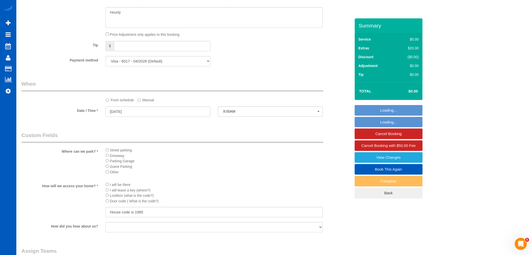
select select "spot95"
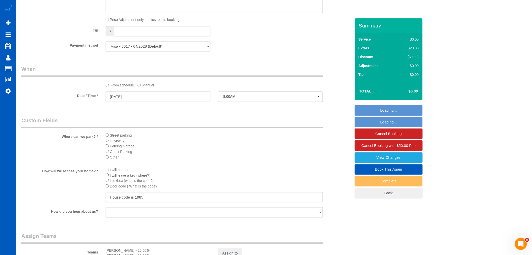
select select "object:23855"
select select "2001"
select select "4"
select select "3"
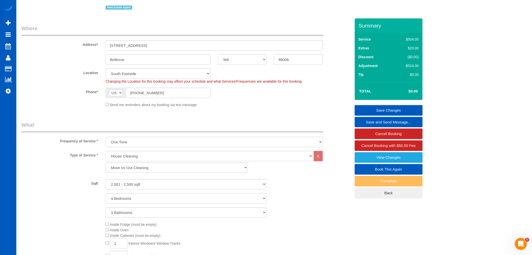
scroll to position [55, 0]
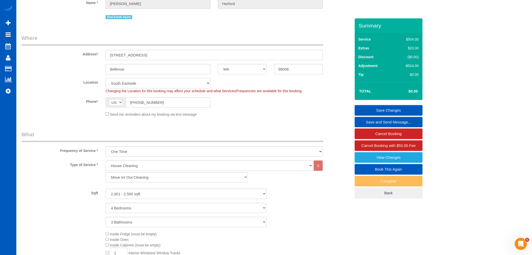
click at [132, 84] on select "North [GEOGRAPHIC_DATA] [GEOGRAPHIC_DATA] [GEOGRAPHIC_DATA] [GEOGRAPHIC_DATA] […" at bounding box center [158, 83] width 105 height 10
select select "133"
click at [106, 78] on select "North [GEOGRAPHIC_DATA] [GEOGRAPHIC_DATA] [GEOGRAPHIC_DATA] [GEOGRAPHIC_DATA] […" at bounding box center [158, 83] width 105 height 10
select select "object:23929"
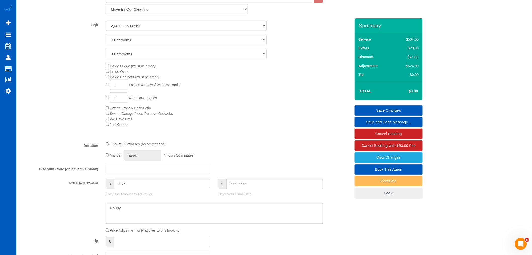
select select "2001"
select select "4"
select select "3"
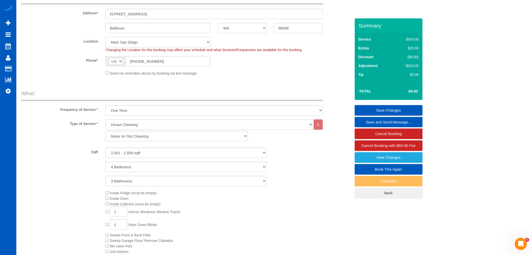
scroll to position [83, 0]
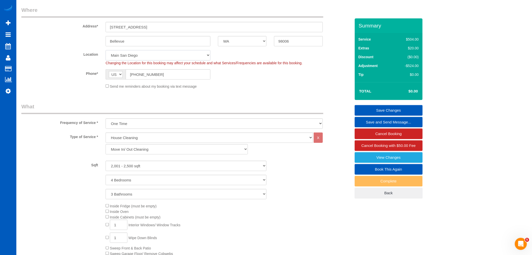
click at [136, 60] on select "North [GEOGRAPHIC_DATA] [GEOGRAPHIC_DATA] [GEOGRAPHIC_DATA] [GEOGRAPHIC_DATA] […" at bounding box center [158, 55] width 105 height 10
select select "5"
click at [106, 50] on select "North [GEOGRAPHIC_DATA] [GEOGRAPHIC_DATA] [GEOGRAPHIC_DATA] [GEOGRAPHIC_DATA] […" at bounding box center [158, 55] width 105 height 10
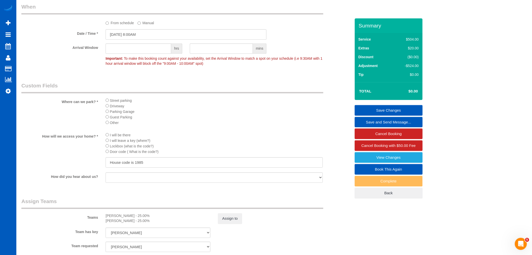
select select "object:24117"
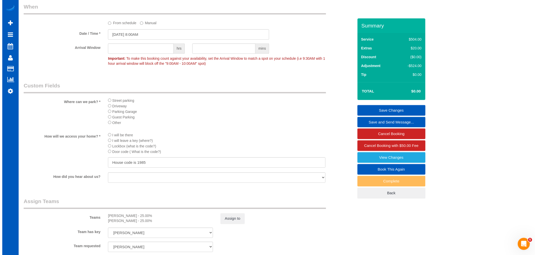
scroll to position [586, 0]
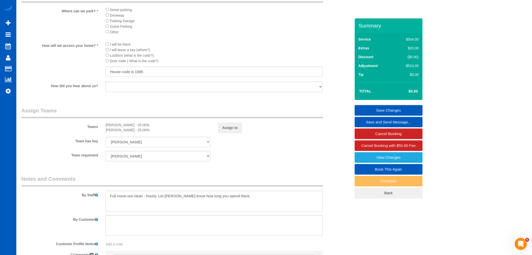
select select "2001"
select select "4"
select select "3"
click at [227, 133] on button "Assign to" at bounding box center [230, 127] width 24 height 11
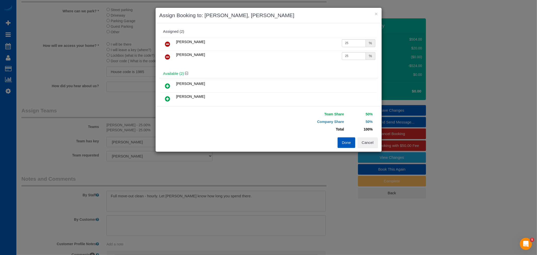
click at [168, 43] on icon at bounding box center [167, 44] width 5 height 6
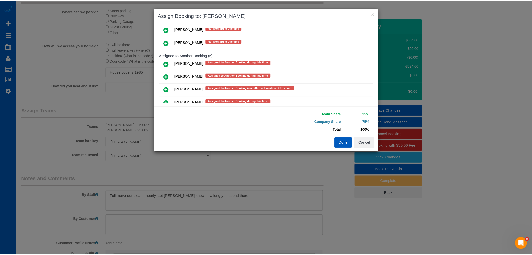
scroll to position [196, 0]
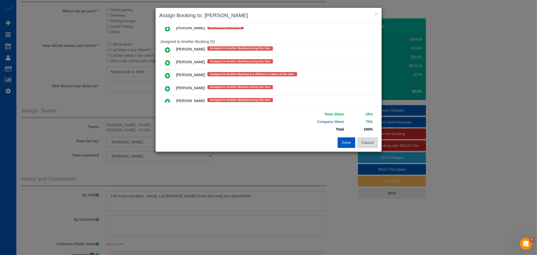
click at [361, 141] on button "Cancel" at bounding box center [367, 142] width 20 height 11
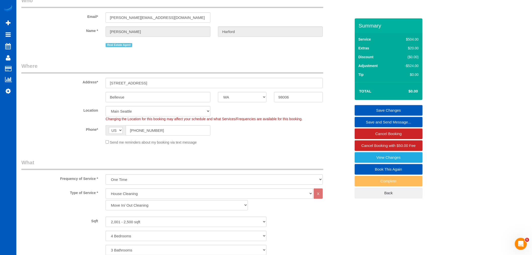
scroll to position [0, 0]
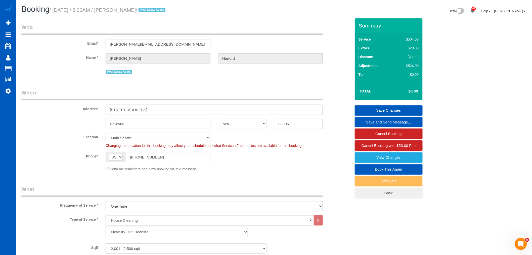
click at [131, 136] on select "North [GEOGRAPHIC_DATA] [GEOGRAPHIC_DATA] [GEOGRAPHIC_DATA] [GEOGRAPHIC_DATA] […" at bounding box center [158, 138] width 105 height 10
select select "1"
click at [106, 133] on select "North [GEOGRAPHIC_DATA] [GEOGRAPHIC_DATA] [GEOGRAPHIC_DATA] [GEOGRAPHIC_DATA] […" at bounding box center [158, 138] width 105 height 10
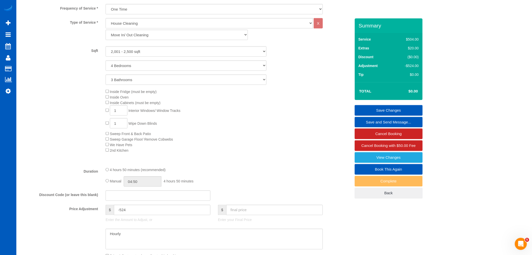
select select "object:24557"
select select "2001"
select select "4"
select select "3"
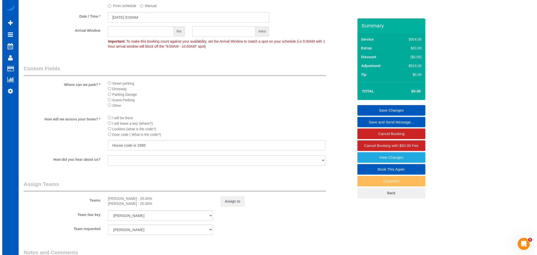
scroll to position [559, 0]
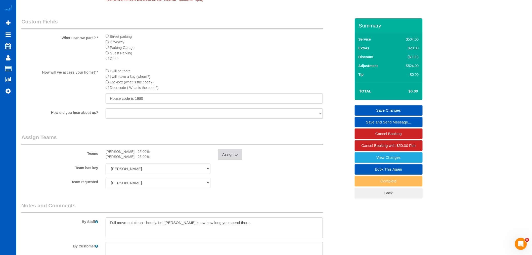
click at [228, 160] on button "Assign to" at bounding box center [230, 154] width 24 height 11
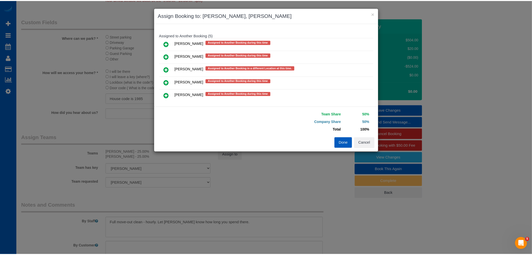
scroll to position [208, 0]
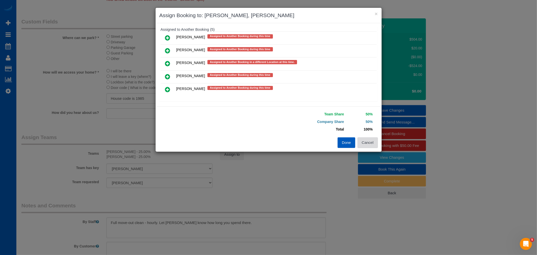
click at [367, 139] on button "Cancel" at bounding box center [367, 142] width 20 height 11
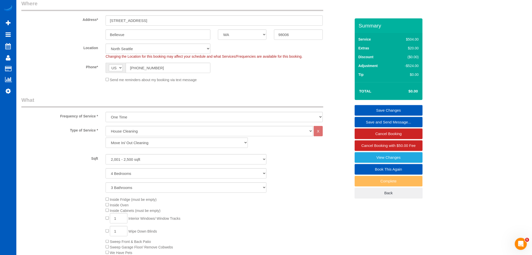
scroll to position [28, 0]
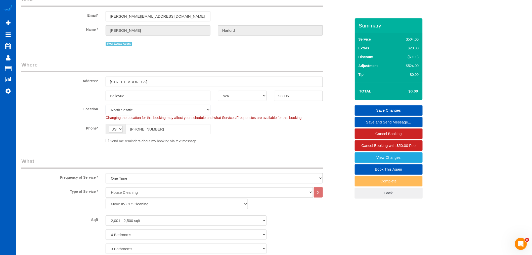
click at [127, 109] on select "North [GEOGRAPHIC_DATA] [GEOGRAPHIC_DATA] [GEOGRAPHIC_DATA] [GEOGRAPHIC_DATA] […" at bounding box center [158, 110] width 105 height 10
select select "7"
click at [106, 105] on select "North [GEOGRAPHIC_DATA] [GEOGRAPHIC_DATA] [GEOGRAPHIC_DATA] [GEOGRAPHIC_DATA] […" at bounding box center [158, 110] width 105 height 10
select select "object:25093"
select select "2001"
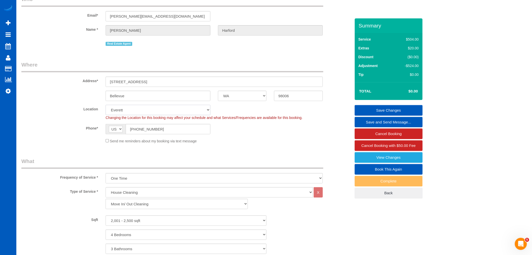
select select "4"
select select "3"
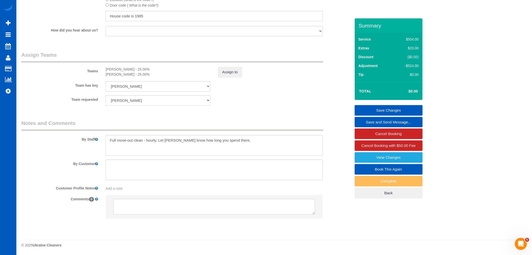
scroll to position [650, 0]
click at [235, 73] on button "Assign to" at bounding box center [230, 72] width 24 height 11
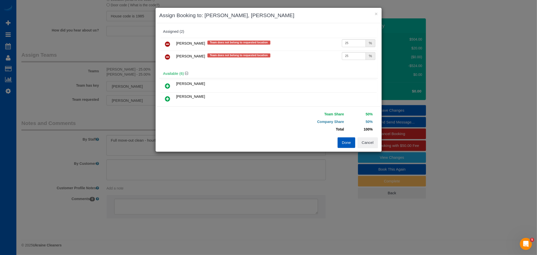
click at [169, 47] on icon at bounding box center [167, 44] width 5 height 6
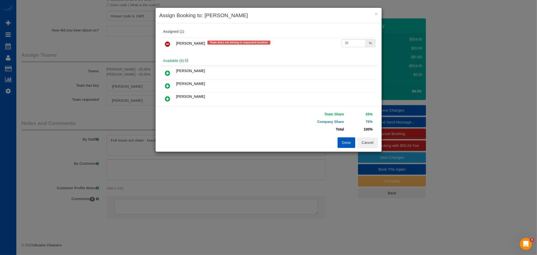
click at [168, 83] on icon at bounding box center [167, 86] width 5 height 6
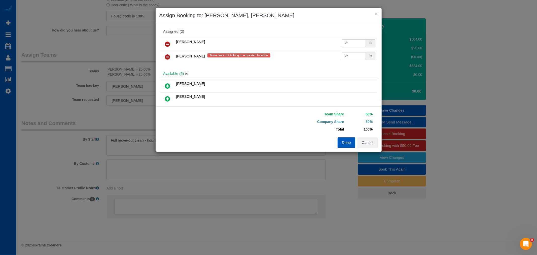
click at [344, 44] on input "25" at bounding box center [354, 43] width 24 height 8
drag, startPoint x: 343, startPoint y: 44, endPoint x: 355, endPoint y: 47, distance: 12.0
click at [355, 47] on input "25" at bounding box center [354, 43] width 24 height 8
type input "27"
drag, startPoint x: 343, startPoint y: 56, endPoint x: 360, endPoint y: 60, distance: 17.5
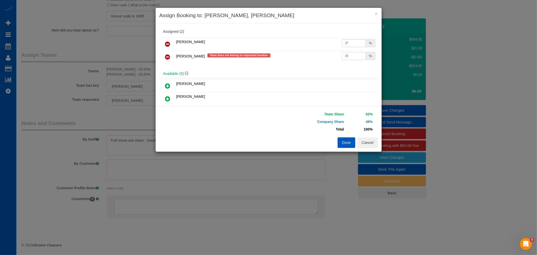
click at [360, 60] on td "25 %" at bounding box center [358, 57] width 36 height 13
type input "27"
click at [342, 145] on button "Done" at bounding box center [346, 142] width 18 height 11
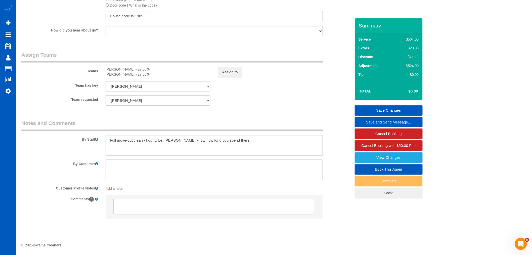
click at [217, 67] on div "Assign to" at bounding box center [270, 72] width 112 height 11
click at [230, 70] on button "Assign to" at bounding box center [230, 72] width 24 height 11
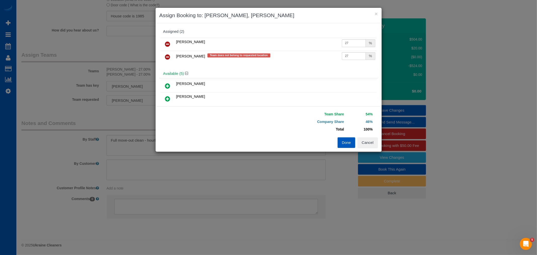
click at [349, 143] on button "Done" at bounding box center [346, 142] width 18 height 11
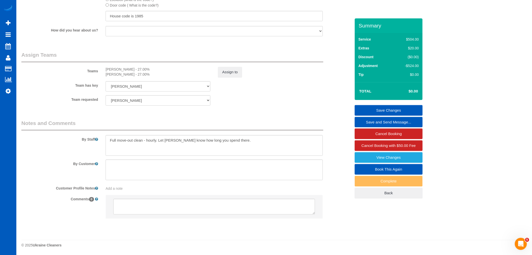
click at [393, 110] on link "Save Changes" at bounding box center [389, 110] width 68 height 11
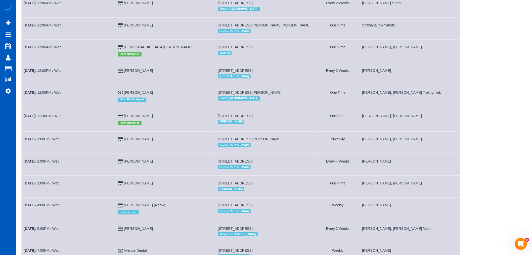
scroll to position [589, 0]
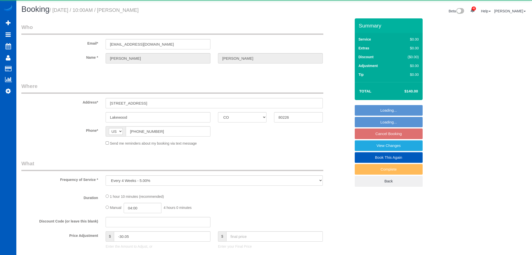
select select "CO"
select select "object:1053"
select select "string:fspay-f1bbea4d-aeff-4251-b179-45323c33bd79"
select select "199"
select select "1001"
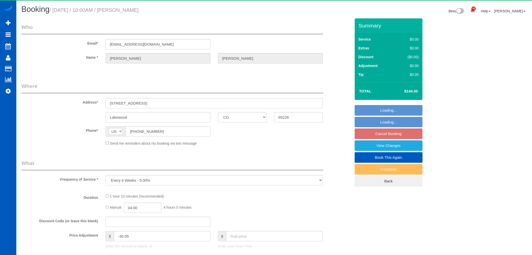
select select "2"
select select "spot1"
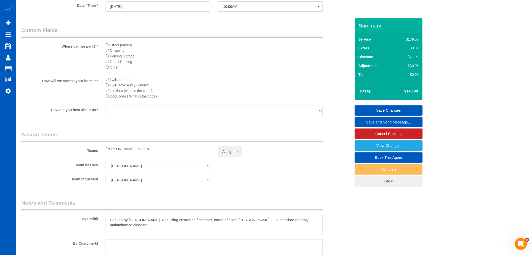
scroll to position [531, 0]
click at [237, 157] on button "Assign to" at bounding box center [230, 151] width 24 height 11
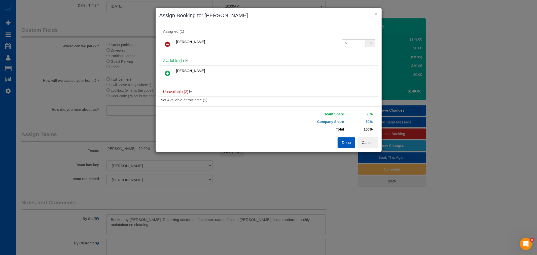
click at [169, 46] on icon at bounding box center [167, 44] width 5 height 6
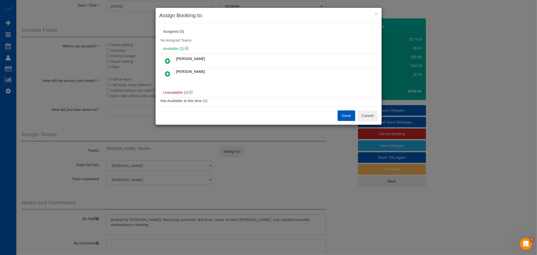
click at [168, 74] on icon at bounding box center [167, 74] width 5 height 6
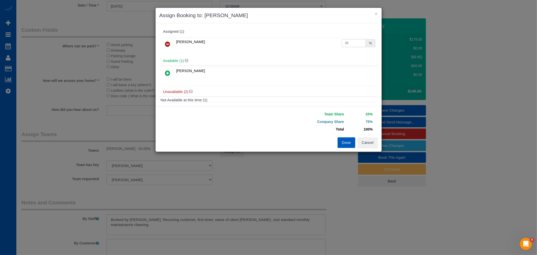
drag, startPoint x: 241, startPoint y: 41, endPoint x: 224, endPoint y: 43, distance: 16.4
click at [224, 43] on tr "[PERSON_NAME] 25 %" at bounding box center [269, 44] width 216 height 13
type input "55"
click at [345, 144] on button "Done" at bounding box center [346, 142] width 18 height 11
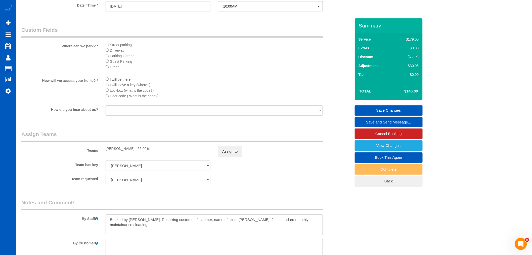
drag, startPoint x: 148, startPoint y: 155, endPoint x: 102, endPoint y: 156, distance: 46.1
click at [102, 151] on div "[PERSON_NAME] - 55.00%" at bounding box center [158, 148] width 112 height 5
click at [271, 171] on div "Team has key [PERSON_NAME] [PERSON_NAME] [PERSON_NAME] [PERSON_NAME]" at bounding box center [186, 165] width 337 height 10
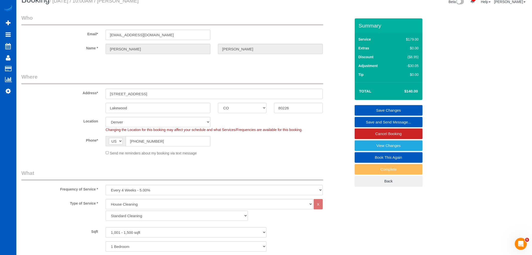
scroll to position [0, 0]
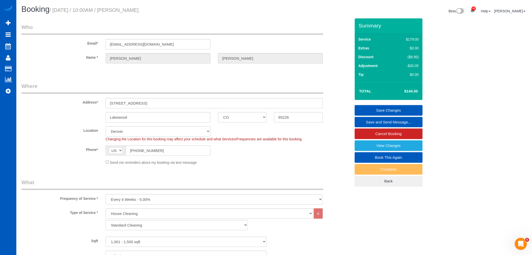
click at [396, 110] on link "Save Changes" at bounding box center [389, 110] width 68 height 11
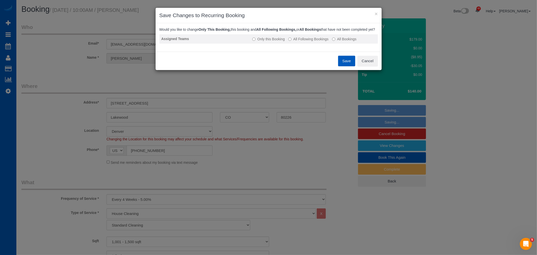
click at [307, 40] on td "Only this Booking All Following Bookings All Bookings" at bounding box center [313, 38] width 127 height 9
click at [306, 41] on label "All Following Bookings" at bounding box center [308, 38] width 40 height 5
click at [341, 64] on button "Save" at bounding box center [346, 61] width 17 height 11
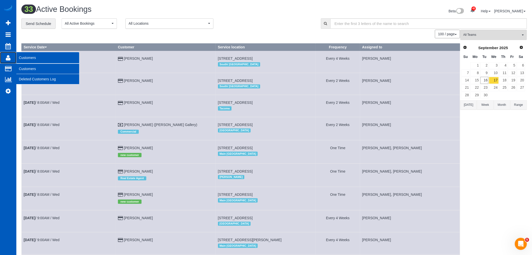
click at [8, 56] on icon at bounding box center [8, 58] width 5 height 6
click at [34, 69] on link "Customers" at bounding box center [47, 69] width 63 height 10
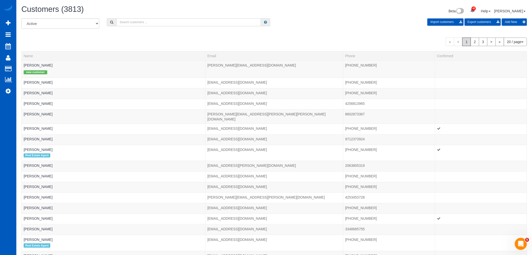
click at [148, 22] on input "text" at bounding box center [189, 22] width 145 height 8
type input "2465"
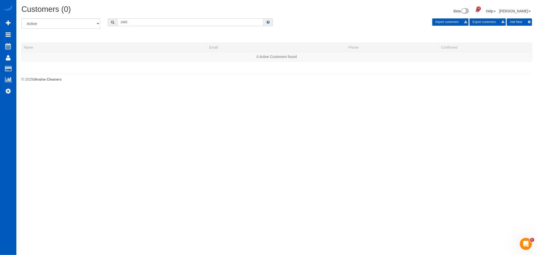
drag, startPoint x: 136, startPoint y: 23, endPoint x: 87, endPoint y: 23, distance: 49.3
click at [87, 23] on div "All Active Archived 2465 Import customers Export customers Add New" at bounding box center [277, 25] width 518 height 14
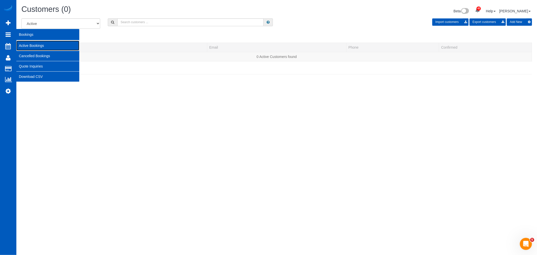
click at [21, 42] on link "Active Bookings" at bounding box center [47, 46] width 63 height 10
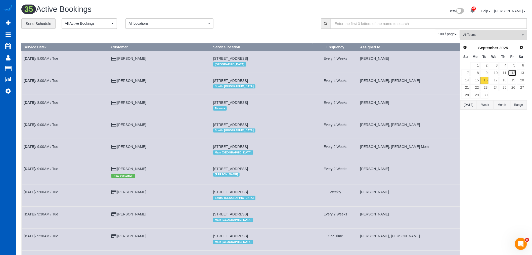
click at [512, 72] on link "12" at bounding box center [513, 72] width 8 height 7
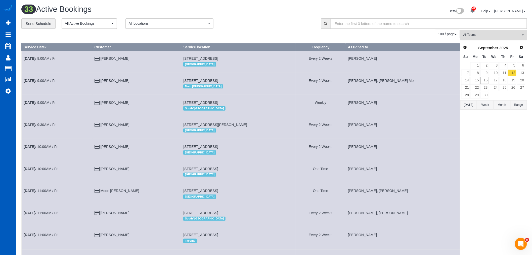
click at [481, 36] on span "All Teams" at bounding box center [492, 35] width 57 height 4
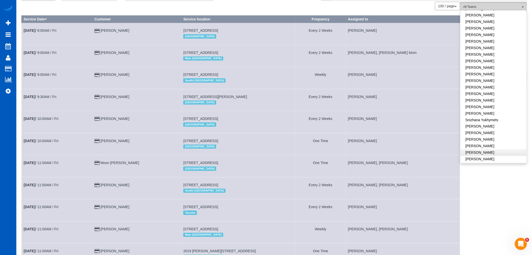
scroll to position [312, 0]
click at [487, 154] on link "[PERSON_NAME]" at bounding box center [494, 157] width 66 height 7
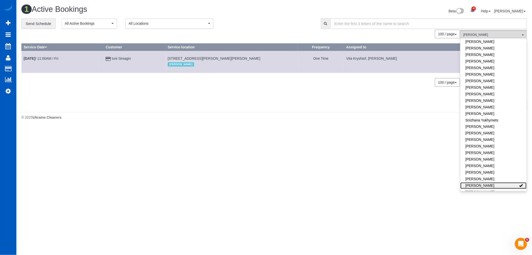
scroll to position [0, 0]
click at [235, 176] on body "42 Beta Your Notifications You have 0 alerts × You have 1 to charge for [DATE] …" at bounding box center [268, 127] width 537 height 255
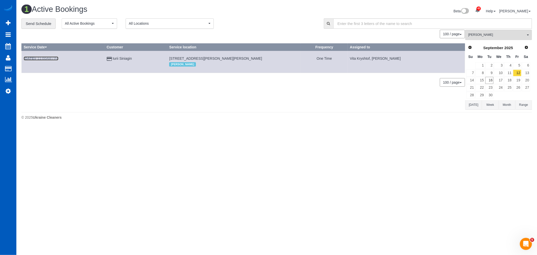
click at [40, 59] on link "[DATE] 11:00AM / Fri" at bounding box center [41, 58] width 35 height 4
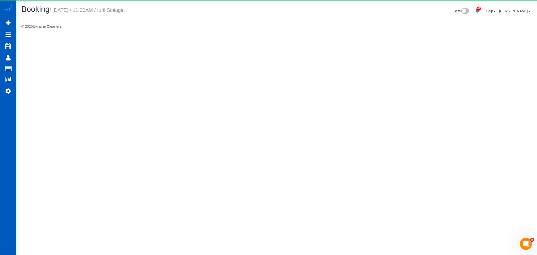
select select "WA"
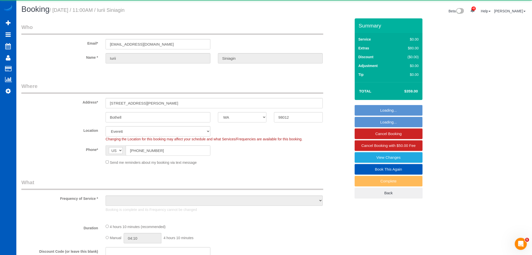
select select "object:3884"
select select "string:fspay-0a5921ac-7977-4490-9e53-4155179b9a3f"
select select "199"
select select "1001"
select select "3"
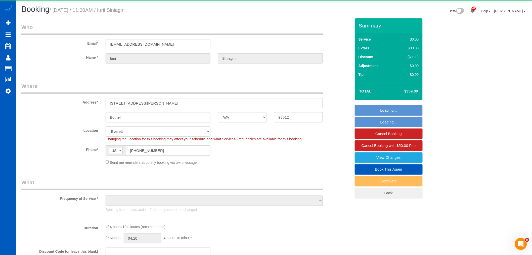
select select "3"
select select "number:8"
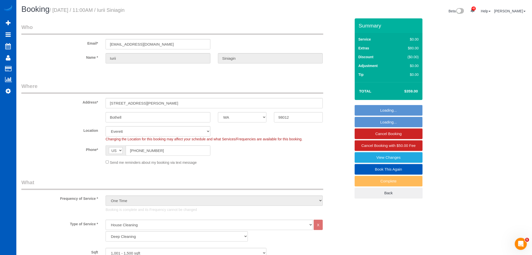
select select "object:4243"
select select "spot12"
select select "1001"
select select "3"
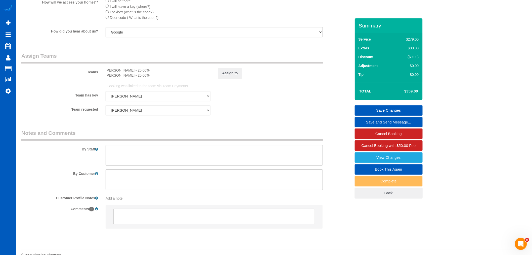
scroll to position [658, 0]
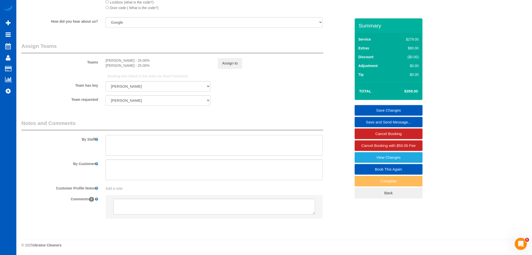
click at [200, 145] on textarea at bounding box center [214, 145] width 217 height 21
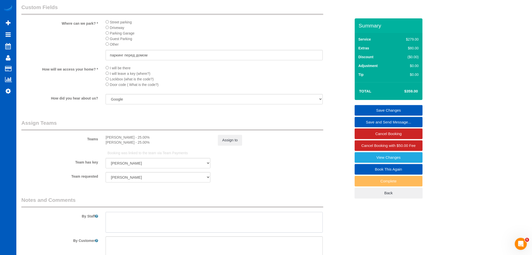
scroll to position [602, 0]
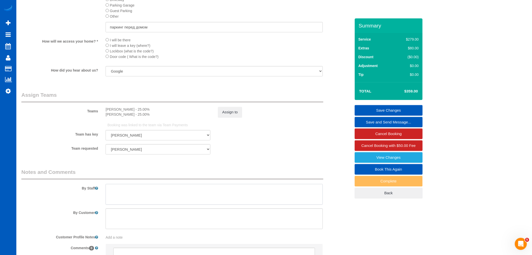
click at [150, 201] on textarea at bounding box center [214, 194] width 217 height 21
type textarea "Y"
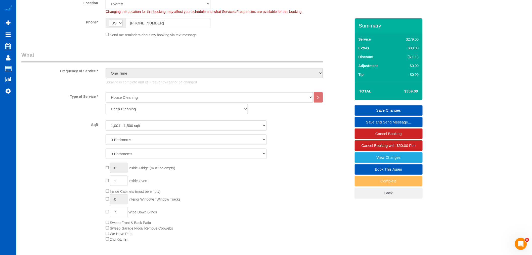
scroll to position [155, 0]
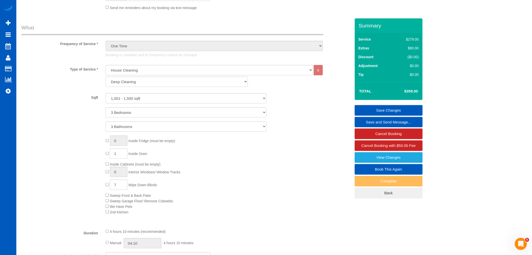
type textarea "[PERSON_NAME],"
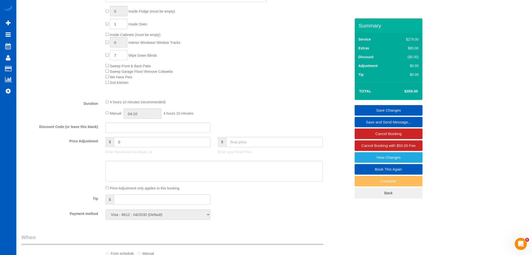
scroll to position [363, 0]
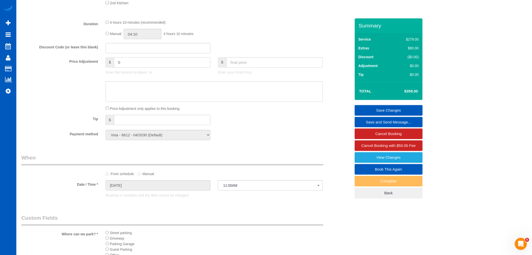
drag, startPoint x: 160, startPoint y: 67, endPoint x: 93, endPoint y: 64, distance: 66.7
click at [93, 64] on div "Price Adjustment $ 0 Enter the Amount to Adjust, or $ Enter your Final Price" at bounding box center [186, 67] width 337 height 20
type input "-75"
click at [200, 92] on textarea at bounding box center [214, 91] width 217 height 21
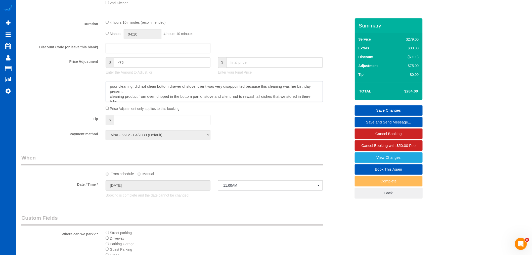
scroll to position [2, 0]
click at [187, 102] on textarea at bounding box center [214, 91] width 217 height 21
paste textarea "425.502.2465"
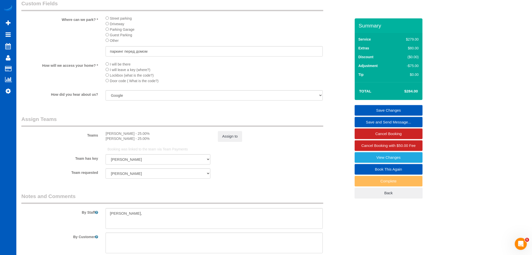
scroll to position [658, 0]
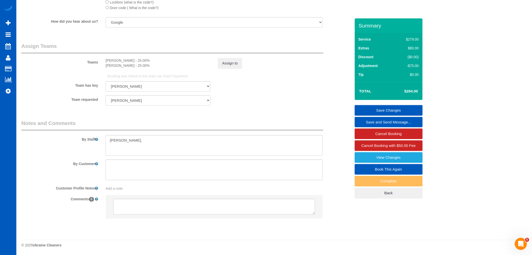
type textarea "poor cleaning, did not clean bottom drawer of stove, client was very disappoint…"
click at [137, 139] on textarea at bounding box center [214, 145] width 217 height 21
drag, startPoint x: 137, startPoint y: 139, endPoint x: 70, endPoint y: 139, distance: 67.4
click at [70, 139] on div "By Staff" at bounding box center [186, 137] width 337 height 36
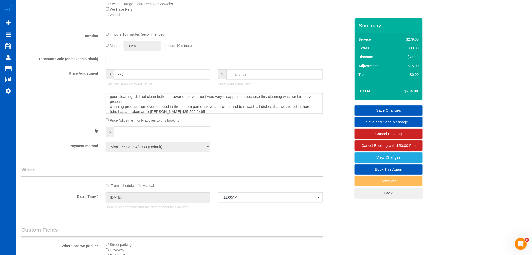
scroll to position [350, 0]
click at [253, 124] on div "Price Adjustment only applies to this booking" at bounding box center [214, 122] width 225 height 6
click at [389, 109] on link "Save Changes" at bounding box center [389, 110] width 68 height 11
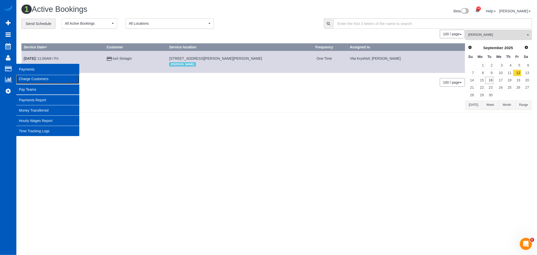
click at [42, 84] on link "Charge Customers" at bounding box center [47, 79] width 63 height 10
select select
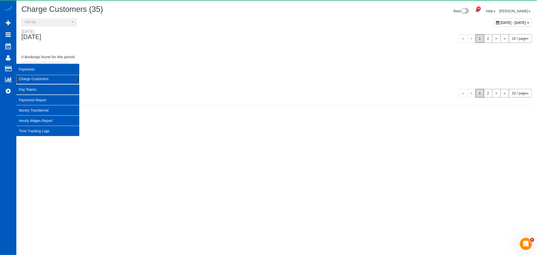
click at [43, 81] on link "Charge Customers" at bounding box center [47, 79] width 63 height 10
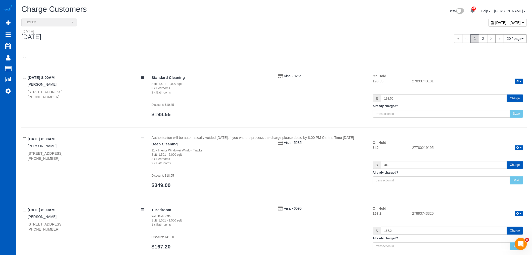
click at [496, 23] on span "[DATE] - [DATE]" at bounding box center [508, 23] width 25 height 4
type input "**********"
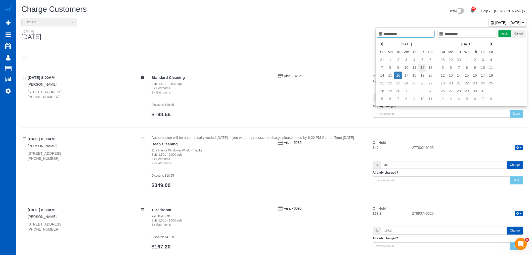
type input "**********"
click at [426, 68] on td "12" at bounding box center [423, 68] width 8 height 8
type input "**********"
click at [426, 68] on td "12" at bounding box center [423, 68] width 8 height 8
type input "**********"
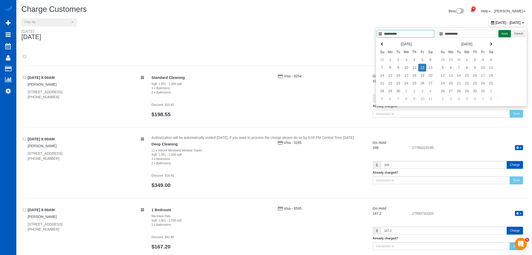
click at [502, 37] on button "Apply" at bounding box center [505, 33] width 13 height 7
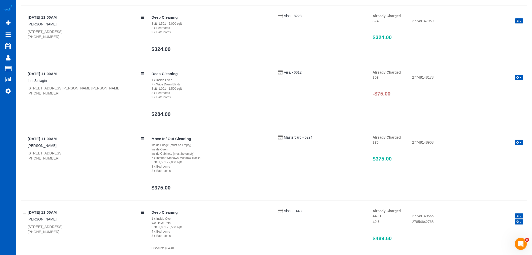
scroll to position [814, 0]
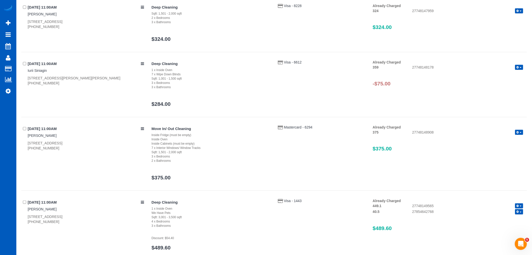
click at [520, 68] on button "button" at bounding box center [520, 67] width 8 height 5
click at [507, 76] on link "Refund" at bounding box center [504, 75] width 40 height 7
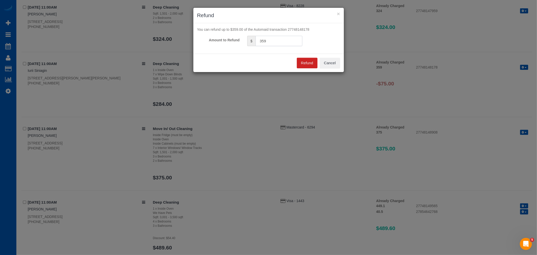
drag, startPoint x: 217, startPoint y: 30, endPoint x: 210, endPoint y: 30, distance: 7.3
click at [210, 30] on form "You can refund up to $359.00 of the Automaid transaction 27748148178 Amount to …" at bounding box center [268, 36] width 143 height 19
type input "75"
click at [310, 61] on button "Refund" at bounding box center [307, 63] width 21 height 11
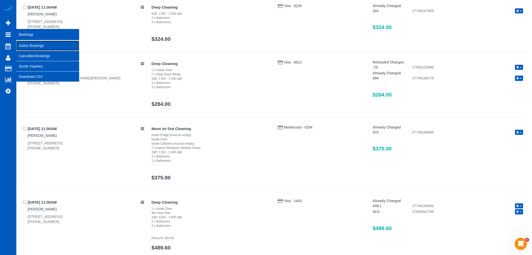
click at [30, 43] on link "Active Bookings" at bounding box center [47, 46] width 63 height 10
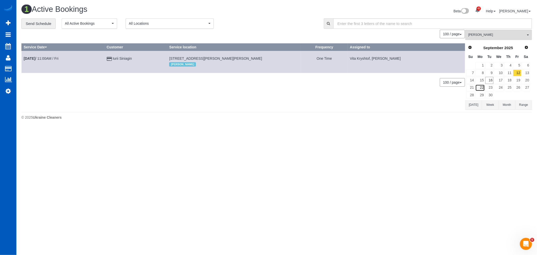
click at [480, 87] on link "22" at bounding box center [479, 87] width 9 height 7
click at [485, 39] on button "[PERSON_NAME] All Teams" at bounding box center [498, 35] width 67 height 10
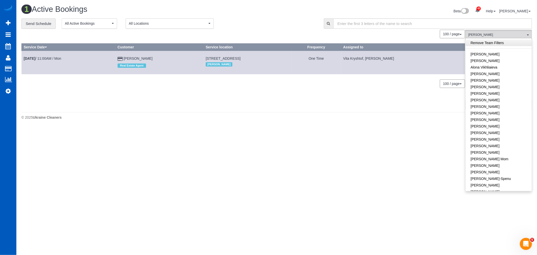
click at [481, 44] on link "Remove Team Filters" at bounding box center [498, 43] width 66 height 7
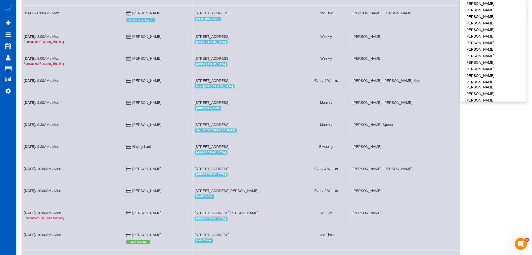
scroll to position [89, 0]
click at [46, 171] on link "[DATE] 10:00AM / Mon" at bounding box center [42, 169] width 37 height 4
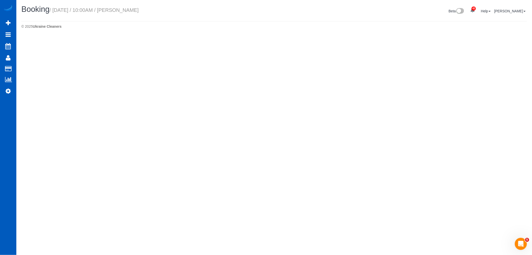
select select "WA"
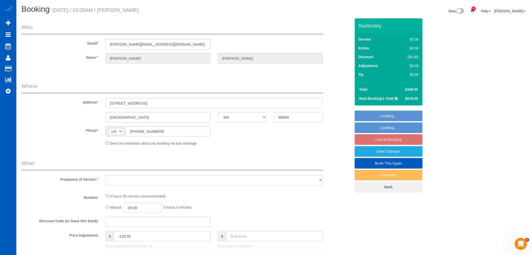
select select "object:7569"
select select "string:fspay-2a6b199e-6f8a-43e7-a575-d90cc4b7d470"
select select "199"
select select "5501"
select select "5"
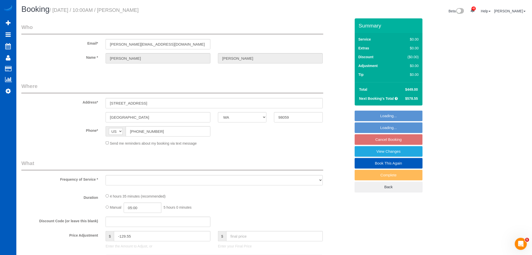
select select "7"
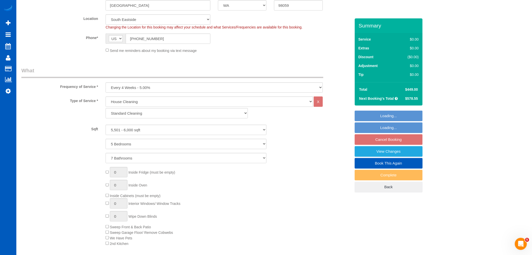
select select "object:7801"
select select "5501"
select select "5"
select select "7"
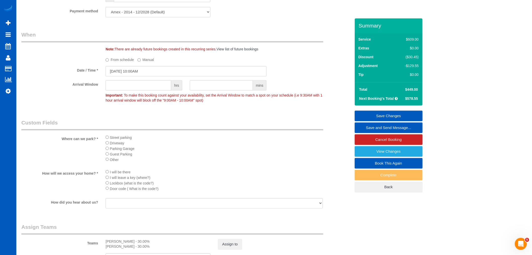
scroll to position [643, 0]
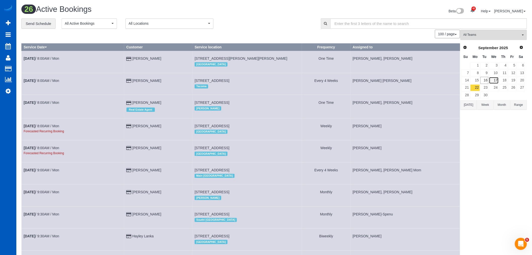
click at [497, 82] on link "17" at bounding box center [494, 80] width 10 height 7
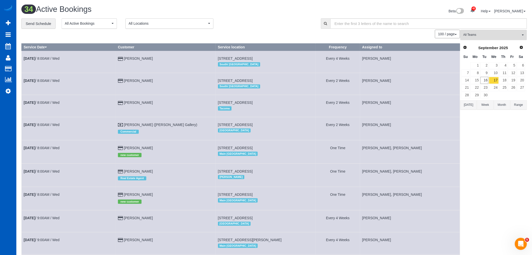
click at [486, 34] on span "All Teams" at bounding box center [492, 35] width 57 height 4
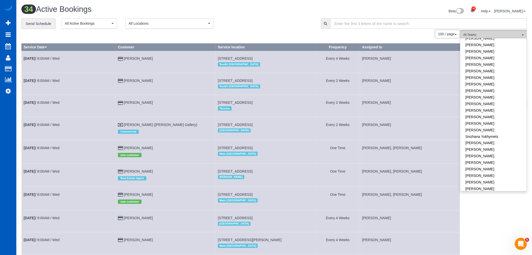
scroll to position [312, 0]
click at [485, 143] on link "[PERSON_NAME]" at bounding box center [494, 146] width 66 height 7
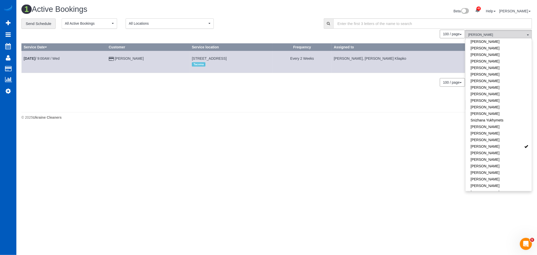
click at [381, 127] on div "1 Active Bookings Beta 42 Your Notifications You have 0 alerts × You have 1 to …" at bounding box center [276, 63] width 520 height 127
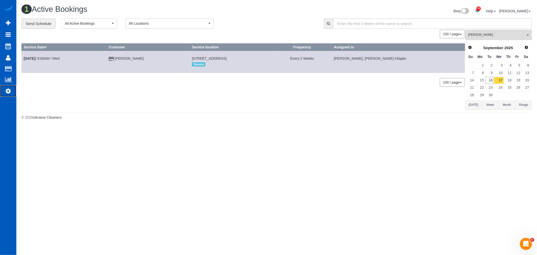
click at [8, 91] on icon at bounding box center [8, 91] width 5 height 6
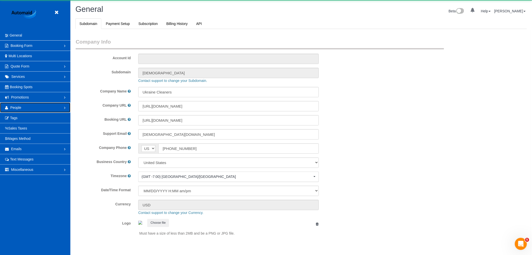
click at [29, 107] on link "People" at bounding box center [35, 107] width 70 height 10
select select "1"
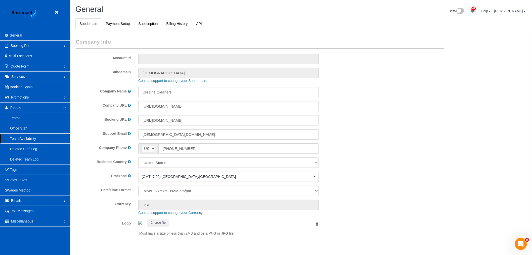
click at [26, 138] on link "Team Availability" at bounding box center [35, 138] width 70 height 10
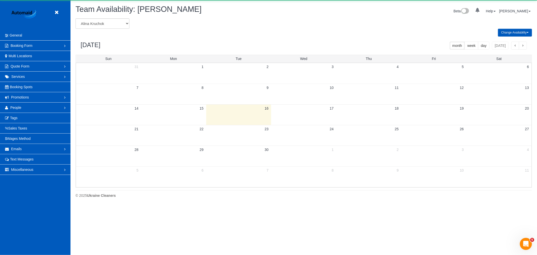
scroll to position [206, 537]
click at [109, 24] on select "[PERSON_NAME] [PERSON_NAME] [PERSON_NAME] [PERSON_NAME] [PERSON_NAME] [PERSON_N…" at bounding box center [102, 23] width 54 height 10
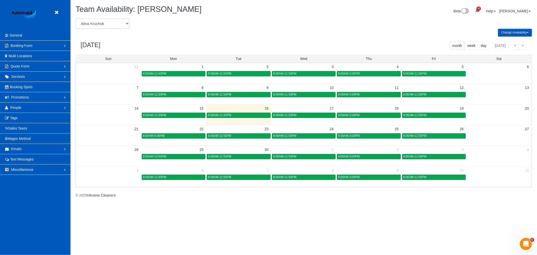
select select "number:18251"
click at [75, 19] on select "[PERSON_NAME] [PERSON_NAME] [PERSON_NAME] [PERSON_NAME] [PERSON_NAME] [PERSON_N…" at bounding box center [102, 23] width 54 height 10
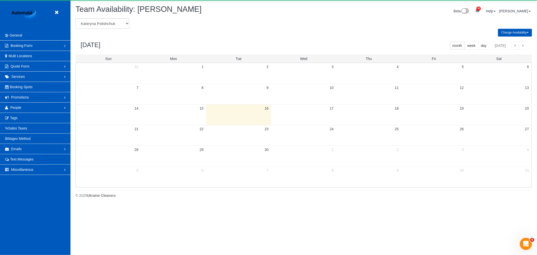
scroll to position [24958, 24626]
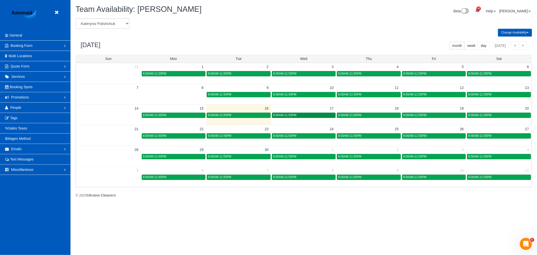
click at [290, 115] on span "8:00AM-11:55PM" at bounding box center [284, 115] width 23 height 4
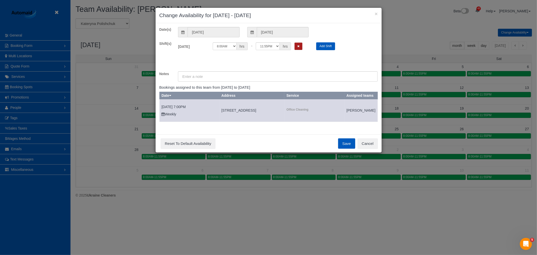
click at [302, 46] on button "Remove Shift" at bounding box center [298, 46] width 8 height 7
click at [342, 144] on button "Save" at bounding box center [346, 143] width 17 height 11
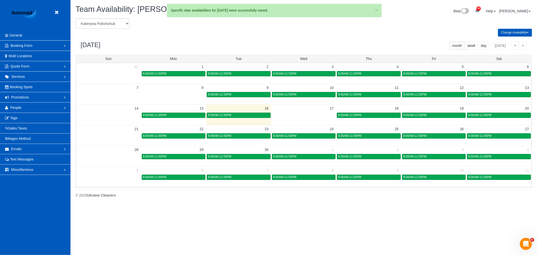
click at [62, 14] on header "Beta" at bounding box center [35, 15] width 70 height 30
click at [60, 13] on link at bounding box center [58, 13] width 8 height 8
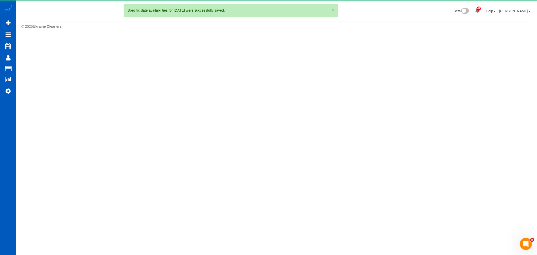
scroll to position [25126, 24626]
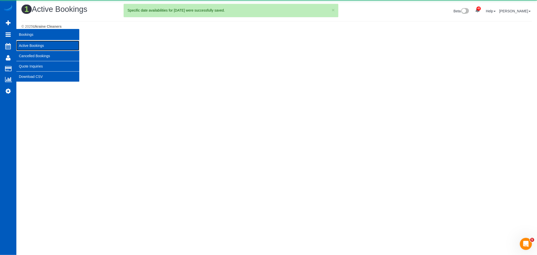
click at [34, 44] on link "Active Bookings" at bounding box center [47, 46] width 63 height 10
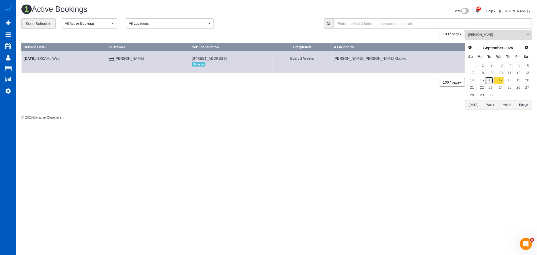
click at [492, 83] on link "16" at bounding box center [489, 80] width 8 height 7
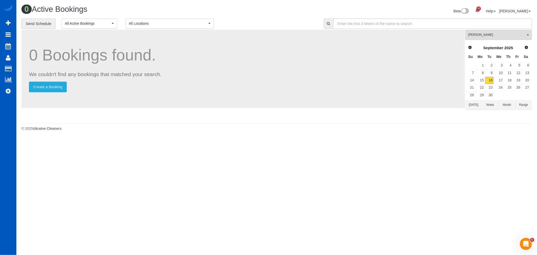
drag, startPoint x: 479, startPoint y: 41, endPoint x: 478, endPoint y: 37, distance: 3.6
click at [479, 41] on div "[PERSON_NAME] All Teams Remove Team Filters [PERSON_NAME] [PERSON_NAME] Alona V…" at bounding box center [498, 75] width 67 height 91
click at [478, 37] on span "[PERSON_NAME]" at bounding box center [496, 35] width 57 height 4
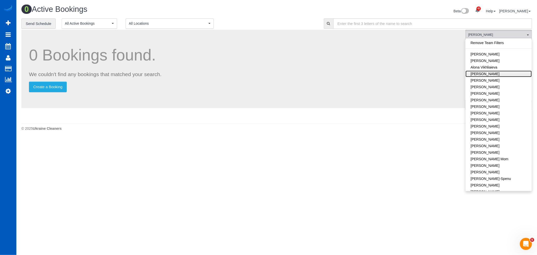
click at [495, 76] on link "[PERSON_NAME]" at bounding box center [498, 73] width 66 height 7
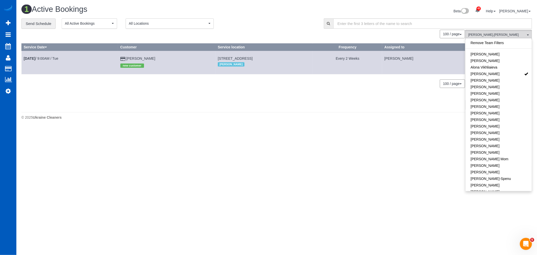
click at [214, 94] on div "0 Bookings found. We couldn't find any bookings that matched your search. Creat…" at bounding box center [243, 70] width 444 height 80
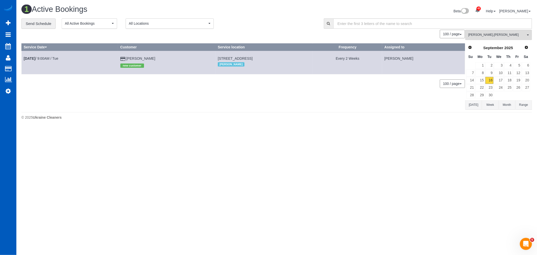
click at [472, 29] on div "**********" at bounding box center [277, 23] width 518 height 11
click at [475, 33] on button "[PERSON_NAME] All Teams" at bounding box center [498, 35] width 67 height 10
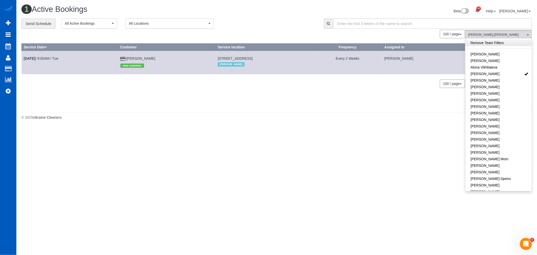
click at [504, 42] on link "Remove Team Filters" at bounding box center [498, 43] width 66 height 7
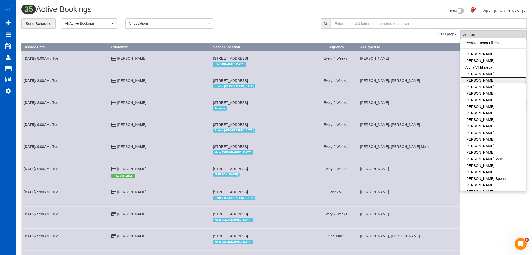
click at [496, 80] on link "[PERSON_NAME]" at bounding box center [494, 80] width 66 height 7
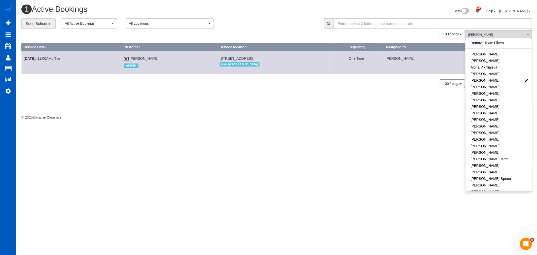
click at [401, 164] on body "42 Beta Your Notifications You have 0 alerts × You have 1 to charge for [DATE] …" at bounding box center [268, 127] width 537 height 255
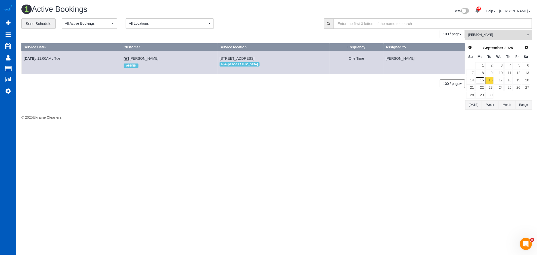
click at [483, 79] on link "15" at bounding box center [479, 80] width 9 height 7
click at [489, 79] on link "16" at bounding box center [489, 80] width 8 height 7
click at [480, 80] on link "15" at bounding box center [479, 80] width 9 height 7
click at [491, 82] on link "16" at bounding box center [489, 80] width 8 height 7
click at [498, 81] on link "17" at bounding box center [499, 80] width 10 height 7
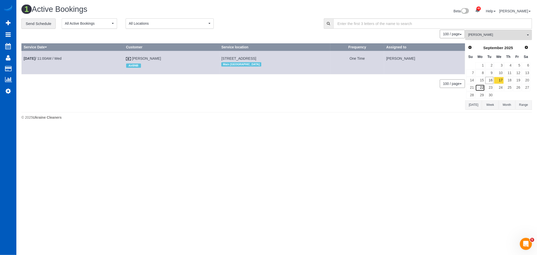
click at [479, 86] on link "22" at bounding box center [479, 87] width 9 height 7
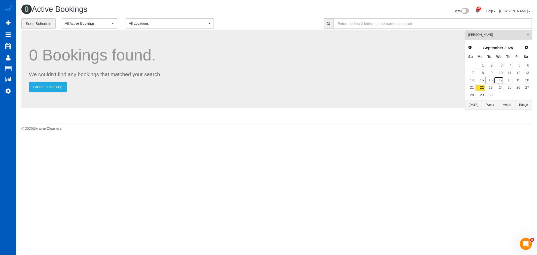
click at [495, 81] on link "17" at bounding box center [499, 80] width 10 height 7
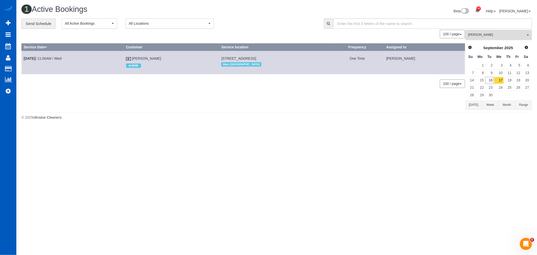
click at [493, 36] on span "[PERSON_NAME]" at bounding box center [496, 35] width 57 height 4
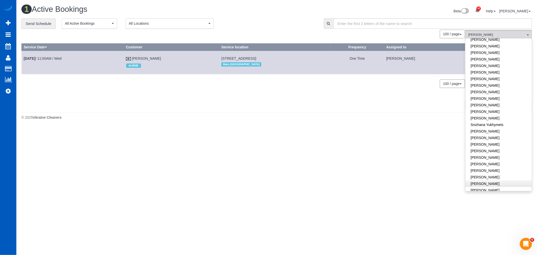
scroll to position [312, 0]
click at [498, 163] on link "[PERSON_NAME]" at bounding box center [498, 166] width 66 height 7
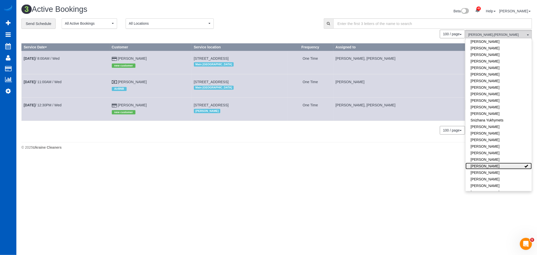
click at [498, 163] on link "[PERSON_NAME]" at bounding box center [498, 166] width 66 height 7
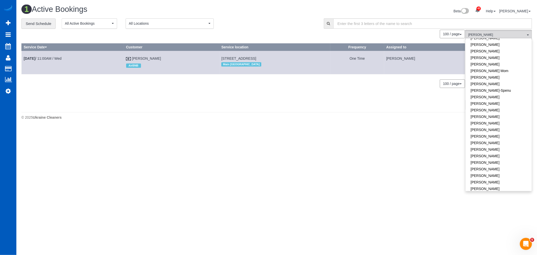
scroll to position [4, 0]
click at [396, 152] on body "42 Beta Your Notifications You have 0 alerts × You have 1 to charge for [DATE] …" at bounding box center [268, 127] width 537 height 255
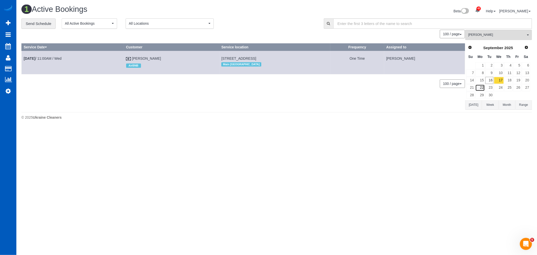
click at [481, 91] on link "22" at bounding box center [479, 87] width 9 height 7
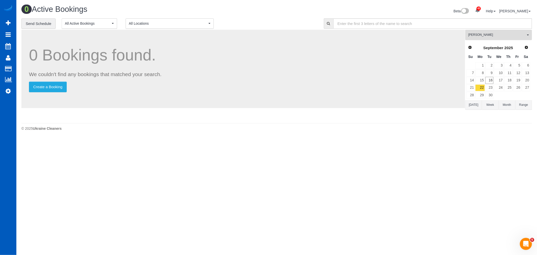
click at [494, 36] on span "[PERSON_NAME]" at bounding box center [496, 35] width 57 height 4
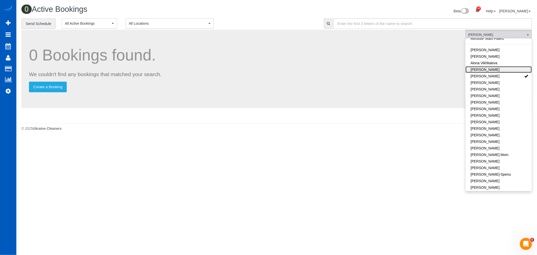
click at [507, 72] on link "[PERSON_NAME]" at bounding box center [498, 69] width 66 height 7
click at [506, 76] on link "[PERSON_NAME]" at bounding box center [498, 76] width 66 height 7
click at [506, 67] on link "[PERSON_NAME]" at bounding box center [498, 69] width 66 height 7
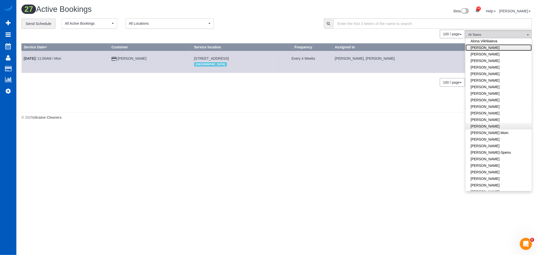
scroll to position [88, 0]
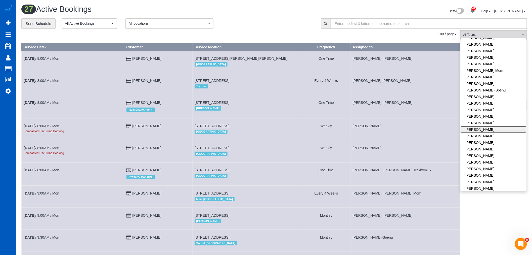
click at [494, 127] on link "[PERSON_NAME]" at bounding box center [494, 129] width 66 height 7
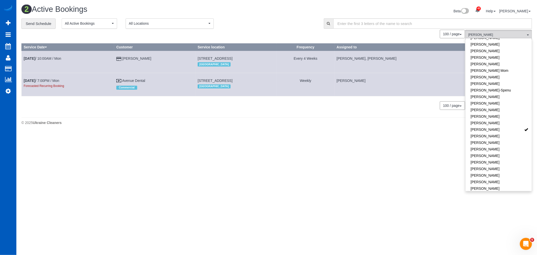
click at [229, 177] on body "42 Beta Your Notifications You have 0 alerts × You have 1 to charge for [DATE] …" at bounding box center [268, 127] width 537 height 255
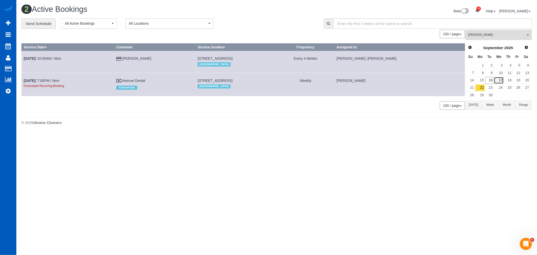
click at [503, 77] on link "17" at bounding box center [499, 80] width 10 height 7
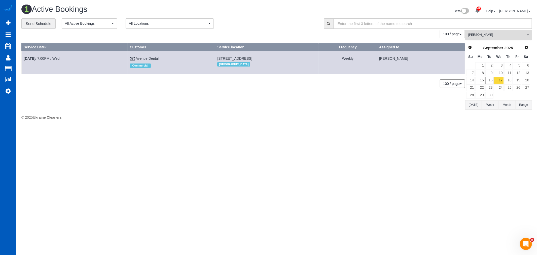
click at [489, 37] on span "[PERSON_NAME]" at bounding box center [496, 35] width 57 height 4
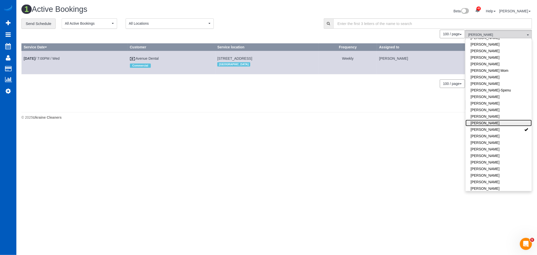
click at [501, 123] on link "[PERSON_NAME]" at bounding box center [498, 123] width 66 height 7
click at [498, 130] on link "[PERSON_NAME]" at bounding box center [498, 129] width 66 height 7
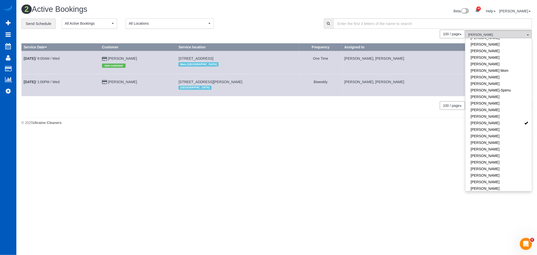
click at [281, 159] on body "42 Beta Your Notifications You have 0 alerts × You have 1 to charge for [DATE] …" at bounding box center [268, 127] width 537 height 255
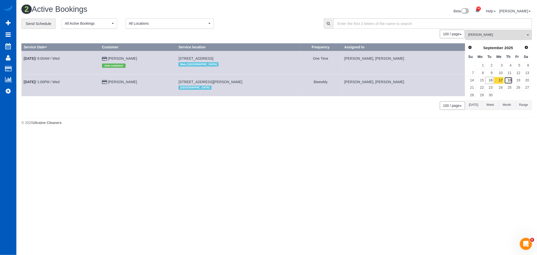
click at [507, 82] on link "18" at bounding box center [508, 80] width 8 height 7
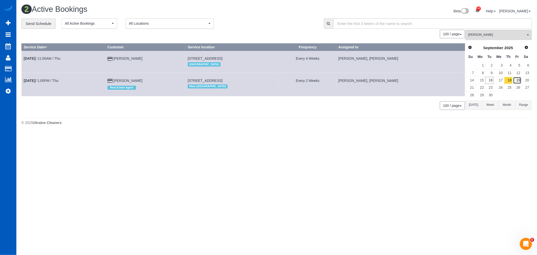
click at [517, 81] on link "19" at bounding box center [517, 80] width 8 height 7
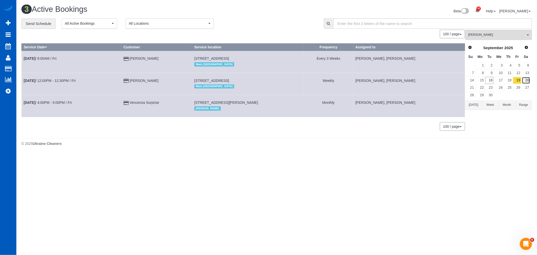
click at [529, 83] on link "20" at bounding box center [526, 80] width 8 height 7
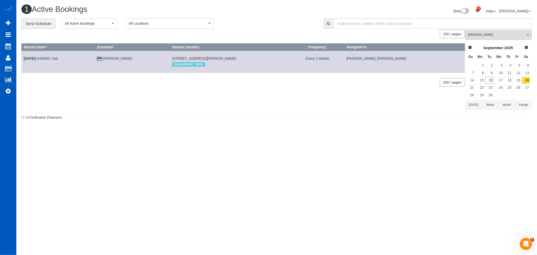
click at [49, 61] on td "[DATE] 8:00AM / Sat" at bounding box center [58, 62] width 73 height 22
click at [49, 60] on link "[DATE] 8:00AM / Sat" at bounding box center [41, 58] width 34 height 4
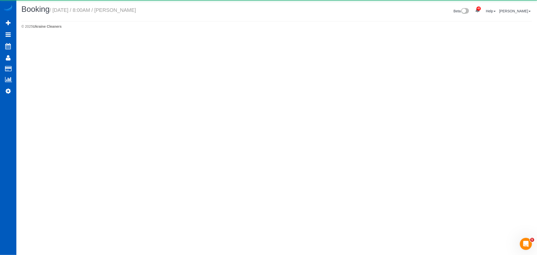
select select "WA"
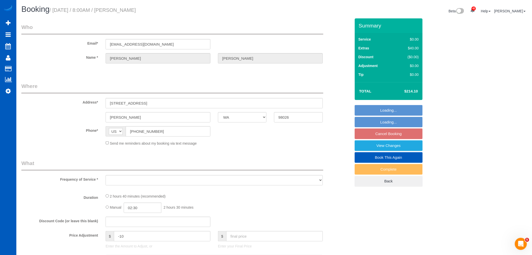
select select "object:12949"
select select "string:fspay-37f404ee-9f22-4d02-a5be-256dcdb4dc94"
select select "199"
select select "1501"
select select "3"
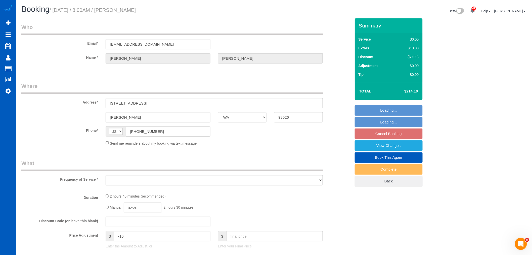
select select "3"
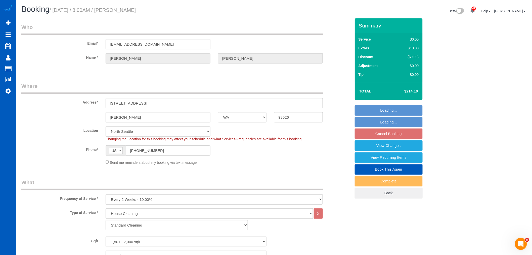
select select "object:13218"
select select "spot36"
select select "1501"
select select "3"
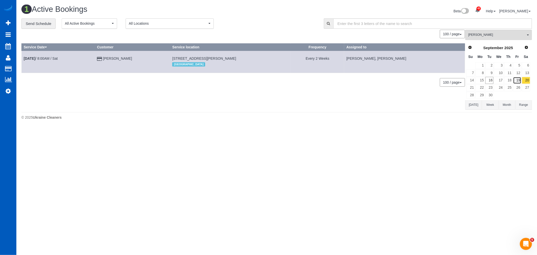
click at [517, 79] on link "19" at bounding box center [517, 80] width 8 height 7
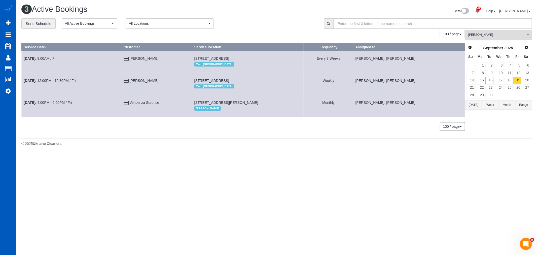
click at [498, 36] on span "[PERSON_NAME]" at bounding box center [496, 35] width 57 height 4
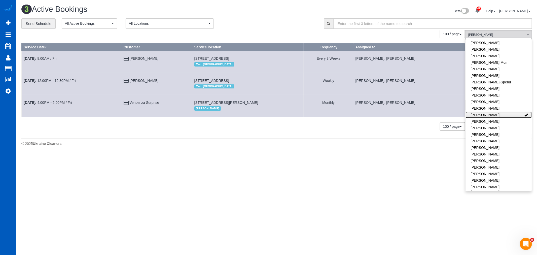
click at [496, 118] on link "[PERSON_NAME]" at bounding box center [498, 114] width 66 height 7
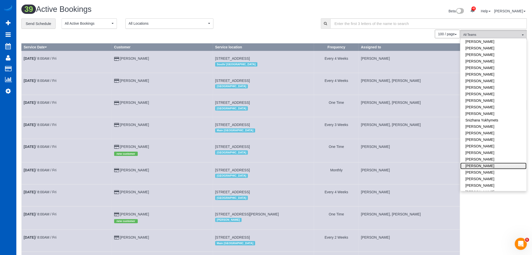
click at [484, 163] on link "[PERSON_NAME]" at bounding box center [494, 166] width 66 height 7
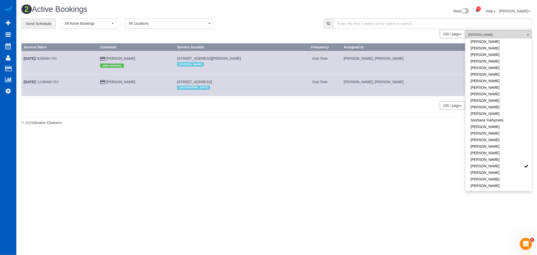
click at [344, 165] on body "42 Beta Your Notifications You have 0 alerts × You have 1 to charge for 09/14/2…" at bounding box center [268, 127] width 537 height 255
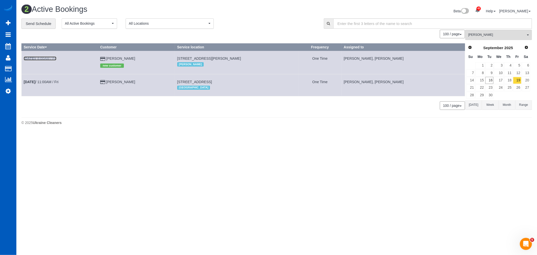
click at [52, 57] on link "Sep 19th / 8:00AM / Fri" at bounding box center [40, 58] width 33 height 4
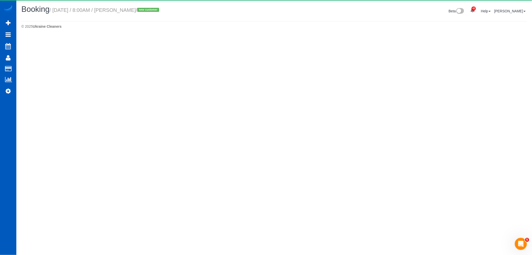
select select "WA"
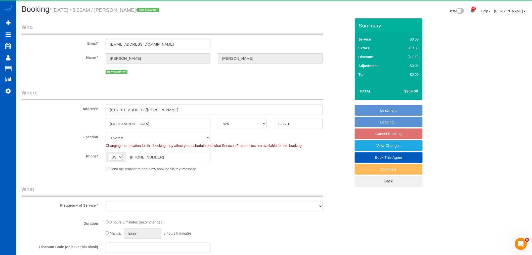
select select "object:14734"
select select "199"
select select "2001"
select select "4"
select select "3"
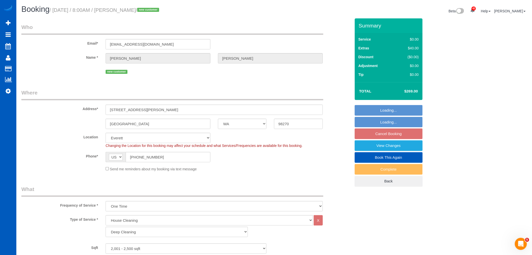
select select "object:15036"
select select "spot52"
select select "2001"
select select "4"
select select "3"
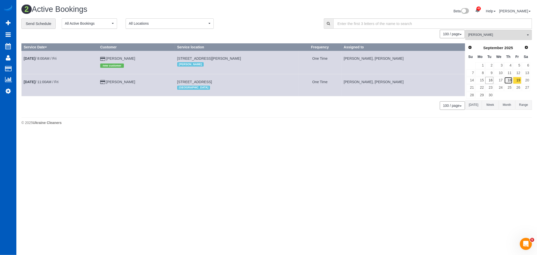
click at [510, 81] on link "18" at bounding box center [508, 80] width 8 height 7
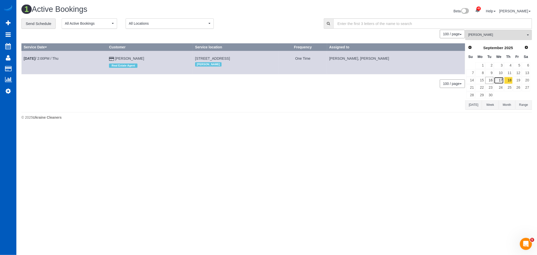
click at [497, 80] on link "17" at bounding box center [499, 80] width 10 height 7
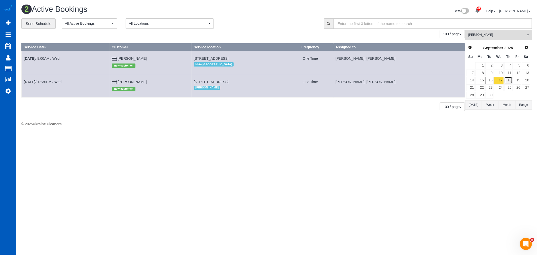
click at [510, 81] on link "18" at bounding box center [508, 80] width 8 height 7
click at [486, 36] on span "Viktoriia Zhukovska" at bounding box center [496, 35] width 57 height 4
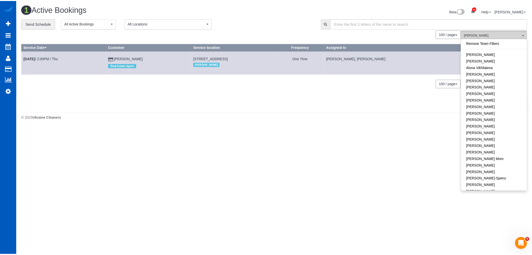
scroll to position [312, 0]
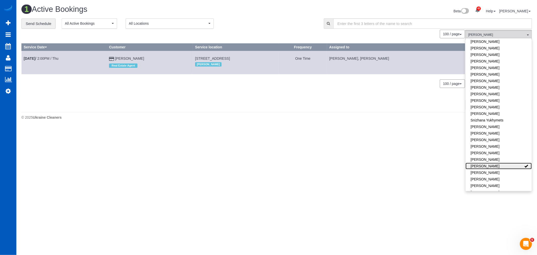
click at [507, 163] on link "Viktoriia Zhukovska" at bounding box center [498, 166] width 66 height 7
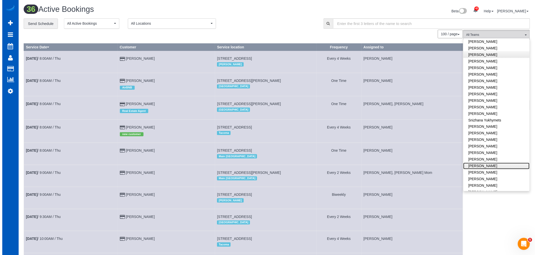
scroll to position [256, 0]
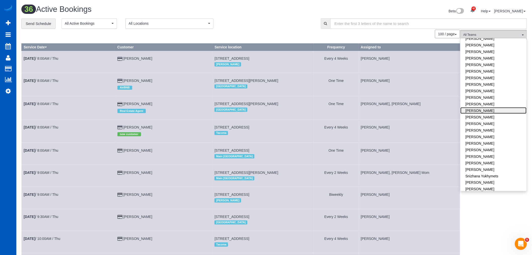
click at [494, 107] on link "Olena Stratonova" at bounding box center [494, 110] width 66 height 7
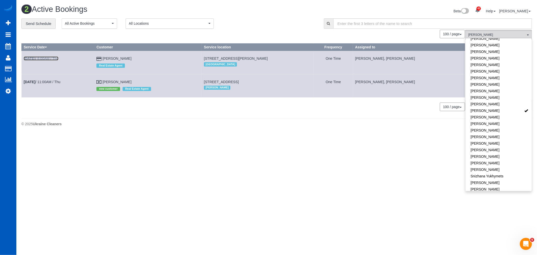
click at [35, 57] on b "Sep 18th" at bounding box center [30, 58] width 12 height 4
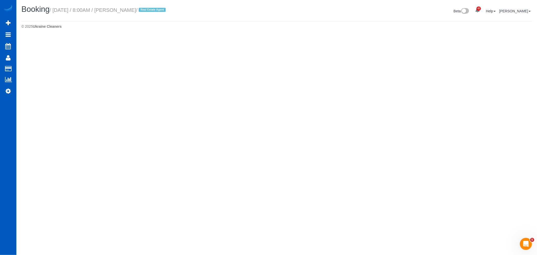
select select "WA"
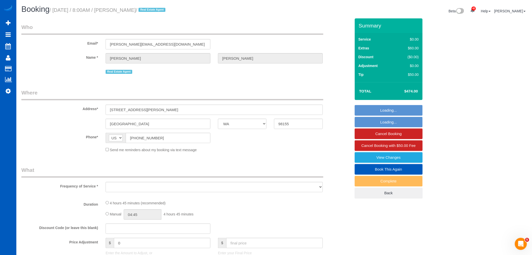
select select "string:fspay-7feef064-0aae-445e-b746-4fcf4f7cb7b4"
select select "number:10"
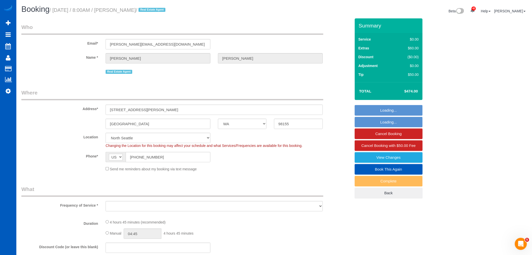
select select "object:16515"
select select "199"
select select "2"
select select "spot69"
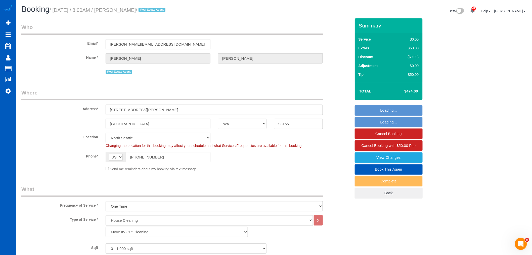
select select "2"
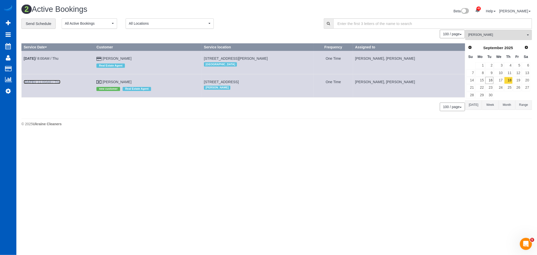
click at [34, 84] on b "[DATE]" at bounding box center [30, 82] width 12 height 4
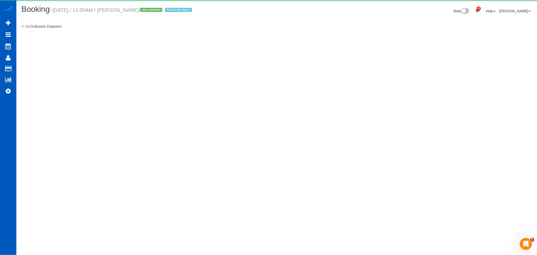
select select "WA"
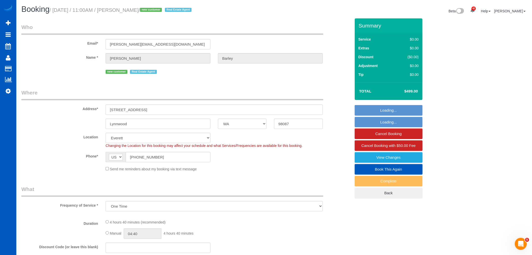
select select "object:17497"
select select "199"
select select "2001"
select select "5"
select select "3"
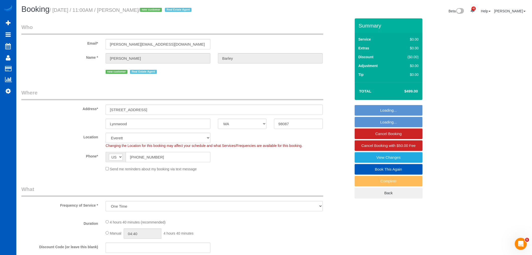
select select "spot83"
select select "2001"
select select "5"
select select "3"
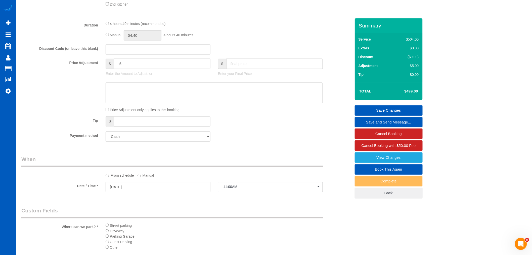
scroll to position [342, 0]
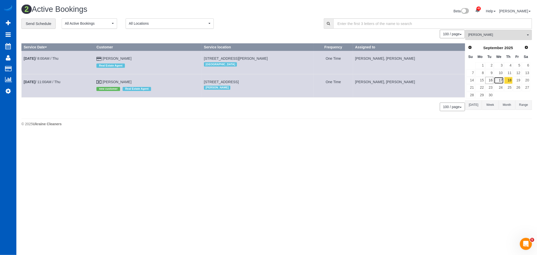
click at [499, 81] on link "17" at bounding box center [499, 80] width 10 height 7
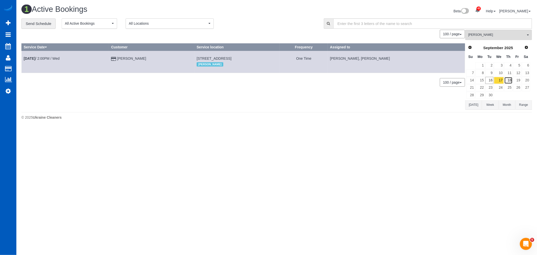
click at [506, 81] on link "18" at bounding box center [508, 80] width 8 height 7
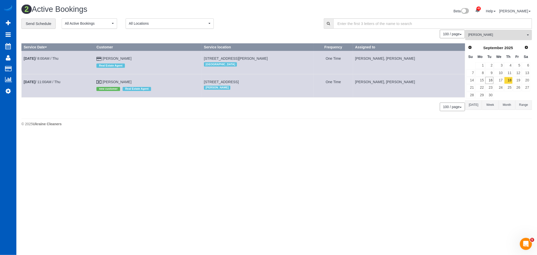
click at [502, 35] on span "[PERSON_NAME]" at bounding box center [496, 35] width 57 height 4
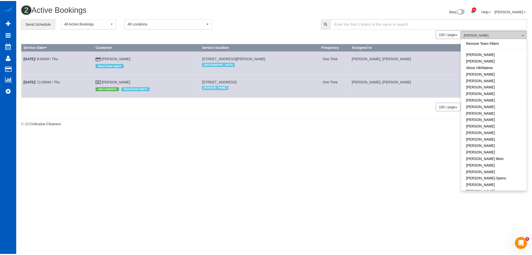
scroll to position [247, 0]
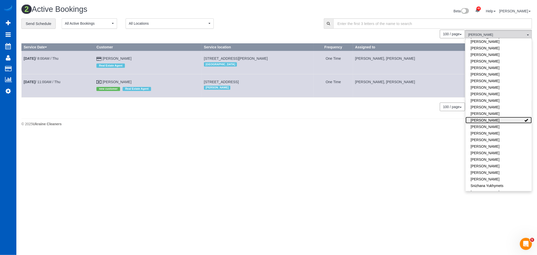
click at [493, 117] on link "[PERSON_NAME]" at bounding box center [498, 120] width 66 height 7
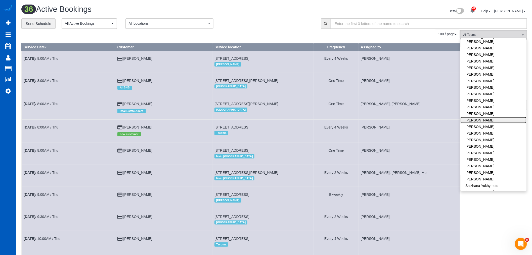
click at [493, 117] on link "[PERSON_NAME]" at bounding box center [494, 120] width 66 height 7
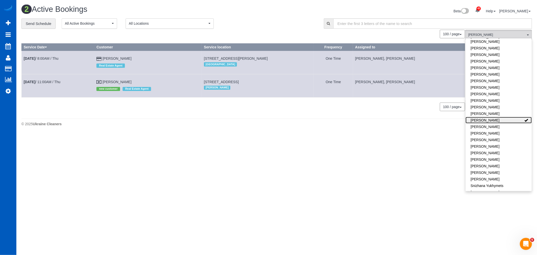
click at [493, 117] on link "[PERSON_NAME]" at bounding box center [498, 120] width 66 height 7
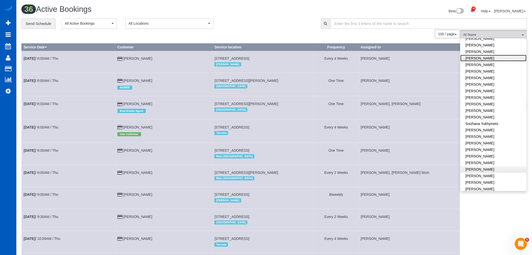
scroll to position [312, 0]
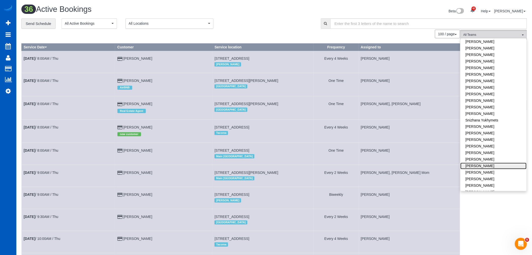
click at [484, 163] on link "[PERSON_NAME]" at bounding box center [494, 166] width 66 height 7
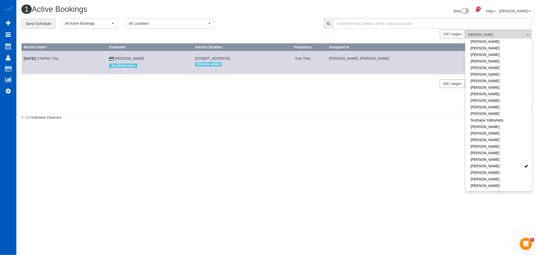
click at [257, 16] on div "1 Active Bookings Beta 42 Your Notifications You have 0 alerts × You have 1 to …" at bounding box center [277, 11] width 518 height 13
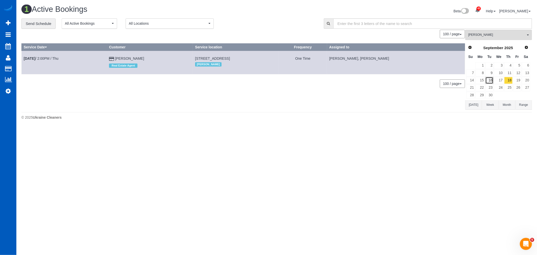
click at [493, 80] on link "16" at bounding box center [489, 80] width 8 height 7
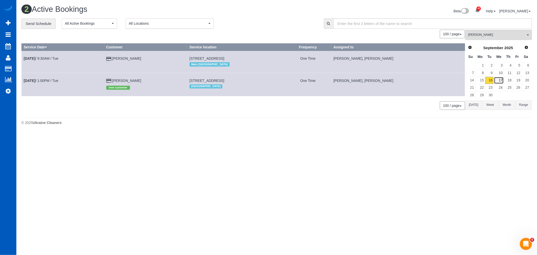
click at [498, 80] on link "17" at bounding box center [499, 80] width 10 height 7
click at [507, 80] on link "18" at bounding box center [508, 80] width 8 height 7
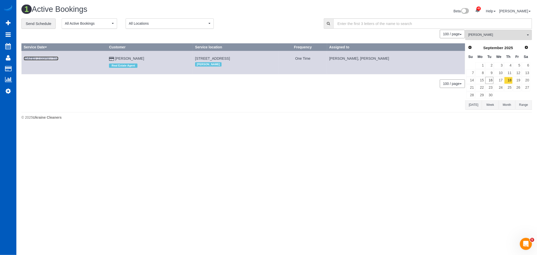
click at [40, 57] on link "Sep 18th / 2:00PM / Thu" at bounding box center [41, 58] width 35 height 4
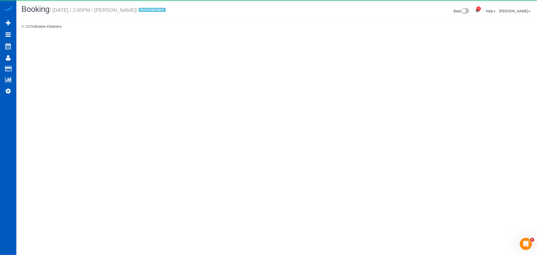
select select "WA"
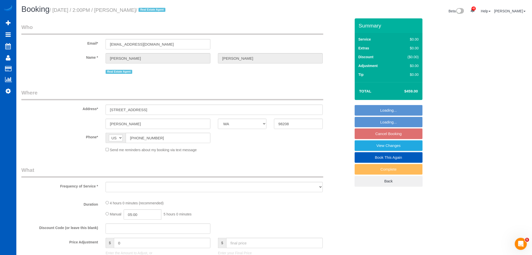
select select "object:19481"
select select "string:fspay-7bca4e92-7077-4ed8-9db1-bb3fde504788"
select select "199"
select select "1501"
select select "3"
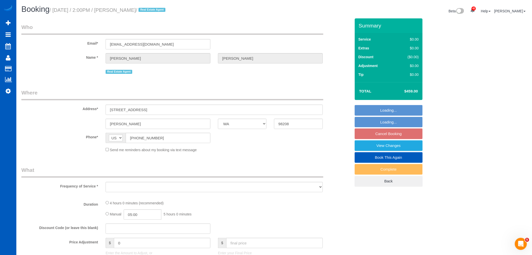
select select "3"
select select "number:10"
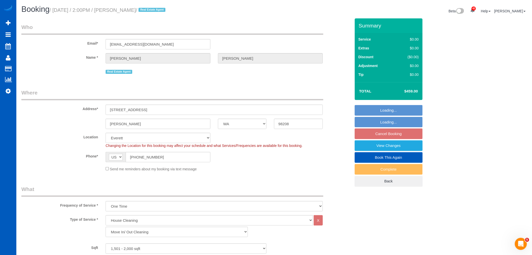
select select "spot98"
select select "object:19699"
select select "1501"
select select "3"
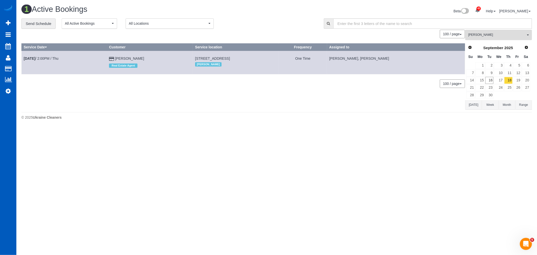
click at [493, 34] on span "[PERSON_NAME]" at bounding box center [496, 35] width 57 height 4
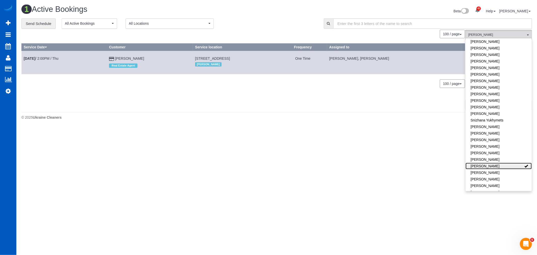
click at [491, 163] on link "[PERSON_NAME]" at bounding box center [498, 166] width 66 height 7
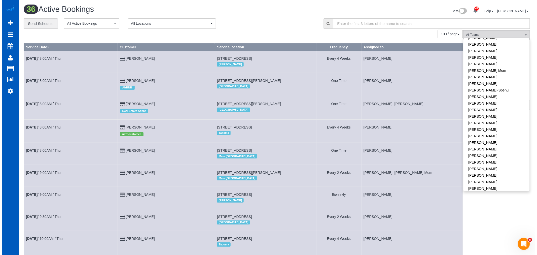
scroll to position [0, 0]
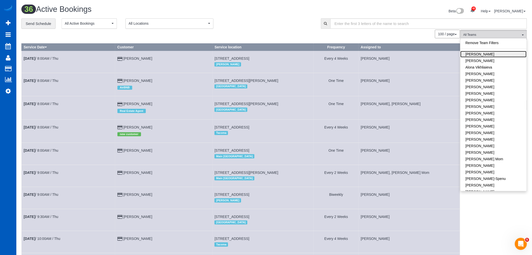
click at [479, 54] on link "[PERSON_NAME]" at bounding box center [494, 54] width 66 height 7
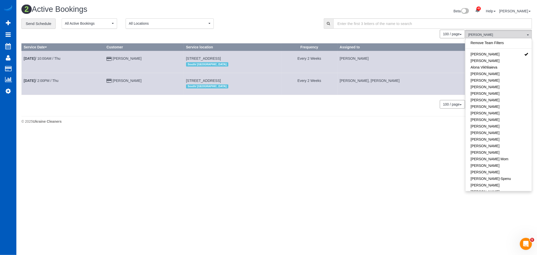
click at [414, 140] on body "42 Beta Your Notifications You have 0 alerts × You have 1 to charge for [DATE] …" at bounding box center [268, 127] width 537 height 255
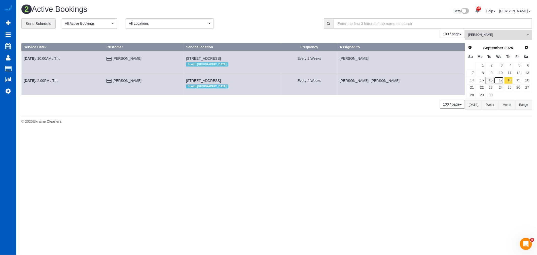
click at [495, 80] on link "17" at bounding box center [499, 80] width 10 height 7
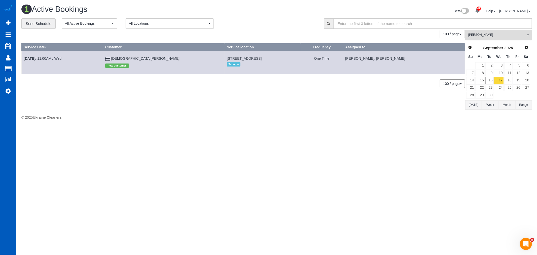
click at [503, 33] on span "[PERSON_NAME]" at bounding box center [496, 35] width 57 height 4
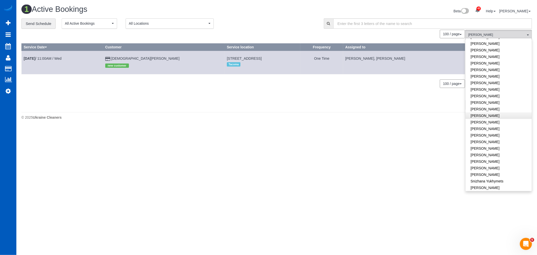
scroll to position [252, 0]
click at [486, 92] on link "[PERSON_NAME]" at bounding box center [498, 95] width 66 height 7
click at [486, 79] on link "[PERSON_NAME]" at bounding box center [498, 82] width 66 height 7
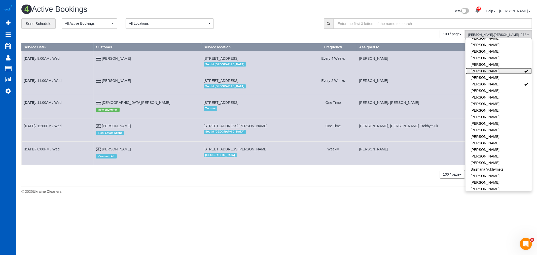
scroll to position [256, 0]
click at [494, 82] on link "[PERSON_NAME]" at bounding box center [498, 84] width 66 height 7
click at [385, 194] on div "© 2025 Ukraine Cleaners" at bounding box center [276, 191] width 510 height 5
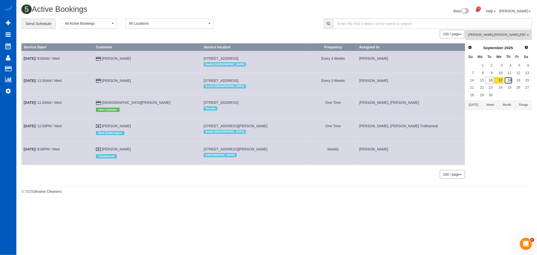
click at [504, 79] on link "18" at bounding box center [508, 80] width 8 height 7
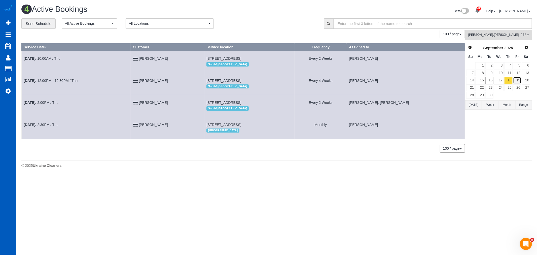
click at [516, 79] on link "19" at bounding box center [517, 80] width 8 height 7
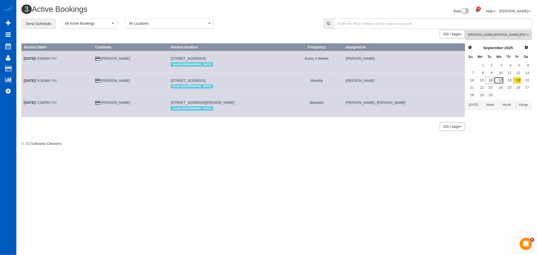
click at [499, 79] on link "17" at bounding box center [499, 80] width 10 height 7
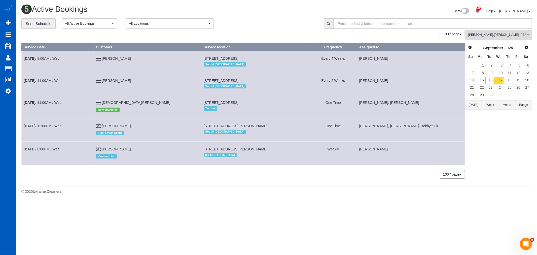
click at [488, 39] on button "Alina Kruchok , Oksana Milisevych , Oksana Romaniuk , Olena Datsyk All Teams" at bounding box center [498, 35] width 67 height 10
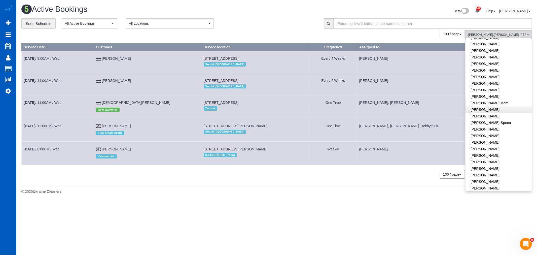
scroll to position [84, 0]
click at [502, 96] on link "Iryna Kuzmenko-Spenu" at bounding box center [498, 94] width 66 height 7
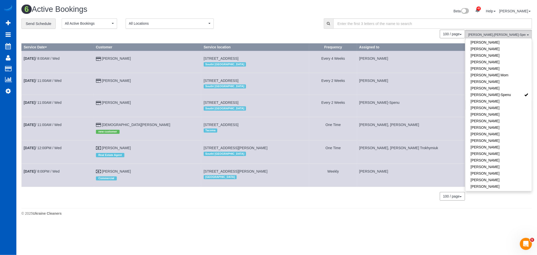
click at [352, 215] on div "© 2025 Ukraine Cleaners" at bounding box center [276, 213] width 510 height 5
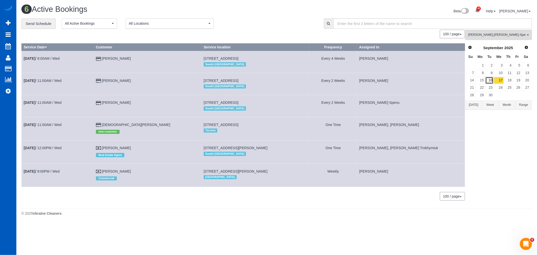
click at [492, 79] on link "16" at bounding box center [489, 80] width 8 height 7
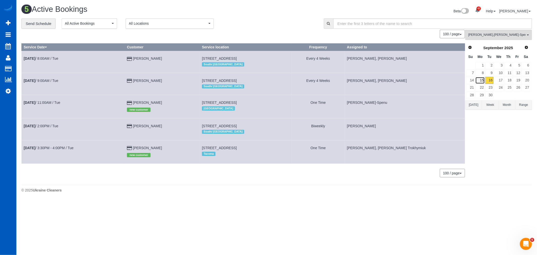
click at [479, 80] on link "15" at bounding box center [479, 80] width 9 height 7
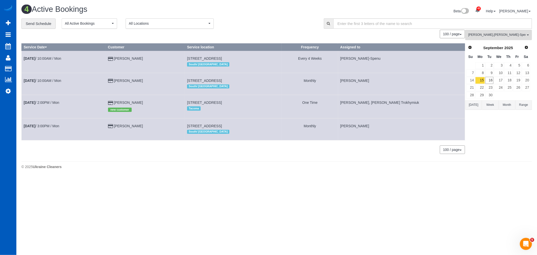
click at [487, 40] on button "Alina Kruchok , Iryna Kuzmenko-Spenu , Oksana Milisevych , Oksana Romaniuk , Ol…" at bounding box center [498, 35] width 67 height 10
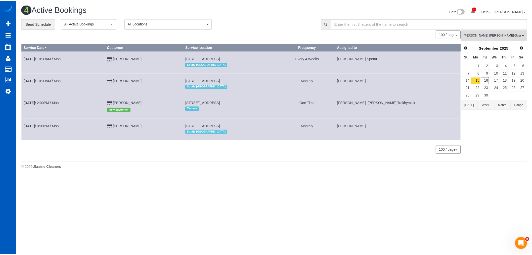
scroll to position [0, 0]
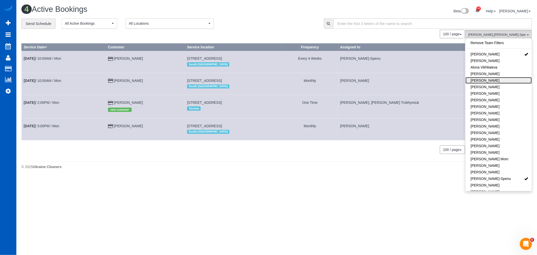
click at [492, 79] on link "[PERSON_NAME]" at bounding box center [498, 80] width 66 height 7
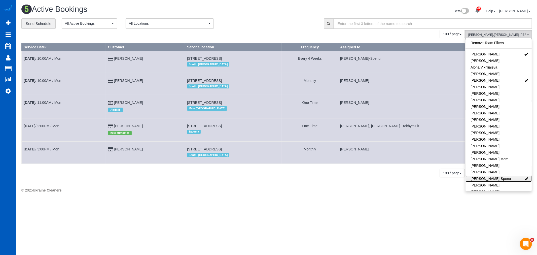
click at [507, 178] on link "Iryna Kuzmenko-Spenu" at bounding box center [498, 178] width 66 height 7
click at [508, 81] on link "[PERSON_NAME]" at bounding box center [498, 80] width 66 height 7
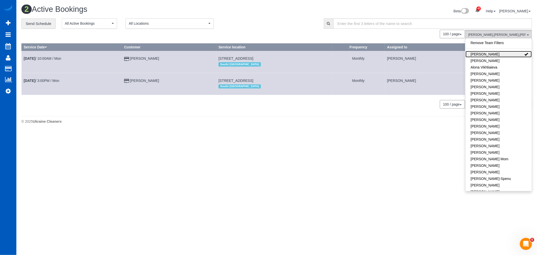
click at [510, 54] on link "Alina Kruchok" at bounding box center [498, 54] width 66 height 7
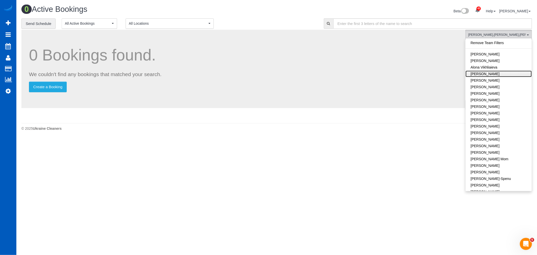
click at [509, 72] on link "[PERSON_NAME]" at bounding box center [498, 73] width 66 height 7
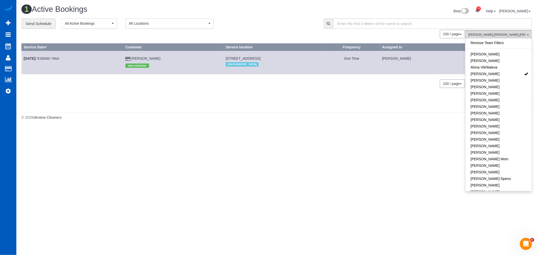
click at [299, 106] on div "0 Bookings found. We couldn't find any bookings that matched your search. Creat…" at bounding box center [243, 70] width 444 height 80
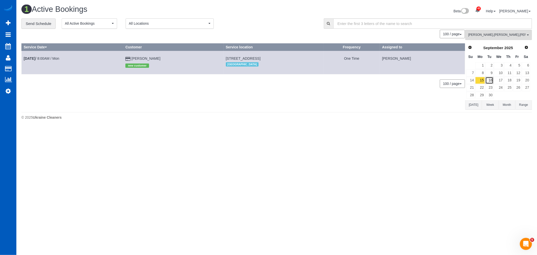
click at [488, 81] on link "16" at bounding box center [489, 80] width 8 height 7
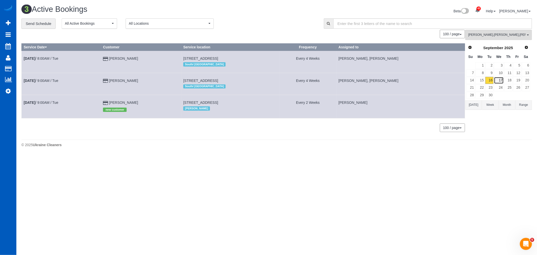
click at [495, 81] on link "17" at bounding box center [499, 80] width 10 height 7
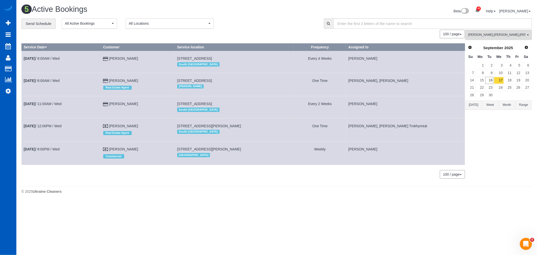
click at [55, 83] on td "Sep 17th / 8:00AM / Wed" at bounding box center [62, 84] width 80 height 23
click at [53, 81] on link "Sep 17th / 8:00AM / Wed" at bounding box center [42, 81] width 36 height 4
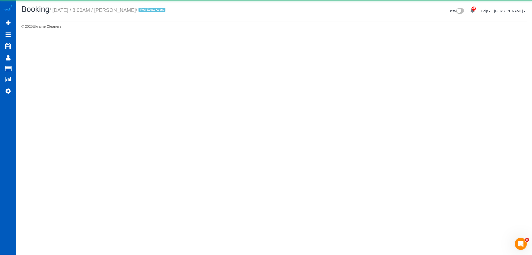
select select "WA"
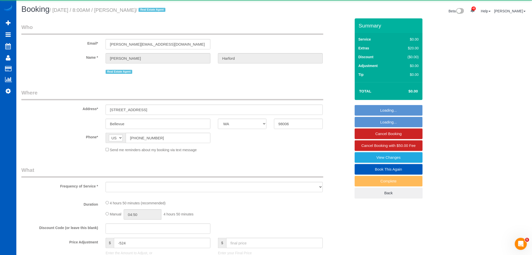
select select "object:22140"
select select "string:fspay-e0366ecf-f802-4967-a000-1bfca719be9a"
select select "199"
select select "2001"
select select "4"
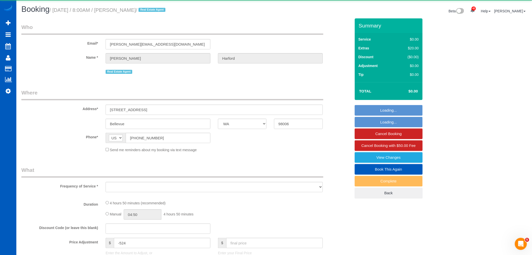
select select "3"
select select "spot112"
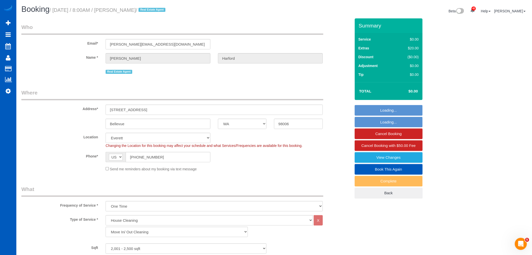
select select "2001"
select select "4"
select select "3"
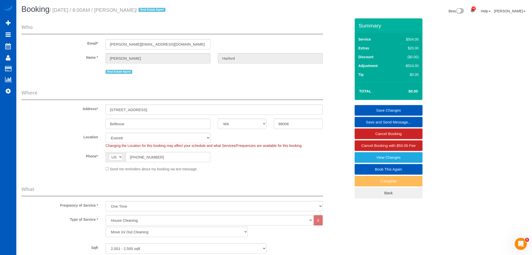
click at [149, 104] on div "Address* 12911 SE 66th Pl" at bounding box center [186, 102] width 337 height 26
drag, startPoint x: 149, startPoint y: 107, endPoint x: 97, endPoint y: 112, distance: 52.6
click at [97, 112] on div "Address* 12911 SE 66th Pl" at bounding box center [186, 102] width 337 height 26
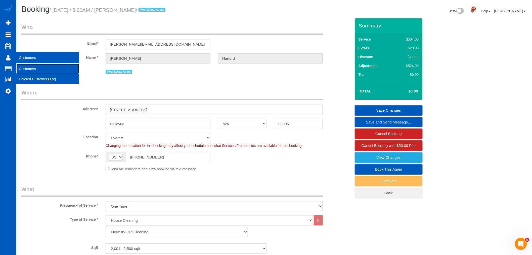
click at [38, 71] on link "Customers" at bounding box center [47, 69] width 63 height 10
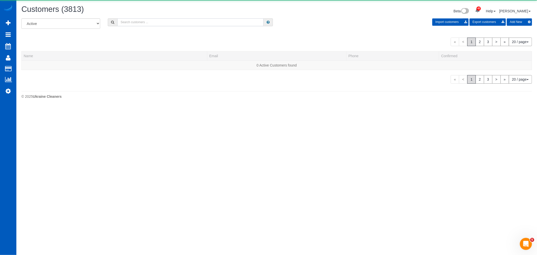
click at [140, 25] on input "text" at bounding box center [190, 22] width 146 height 8
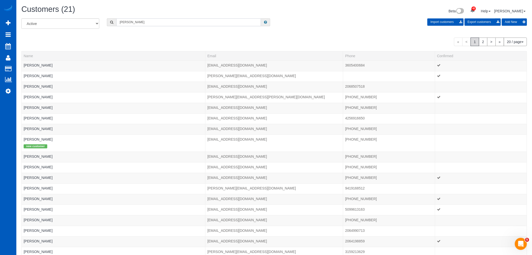
click at [141, 23] on input "amanda" at bounding box center [189, 22] width 145 height 8
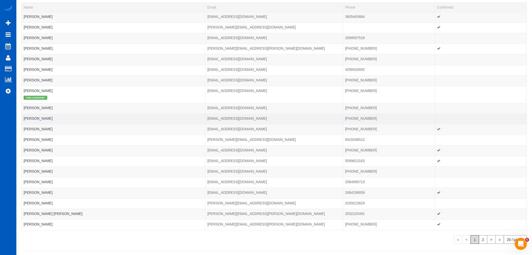
scroll to position [56, 0]
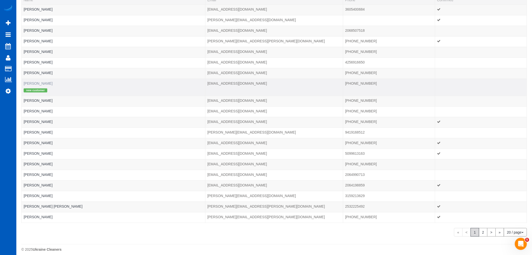
type input "amanda"
click at [39, 84] on link "Amanda Foster" at bounding box center [38, 83] width 29 height 4
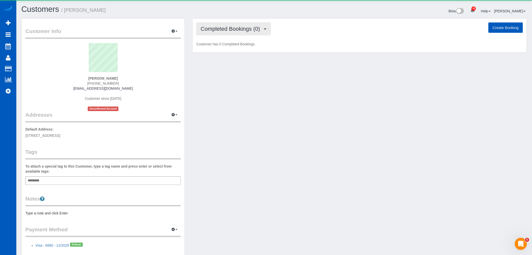
click at [219, 28] on span "Completed Bookings (0)" at bounding box center [232, 29] width 62 height 6
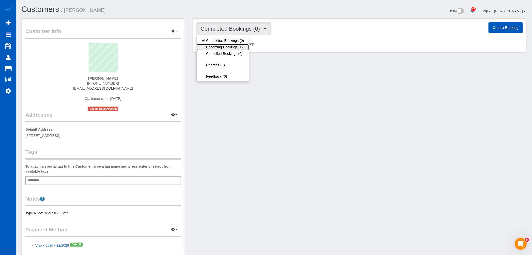
click at [222, 49] on link "Upcoming Bookings (1)" at bounding box center [223, 47] width 52 height 7
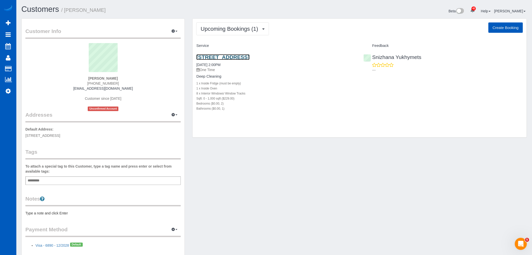
click at [217, 56] on link "3106 W Trinity Pl, Spokane, WA 99224" at bounding box center [223, 57] width 53 height 6
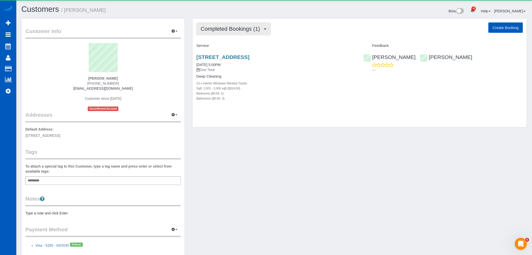
click at [216, 23] on button "Completed Bookings (1)" at bounding box center [234, 28] width 74 height 13
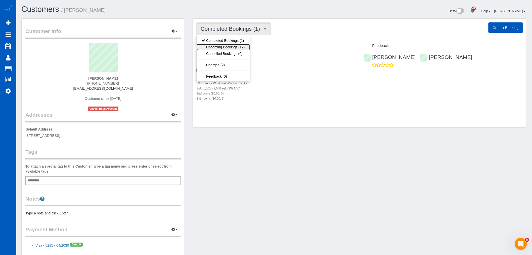
click at [227, 46] on link "Upcoming Bookings (12)" at bounding box center [223, 47] width 53 height 7
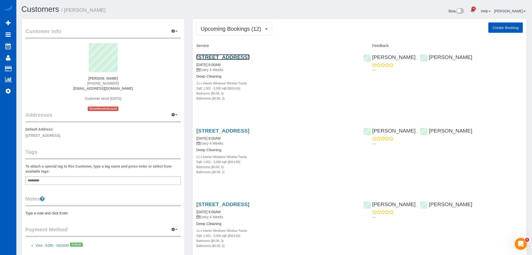
click at [228, 56] on link "[STREET_ADDRESS]" at bounding box center [223, 57] width 53 height 6
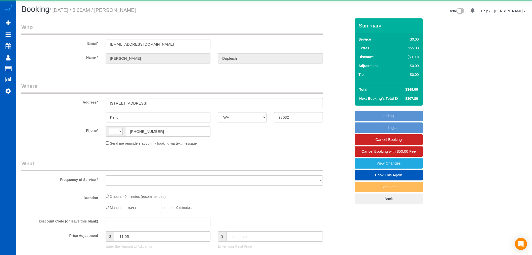
select select "WA"
select select "string:[GEOGRAPHIC_DATA]"
select select "object:1145"
select select "string:fspay-2400c781-ea61-44cd-9d94-e609ca26bd03"
select select "199"
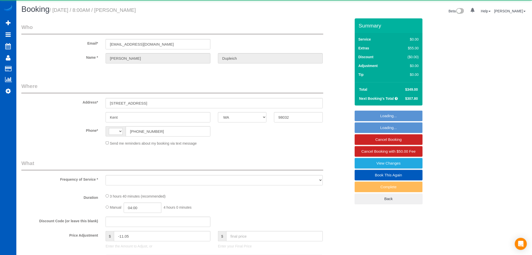
select select "1501"
select select "3"
select select "2"
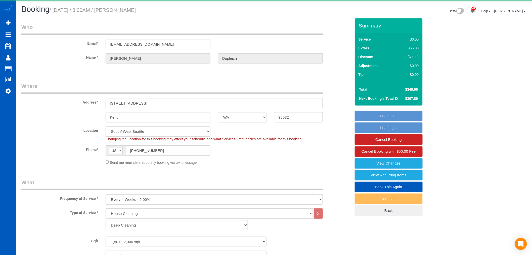
select select "spot1"
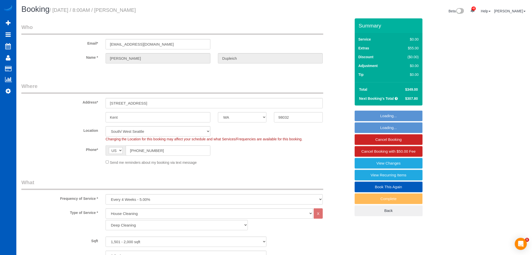
select select "object:1209"
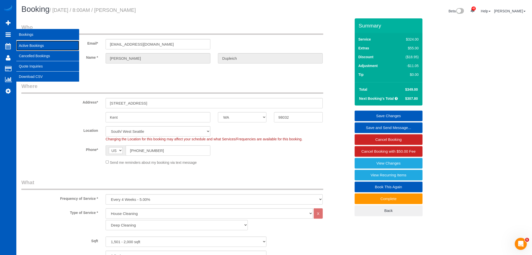
click at [29, 45] on link "Active Bookings" at bounding box center [47, 46] width 63 height 10
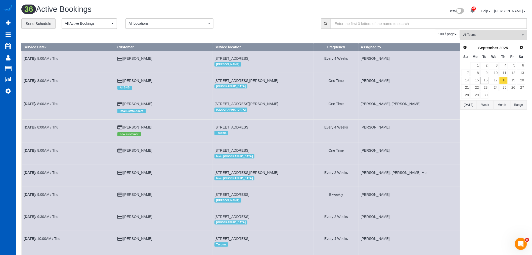
click at [522, 47] on span "Next" at bounding box center [522, 47] width 4 height 4
click at [485, 78] on link "14" at bounding box center [485, 80] width 8 height 7
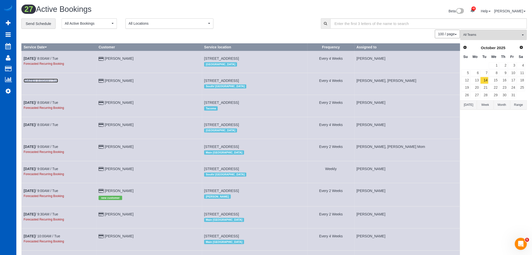
click at [45, 81] on link "[DATE] 8:00AM / Tue" at bounding box center [41, 81] width 34 height 4
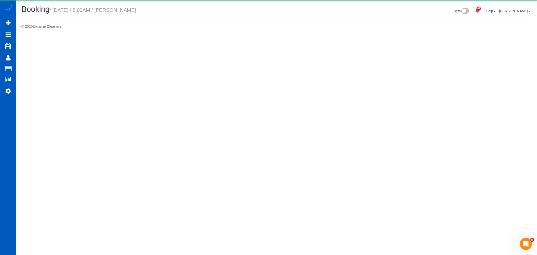
select select "WA"
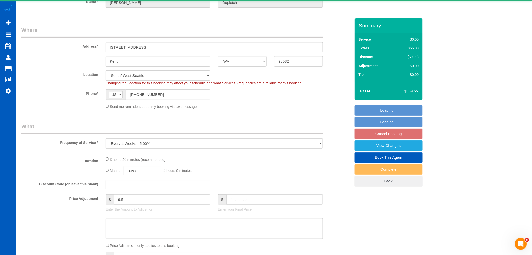
select select "object:3133"
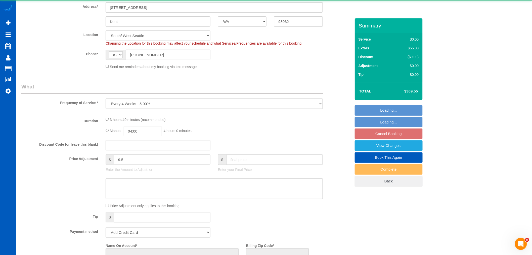
select select "string:fspay-2400c781-ea61-44cd-9d94-e609ca26bd03"
select select "199"
select select "1501"
select select "3"
select select "2"
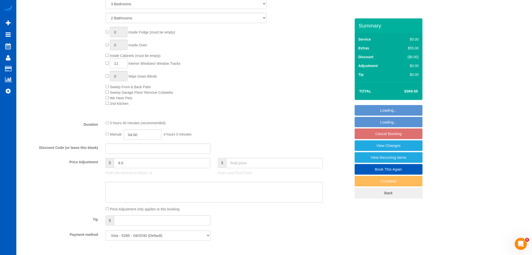
select select "spot12"
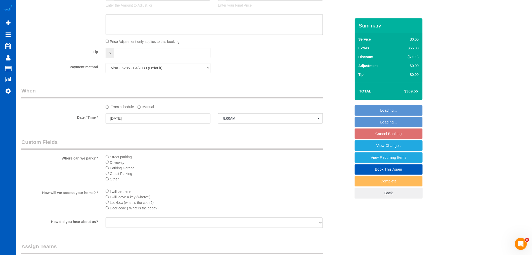
select select "1501"
select select "3"
select select "2"
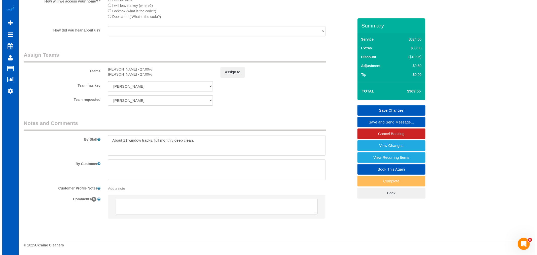
scroll to position [590, 0]
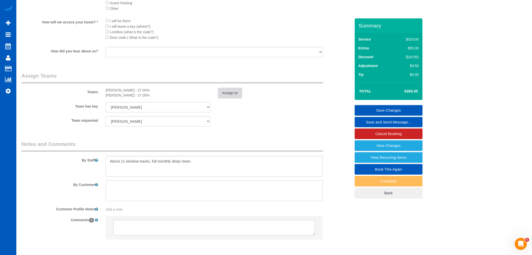
click at [230, 98] on button "Assign to" at bounding box center [230, 93] width 24 height 11
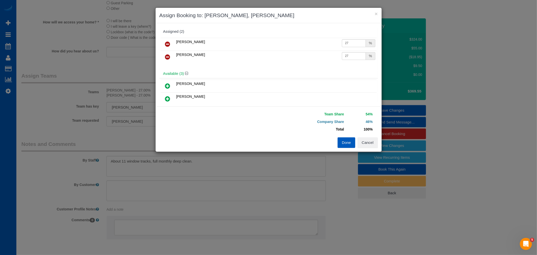
click at [165, 42] on link at bounding box center [168, 44] width 12 height 10
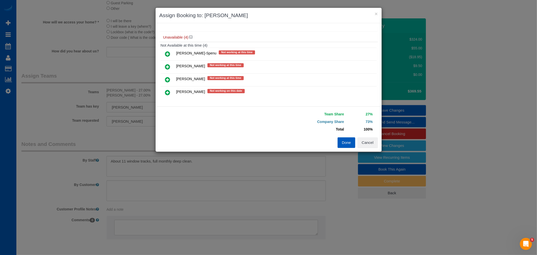
scroll to position [98, 0]
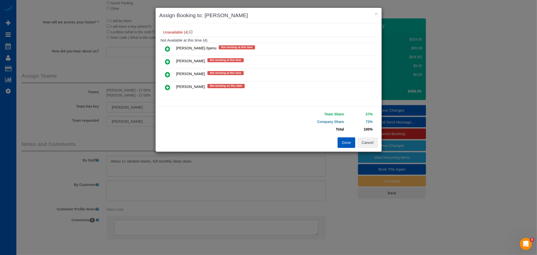
click at [167, 71] on icon at bounding box center [167, 74] width 5 height 6
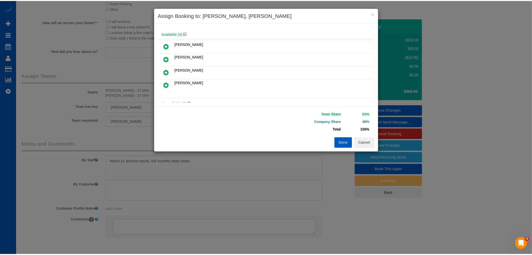
scroll to position [0, 0]
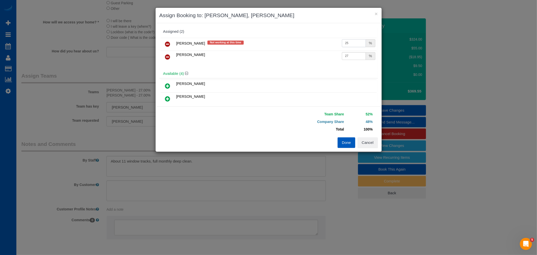
click at [344, 43] on input "25" at bounding box center [354, 43] width 24 height 8
drag, startPoint x: 343, startPoint y: 43, endPoint x: 349, endPoint y: 43, distance: 5.8
click at [349, 43] on input "25" at bounding box center [354, 43] width 24 height 8
type input "27"
click at [344, 137] on div "Team Share 54% Company Share 46% Total 100% Warning: The Company share is 0%. I…" at bounding box center [322, 123] width 109 height 27
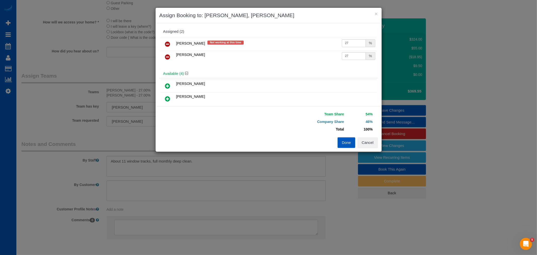
click at [341, 143] on button "Done" at bounding box center [346, 142] width 18 height 11
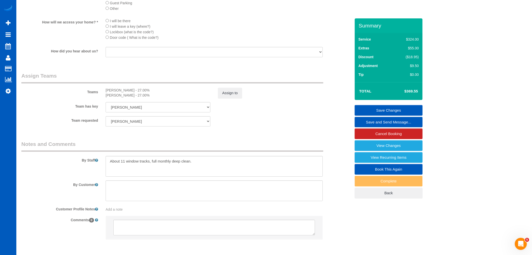
click at [374, 108] on link "Save Changes" at bounding box center [389, 110] width 68 height 11
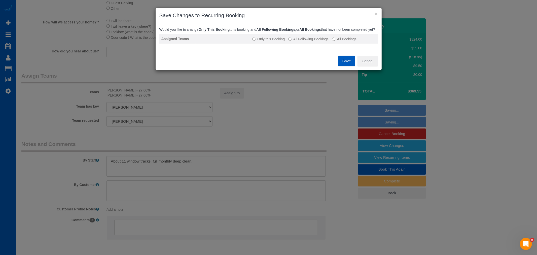
click at [301, 42] on label "All Following Bookings" at bounding box center [308, 38] width 40 height 5
click at [343, 66] on button "Save" at bounding box center [346, 61] width 17 height 11
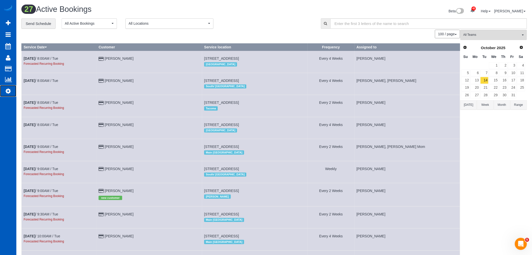
click at [8, 93] on icon at bounding box center [8, 91] width 5 height 6
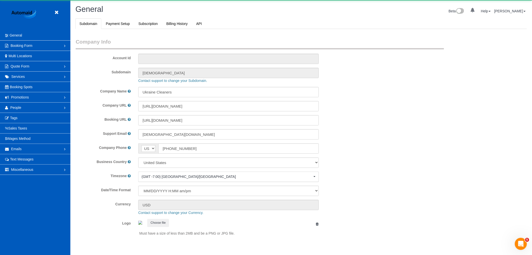
scroll to position [1100, 532]
select select "1"
click at [23, 108] on link "People" at bounding box center [35, 107] width 70 height 10
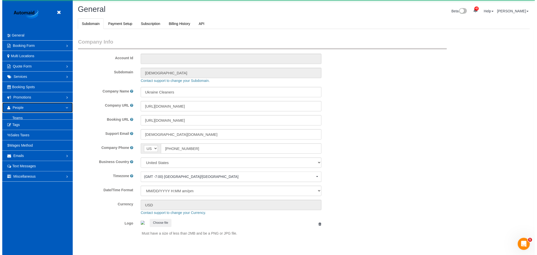
scroll to position [0, 0]
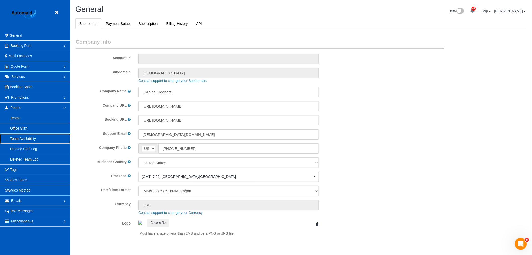
click at [36, 137] on link "Team Availability" at bounding box center [35, 138] width 70 height 10
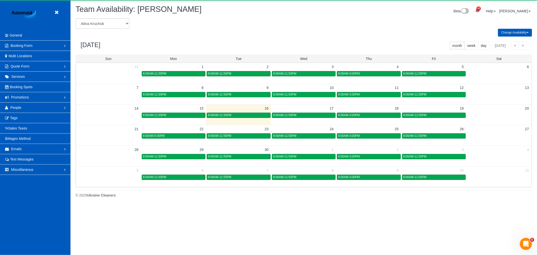
scroll to position [205, 537]
click at [98, 27] on select "[PERSON_NAME] [PERSON_NAME] [PERSON_NAME] [PERSON_NAME] [PERSON_NAME] [PERSON_N…" at bounding box center [102, 23] width 54 height 10
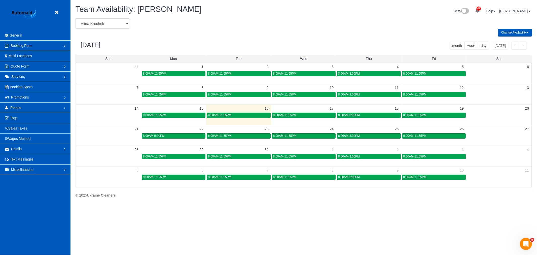
scroll to position [0, 0]
select select "number:1496"
click at [75, 19] on select "[PERSON_NAME] [PERSON_NAME] [PERSON_NAME] [PERSON_NAME] [PERSON_NAME] [PERSON_N…" at bounding box center [102, 23] width 54 height 10
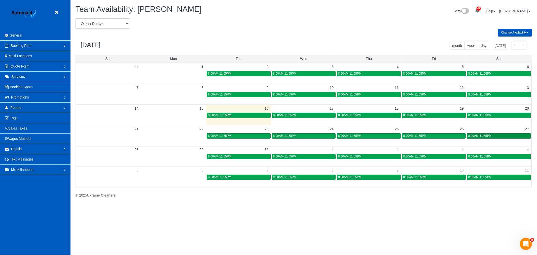
click at [517, 134] on link "8:00AM-11:55PM" at bounding box center [499, 135] width 64 height 5
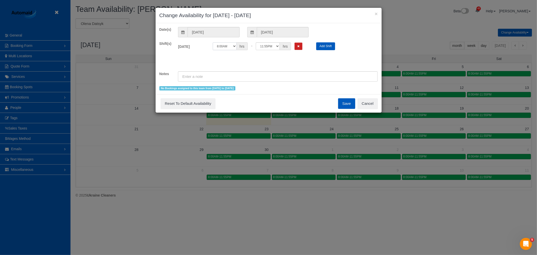
click at [231, 45] on select "12:00AM 12:05AM 12:10AM 12:15AM 12:20AM 12:25AM 12:30AM 12:35AM 12:40AM 12:45AM…" at bounding box center [225, 46] width 24 height 8
select select "string:16:00"
click at [213, 42] on select "12:00AM 12:05AM 12:10AM 12:15AM 12:20AM 12:25AM 12:30AM 12:35AM 12:40AM 12:45AM…" at bounding box center [225, 46] width 24 height 8
click at [349, 104] on button "Save" at bounding box center [346, 103] width 17 height 11
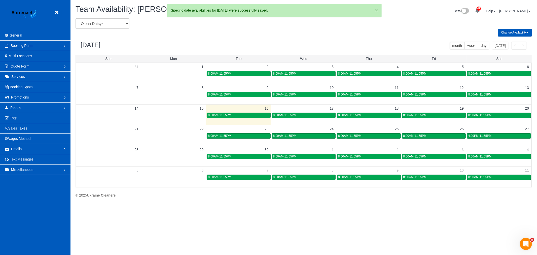
click at [64, 15] on header "Beta" at bounding box center [35, 15] width 70 height 30
drag, startPoint x: 64, startPoint y: 15, endPoint x: 53, endPoint y: 12, distance: 11.1
click at [61, 15] on header "Beta" at bounding box center [35, 15] width 70 height 30
click at [53, 12] on header "Beta" at bounding box center [35, 15] width 70 height 30
click at [59, 12] on icon at bounding box center [56, 12] width 6 height 6
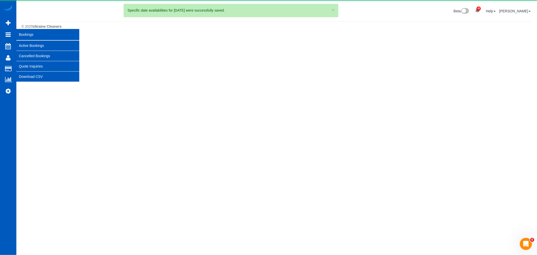
scroll to position [25126, 24626]
click at [6, 33] on icon at bounding box center [8, 34] width 5 height 6
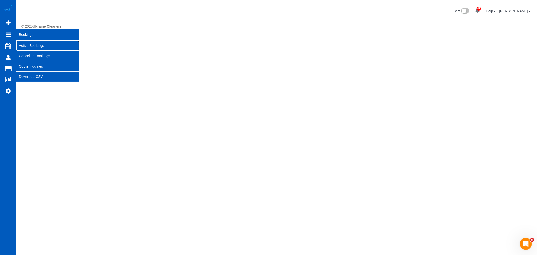
click at [36, 44] on link "Active Bookings" at bounding box center [47, 46] width 63 height 10
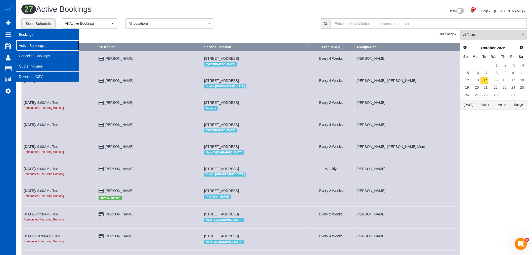
click at [29, 46] on link "Active Bookings" at bounding box center [47, 46] width 63 height 10
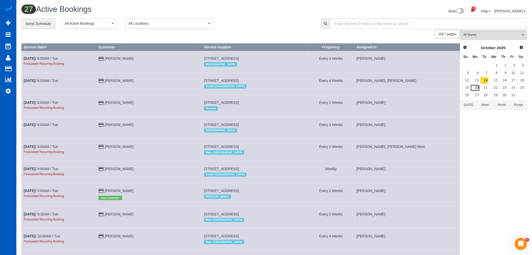
click at [476, 91] on link "20" at bounding box center [475, 87] width 9 height 7
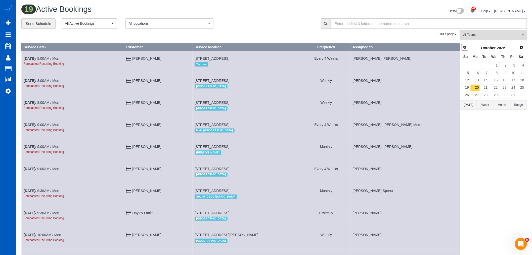
click at [463, 44] on link "Prev" at bounding box center [465, 47] width 7 height 7
click at [474, 85] on link "22" at bounding box center [475, 87] width 9 height 7
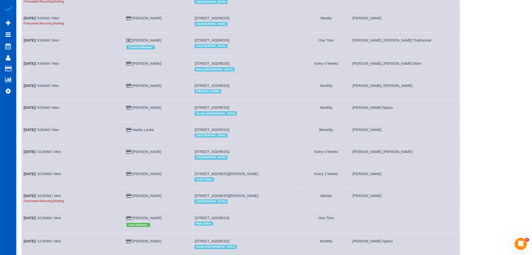
scroll to position [140, 0]
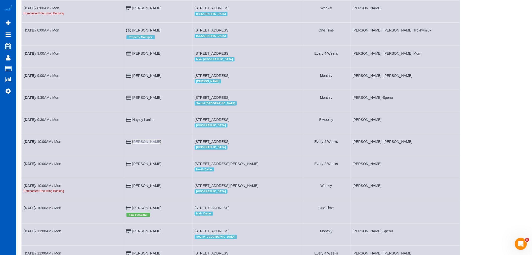
click at [153, 143] on link "[PERSON_NAME]" at bounding box center [146, 141] width 29 height 4
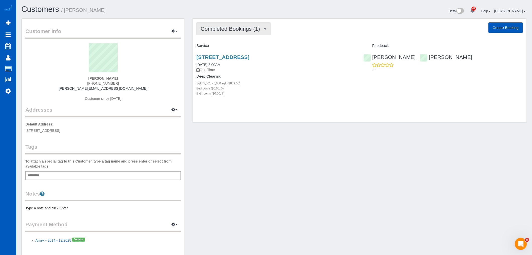
click at [215, 34] on button "Completed Bookings (1)" at bounding box center [234, 28] width 74 height 13
click at [218, 47] on link "Upcoming Bookings (12)" at bounding box center [223, 47] width 53 height 7
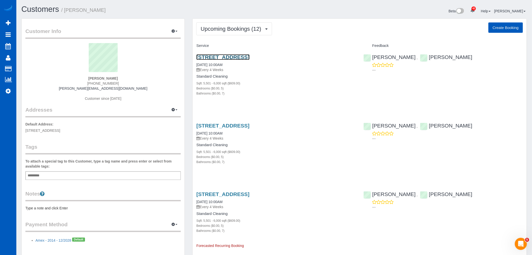
click at [217, 56] on link "[STREET_ADDRESS]" at bounding box center [223, 57] width 53 height 6
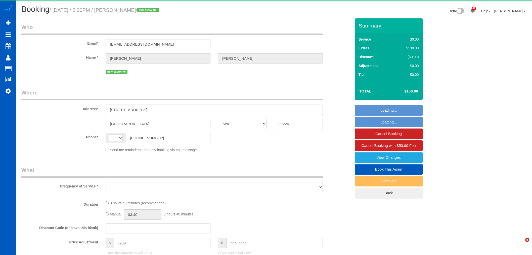
select select "WA"
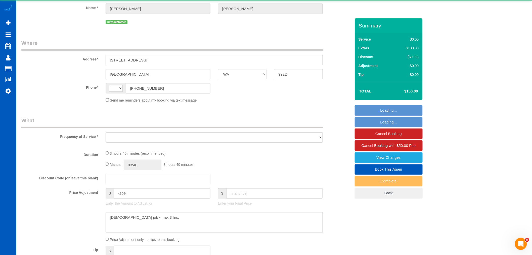
select select "string:[GEOGRAPHIC_DATA]"
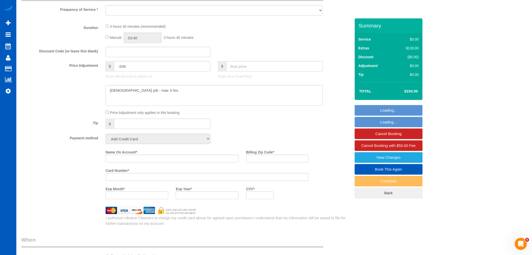
select select "object:1102"
select select "string:fspay-d9b91b29-2795-4119-97d0-cff69db9f465"
select select "199"
select select "2"
select select "spot1"
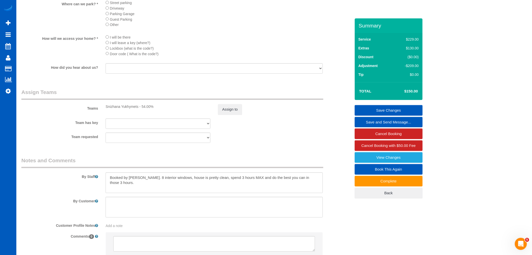
scroll to position [587, 0]
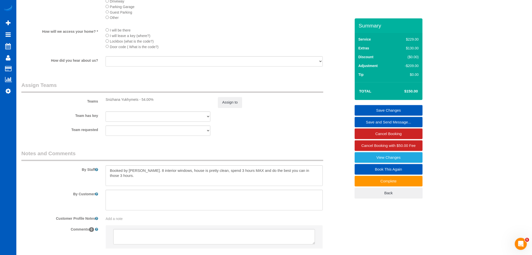
click at [233, 157] on legend "Notes and Comments" at bounding box center [172, 154] width 302 height 11
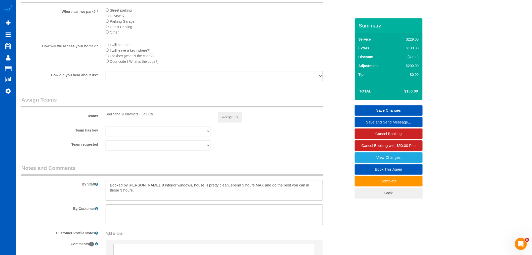
scroll to position [625, 0]
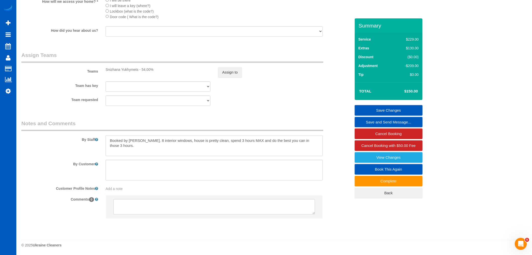
click at [307, 149] on textarea at bounding box center [214, 145] width 217 height 21
click at [316, 148] on textarea at bounding box center [214, 145] width 217 height 21
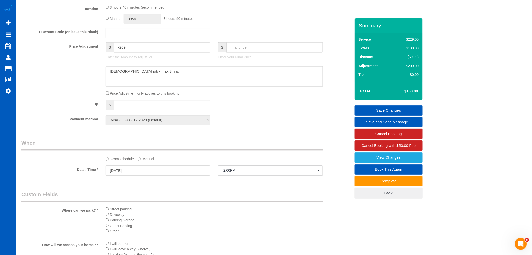
scroll to position [373, 0]
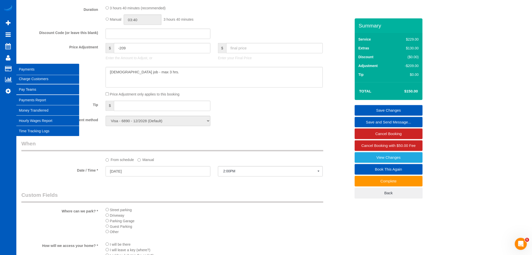
type textarea "Booked by [PERSON_NAME]. 8 interior windows, house is pretty clean, spend 3 hou…"
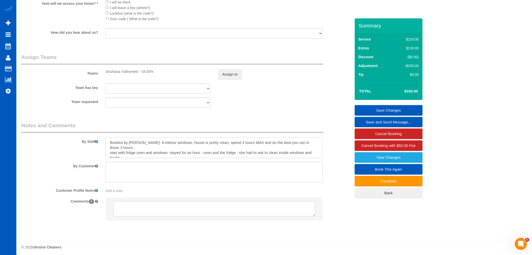
scroll to position [625, 0]
click at [156, 161] on textarea at bounding box center [214, 170] width 217 height 21
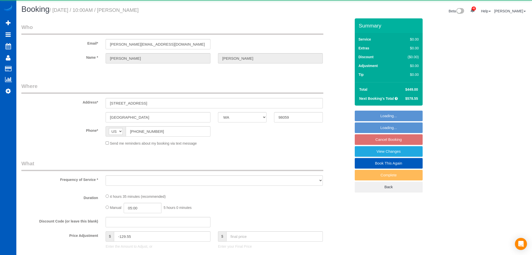
select select "WA"
select select "object:1148"
select select "string:fspay-2a6b199e-6f8a-43e7-a575-d90cc4b7d470"
select select "199"
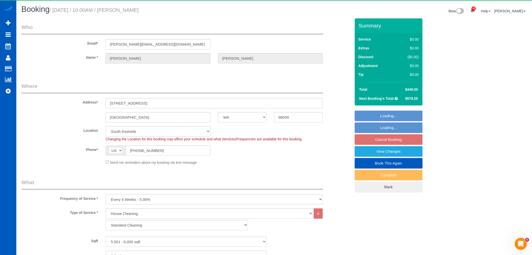
select select "5501"
select select "5"
select select "7"
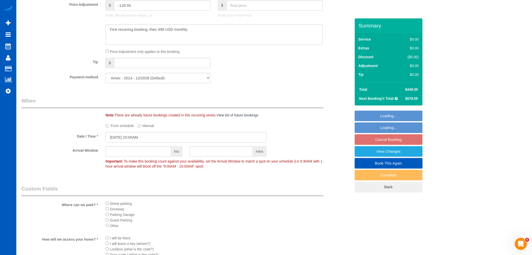
scroll to position [419, 0]
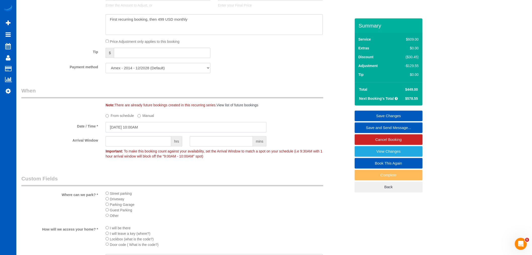
click at [142, 127] on input "09/22/2025 10:00AM" at bounding box center [186, 127] width 161 height 10
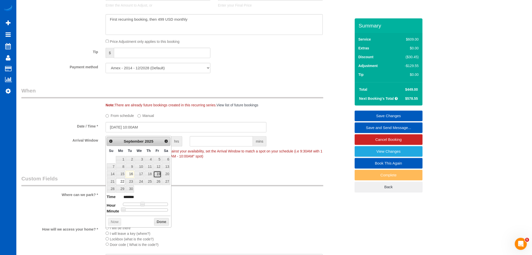
click at [155, 173] on link "19" at bounding box center [157, 174] width 8 height 7
type input "09/19/2025 9:00AM"
type input "******"
type input "09/19/2025 8:00AM"
type input "******"
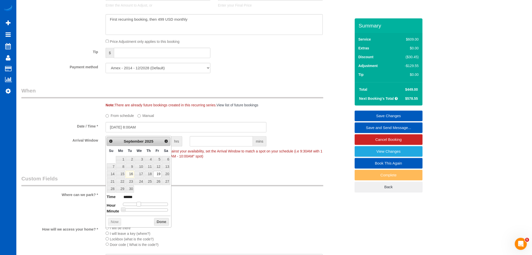
type input "09/19/2025 9:00AM"
type input "******"
click at [142, 205] on span at bounding box center [140, 204] width 5 height 5
click at [160, 221] on button "Done" at bounding box center [161, 222] width 15 height 8
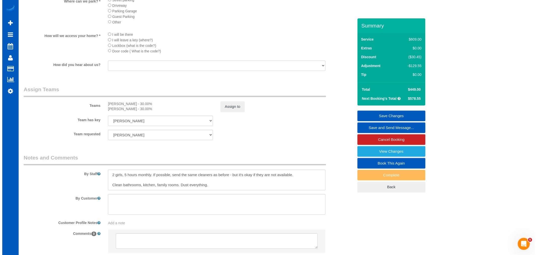
scroll to position [615, 0]
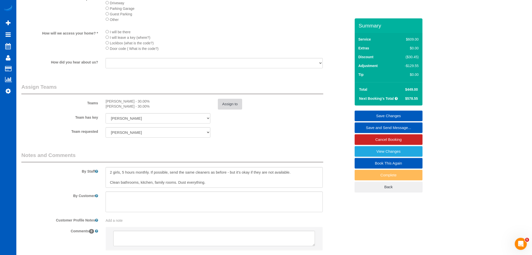
click at [227, 109] on button "Assign to" at bounding box center [230, 104] width 24 height 11
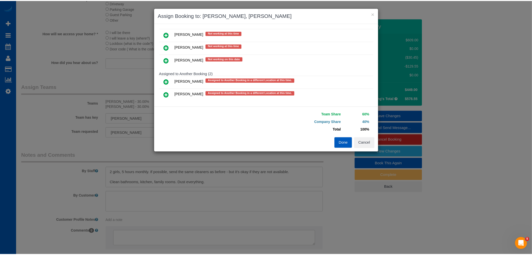
scroll to position [157, 0]
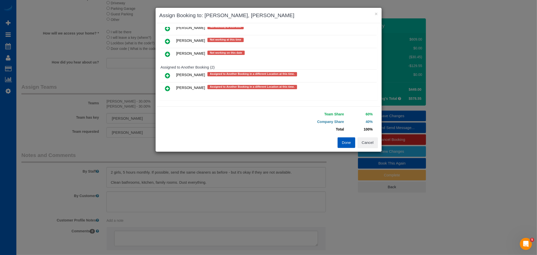
click at [346, 139] on button "Done" at bounding box center [346, 142] width 18 height 11
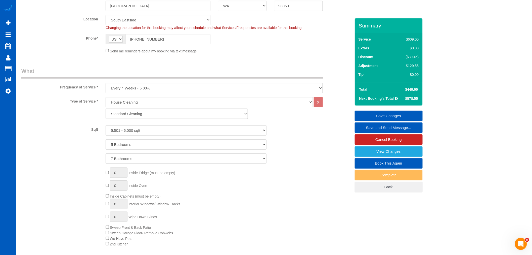
scroll to position [84, 0]
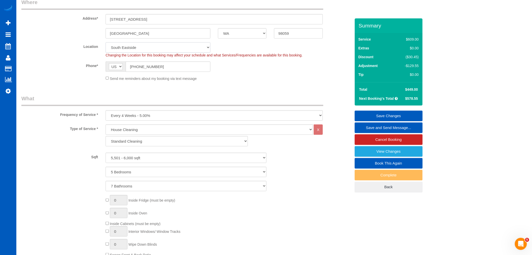
click at [130, 43] on select "North Seattle Atlanta GA Denver Everett Fort Worth TX Las Vegas Main Dallas Mai…" at bounding box center [158, 47] width 105 height 10
select select "8"
click at [106, 42] on select "North Seattle Atlanta GA Denver Everett Fort Worth TX Las Vegas Main Dallas Mai…" at bounding box center [158, 47] width 105 height 10
select select "object:1636"
select select "5501"
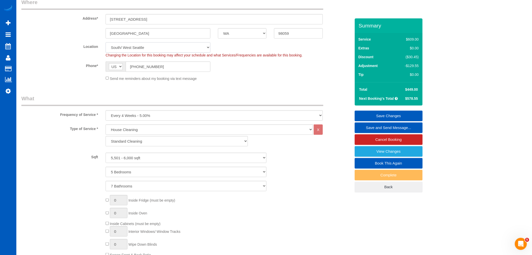
select select "5"
select select "7"
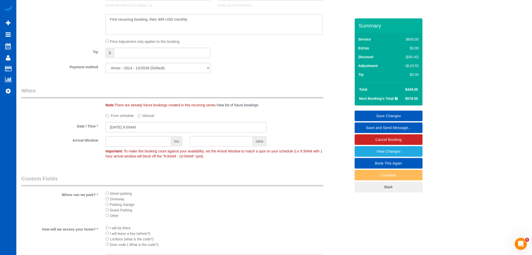
scroll to position [559, 0]
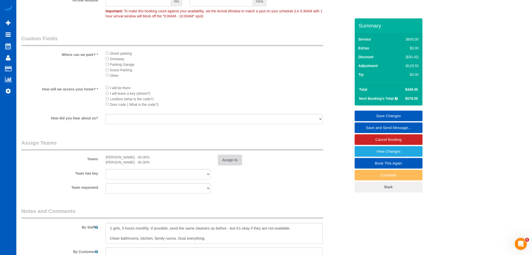
click at [224, 165] on button "Assign to" at bounding box center [230, 160] width 24 height 11
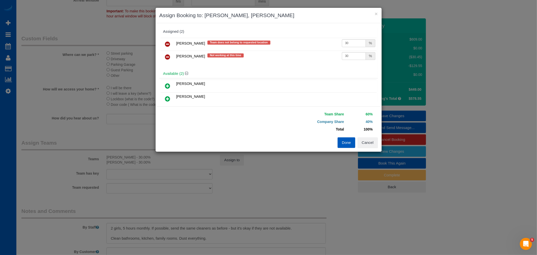
click at [166, 57] on icon at bounding box center [167, 57] width 5 height 6
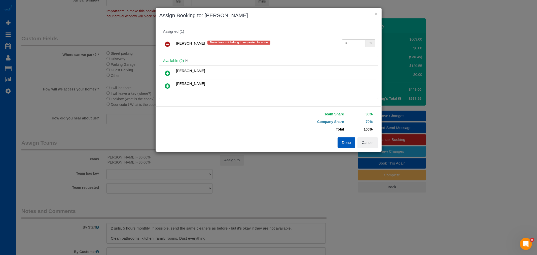
click at [166, 46] on icon at bounding box center [167, 44] width 5 height 6
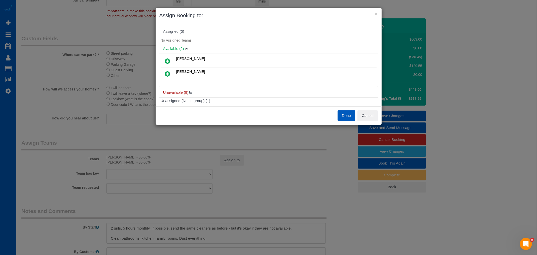
click at [166, 61] on icon at bounding box center [167, 61] width 5 height 6
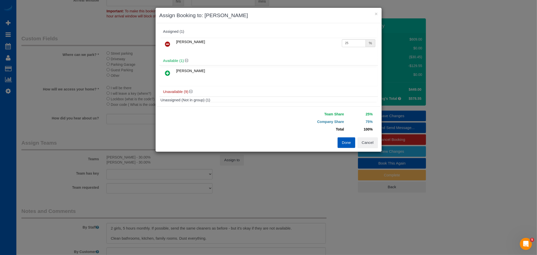
click at [169, 74] on icon at bounding box center [167, 73] width 5 height 6
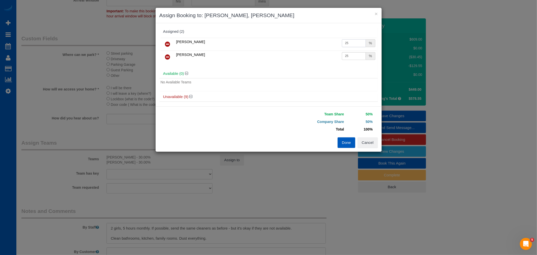
drag, startPoint x: 348, startPoint y: 44, endPoint x: 317, endPoint y: 39, distance: 31.6
click at [317, 39] on tr "Alina Kruchok 25 %" at bounding box center [269, 44] width 216 height 13
type input "30"
drag, startPoint x: 350, startPoint y: 56, endPoint x: 271, endPoint y: 55, distance: 79.0
click at [271, 55] on tr "Oksana Milisevych 25 %" at bounding box center [269, 57] width 216 height 13
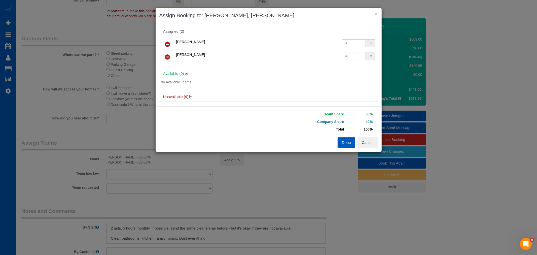
type input "30"
click at [341, 140] on button "Done" at bounding box center [346, 142] width 18 height 11
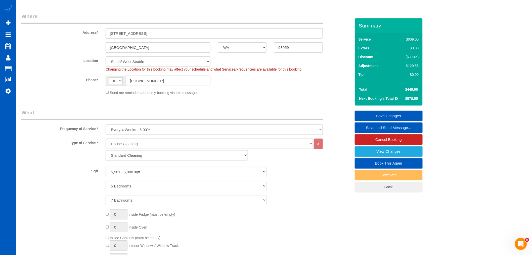
scroll to position [56, 0]
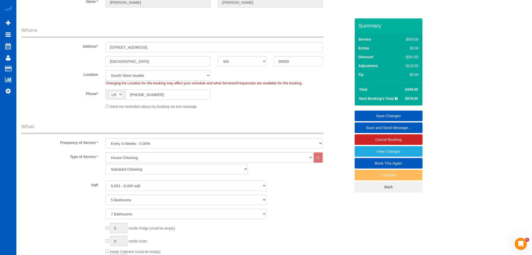
click at [400, 113] on link "Save Changes" at bounding box center [389, 115] width 68 height 11
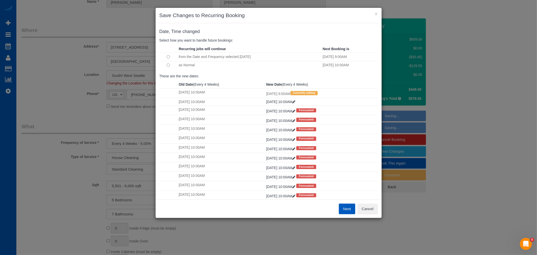
click at [341, 207] on button "Next" at bounding box center [347, 208] width 16 height 11
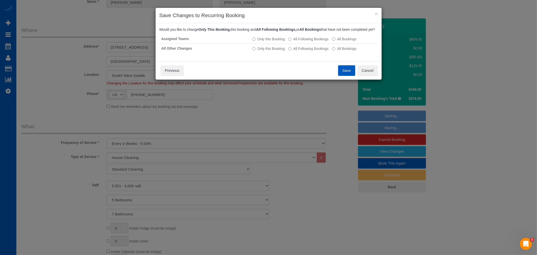
click at [349, 75] on button "Save" at bounding box center [346, 70] width 17 height 11
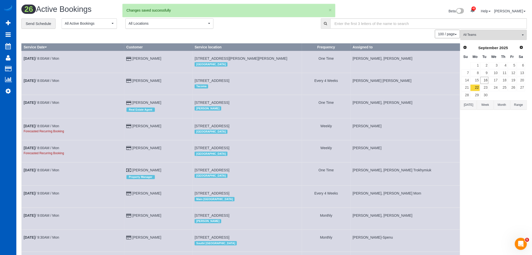
click at [499, 81] on td "18" at bounding box center [503, 79] width 9 height 7
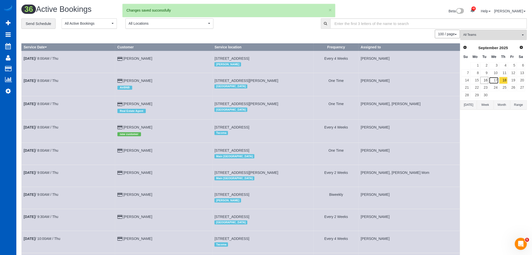
click at [496, 81] on link "17" at bounding box center [494, 80] width 10 height 7
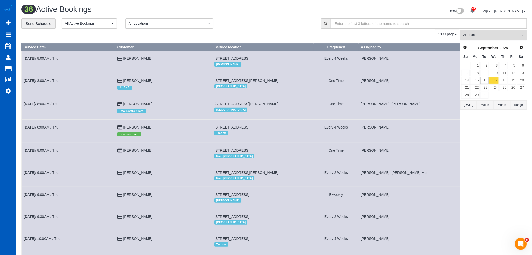
click at [480, 38] on button "All Teams" at bounding box center [494, 35] width 67 height 10
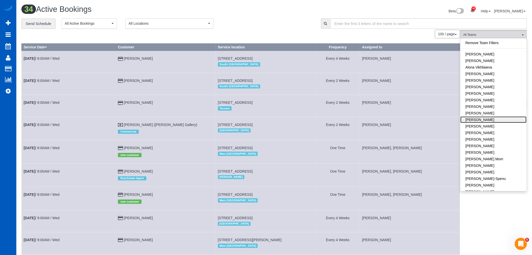
click at [483, 119] on link "Dominika Markovets" at bounding box center [494, 119] width 66 height 7
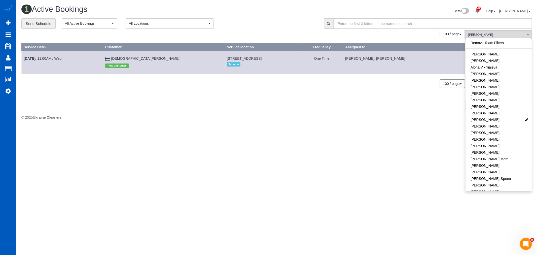
click at [296, 121] on footer "© 2025 Ukraine Cleaners" at bounding box center [276, 117] width 510 height 10
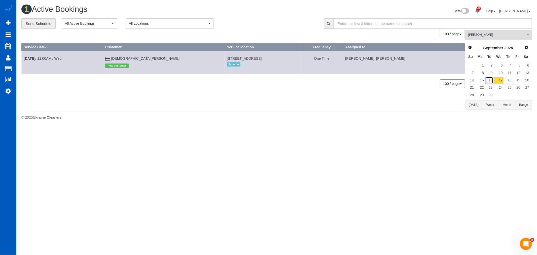
click at [491, 80] on link "16" at bounding box center [489, 80] width 8 height 7
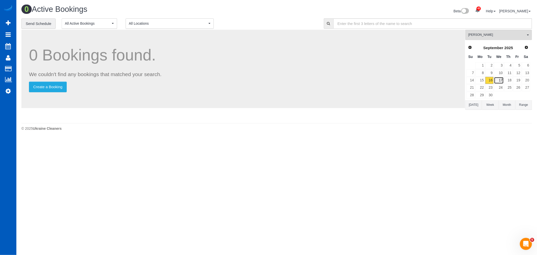
click at [501, 79] on link "17" at bounding box center [499, 80] width 10 height 7
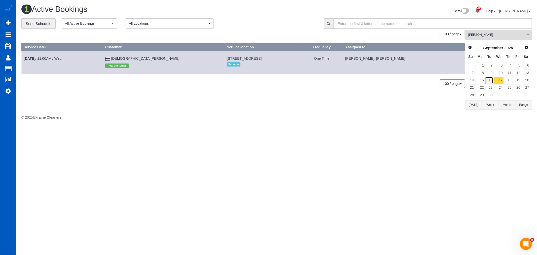
click at [485, 81] on link "16" at bounding box center [489, 80] width 8 height 7
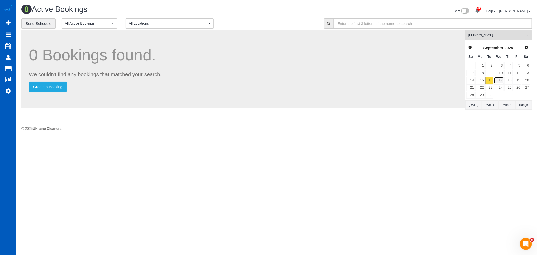
click at [499, 79] on link "17" at bounding box center [499, 80] width 10 height 7
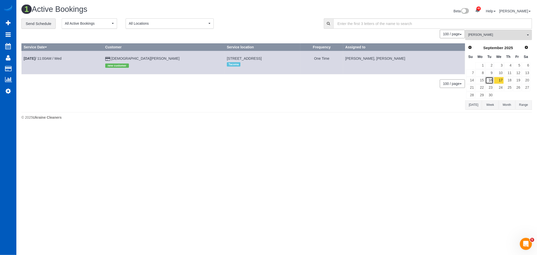
click at [489, 81] on link "16" at bounding box center [489, 80] width 8 height 7
click at [489, 37] on span "Dominika Markovets" at bounding box center [496, 35] width 57 height 4
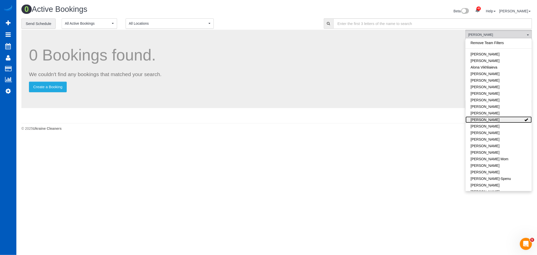
click at [502, 118] on link "Dominika Markovets" at bounding box center [498, 119] width 66 height 7
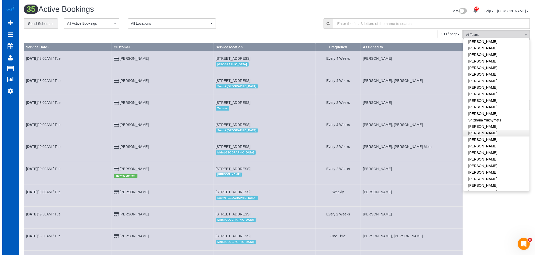
scroll to position [256, 0]
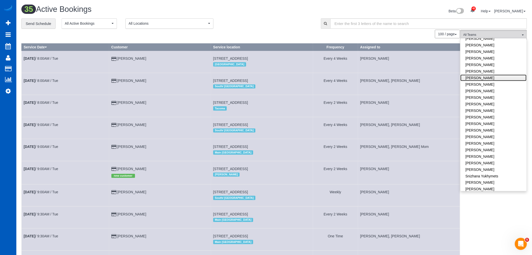
click at [488, 74] on link "Oksana Milisevych" at bounding box center [494, 77] width 66 height 7
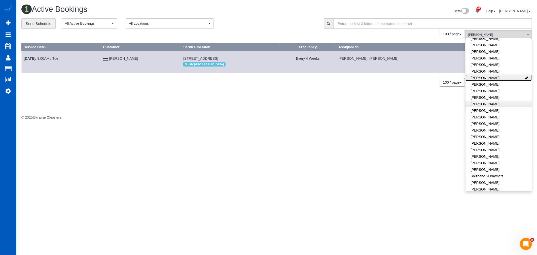
drag, startPoint x: 488, startPoint y: 73, endPoint x: 489, endPoint y: 100, distance: 27.0
click at [493, 99] on ul "Remove Team Filters Alina Kruchok Alona Tarasiuk Alona Vikhliaieva Anastasiia D…" at bounding box center [498, 17] width 66 height 468
click at [368, 135] on body "42 Beta Your Notifications You have 0 alerts × You have 1 to charge for 09/14/2…" at bounding box center [268, 127] width 537 height 255
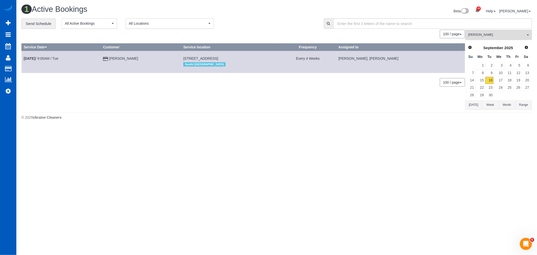
click at [410, 137] on body "42 Beta Your Notifications You have 0 alerts × You have 1 to charge for 09/14/2…" at bounding box center [268, 127] width 537 height 255
click at [499, 82] on link "17" at bounding box center [499, 80] width 10 height 7
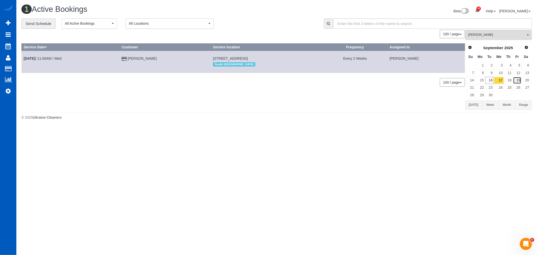
click at [518, 80] on link "19" at bounding box center [517, 80] width 8 height 7
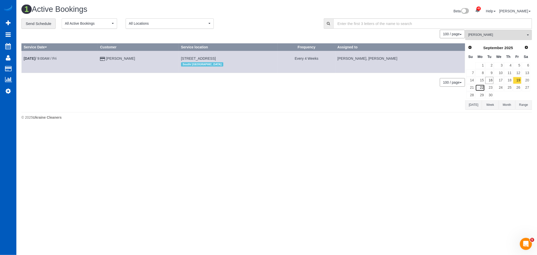
click at [480, 89] on link "22" at bounding box center [479, 87] width 9 height 7
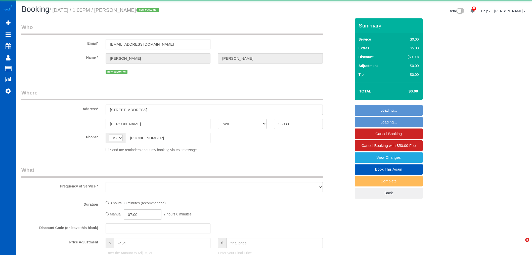
select select "WA"
select select "object:12317"
select select "string:fspay-34226f89-d512-4abe-8c2d-34e8c5202e7e"
select select "199"
select select "3001"
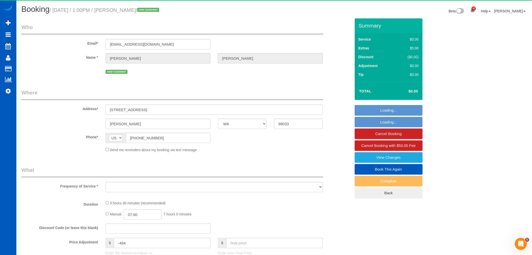
select select "5"
select select "4"
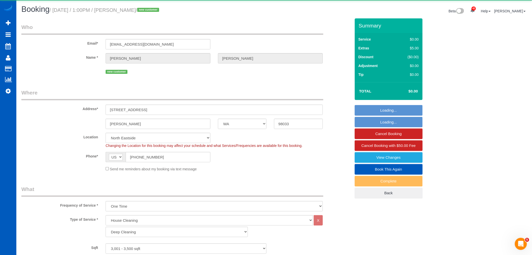
select select "object:12676"
select select "3001"
select select "5"
select select "4"
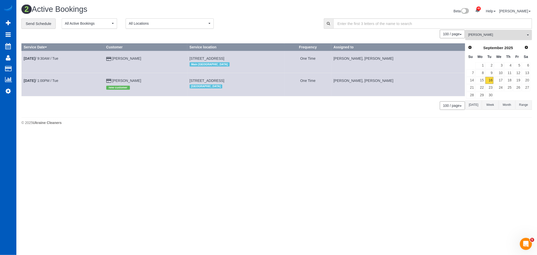
click at [484, 38] on button "[PERSON_NAME] All Teams" at bounding box center [498, 35] width 67 height 10
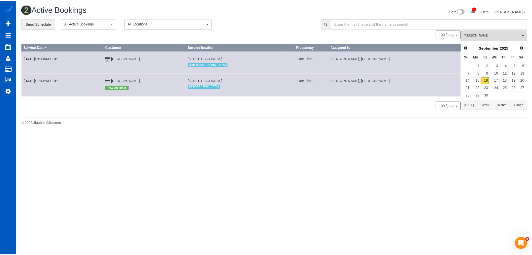
scroll to position [312, 0]
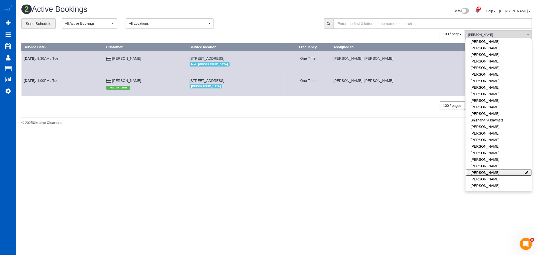
click at [509, 169] on link "[PERSON_NAME]" at bounding box center [498, 172] width 66 height 7
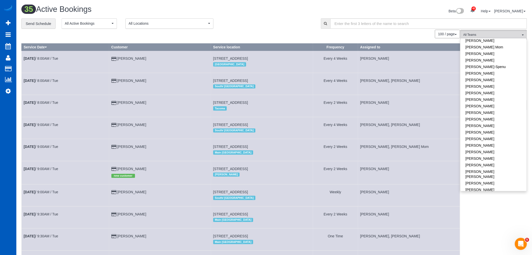
scroll to position [140, 0]
click at [491, 111] on link "[PERSON_NAME]" at bounding box center [494, 110] width 66 height 7
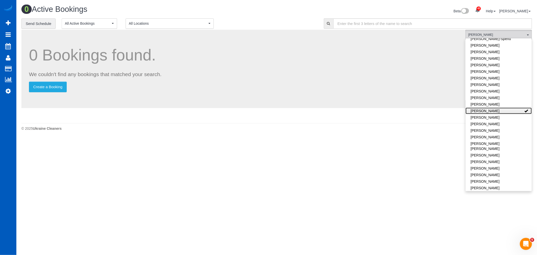
click at [491, 111] on link "[PERSON_NAME]" at bounding box center [498, 110] width 66 height 7
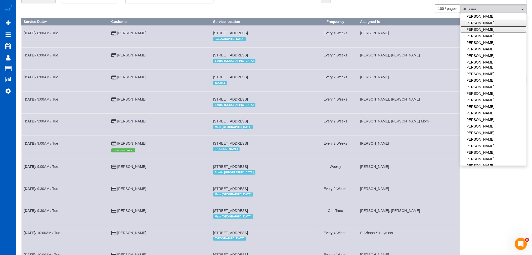
scroll to position [0, 0]
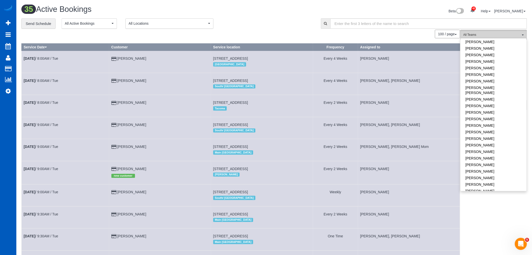
click at [493, 33] on span "All Teams" at bounding box center [492, 35] width 57 height 4
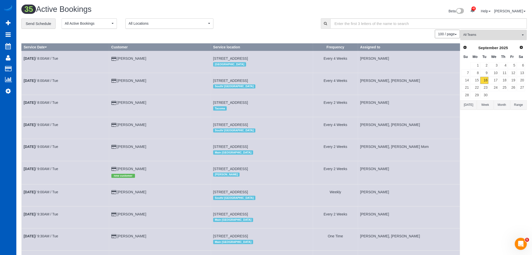
click at [481, 33] on button "All Teams" at bounding box center [494, 35] width 67 height 10
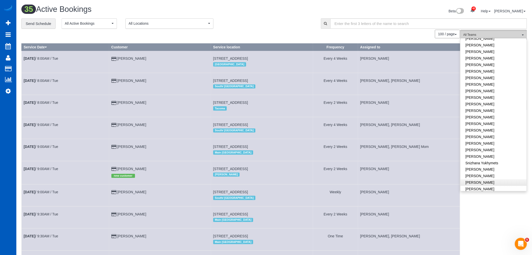
scroll to position [307, 0]
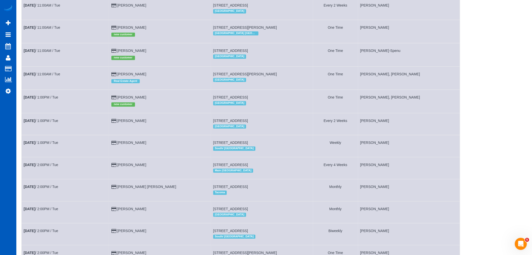
scroll to position [447, 0]
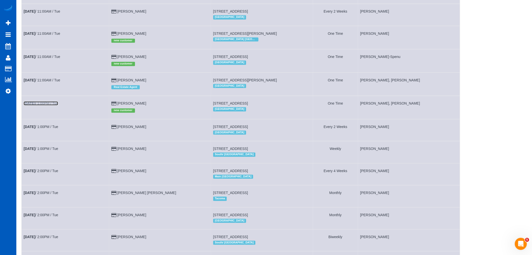
click at [40, 105] on link "[DATE] 1:00PM / Tue" at bounding box center [41, 103] width 34 height 4
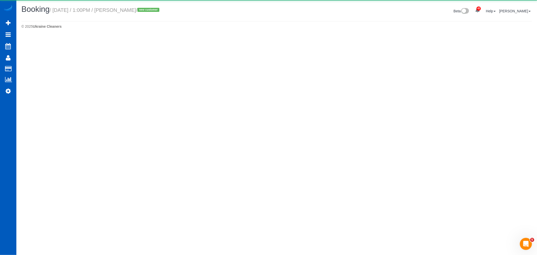
select select "WA"
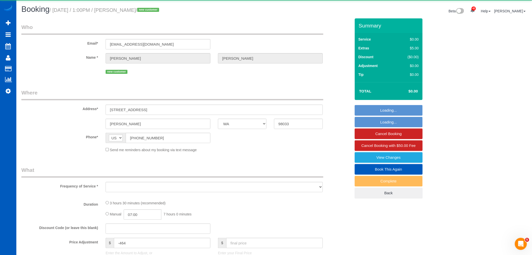
select select "string:fspay-34226f89-d512-4abe-8c2d-34e8c5202e7e"
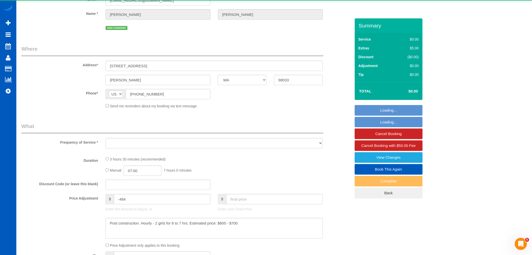
select select "object:14278"
select select "199"
select select "3001"
select select "5"
select select "4"
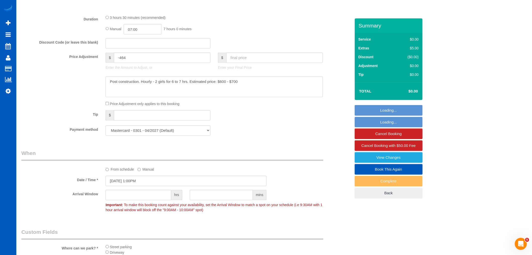
select select "object:14651"
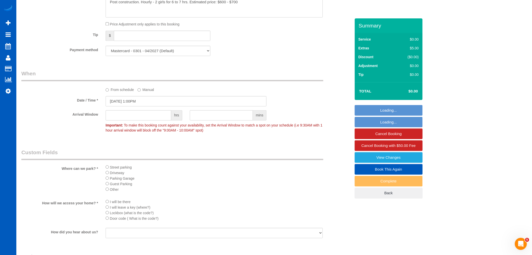
select select "3001"
select select "5"
select select "4"
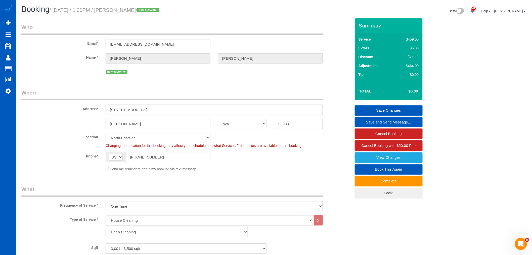
click at [133, 75] on div "new customer" at bounding box center [214, 71] width 217 height 8
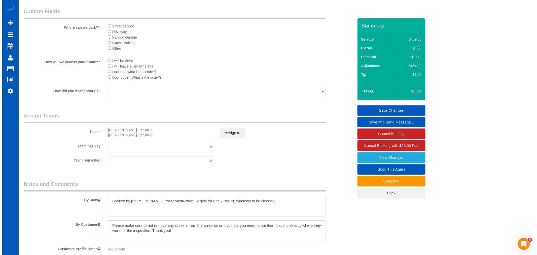
scroll to position [587, 0]
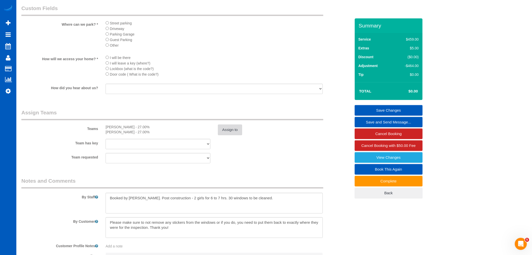
click at [236, 135] on button "Assign to" at bounding box center [230, 129] width 24 height 11
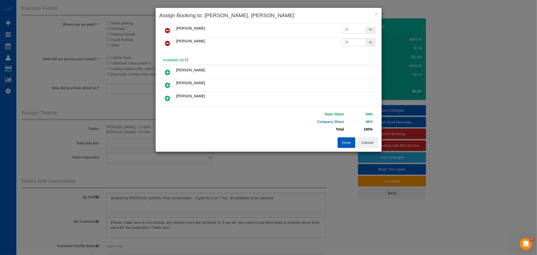
scroll to position [0, 0]
click at [366, 139] on button "Cancel" at bounding box center [367, 142] width 20 height 11
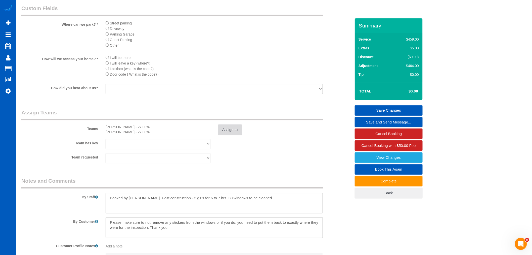
click at [227, 135] on button "Assign to" at bounding box center [230, 129] width 24 height 11
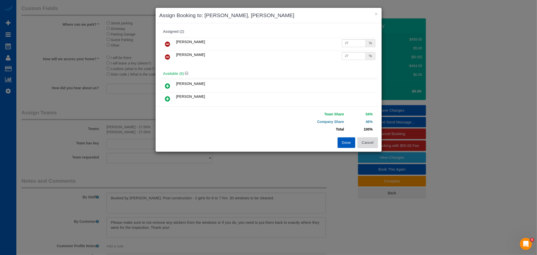
click at [369, 145] on button "Cancel" at bounding box center [367, 142] width 20 height 11
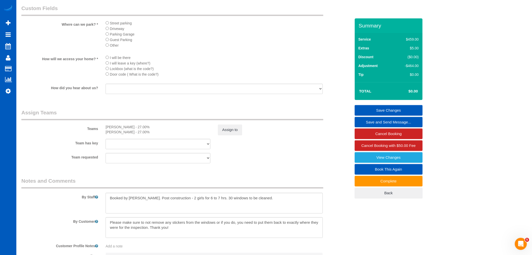
click at [244, 135] on div "Assign to" at bounding box center [270, 129] width 112 height 11
click at [239, 135] on button "Assign to" at bounding box center [230, 129] width 24 height 11
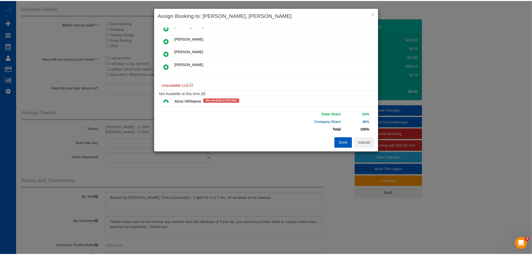
scroll to position [56, 0]
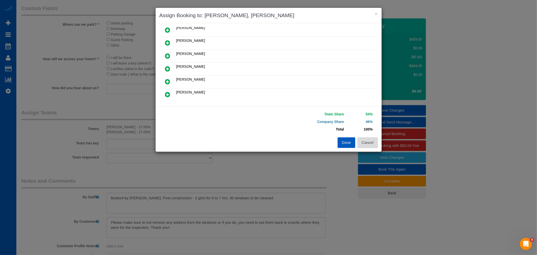
click at [364, 138] on button "Cancel" at bounding box center [367, 142] width 20 height 11
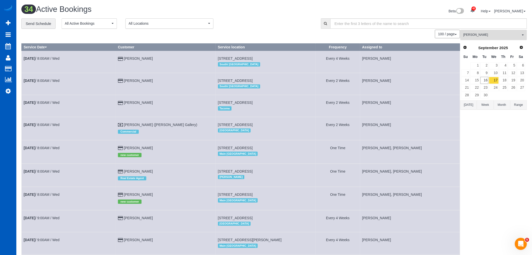
click at [487, 30] on button "[PERSON_NAME] All Teams" at bounding box center [494, 35] width 67 height 10
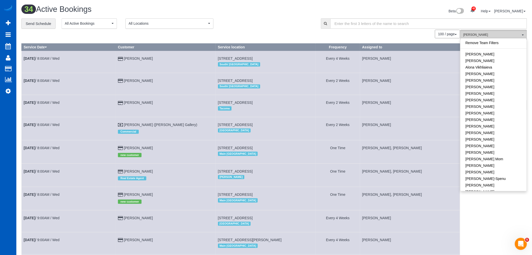
scroll to position [273, 0]
click at [513, 117] on link "[PERSON_NAME]" at bounding box center [494, 120] width 66 height 7
click at [492, 61] on link "[PERSON_NAME]" at bounding box center [494, 60] width 66 height 7
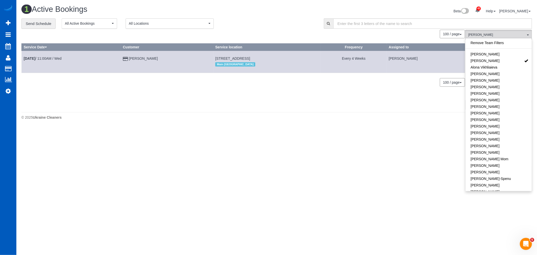
click at [258, 112] on div "1 Active Bookings Beta 42 Your Notifications You have 0 alerts × You have 1 to …" at bounding box center [276, 63] width 520 height 127
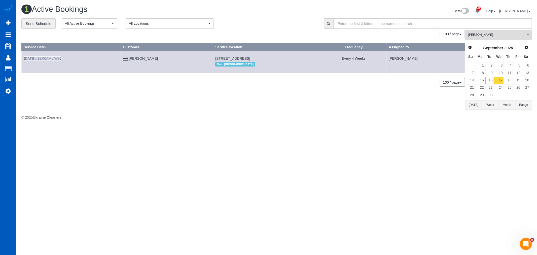
click at [59, 57] on link "[DATE] 11:00AM / Wed" at bounding box center [43, 58] width 38 height 4
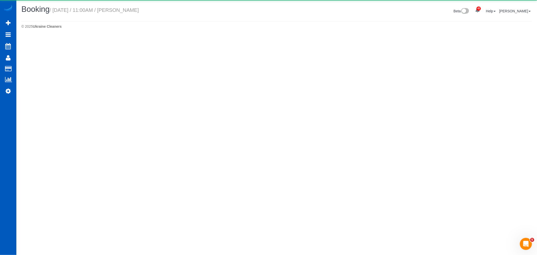
select select "WA"
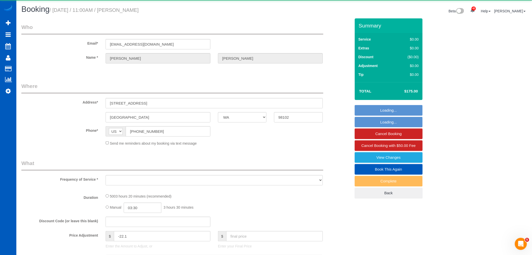
select select "object:17469"
select select "string:fspay-703ad74c-8d45-40a0-9b0c-eeebbbd15cad"
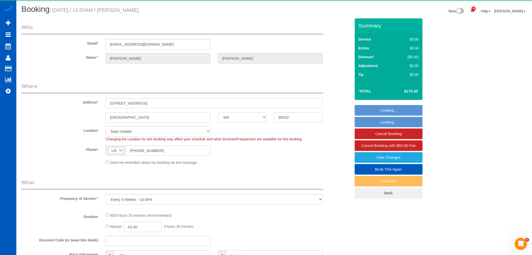
select select "object:17651"
select select "2001"
select select "2"
select select "spot92"
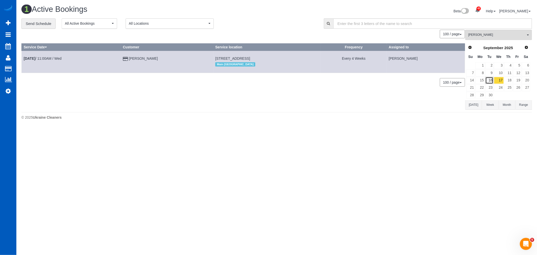
click at [491, 81] on link "16" at bounding box center [489, 80] width 8 height 7
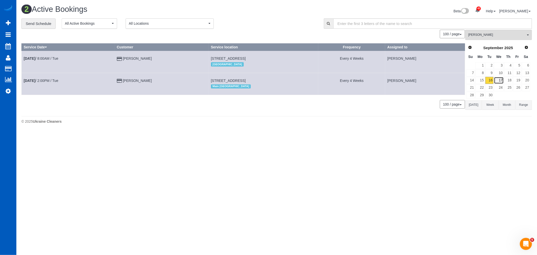
click at [496, 81] on link "17" at bounding box center [499, 80] width 10 height 7
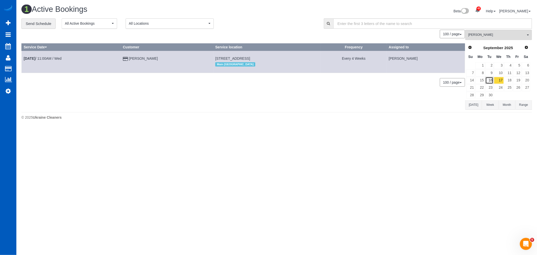
click at [489, 81] on link "16" at bounding box center [489, 80] width 8 height 7
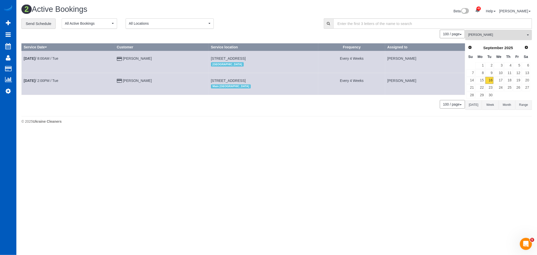
click at [485, 39] on button "[PERSON_NAME] All Teams" at bounding box center [498, 35] width 67 height 10
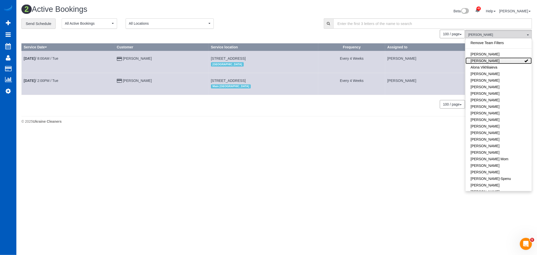
click at [492, 60] on link "[PERSON_NAME]" at bounding box center [498, 60] width 66 height 7
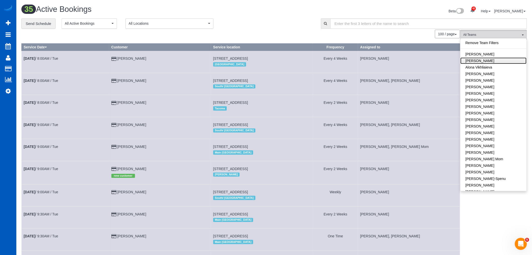
click at [492, 60] on link "[PERSON_NAME]" at bounding box center [494, 60] width 66 height 7
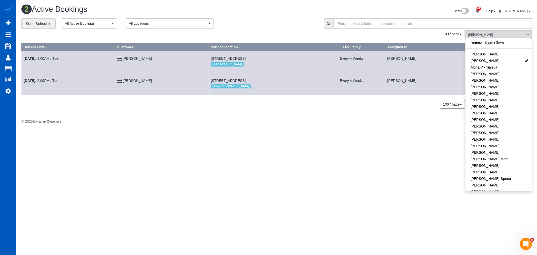
click at [318, 186] on body "42 Beta Your Notifications You have 0 alerts × You have 1 to charge for [DATE] …" at bounding box center [268, 127] width 537 height 255
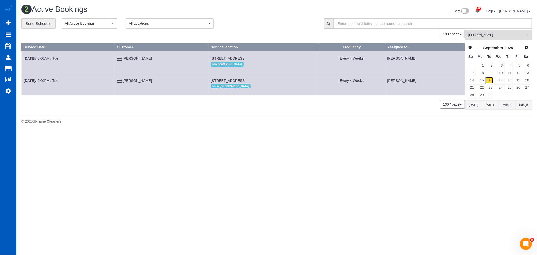
click at [492, 80] on link "16" at bounding box center [489, 80] width 8 height 7
click at [499, 82] on link "17" at bounding box center [499, 80] width 10 height 7
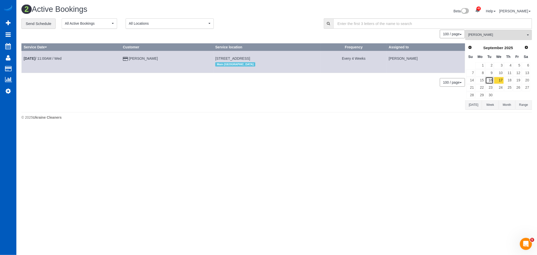
click at [489, 81] on link "16" at bounding box center [489, 80] width 8 height 7
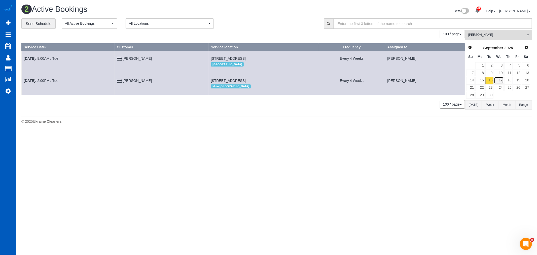
click at [498, 81] on link "17" at bounding box center [499, 80] width 10 height 7
click at [466, 33] on button "[PERSON_NAME] All Teams" at bounding box center [498, 35] width 67 height 10
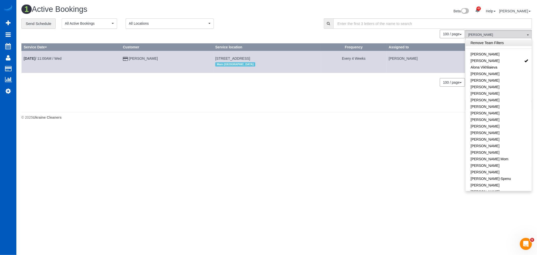
click at [488, 41] on link "Remove Team Filters" at bounding box center [498, 43] width 66 height 7
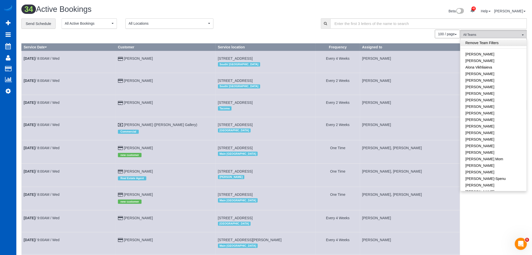
click at [504, 45] on link "Remove Team Filters" at bounding box center [494, 43] width 66 height 7
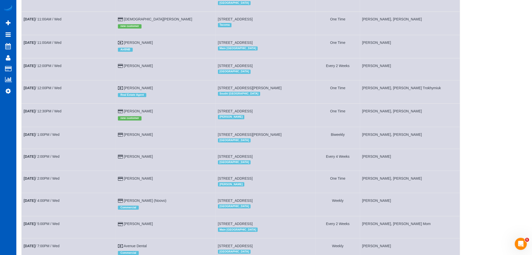
scroll to position [613, 0]
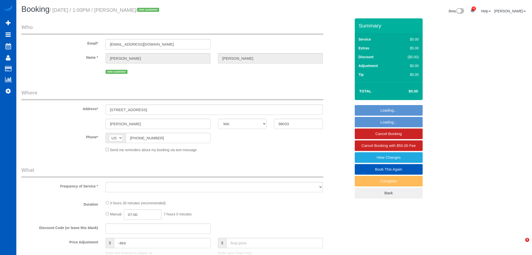
select select "WA"
select select "object:11633"
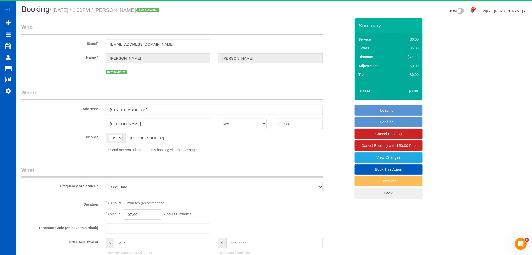
select select "string:fspay-34226f89-d512-4abe-8c2d-34e8c5202e7e"
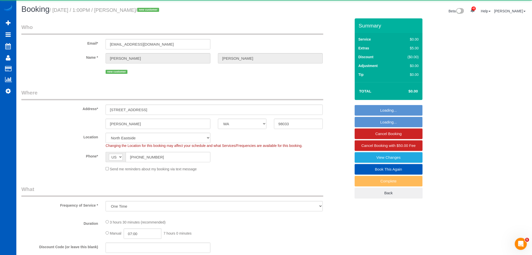
select select "object:11654"
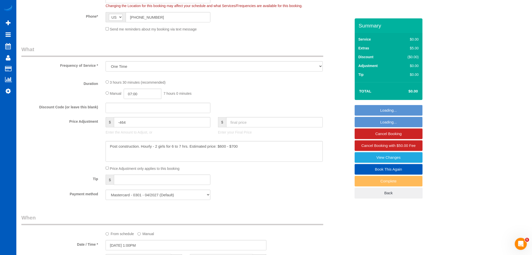
select select "199"
select select "3001"
select select "5"
select select "4"
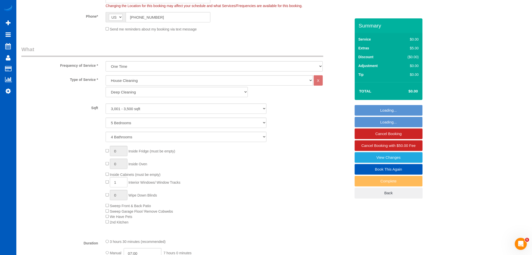
select select "3001"
select select "5"
select select "4"
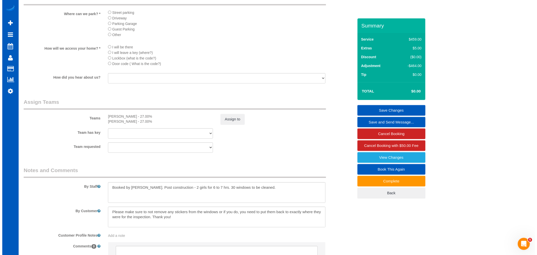
scroll to position [596, 0]
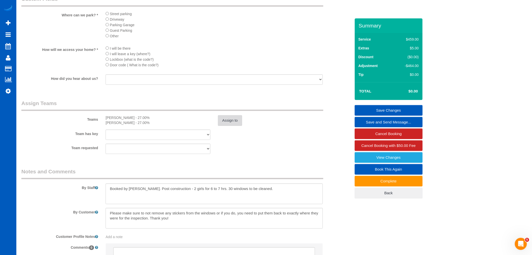
click at [228, 126] on button "Assign to" at bounding box center [230, 120] width 24 height 11
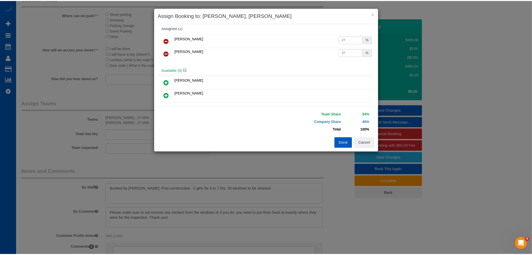
scroll to position [0, 0]
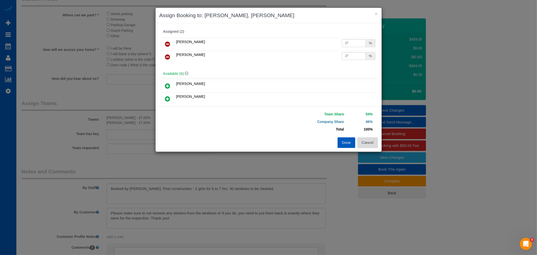
click at [370, 145] on button "Cancel" at bounding box center [367, 142] width 20 height 11
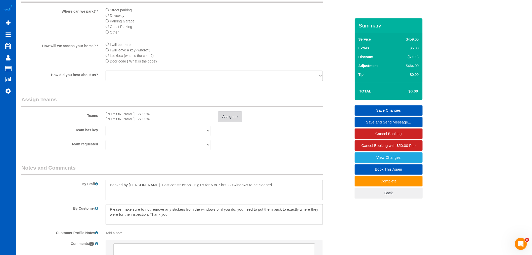
scroll to position [624, 0]
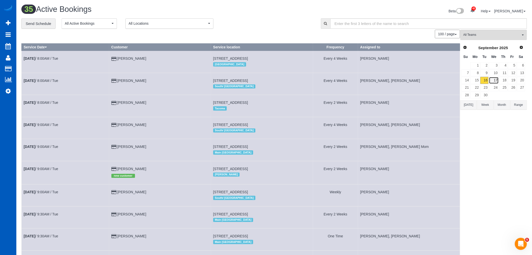
click at [496, 81] on link "17" at bounding box center [494, 80] width 10 height 7
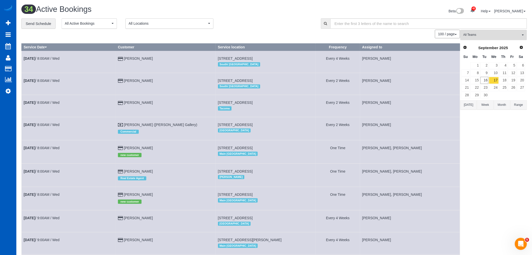
click at [487, 35] on span "All Teams" at bounding box center [492, 35] width 57 height 4
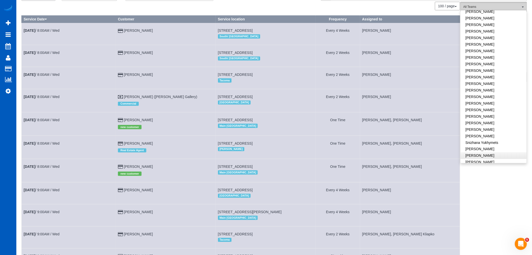
scroll to position [280, 0]
click at [491, 83] on link "[PERSON_NAME]" at bounding box center [494, 85] width 66 height 7
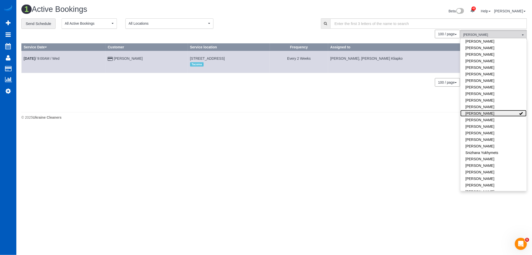
scroll to position [0, 0]
click at [491, 110] on link "[PERSON_NAME]" at bounding box center [498, 113] width 66 height 7
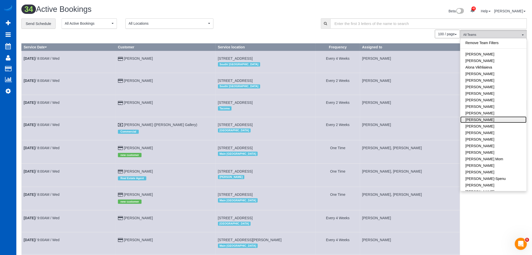
click at [477, 121] on link "[PERSON_NAME]" at bounding box center [494, 119] width 66 height 7
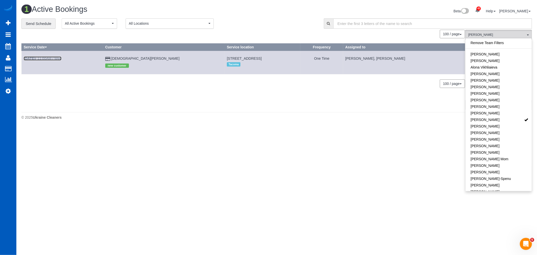
click at [51, 58] on link "[DATE] 11:00AM / Wed" at bounding box center [43, 58] width 38 height 4
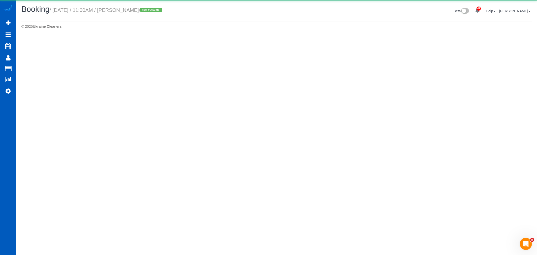
select select "WA"
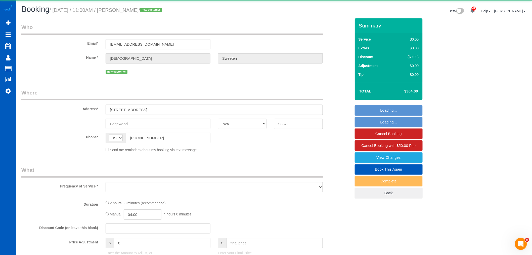
select select "string:fspay-c1283adc-3f77-48b6-b2c0-e199971566d2"
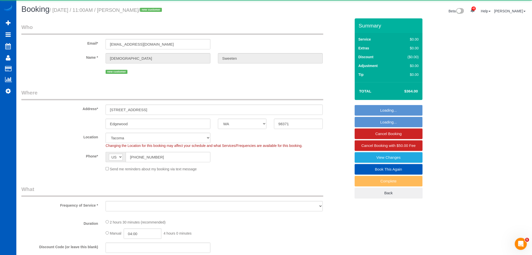
select select "object:14721"
select select "199"
select select "spot50"
select select "number:8"
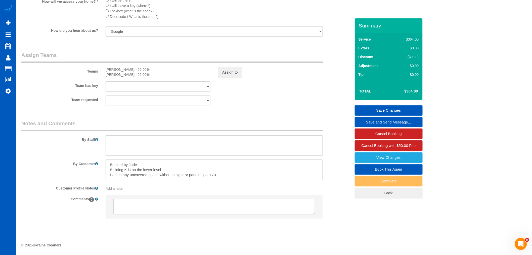
scroll to position [611, 0]
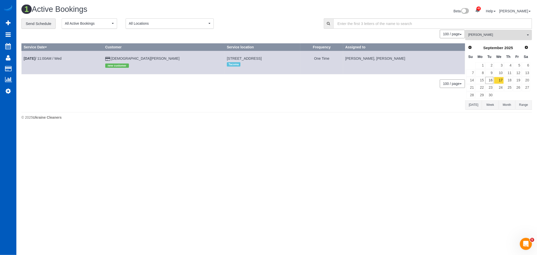
click at [475, 37] on span "[PERSON_NAME]" at bounding box center [496, 35] width 57 height 4
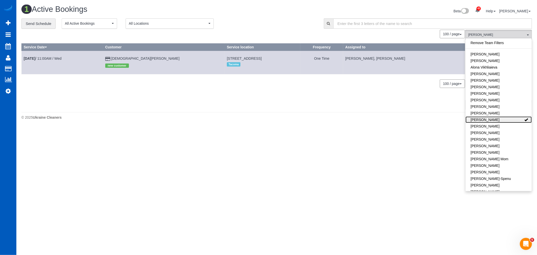
click at [499, 121] on link "[PERSON_NAME]" at bounding box center [498, 119] width 66 height 7
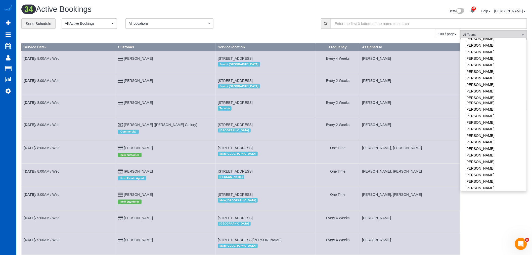
scroll to position [196, 0]
click at [492, 135] on link "[PERSON_NAME]" at bounding box center [494, 138] width 66 height 7
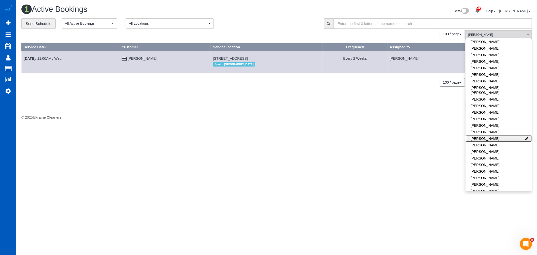
click at [492, 135] on link "[PERSON_NAME]" at bounding box center [498, 138] width 66 height 7
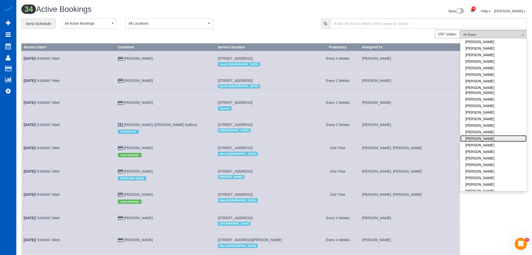
click at [492, 135] on link "[PERSON_NAME]" at bounding box center [494, 138] width 66 height 7
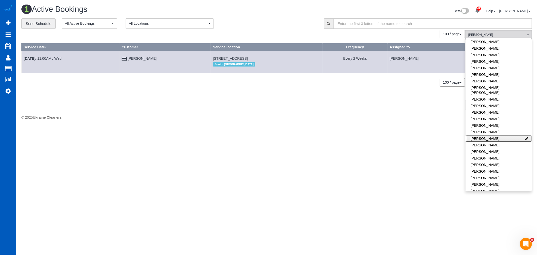
click at [479, 135] on link "[PERSON_NAME]" at bounding box center [498, 138] width 66 height 7
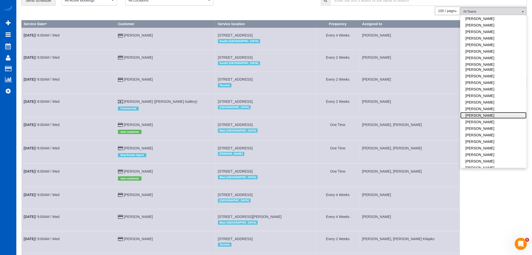
scroll to position [0, 0]
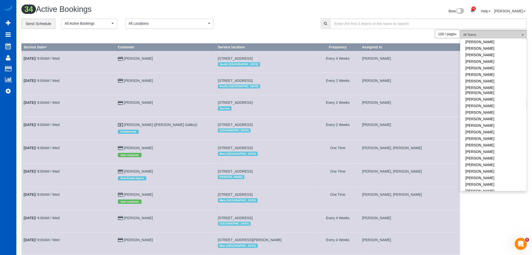
click at [494, 36] on span "All Teams" at bounding box center [492, 35] width 57 height 4
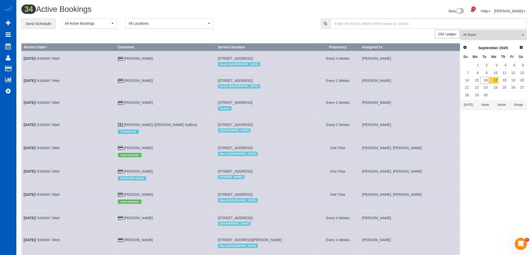
click at [494, 36] on span "All Teams" at bounding box center [492, 35] width 57 height 4
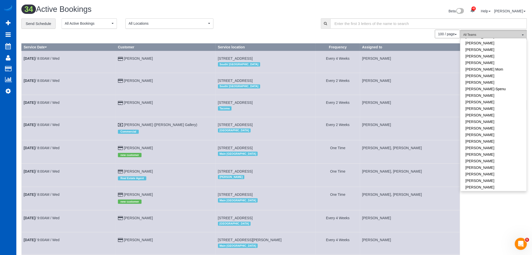
scroll to position [56, 0]
click at [479, 35] on span "All Teams" at bounding box center [492, 35] width 57 height 4
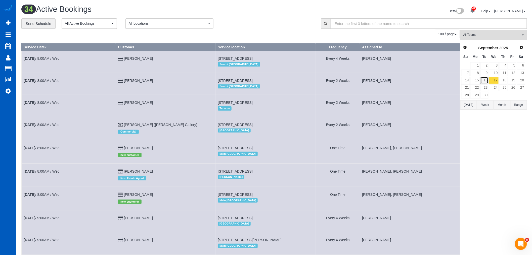
click at [486, 78] on link "16" at bounding box center [485, 80] width 8 height 7
drag, startPoint x: 486, startPoint y: 78, endPoint x: 497, endPoint y: 79, distance: 11.1
click at [497, 79] on link "17" at bounding box center [494, 80] width 10 height 7
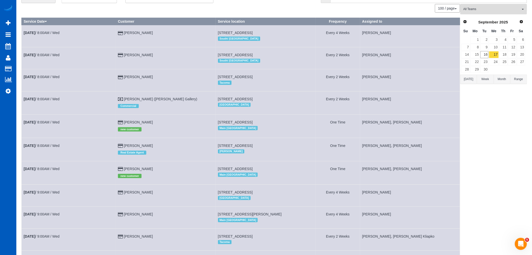
scroll to position [0, 0]
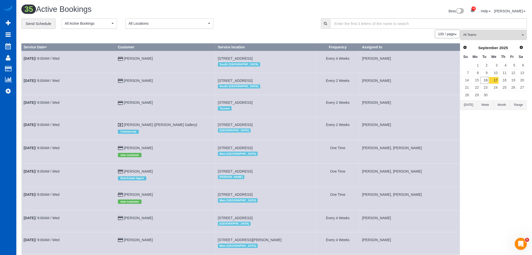
click at [487, 32] on button "All Teams" at bounding box center [494, 35] width 67 height 10
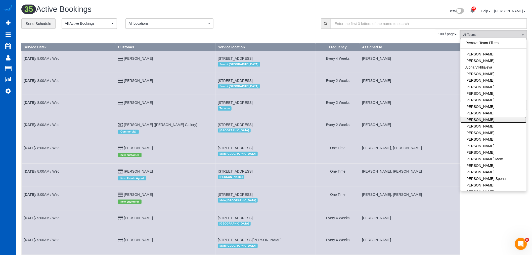
click at [500, 119] on link "[PERSON_NAME]" at bounding box center [494, 119] width 66 height 7
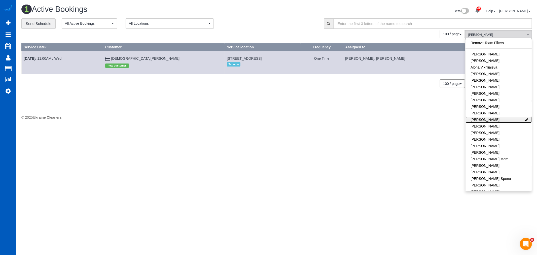
click at [500, 119] on link "[PERSON_NAME]" at bounding box center [498, 119] width 66 height 7
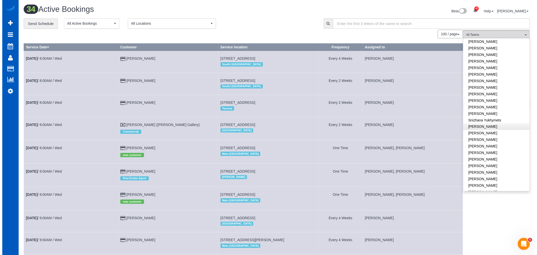
scroll to position [284, 0]
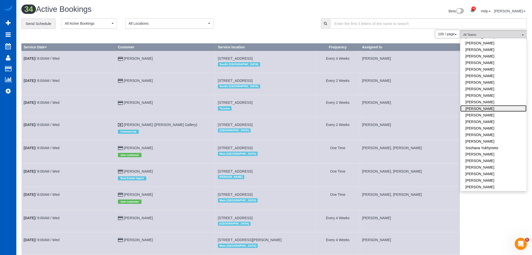
click at [487, 105] on link "[PERSON_NAME]" at bounding box center [494, 108] width 66 height 7
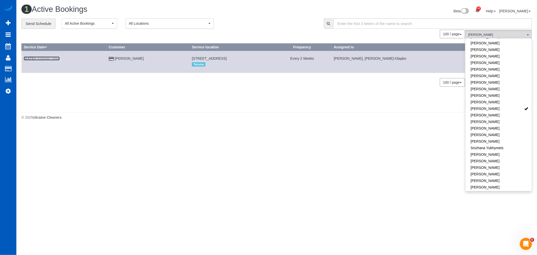
click at [28, 59] on b "[DATE]" at bounding box center [30, 58] width 12 height 4
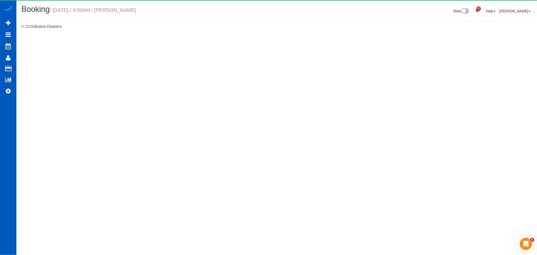
select select "WA"
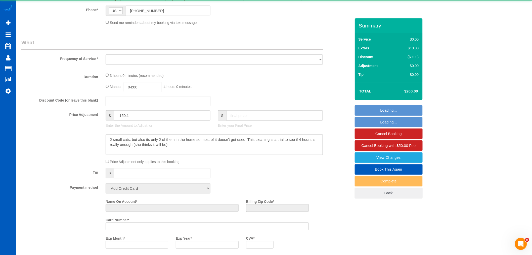
select select "object:18195"
select select "string:fspay-5dab5abf-3792-49c1-86eb-7c7a5b483cad"
select select "199"
select select "3001"
select select "4"
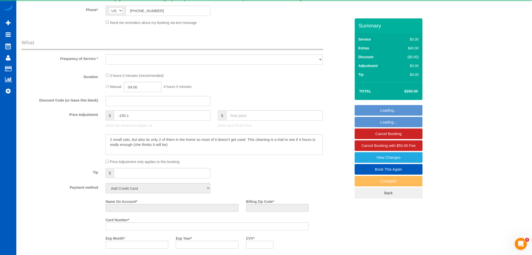
select select "3"
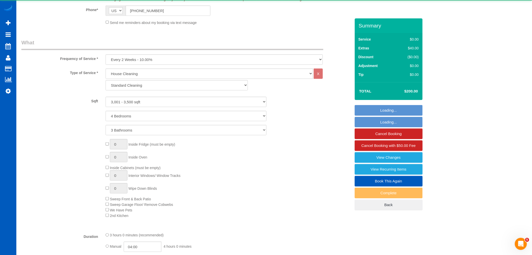
scroll to position [307, 0]
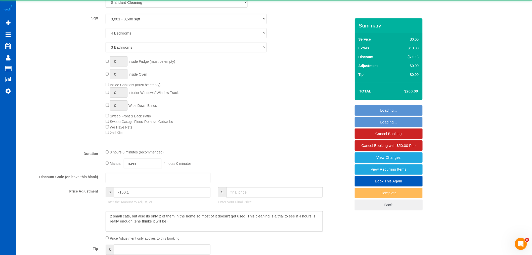
select select "object:18588"
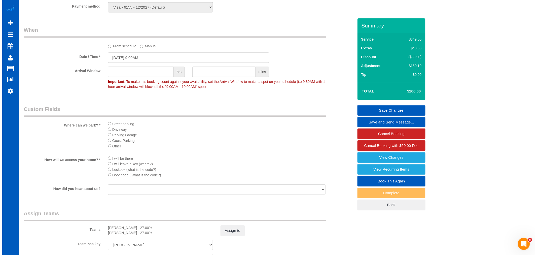
scroll to position [531, 0]
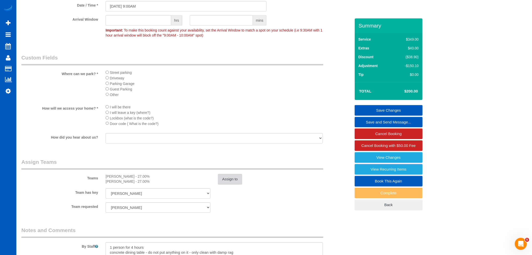
click at [229, 182] on button "Assign to" at bounding box center [230, 179] width 24 height 11
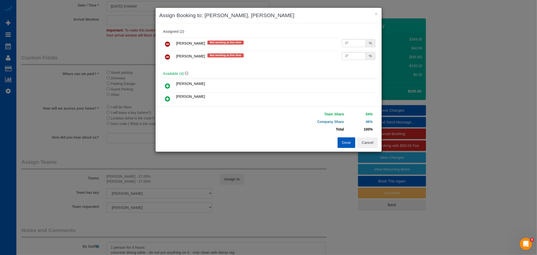
click at [169, 45] on icon at bounding box center [167, 44] width 5 height 6
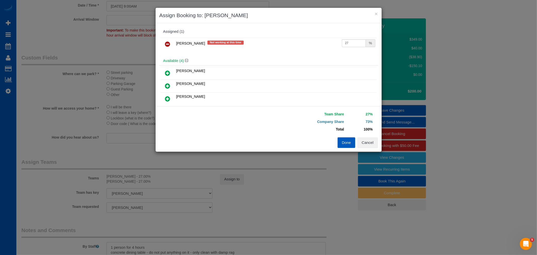
drag, startPoint x: 169, startPoint y: 82, endPoint x: 167, endPoint y: 81, distance: 2.7
click at [169, 83] on icon at bounding box center [167, 86] width 5 height 6
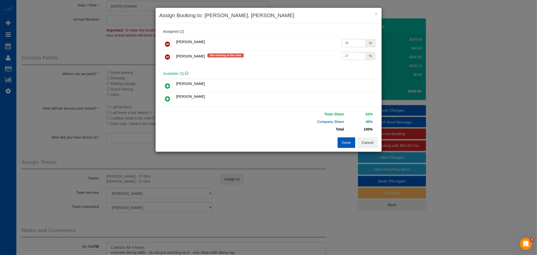
drag, startPoint x: 343, startPoint y: 43, endPoint x: 349, endPoint y: 43, distance: 5.8
click at [349, 43] on input "25" at bounding box center [354, 43] width 24 height 8
type input "27"
click at [345, 141] on button "Done" at bounding box center [346, 142] width 18 height 11
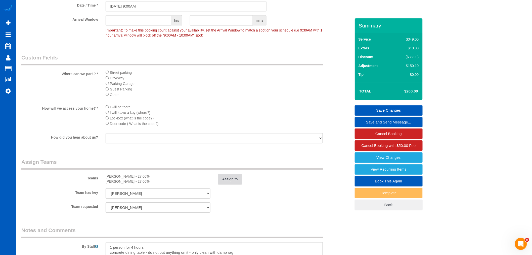
click at [225, 184] on button "Assign to" at bounding box center [230, 179] width 24 height 11
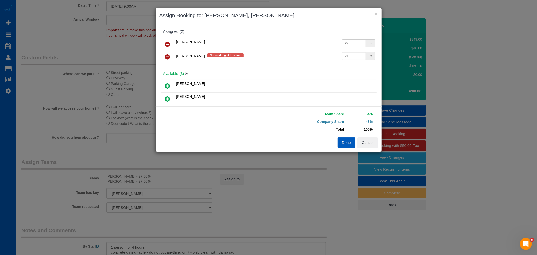
click at [168, 57] on icon at bounding box center [167, 57] width 5 height 6
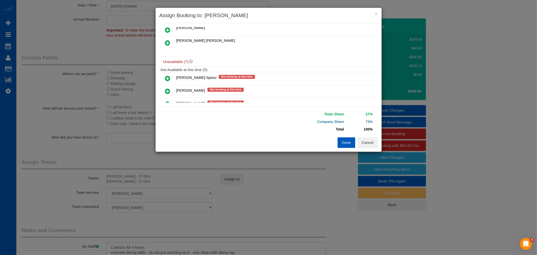
scroll to position [84, 0]
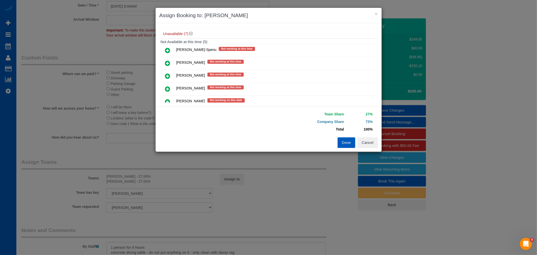
click at [172, 74] on link at bounding box center [168, 76] width 12 height 10
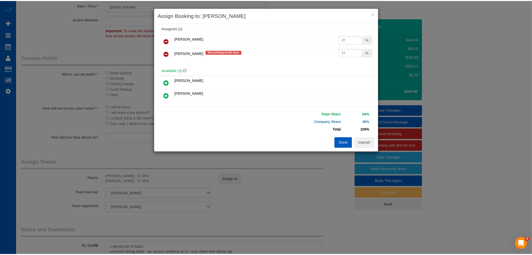
scroll to position [0, 0]
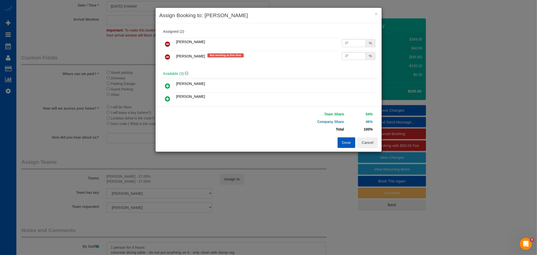
click at [346, 143] on button "Done" at bounding box center [346, 142] width 18 height 11
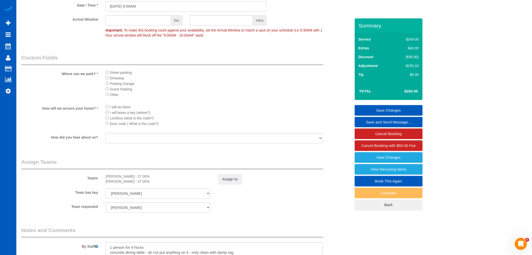
click at [388, 107] on link "Save Changes" at bounding box center [389, 110] width 68 height 11
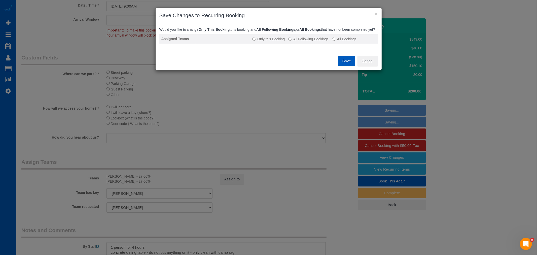
click at [311, 42] on label "All Following Bookings" at bounding box center [308, 38] width 40 height 5
click at [346, 66] on button "Save" at bounding box center [346, 61] width 17 height 11
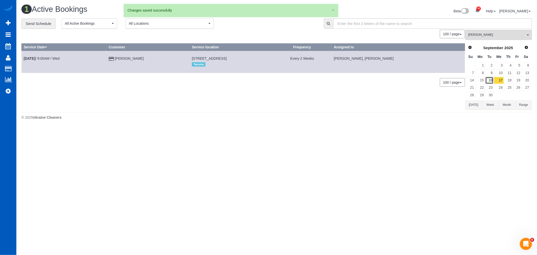
click at [487, 81] on link "16" at bounding box center [489, 80] width 8 height 7
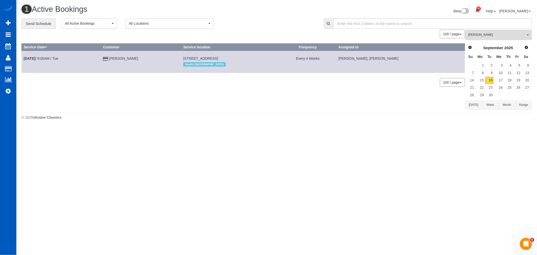
click at [486, 38] on button "[PERSON_NAME] All Teams" at bounding box center [498, 35] width 67 height 10
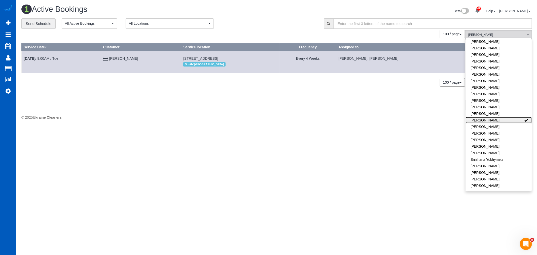
click at [508, 117] on link "[PERSON_NAME]" at bounding box center [498, 120] width 66 height 7
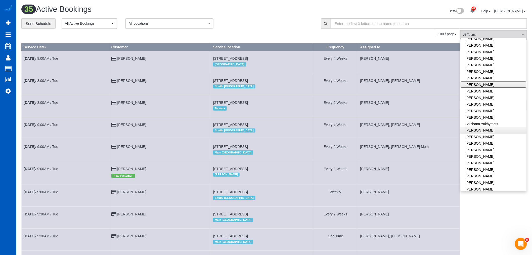
scroll to position [312, 0]
click at [499, 78] on link "[PERSON_NAME]" at bounding box center [494, 81] width 66 height 7
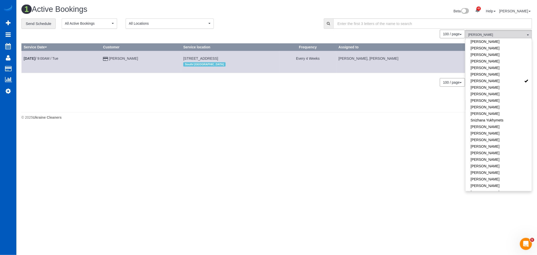
click at [267, 136] on body "42 Beta Your Notifications You have 0 alerts × You have 1 to charge for [DATE] …" at bounding box center [268, 127] width 537 height 255
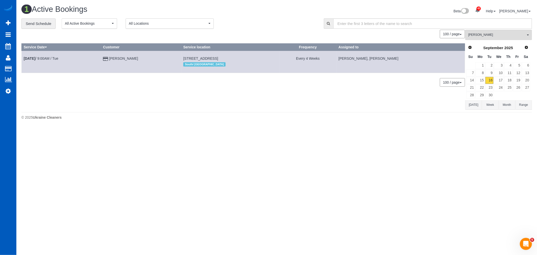
click at [485, 82] on td "16" at bounding box center [489, 79] width 9 height 7
click at [481, 81] on link "15" at bounding box center [479, 80] width 9 height 7
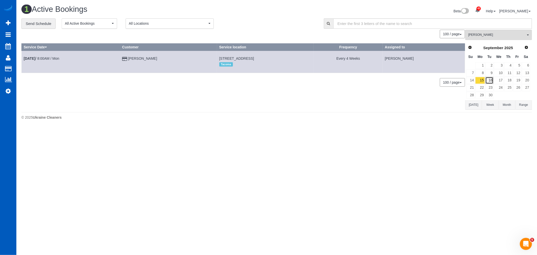
click at [488, 81] on link "16" at bounding box center [489, 80] width 8 height 7
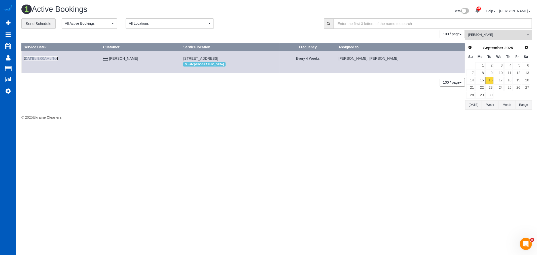
click at [35, 57] on b "[DATE]" at bounding box center [30, 58] width 12 height 4
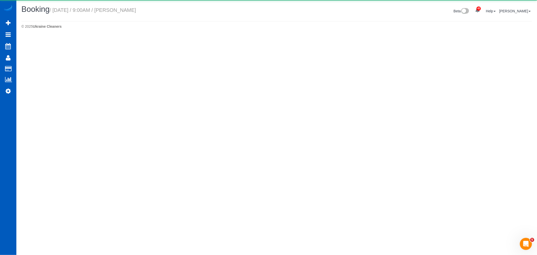
select select "WA"
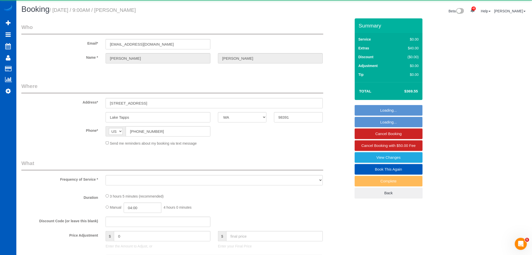
select select "object:20289"
select select "string:fspay-330e7caf-4398-4e37-b3f0-8ba0051f01b1"
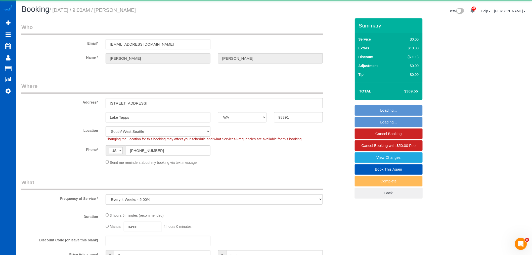
select select "object:20606"
select select "199"
select select "3001"
select select "3"
select select "4"
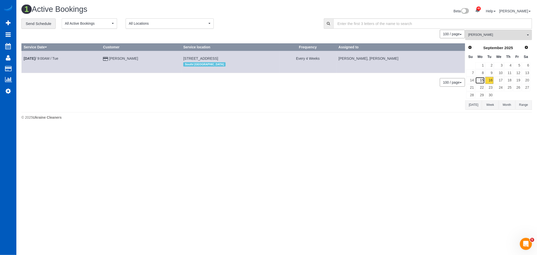
click at [481, 78] on link "15" at bounding box center [479, 80] width 9 height 7
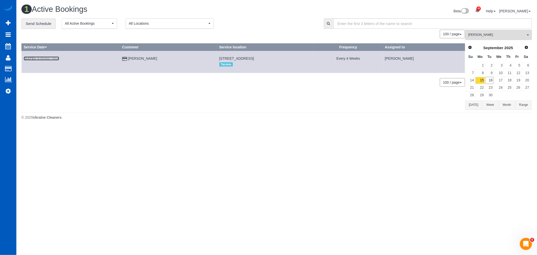
click at [45, 59] on link "[DATE] 8:00AM / Mon" at bounding box center [41, 58] width 35 height 4
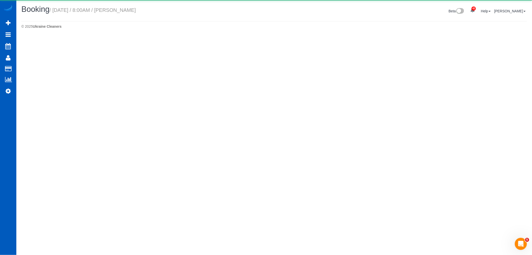
select select "WA"
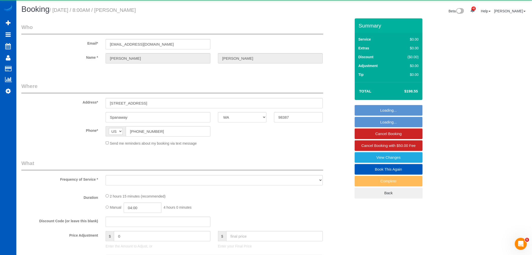
select select "string:fspay-49f40a2e-c93f-4fc4-a867-0eed0264aa14"
select select "199"
select select "1501"
select select "3"
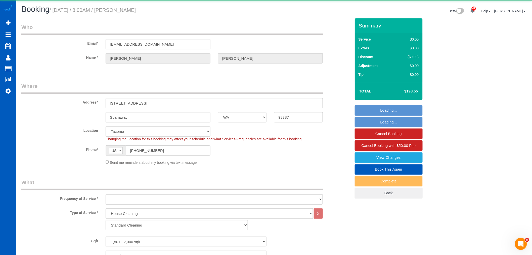
select select "object:21611"
select select "spot85"
select select "1501"
select select "3"
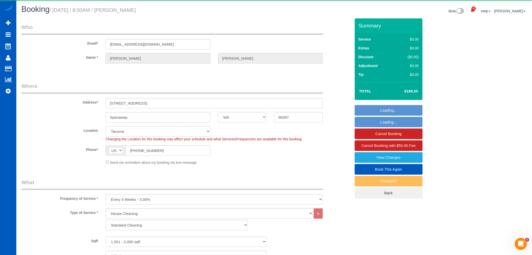
select select "object:21616"
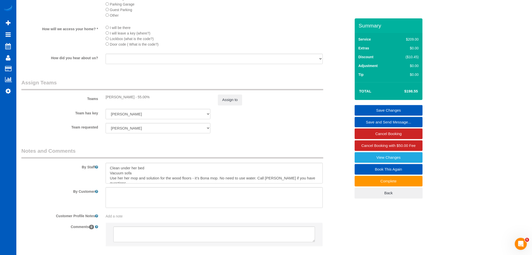
scroll to position [615, 0]
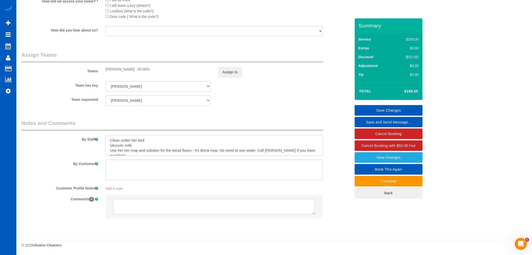
click at [310, 149] on textarea at bounding box center [214, 145] width 217 height 21
click at [323, 143] on textarea at bounding box center [214, 145] width 217 height 21
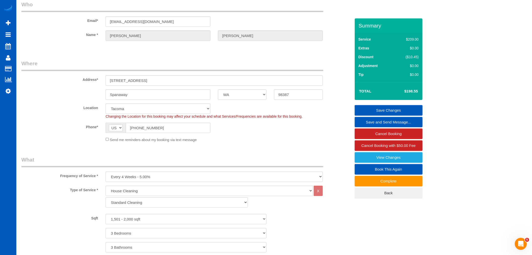
scroll to position [0, 0]
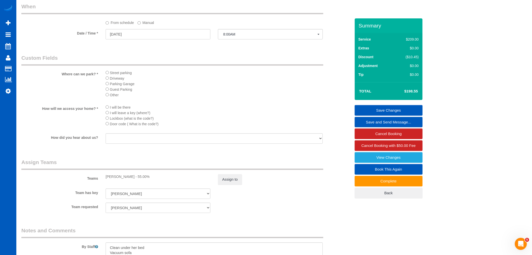
click at [321, 148] on fieldset "Custom Fields Where can we park? * Street parking Driveway Parking Garage Guest…" at bounding box center [186, 101] width 330 height 94
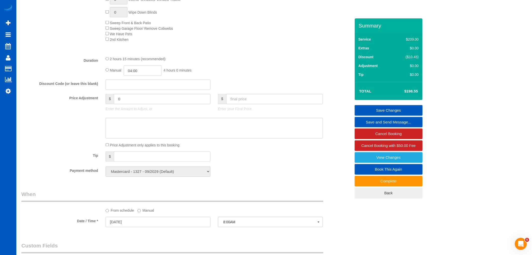
scroll to position [223, 0]
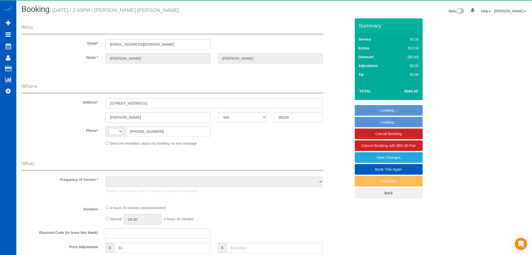
select select "WA"
select select "string:[GEOGRAPHIC_DATA]"
select select "object:1187"
select select "199"
select select "1501"
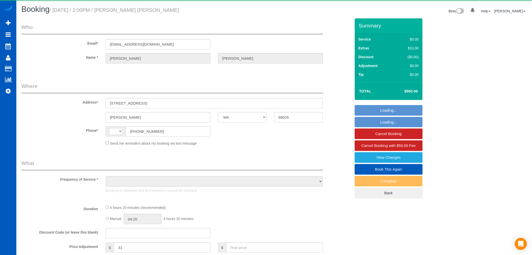
select select "3"
select select "spot1"
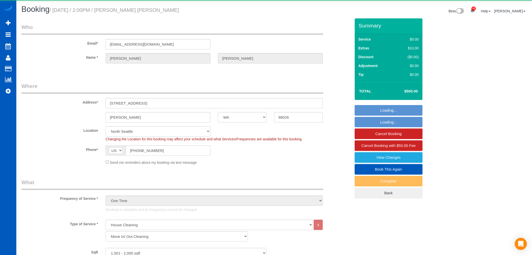
select select "1501"
select select "3"
